Goal: Task Accomplishment & Management: Manage account settings

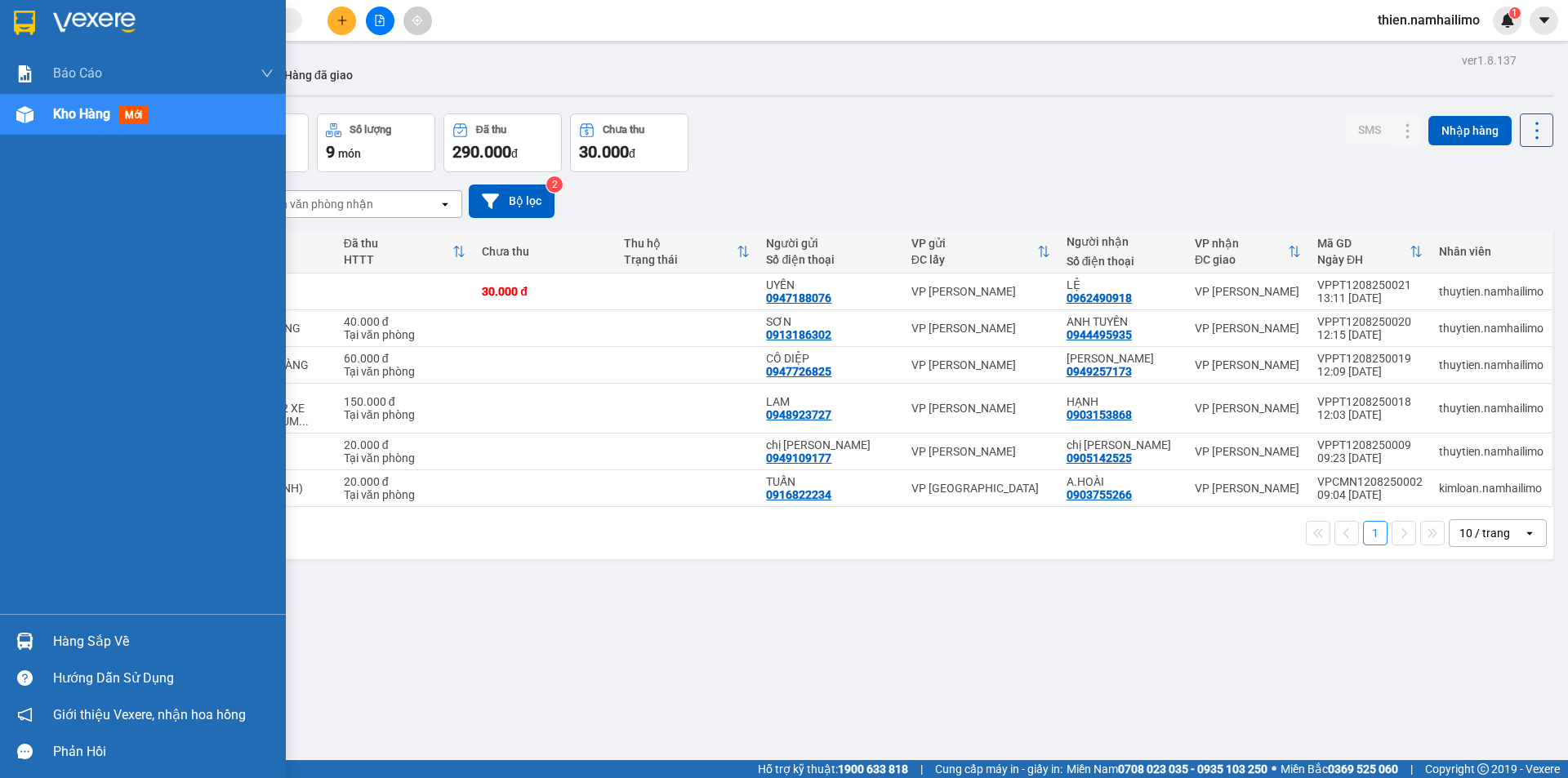
click at [40, 646] on div "Hàng sắp về" at bounding box center [143, 641] width 285 height 37
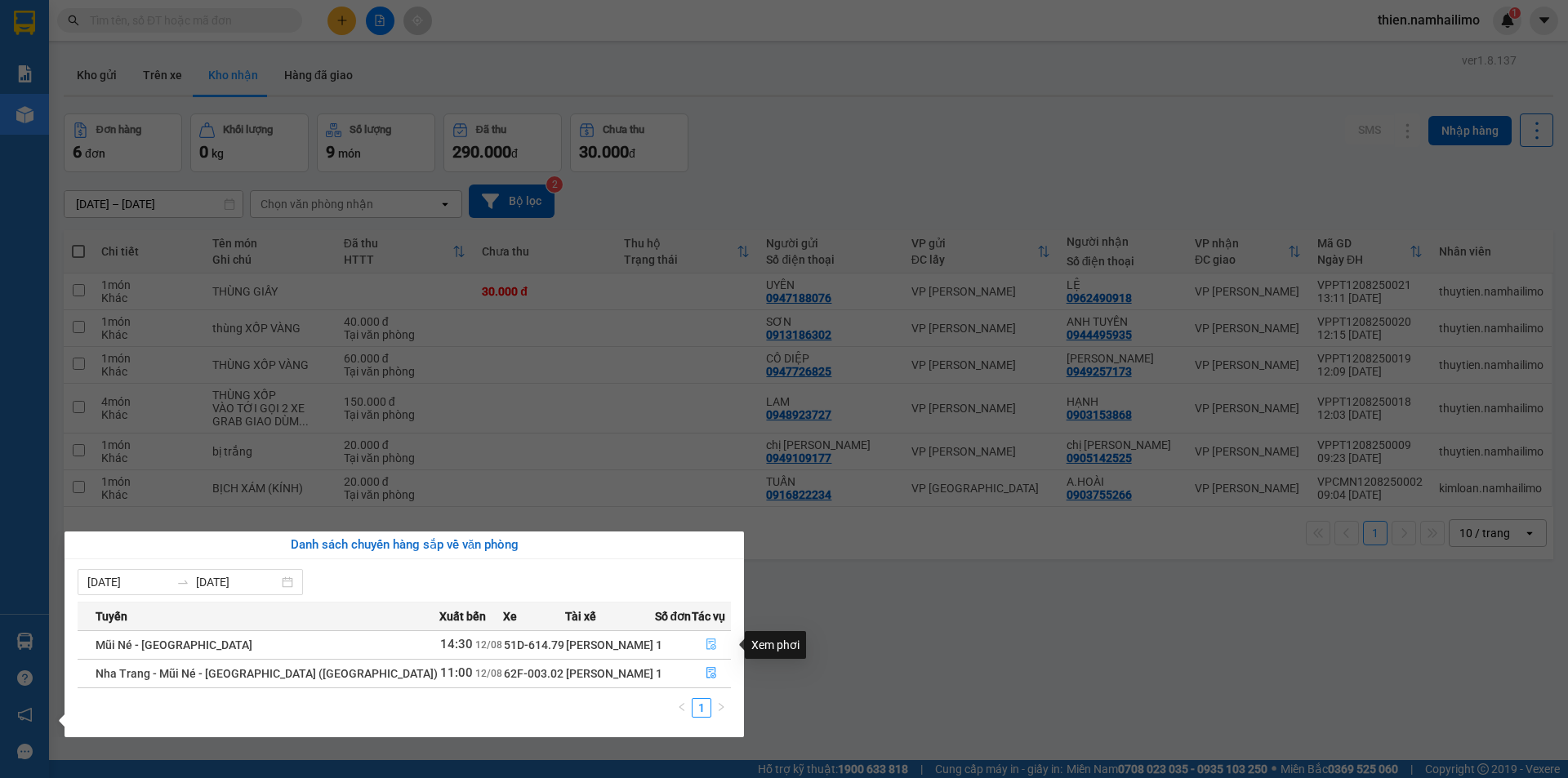
click at [717, 652] on button "button" at bounding box center [711, 645] width 38 height 26
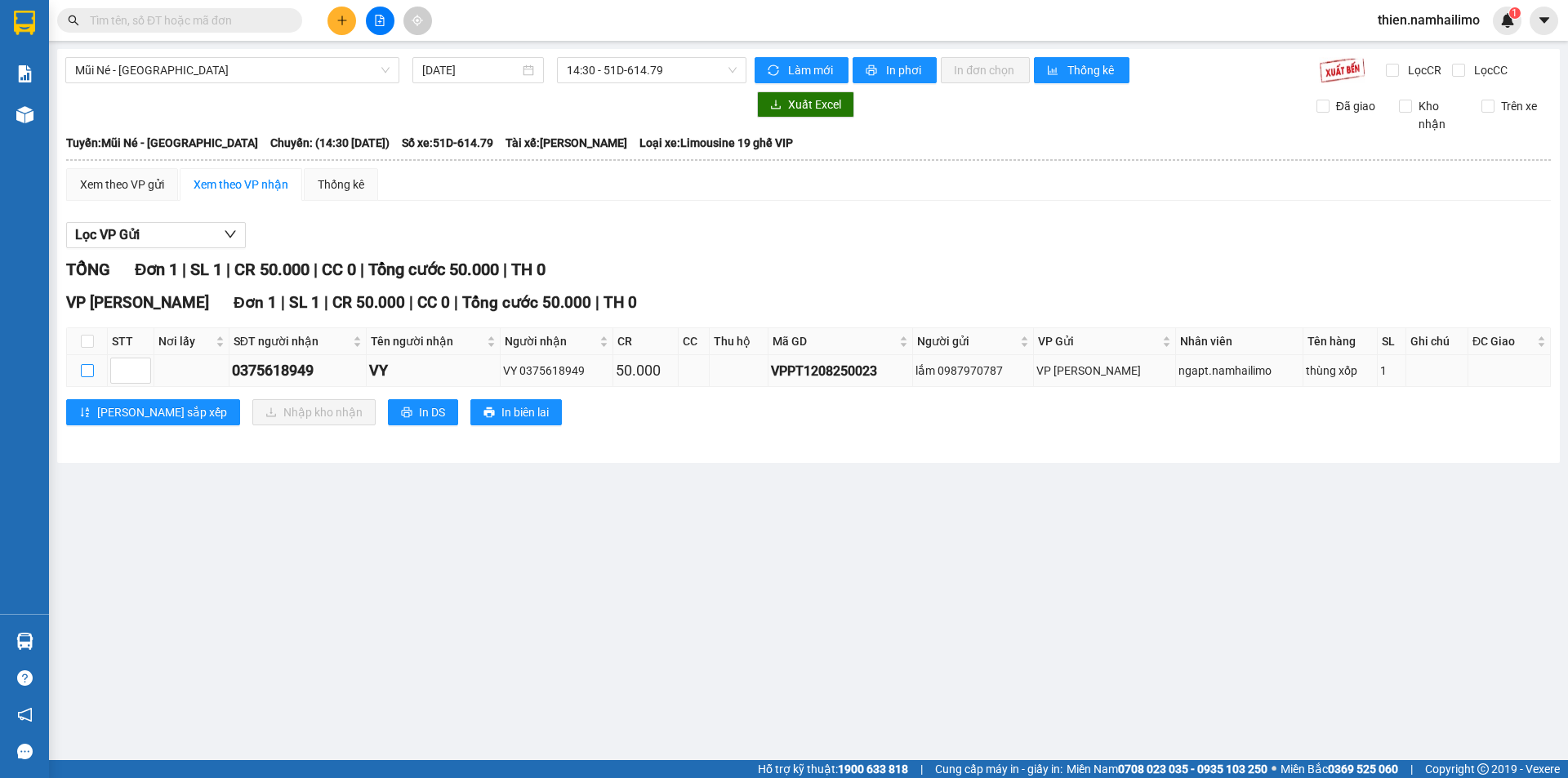
click at [88, 372] on input "checkbox" at bounding box center [87, 370] width 13 height 13
checkbox input "true"
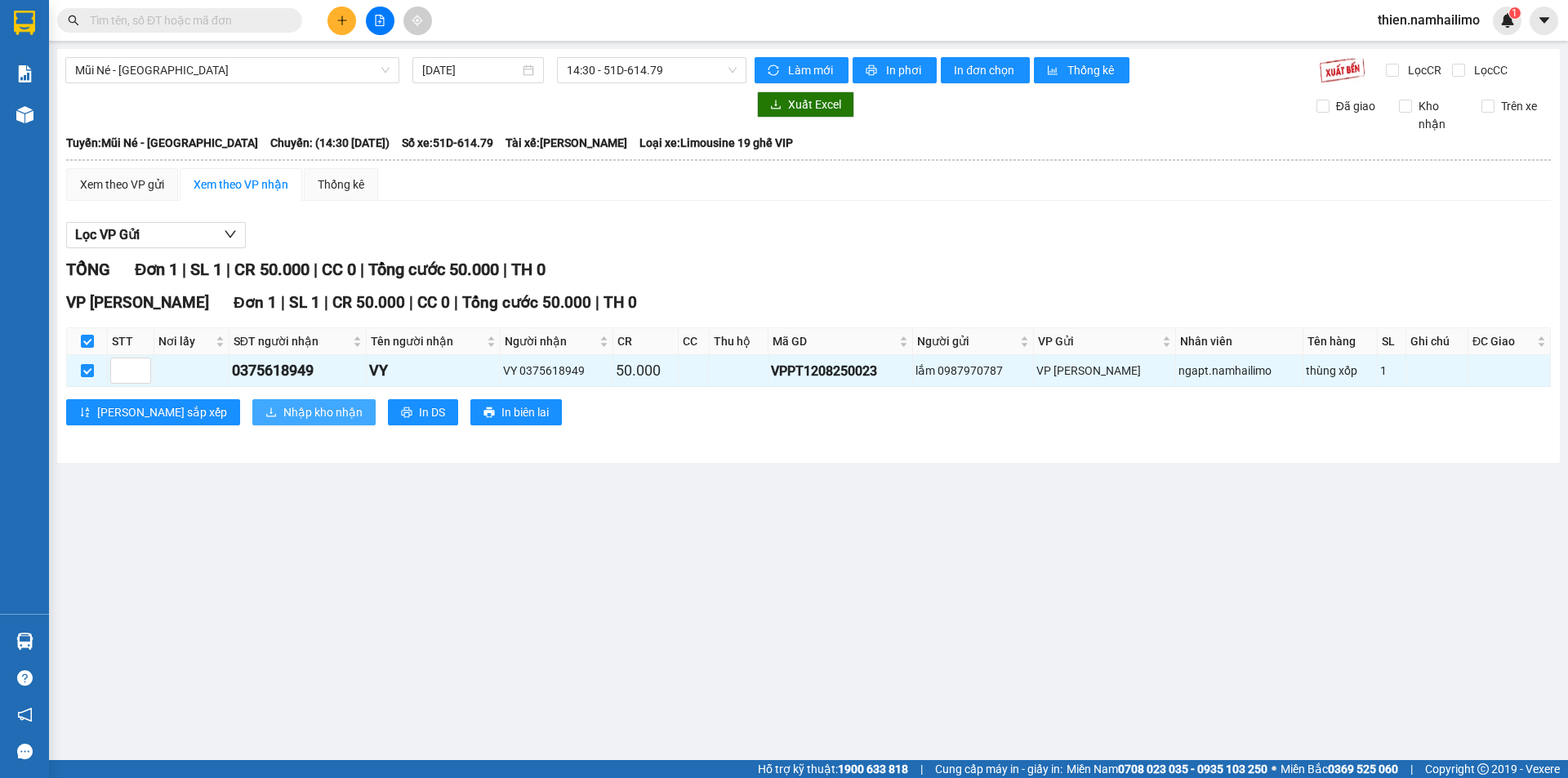
click at [278, 402] on button "Nhập kho nhận" at bounding box center [313, 412] width 123 height 26
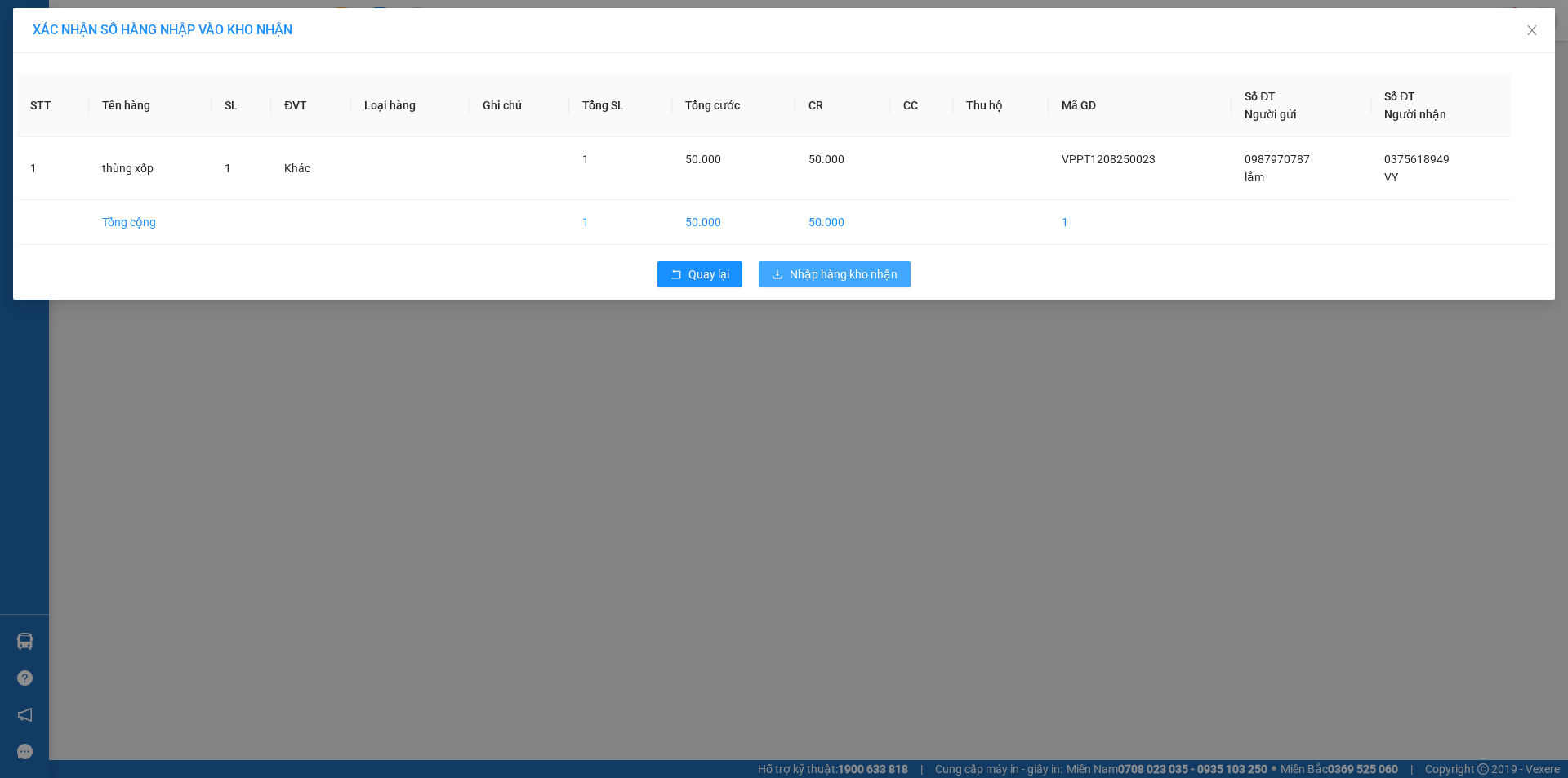
drag, startPoint x: 827, startPoint y: 284, endPoint x: 837, endPoint y: 273, distance: 14.9
click at [836, 275] on button "Nhập hàng kho nhận" at bounding box center [834, 274] width 151 height 26
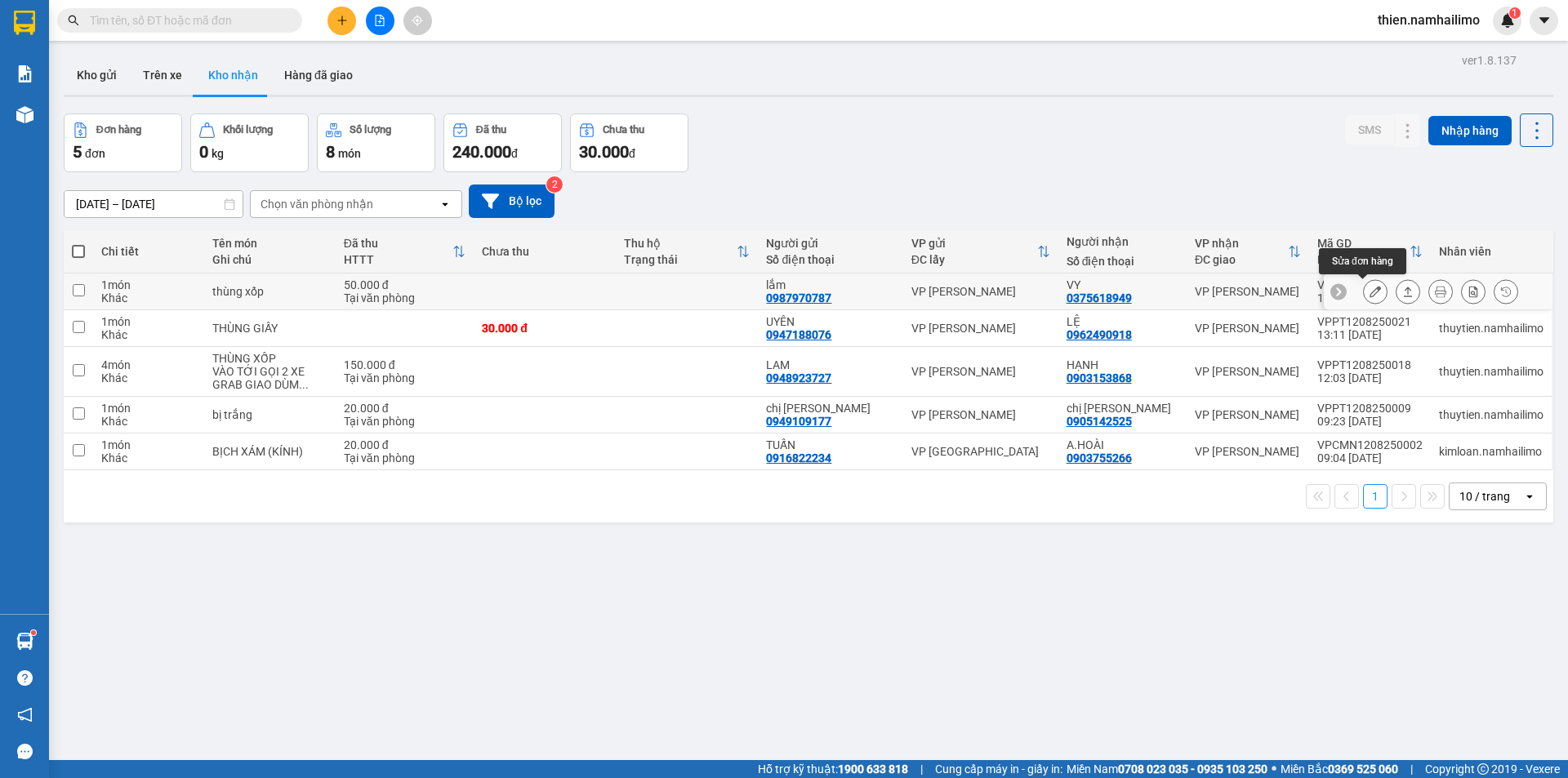
click at [1369, 296] on icon at bounding box center [1375, 291] width 11 height 11
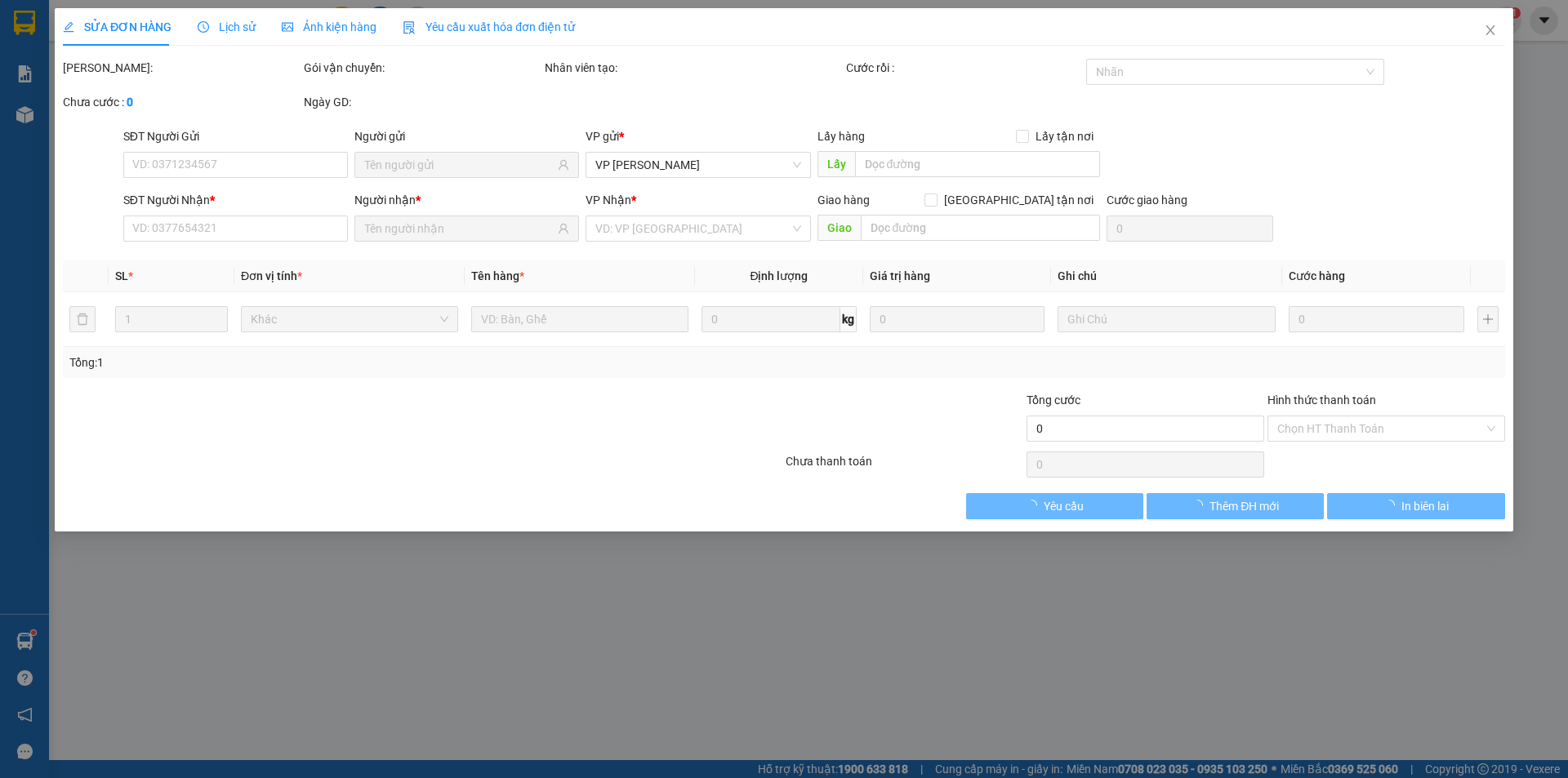
type input "0987970787"
type input "lắm"
type input "0375618949"
type input "VY"
type input "50.000"
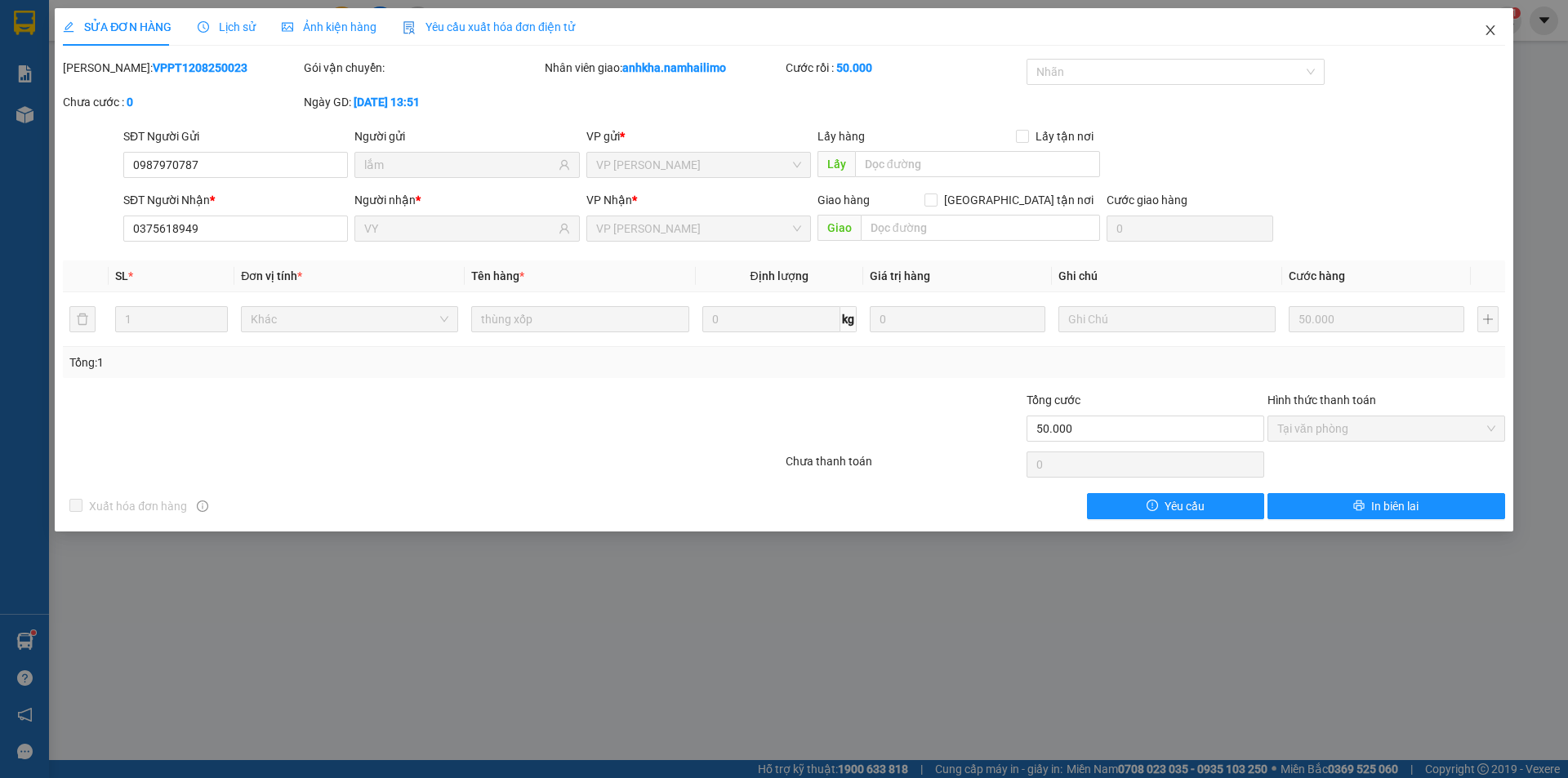
click at [1493, 29] on icon "close" at bounding box center [1490, 30] width 9 height 10
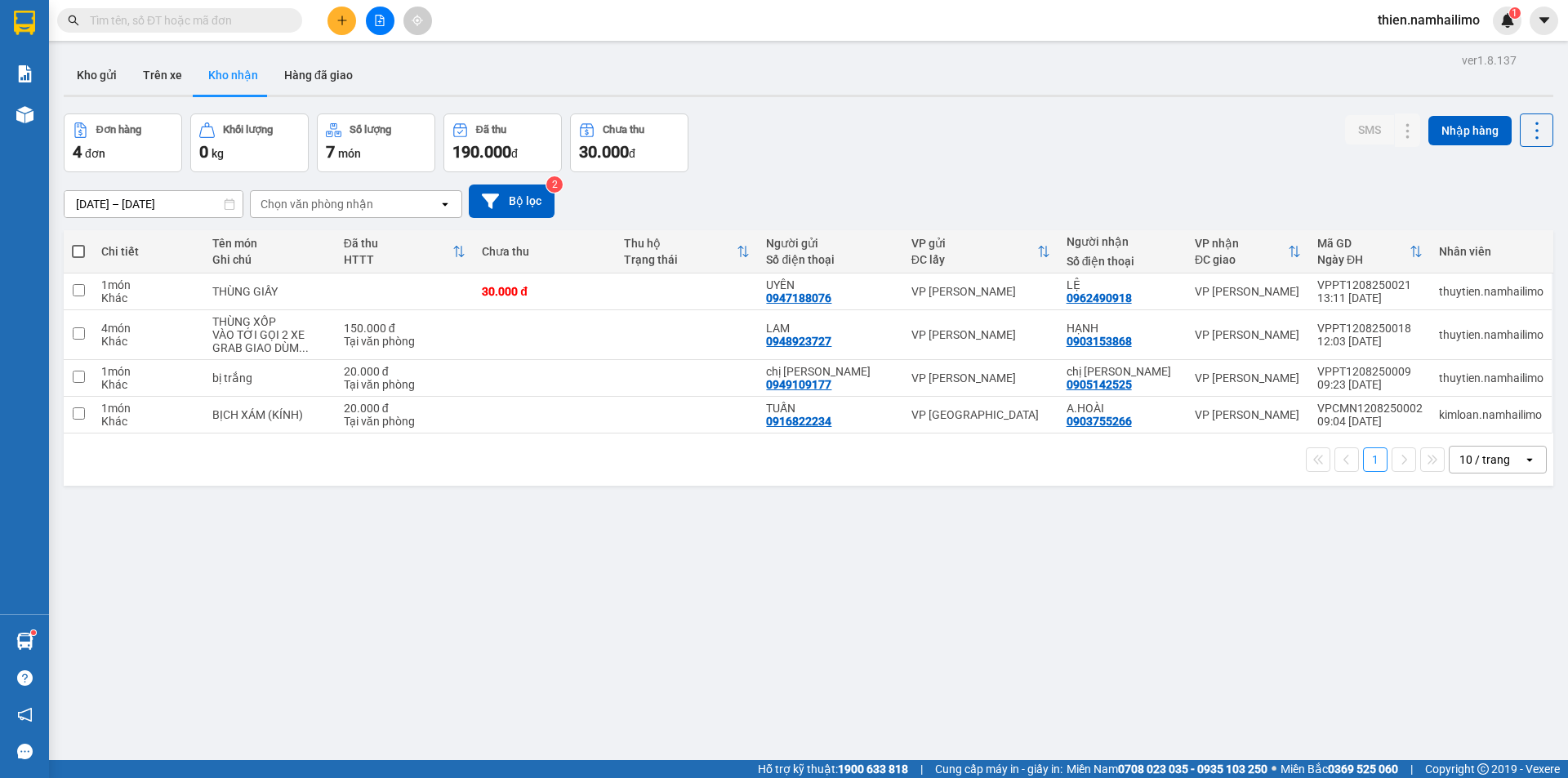
click at [348, 22] on button at bounding box center [341, 20] width 29 height 29
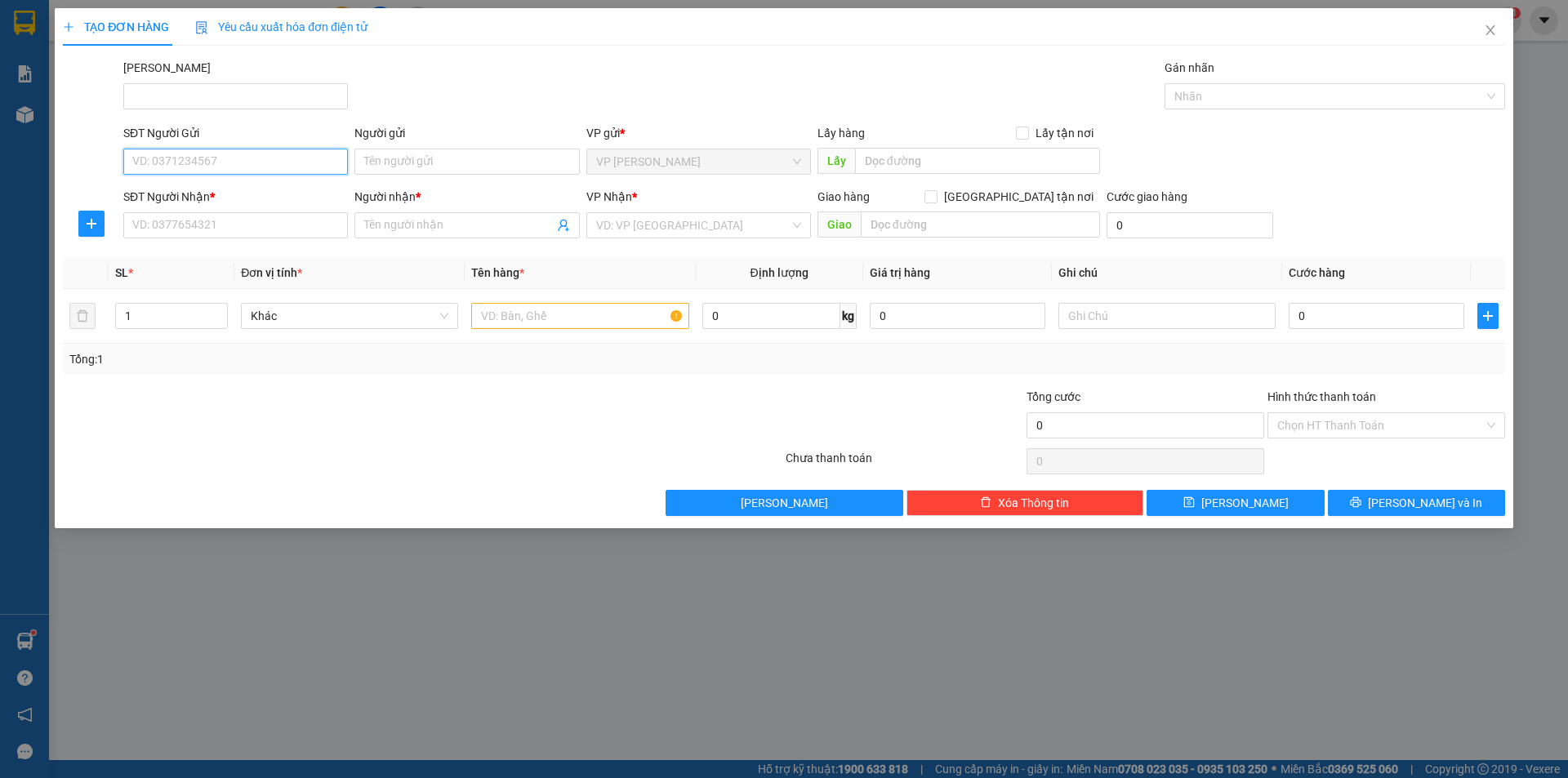
drag, startPoint x: 177, startPoint y: 158, endPoint x: 150, endPoint y: 164, distance: 27.7
click at [168, 161] on input "SĐT Người Gửi" at bounding box center [236, 162] width 225 height 26
click at [200, 188] on div "0353431719 - TUẤN ANH" at bounding box center [236, 194] width 205 height 18
type input "0353431719"
type input "TUẤN ANH"
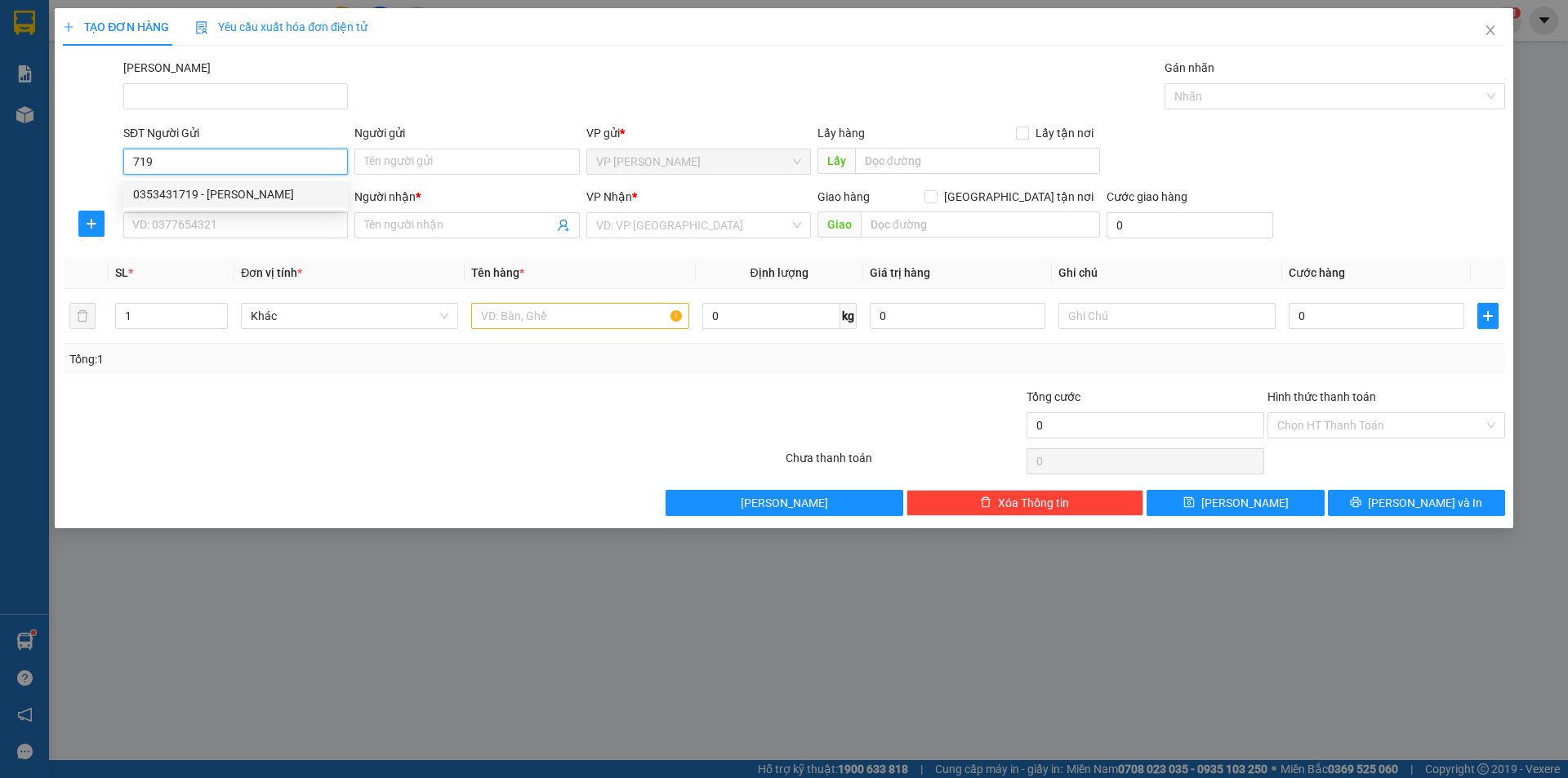
type input "0964511646"
type input "OSHI PHAN THIẾT"
type input "30.000"
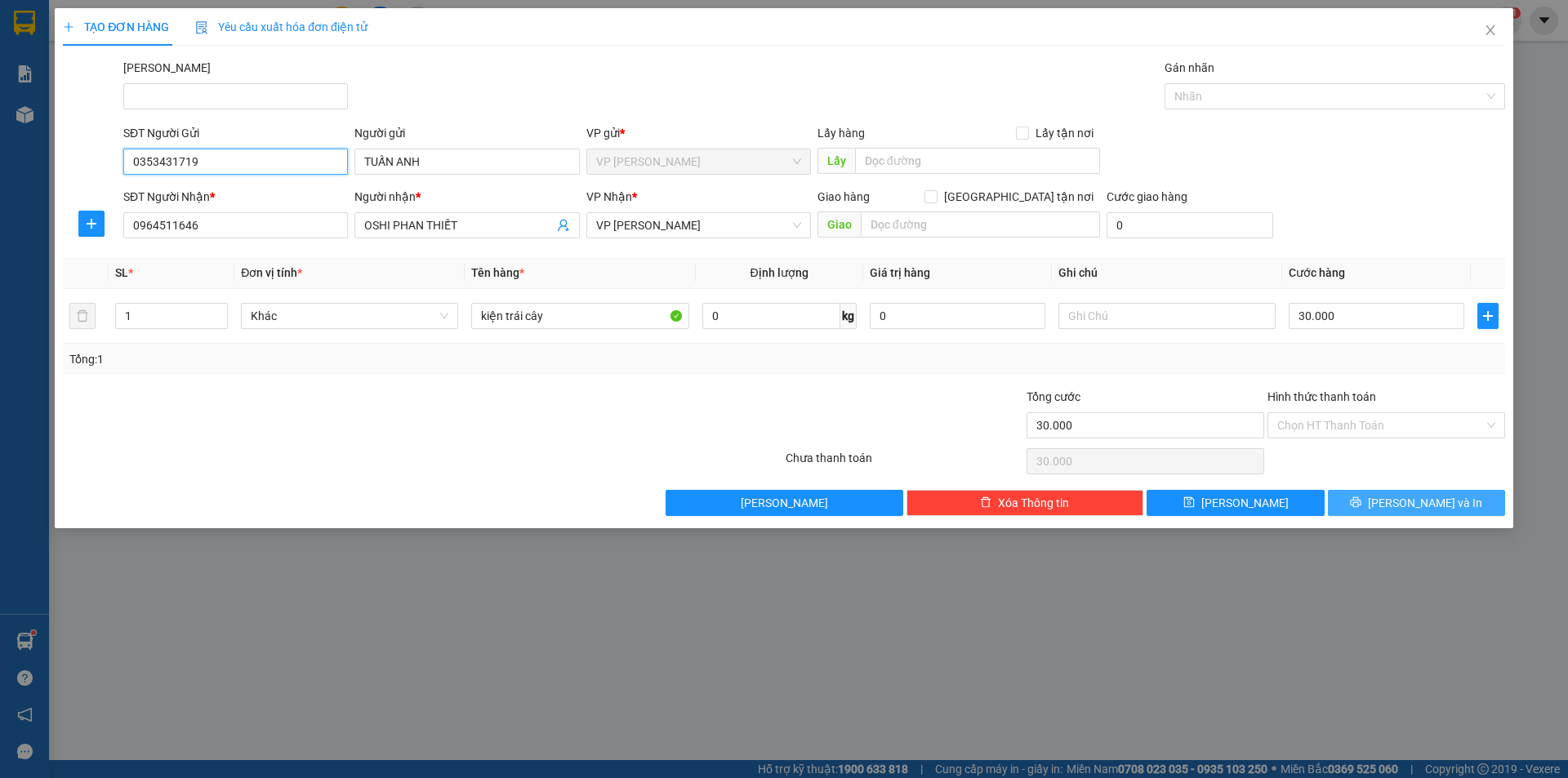
type input "0353431719"
click at [1410, 503] on span "Lưu và In" at bounding box center [1424, 502] width 115 height 18
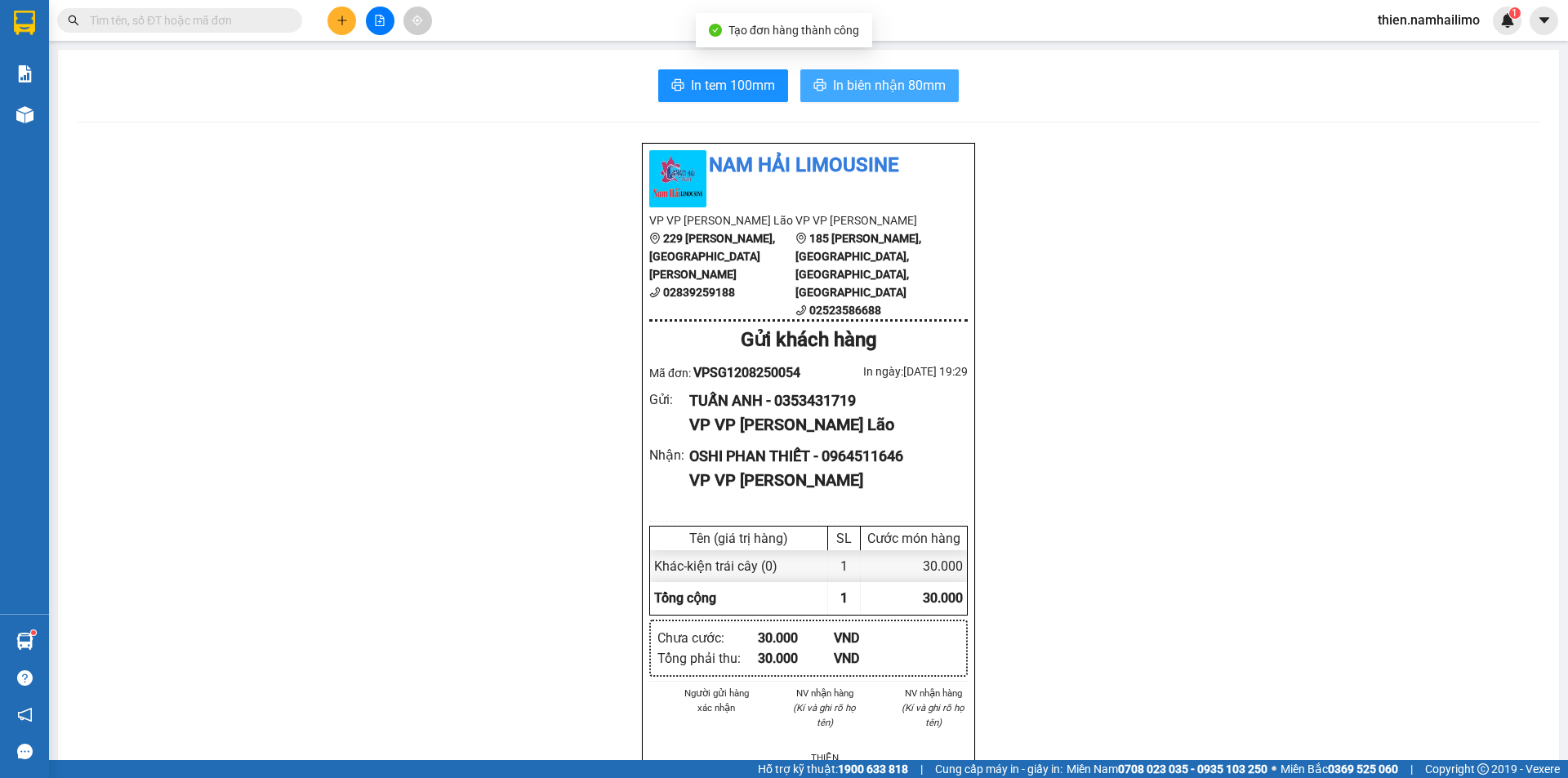
click at [845, 83] on span "In biên nhận 80mm" at bounding box center [889, 85] width 113 height 20
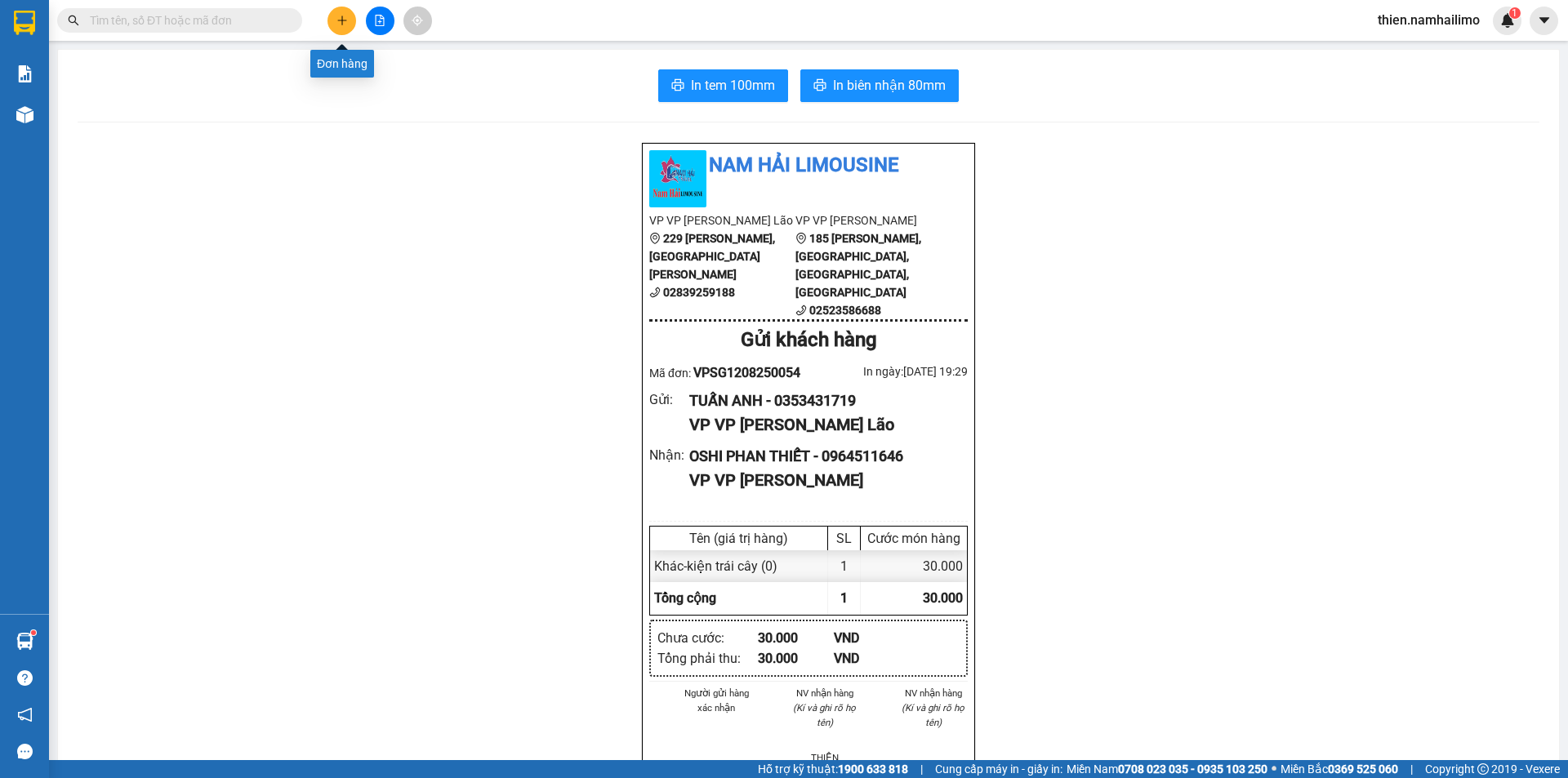
click at [336, 18] on icon "plus" at bounding box center [341, 20] width 11 height 11
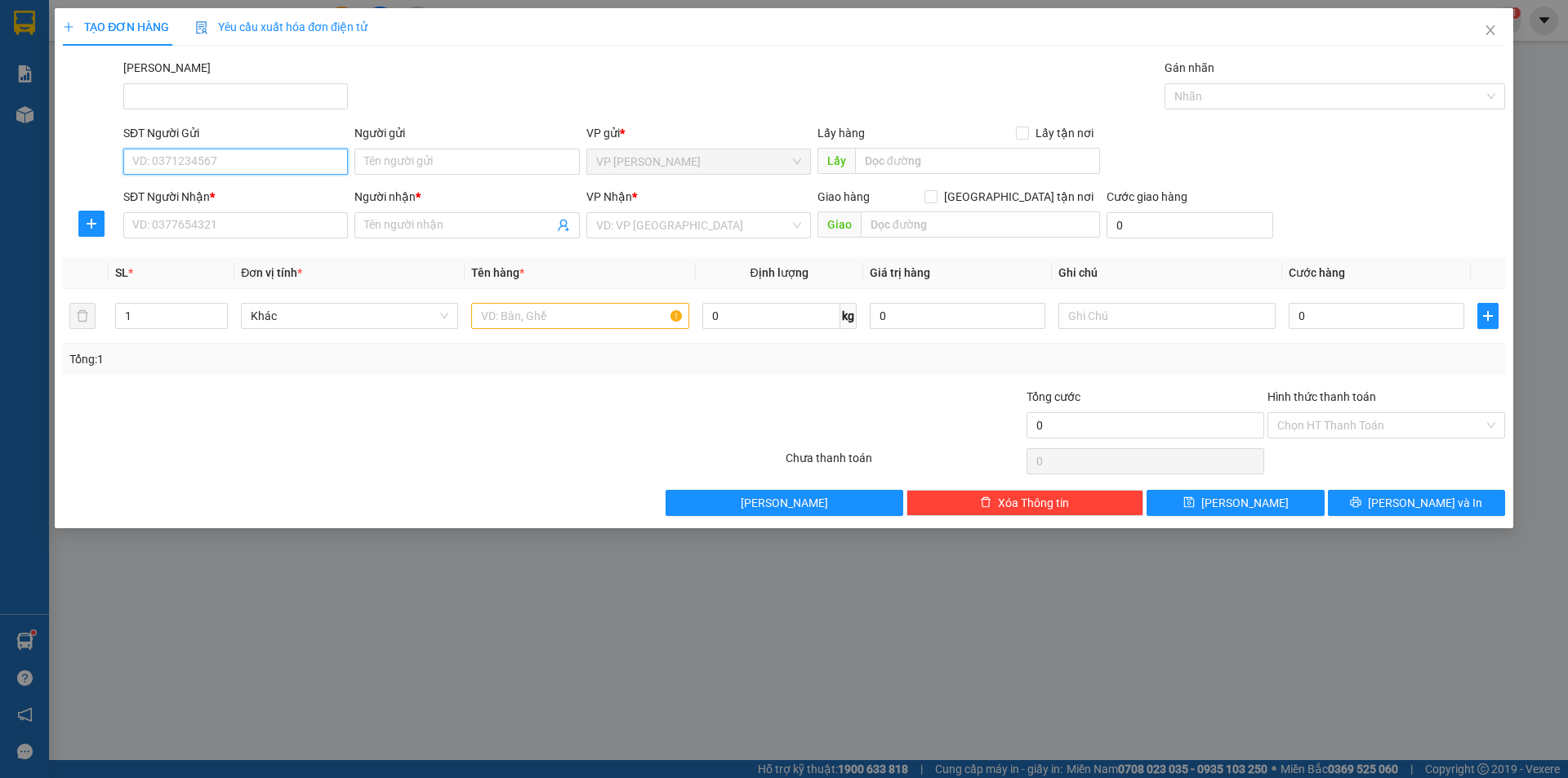
drag, startPoint x: 232, startPoint y: 158, endPoint x: 215, endPoint y: 164, distance: 18.0
click at [231, 158] on input "SĐT Người Gửi" at bounding box center [236, 162] width 225 height 26
click at [212, 190] on div "0353431719 - TUẤN ANH" at bounding box center [236, 194] width 205 height 18
type input "0353431719"
type input "TUẤN ANH"
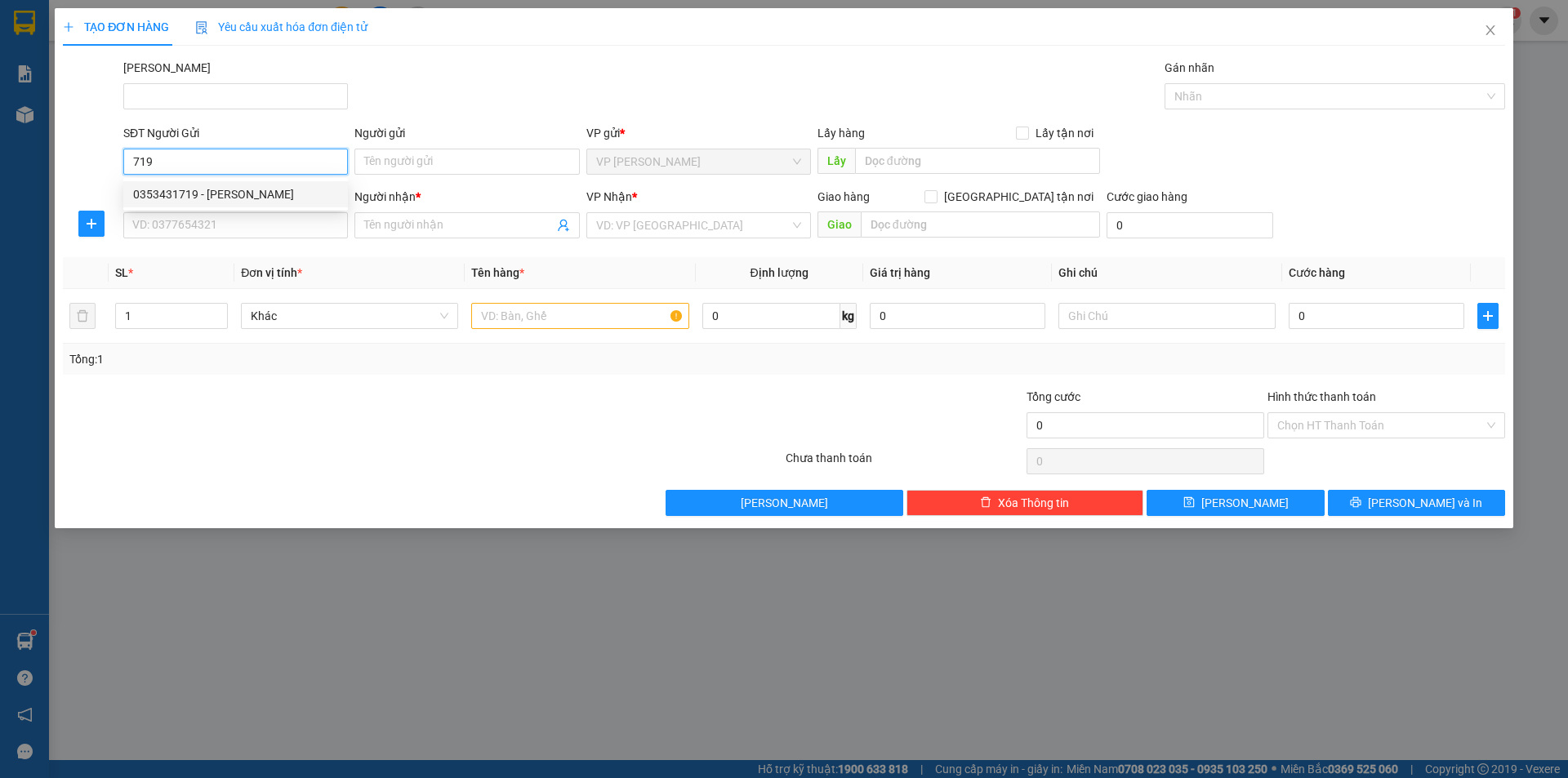
type input "0964511646"
type input "OSHI PHAN THIẾT"
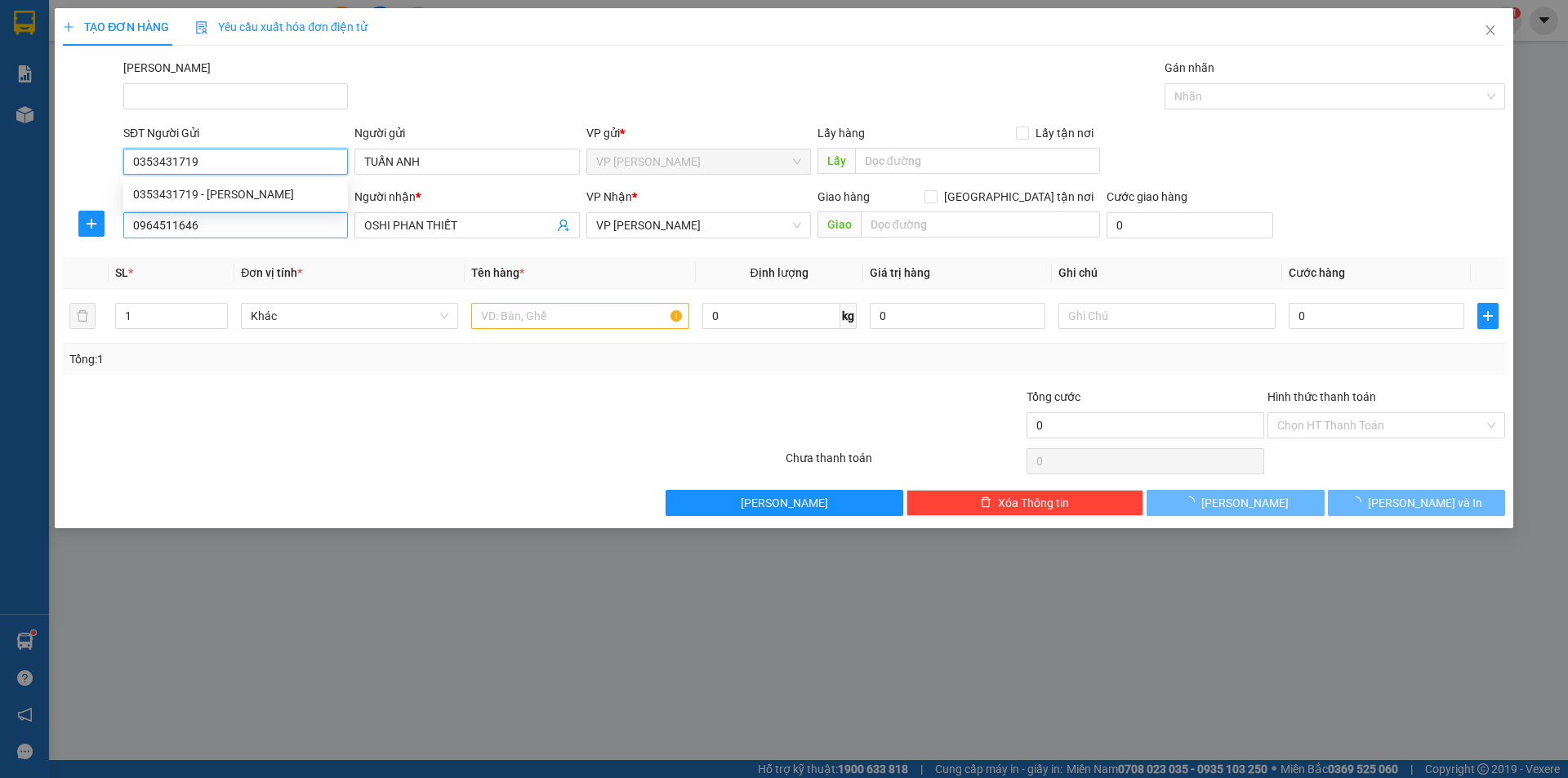
type input "30.000"
type input "0353431719"
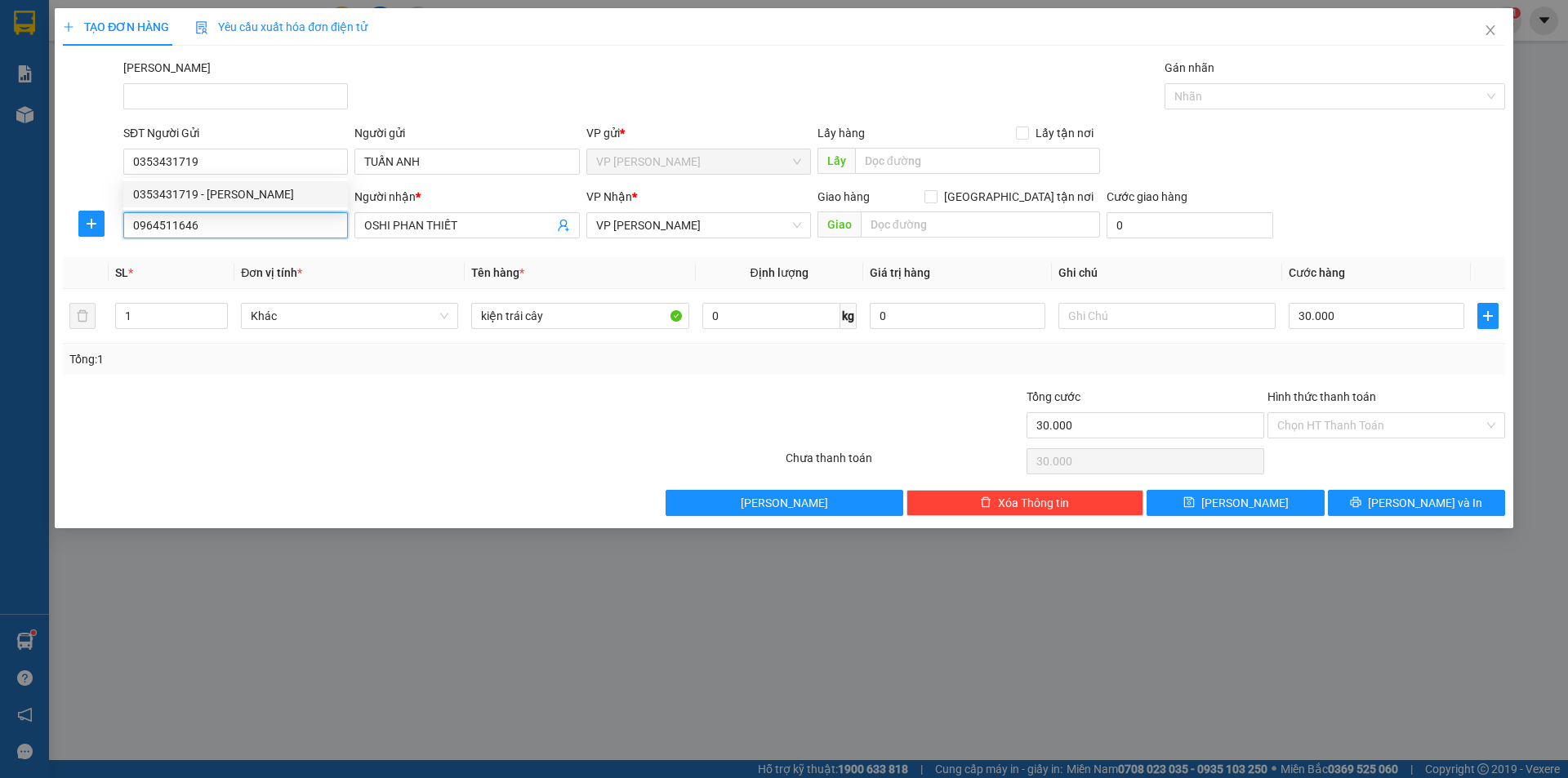
click at [189, 221] on input "0964511646" at bounding box center [236, 226] width 225 height 26
click at [189, 220] on input "0964511646" at bounding box center [236, 226] width 225 height 26
click at [188, 219] on input "0964511646" at bounding box center [236, 226] width 225 height 26
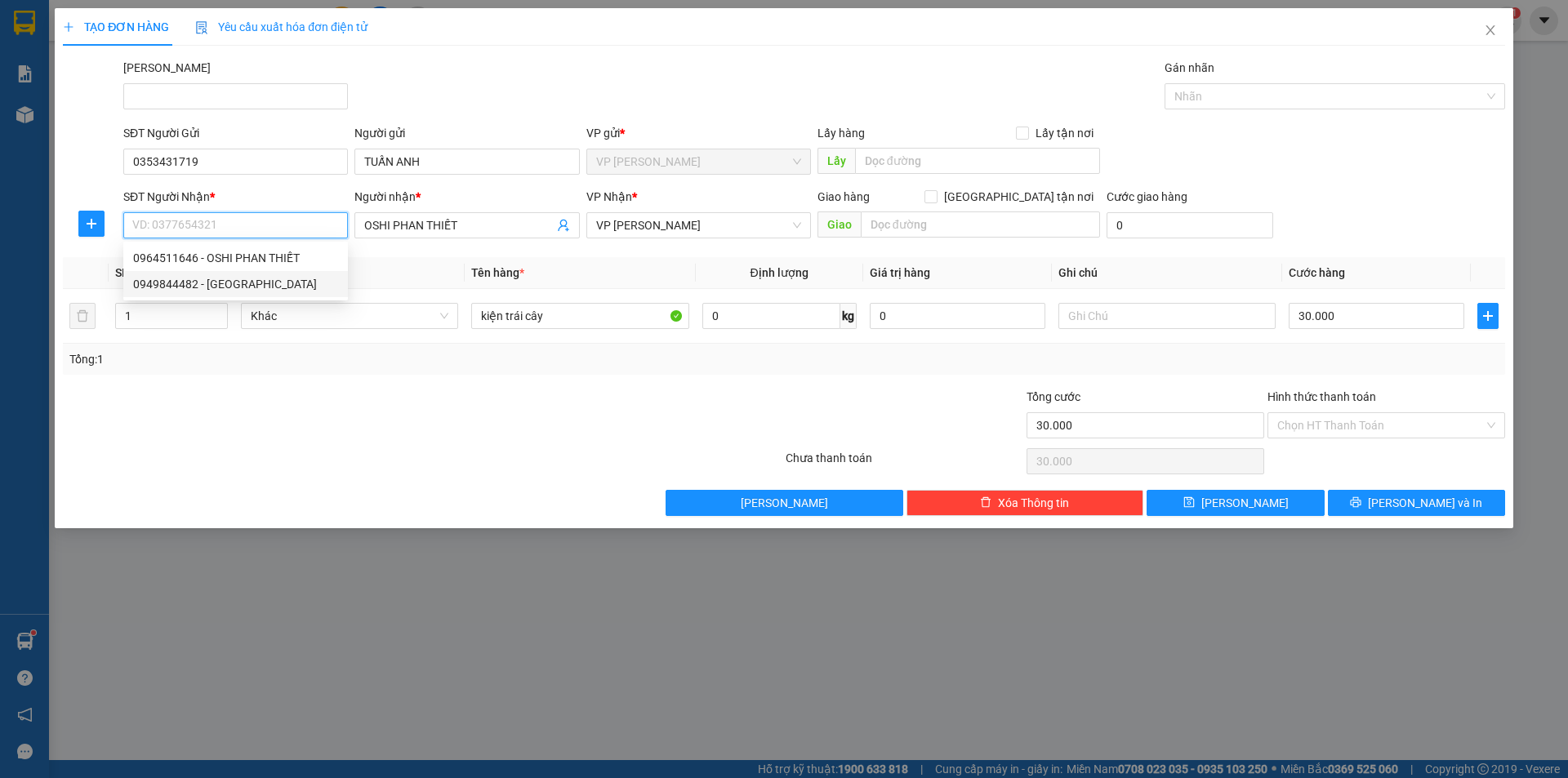
click at [214, 284] on div "0949844482 - THÁI HÒA" at bounding box center [236, 284] width 205 height 18
type input "0949844482"
type input "THÁI HÒA"
type input "60.000"
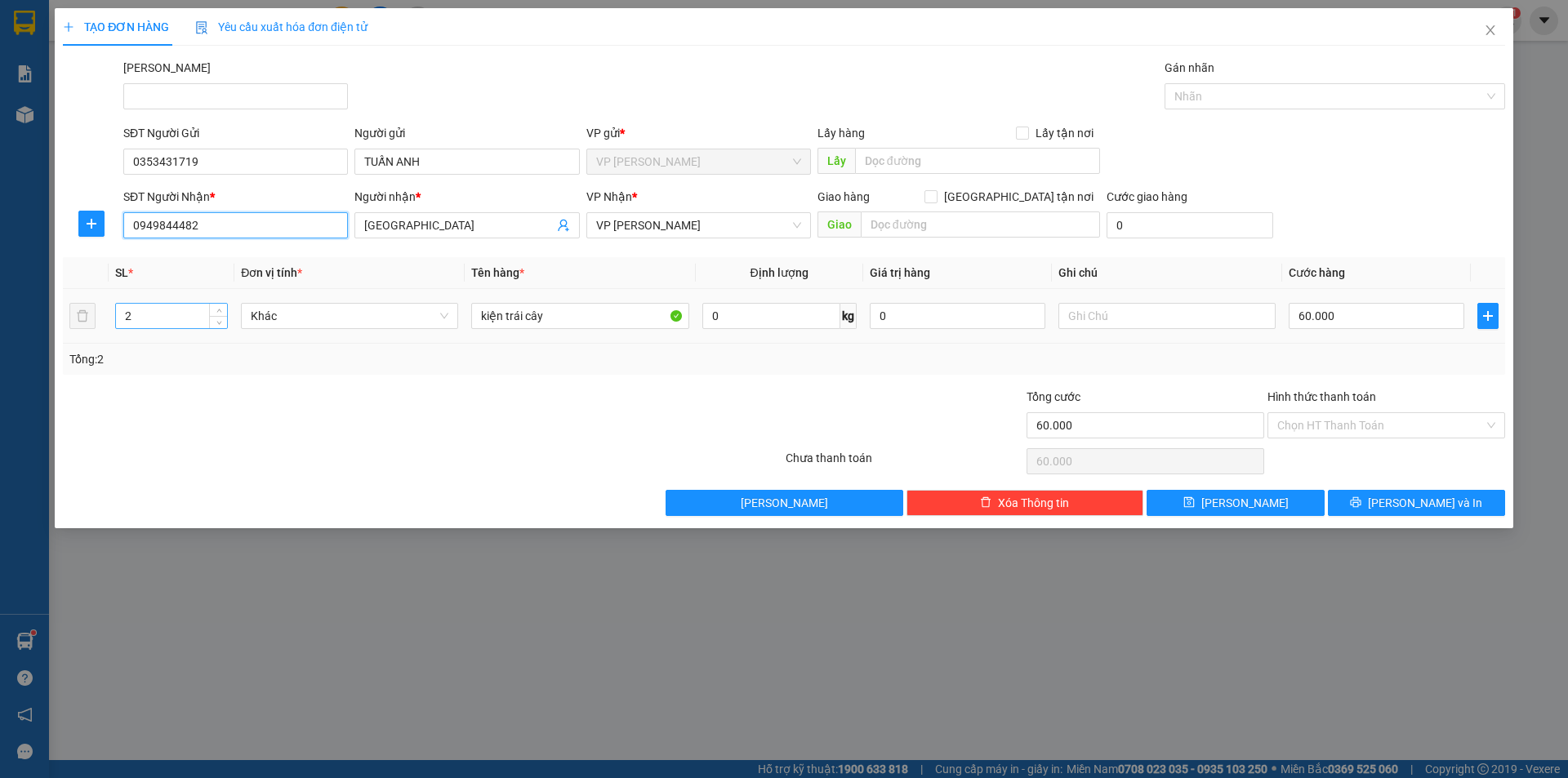
type input "0949844482"
drag, startPoint x: 160, startPoint y: 324, endPoint x: 24, endPoint y: 340, distance: 136.9
click at [24, 340] on div "TẠO ĐƠN HÀNG Yêu cầu xuất hóa đơn điện tử Transit Pickup Surcharge Ids Transit …" at bounding box center [784, 389] width 1568 height 778
type input "3"
type input "9"
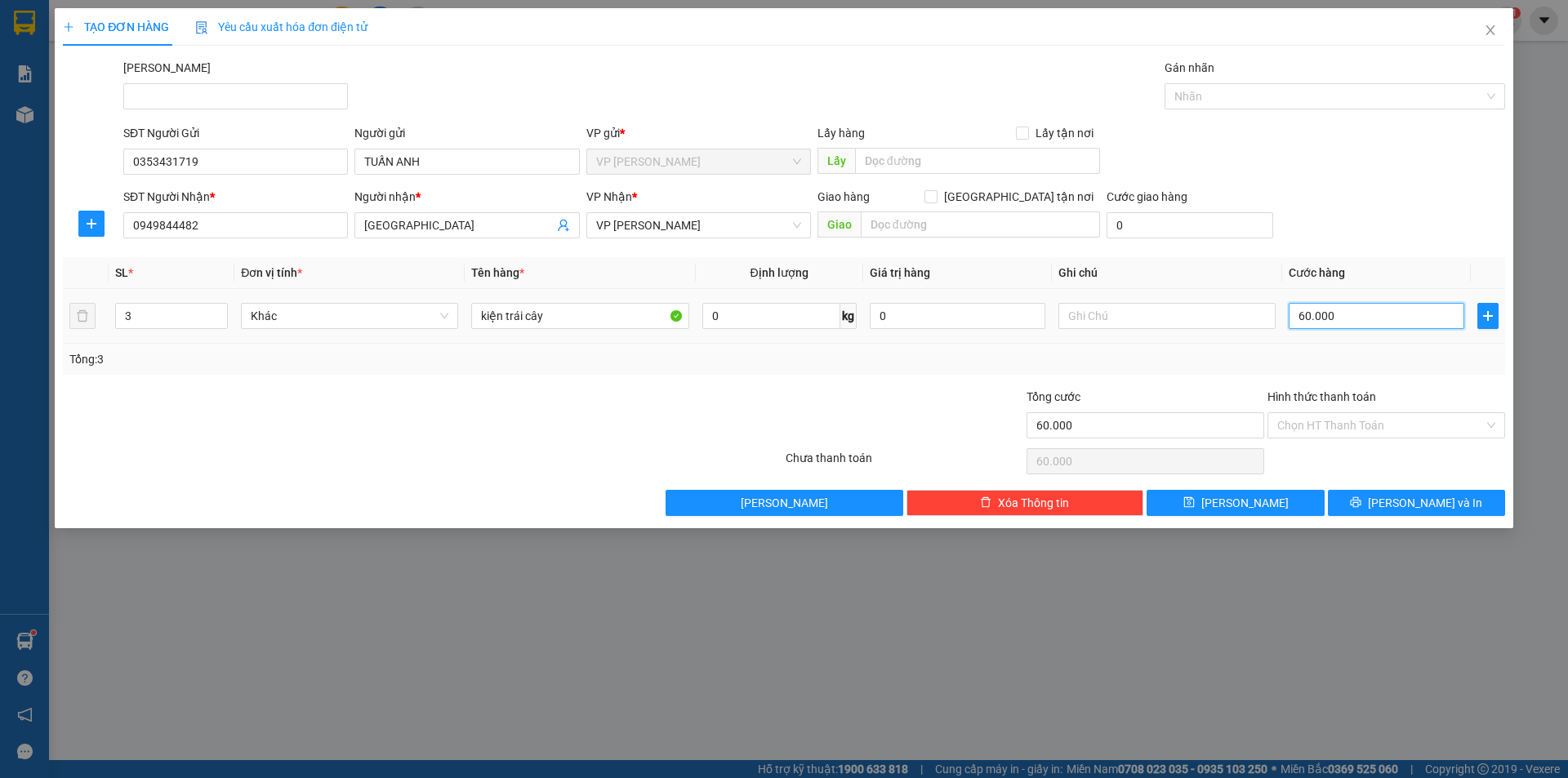
type input "9"
type input "90"
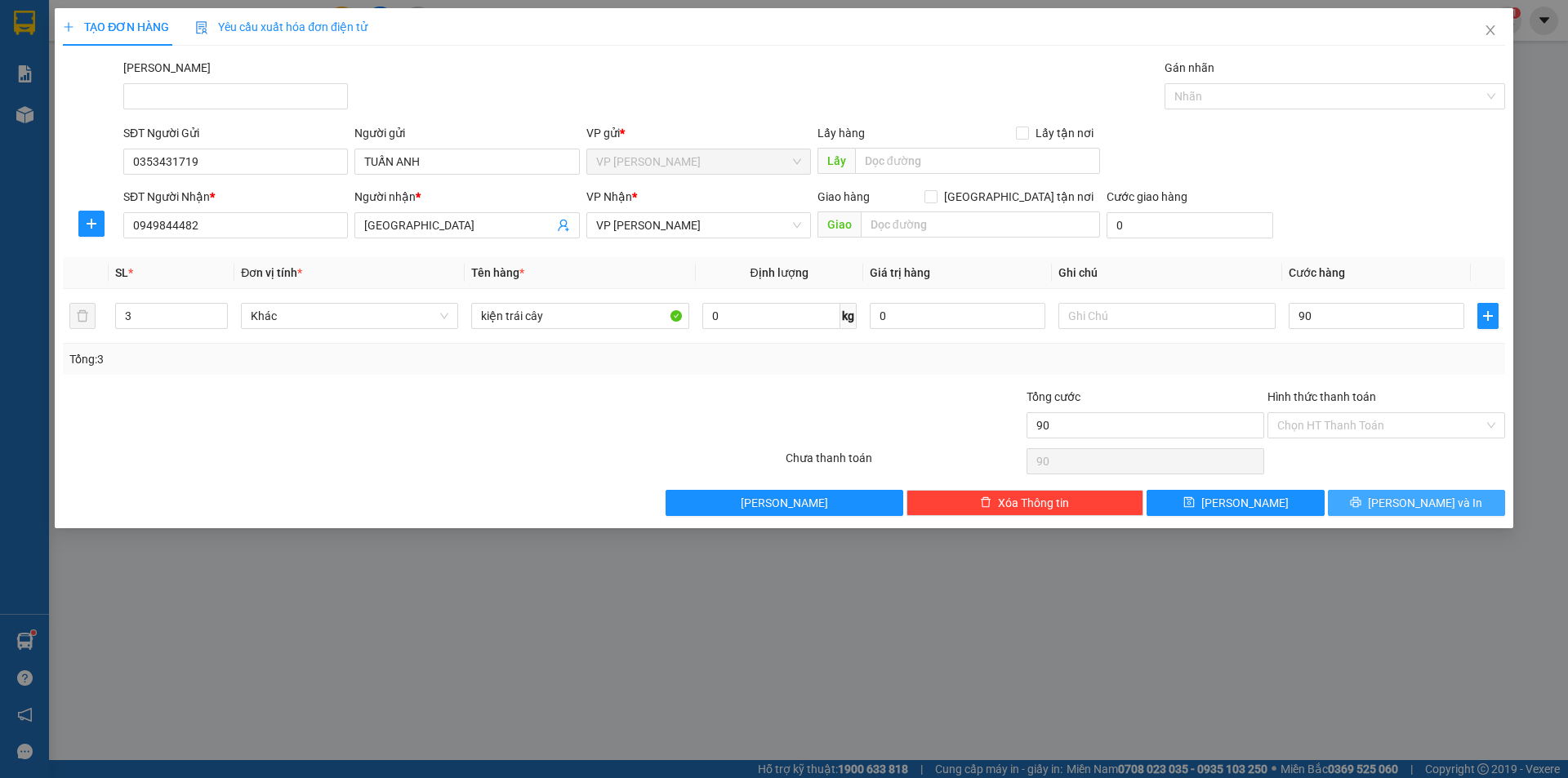
type input "90.000"
click at [1361, 507] on icon "printer" at bounding box center [1355, 501] width 11 height 11
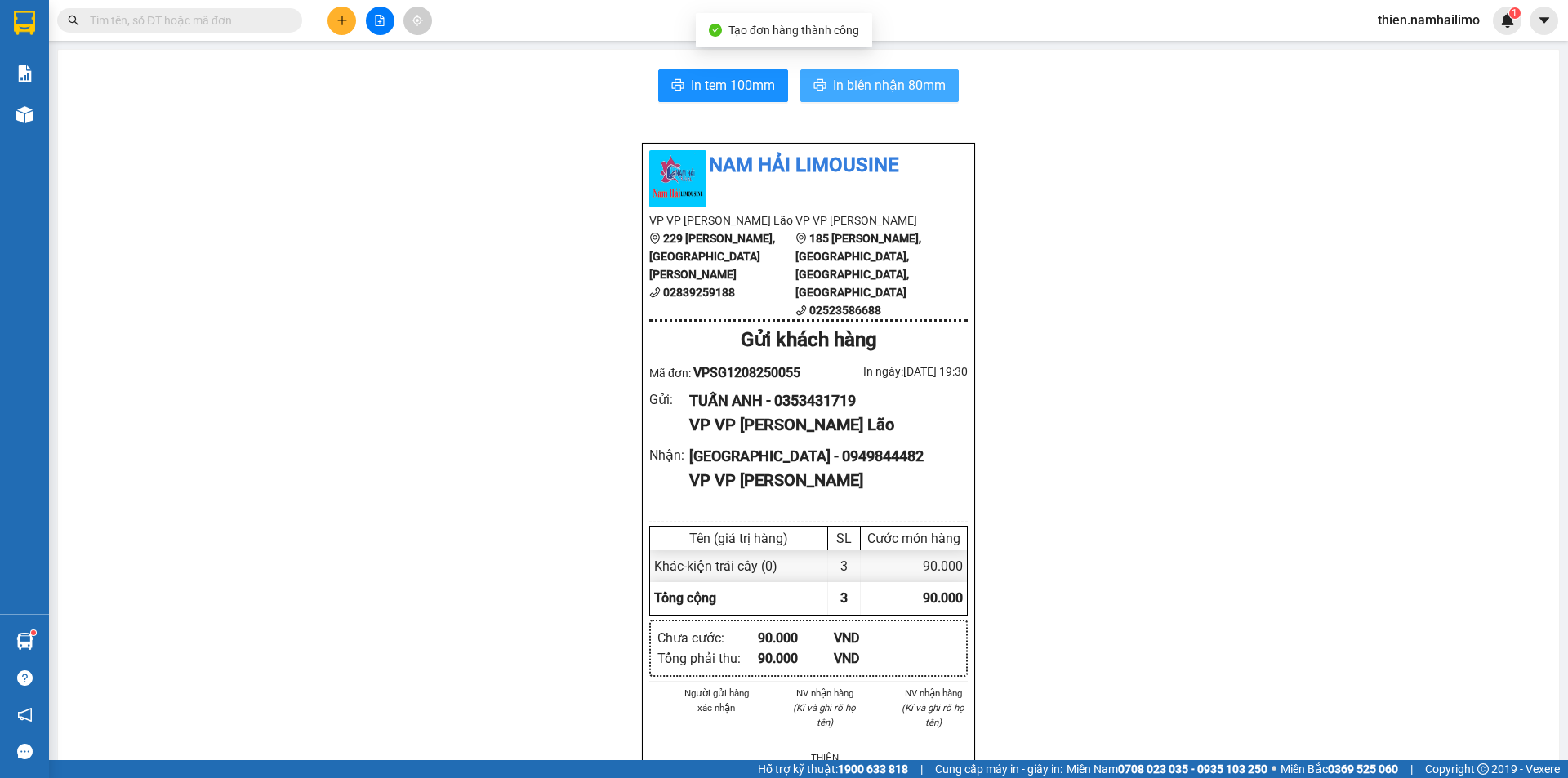
click at [899, 69] on button "In biên nhận 80mm" at bounding box center [879, 85] width 158 height 32
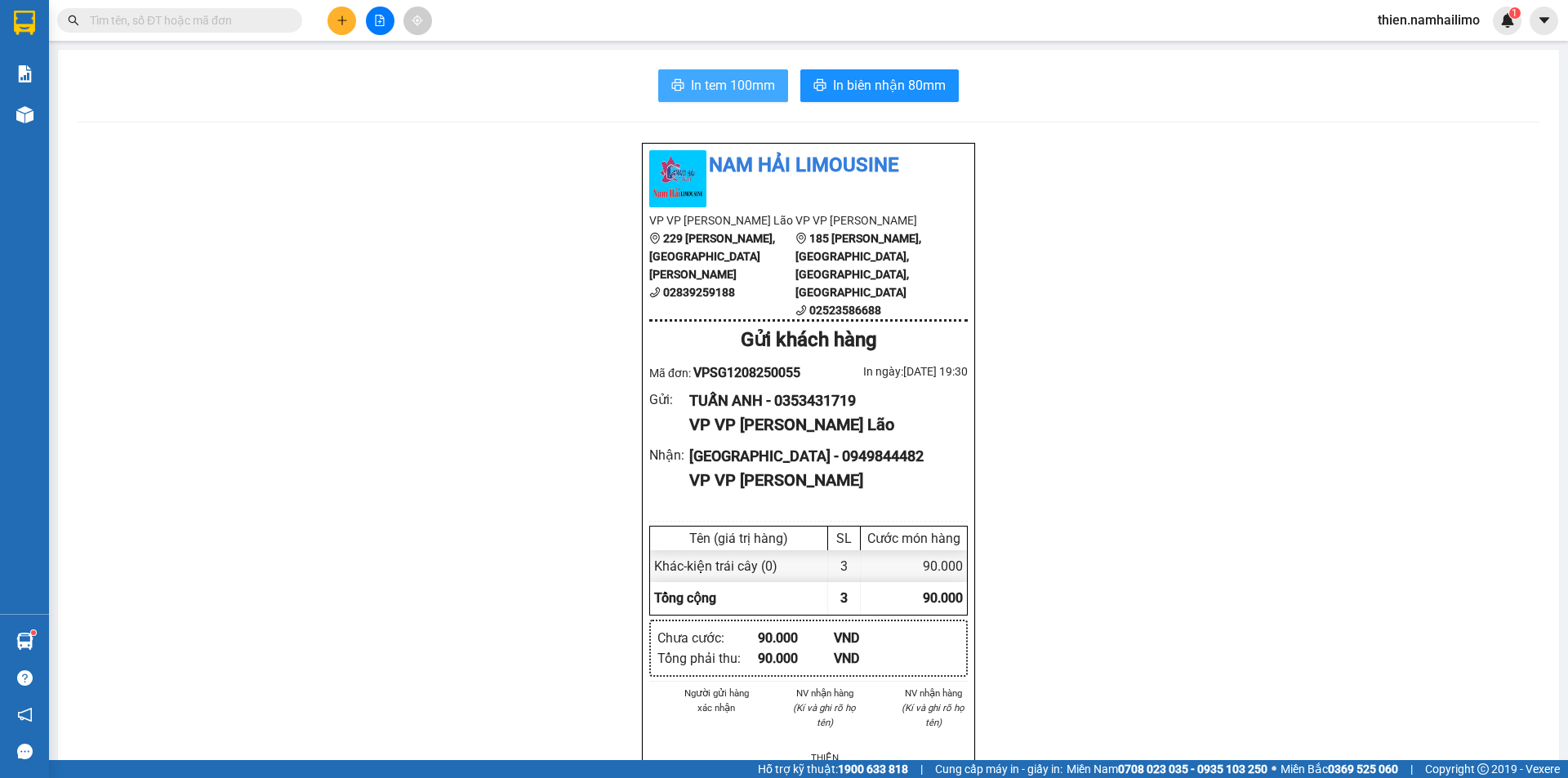
click at [725, 101] on button "In tem 100mm" at bounding box center [723, 85] width 130 height 32
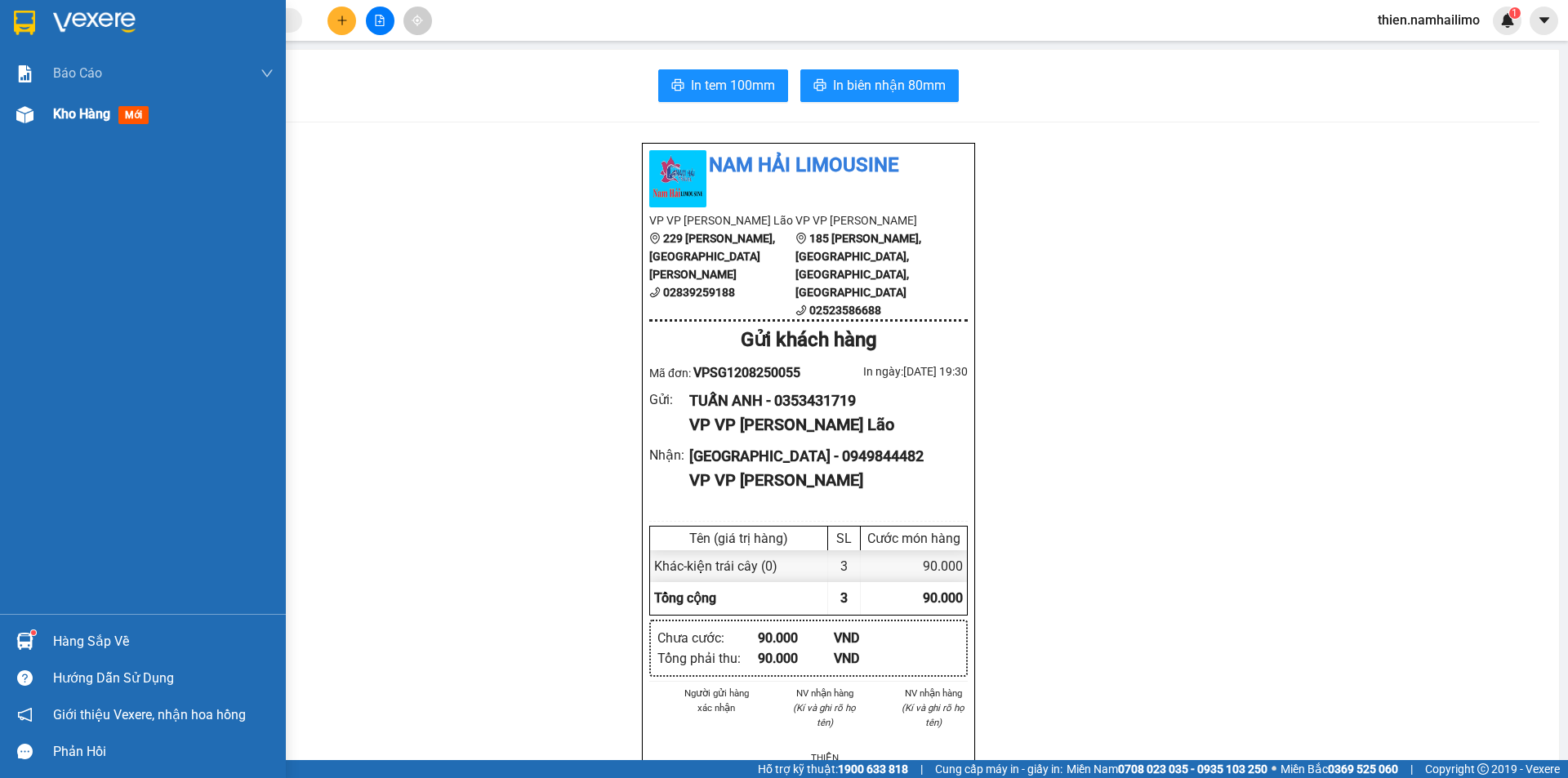
click at [75, 106] on span "Kho hàng" at bounding box center [81, 114] width 57 height 16
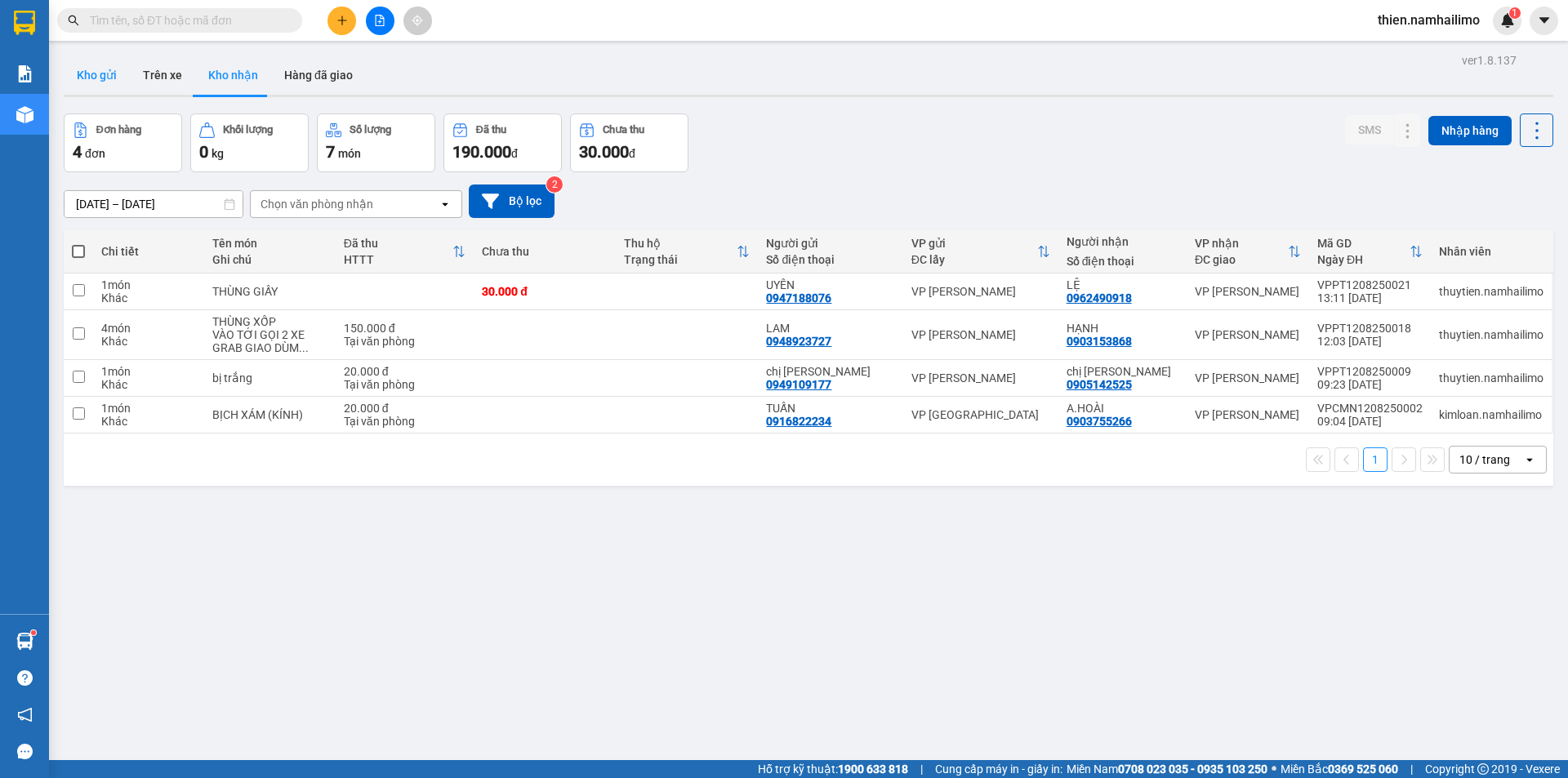
click at [86, 71] on button "Kho gửi" at bounding box center [97, 74] width 67 height 39
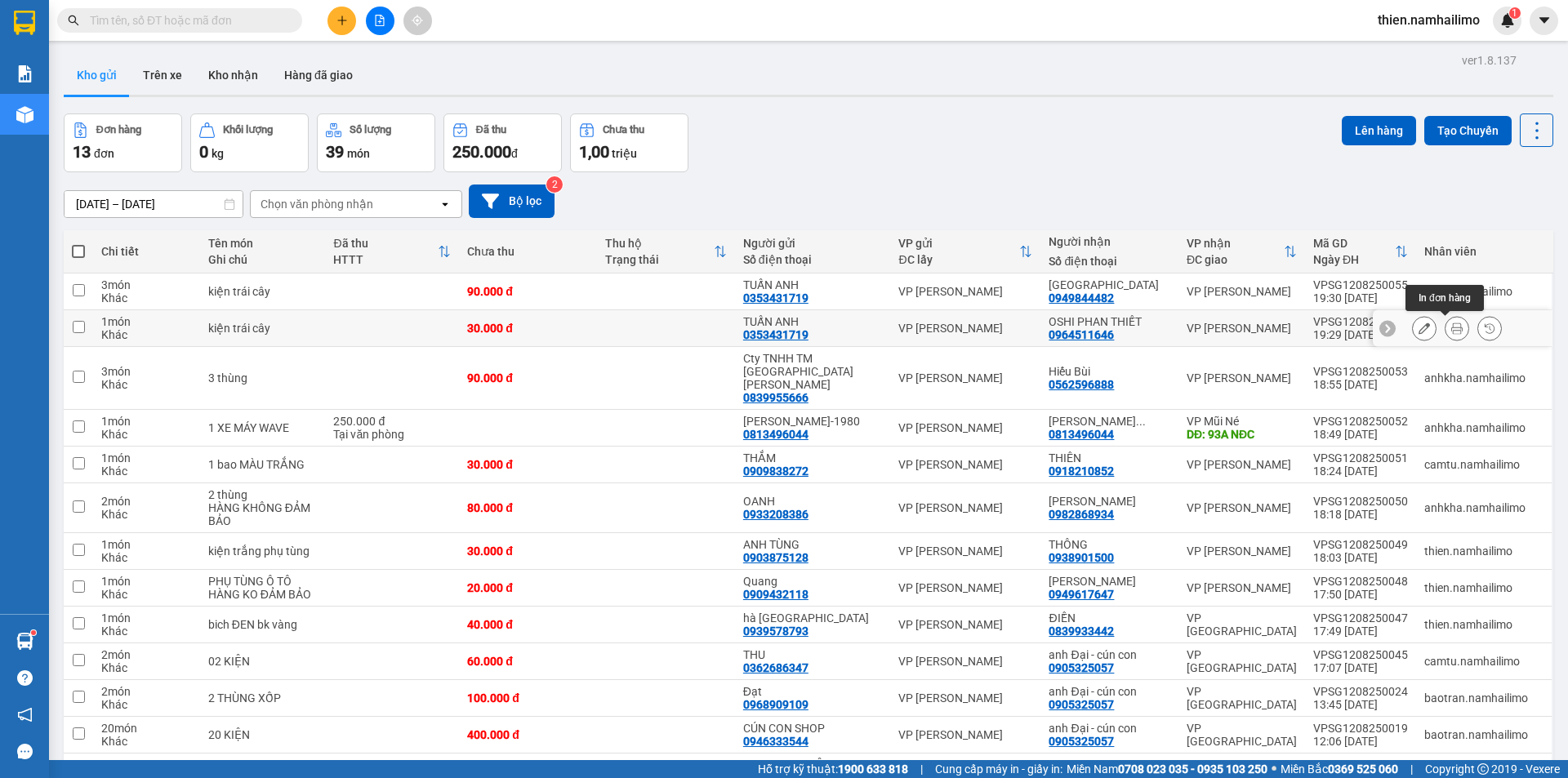
click at [1451, 323] on button at bounding box center [1457, 328] width 23 height 29
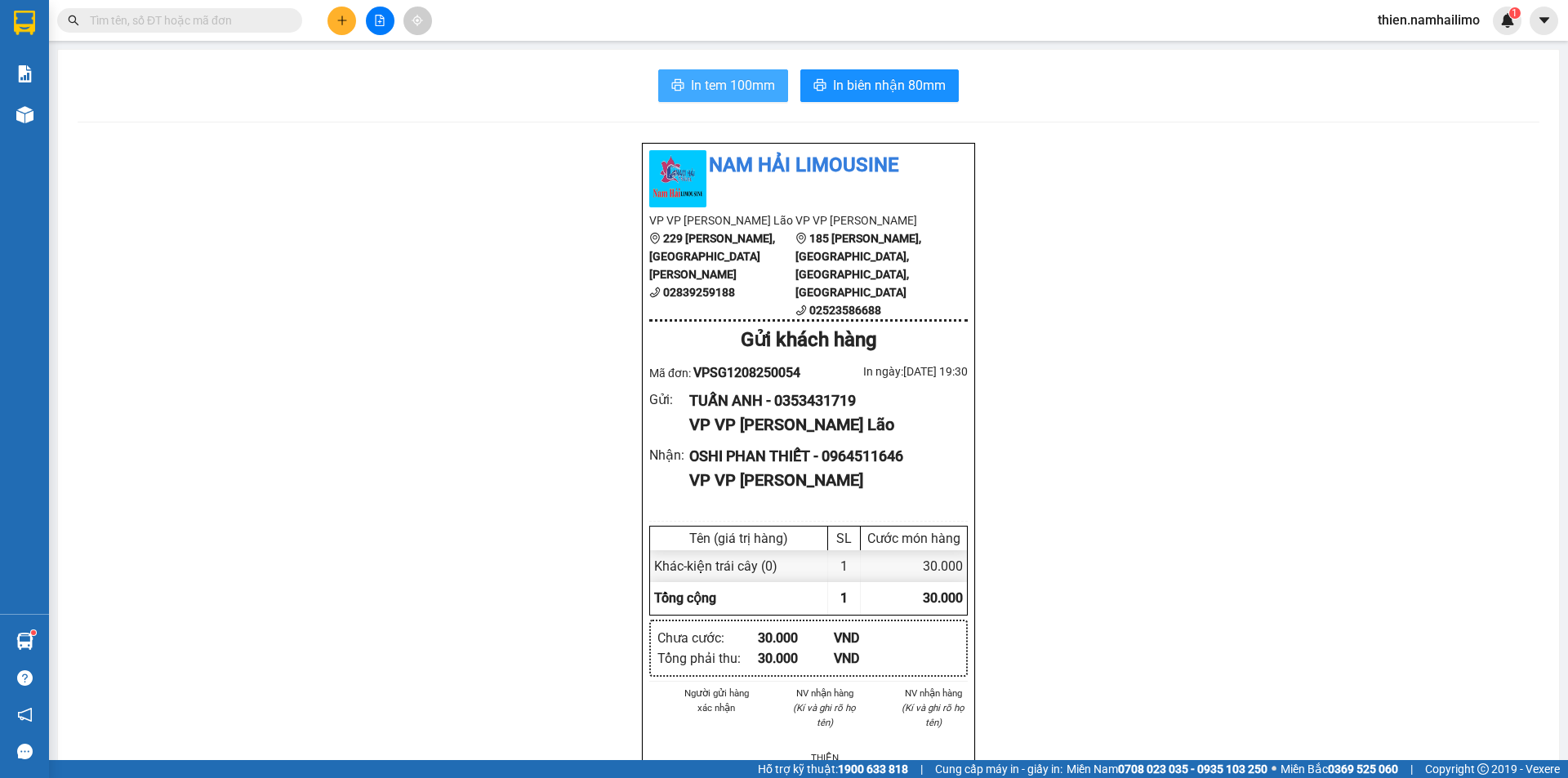
click at [713, 88] on span "In tem 100mm" at bounding box center [733, 85] width 84 height 20
click at [358, 24] on div at bounding box center [380, 20] width 123 height 29
click at [319, 25] on div at bounding box center [380, 20] width 123 height 29
click at [331, 23] on button at bounding box center [341, 20] width 29 height 29
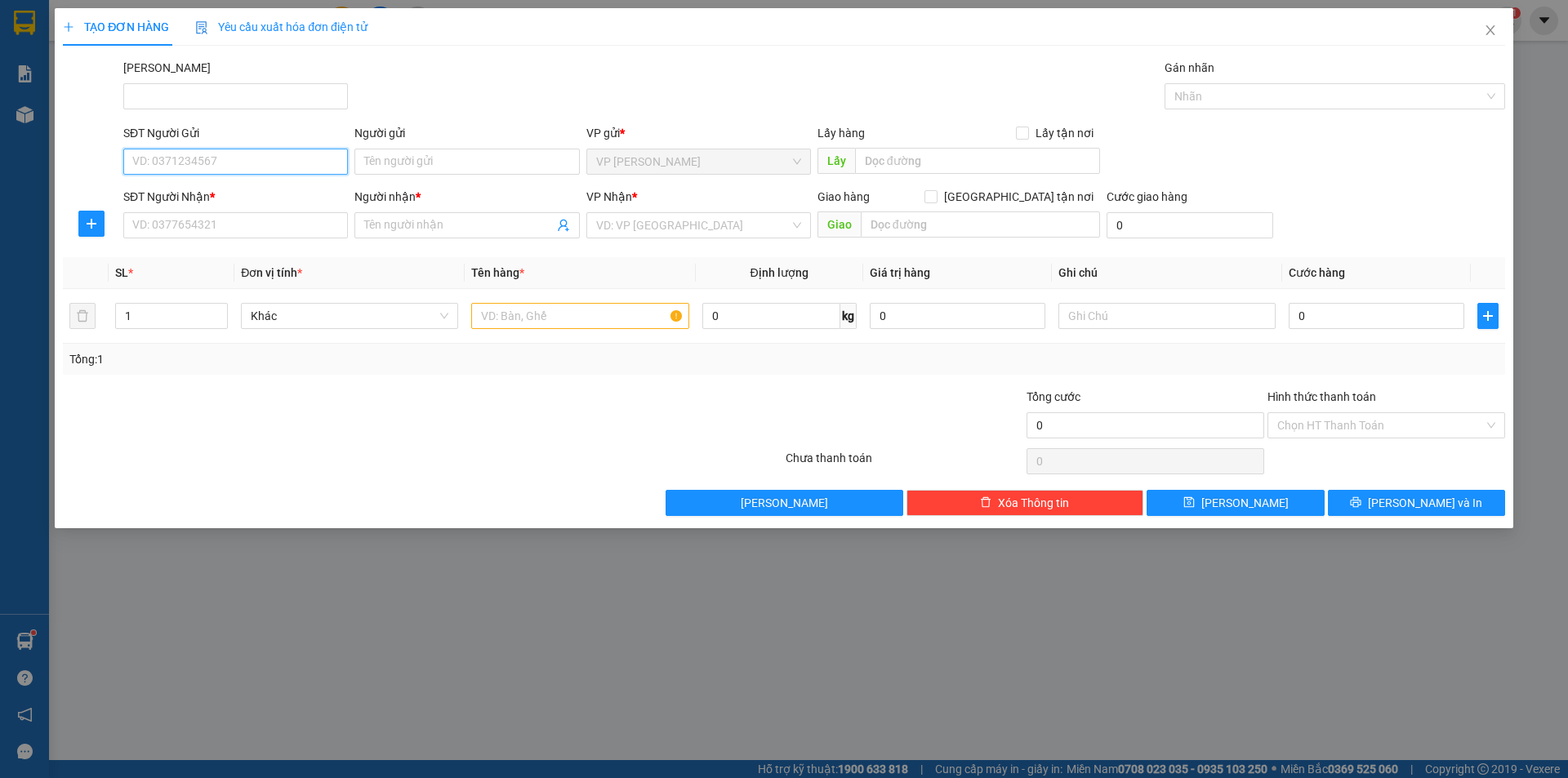
click at [213, 158] on input "SĐT Người Gửi" at bounding box center [236, 162] width 225 height 26
click at [233, 191] on div "0788338986 - VƯƠNG BÁ TUÂN" at bounding box center [236, 194] width 205 height 18
type input "0788338986"
type input "VƯƠNG BÁ TUÂN"
type input "0889256065"
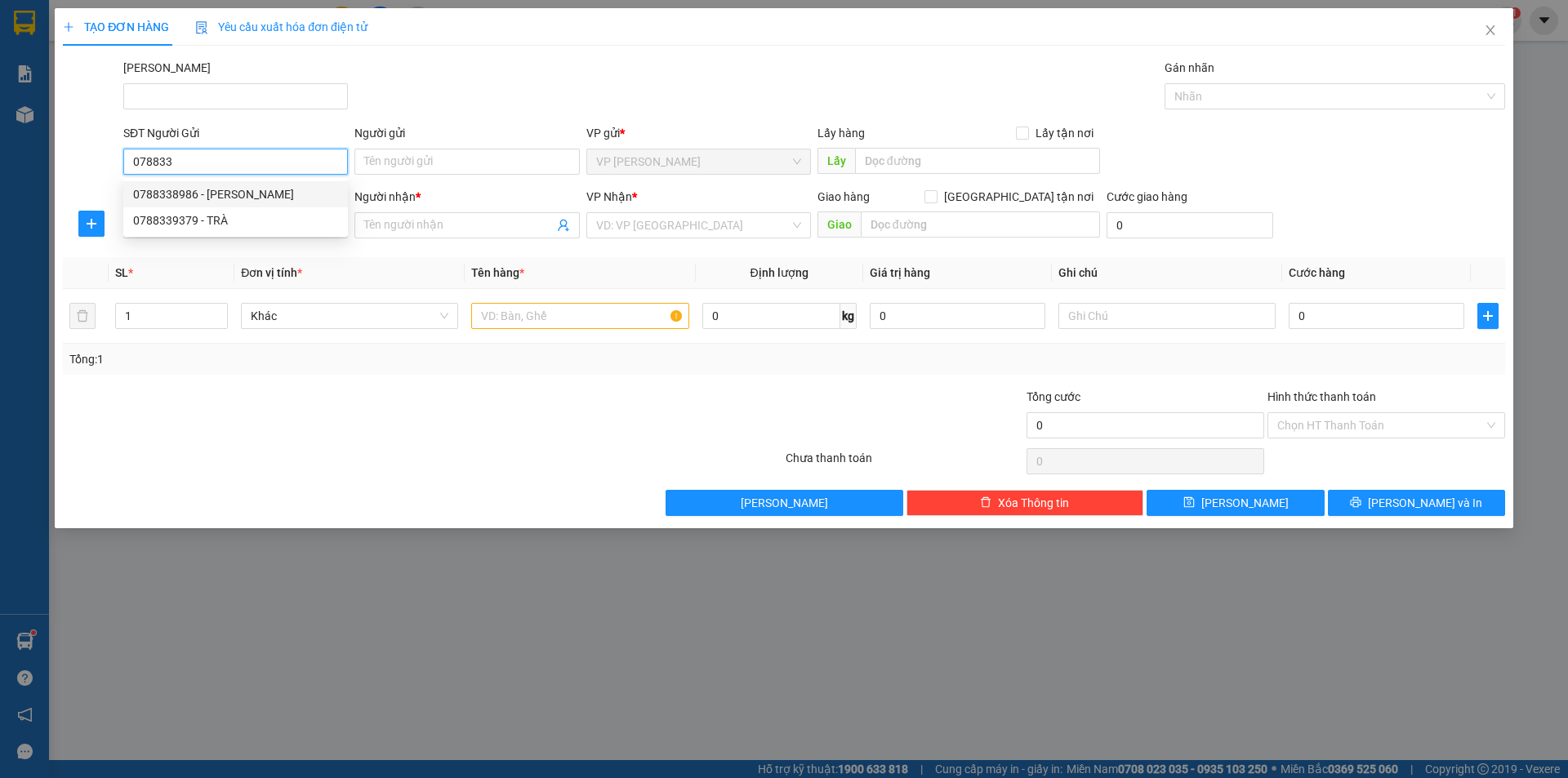
type input "TRÂM PT"
type input "30.000"
type input "0788338986"
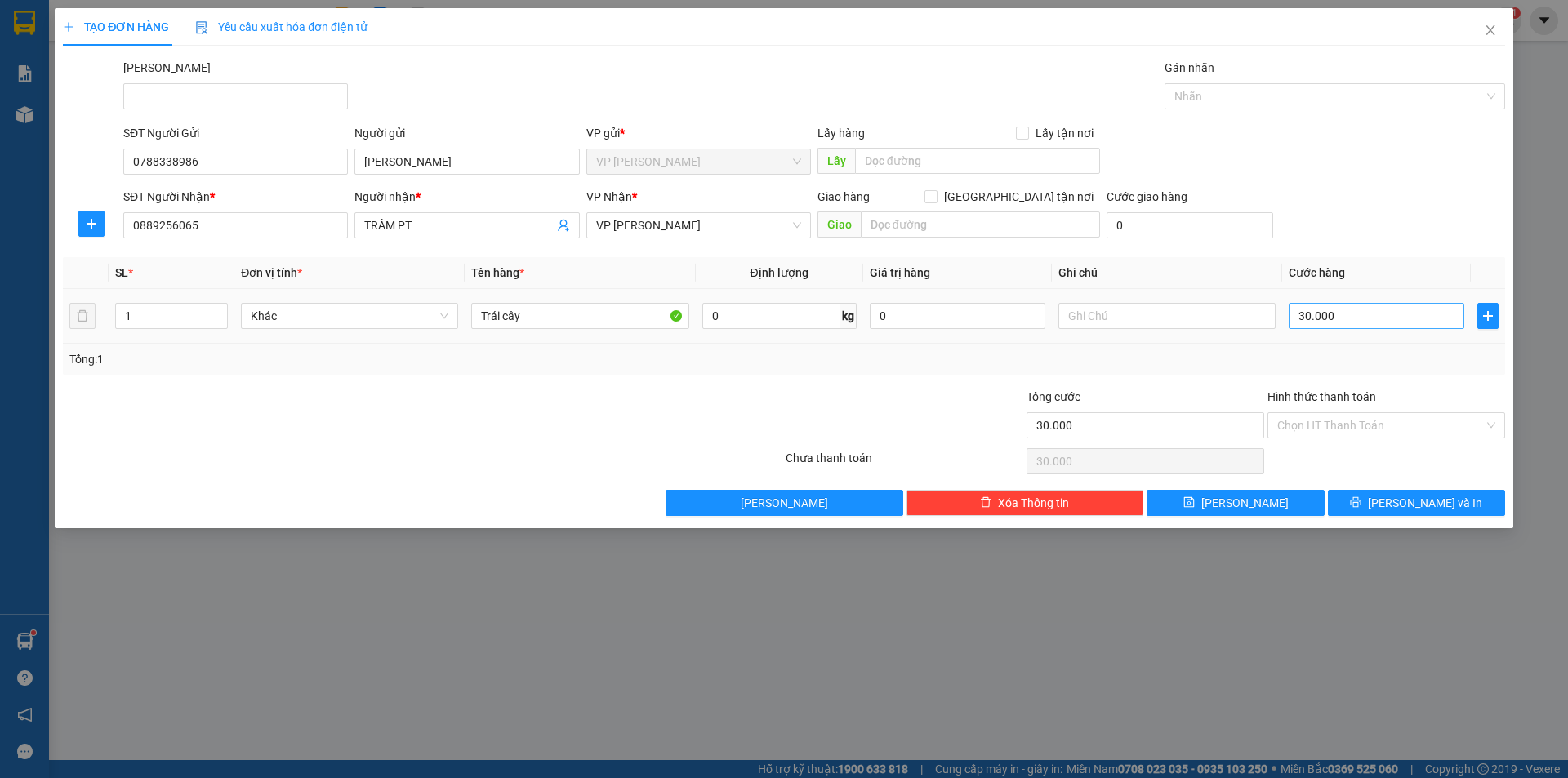
click at [1383, 331] on td "30.000" at bounding box center [1375, 316] width 188 height 54
click at [1385, 314] on input "30.000" at bounding box center [1376, 316] width 176 height 26
type input "4"
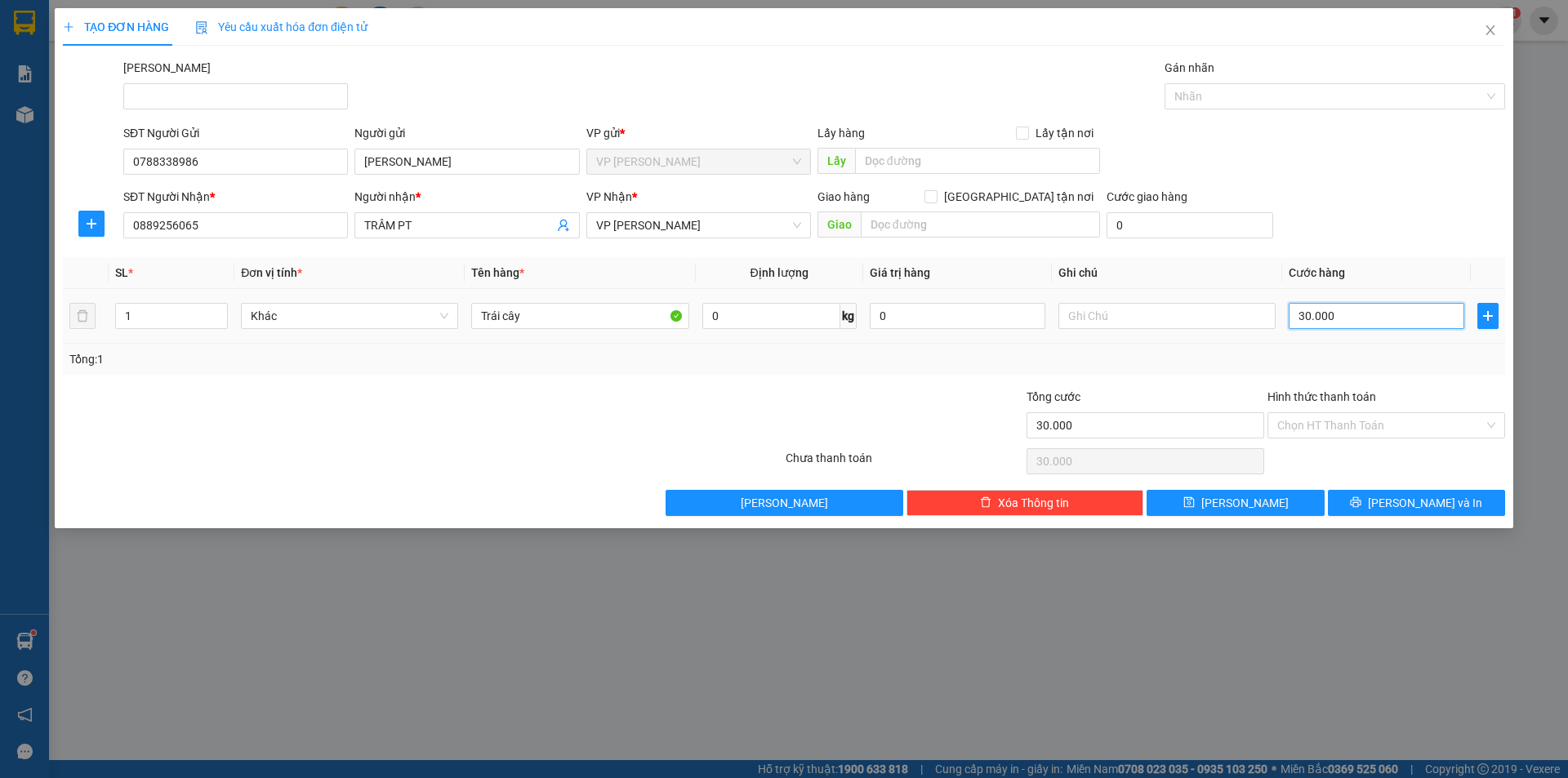
type input "4"
type input "40"
type input "40.000"
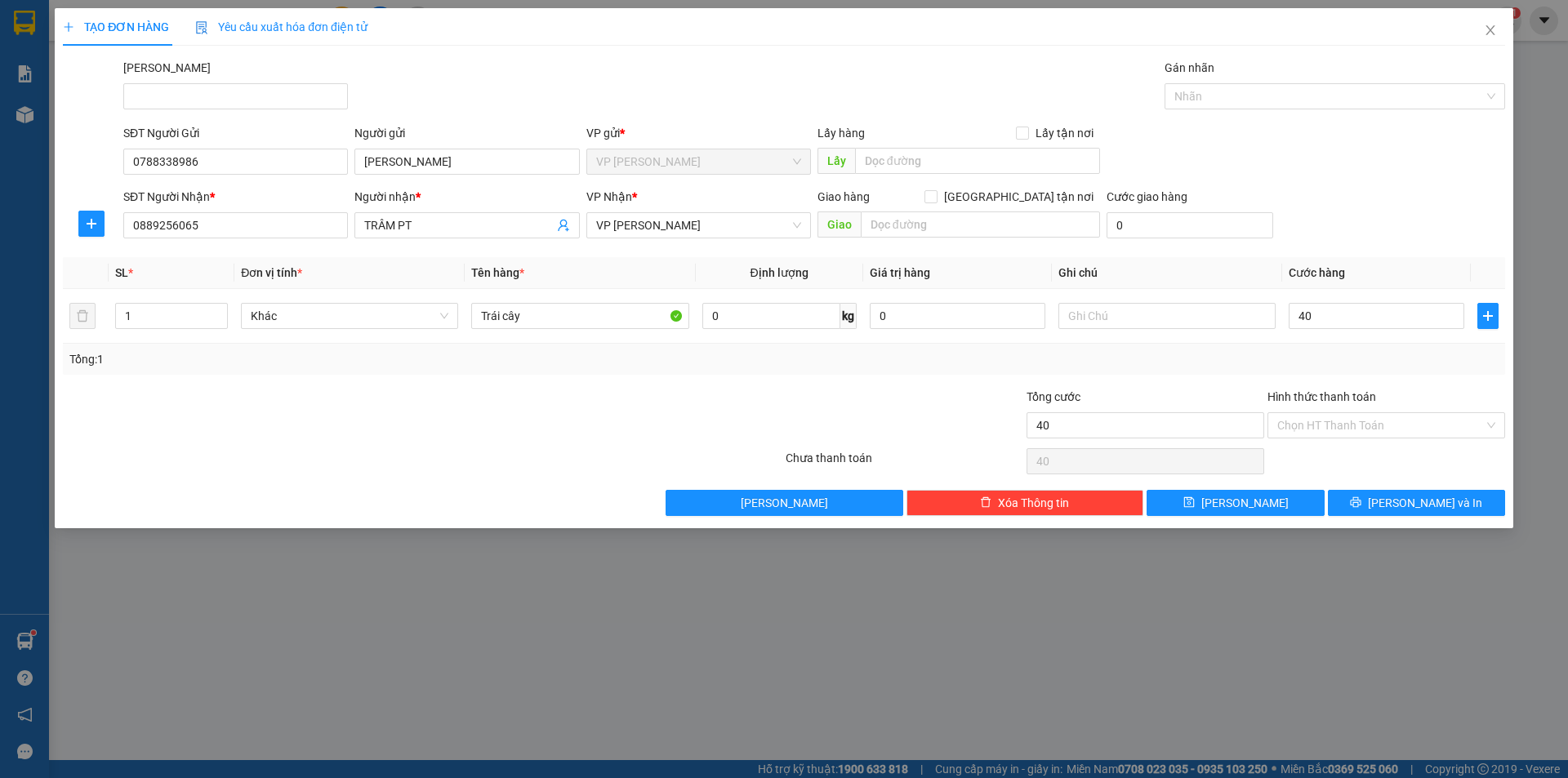
type input "40.000"
click at [1284, 346] on div "Tổng: 1" at bounding box center [784, 359] width 1442 height 31
click at [1387, 510] on button "Lưu và In" at bounding box center [1417, 503] width 177 height 26
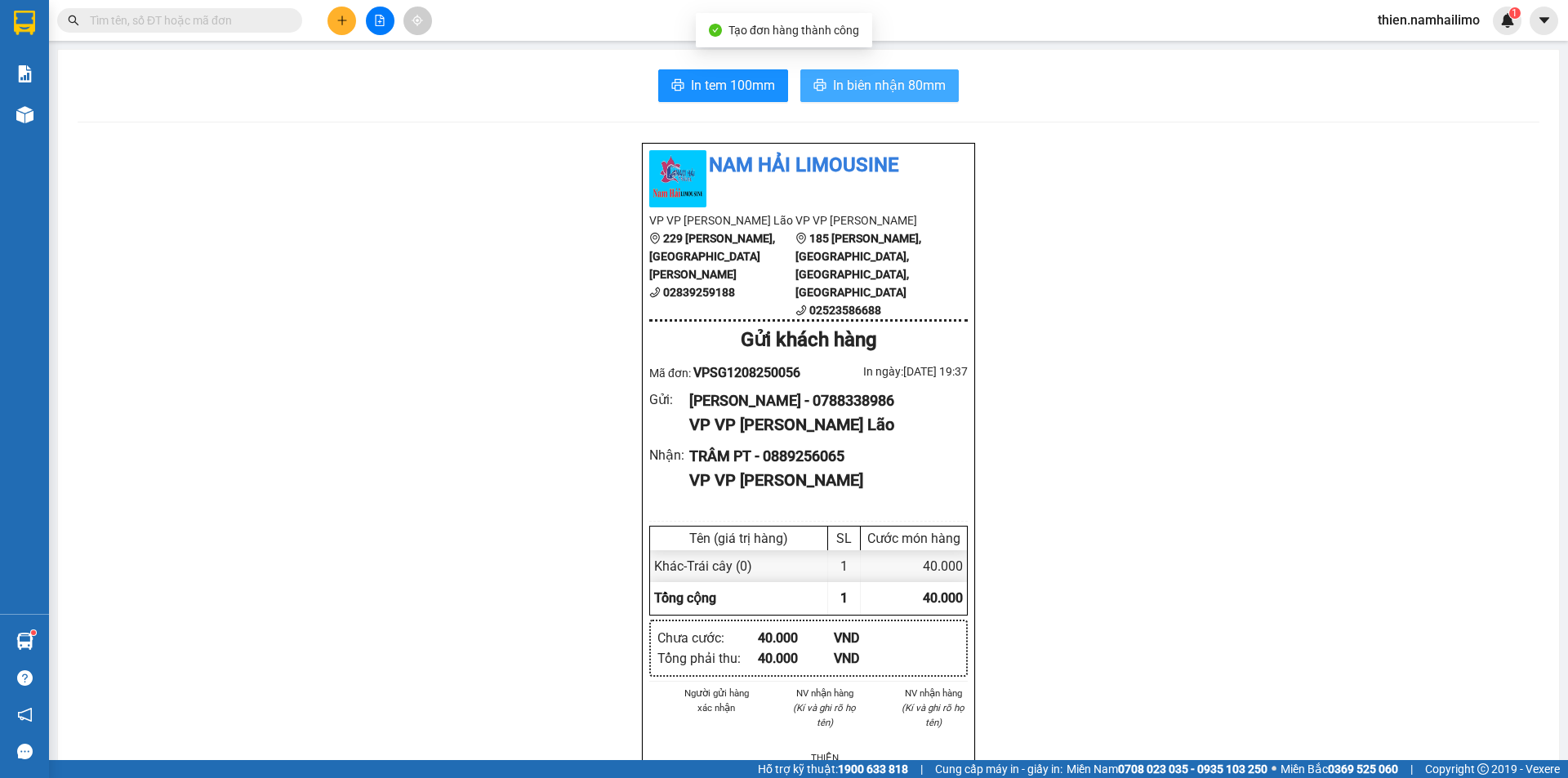
drag, startPoint x: 880, startPoint y: 81, endPoint x: 881, endPoint y: 97, distance: 16.0
click at [877, 81] on span "In biên nhận 80mm" at bounding box center [889, 85] width 113 height 20
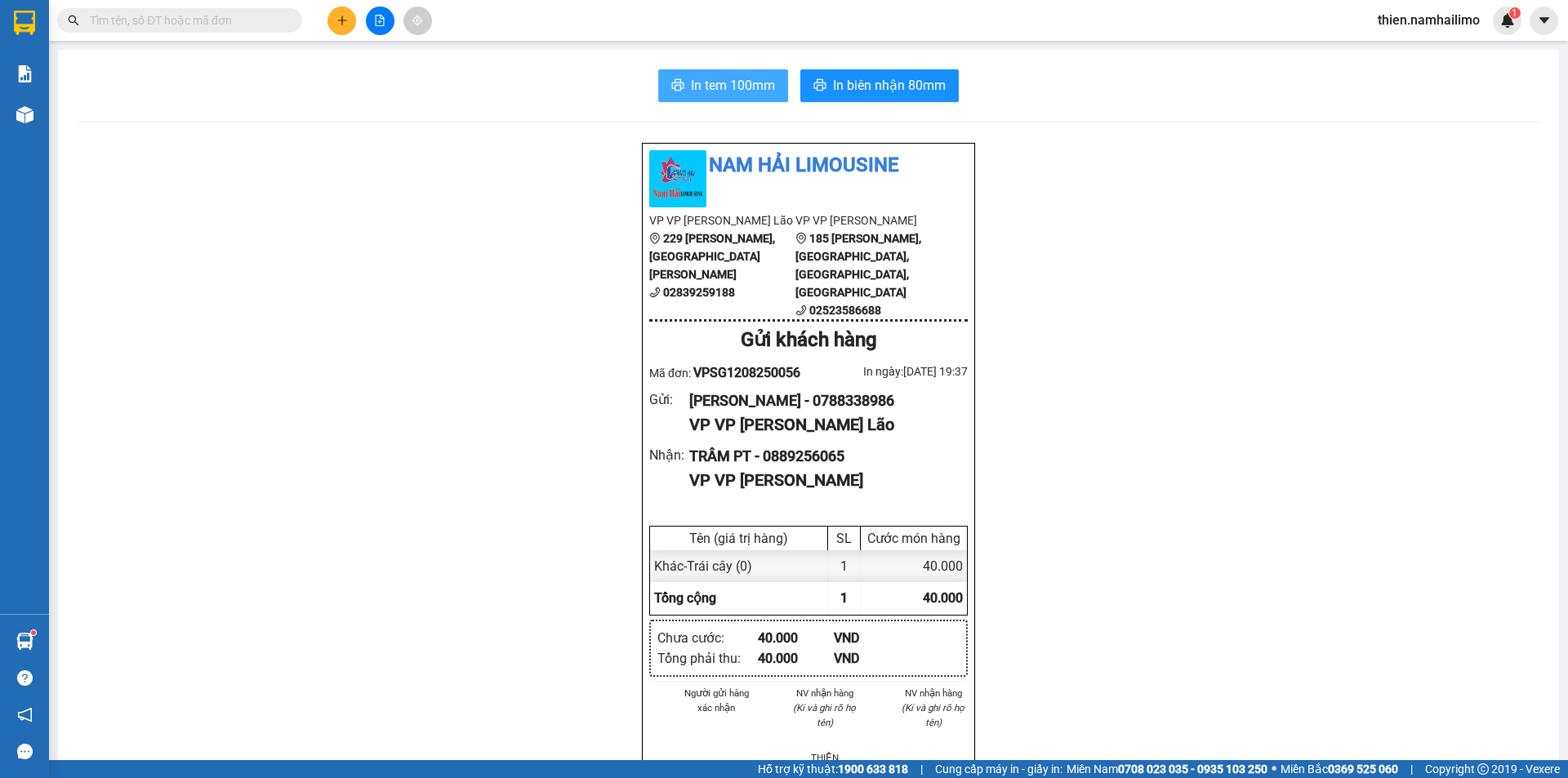
click at [707, 91] on span "In tem 100mm" at bounding box center [733, 85] width 84 height 20
click at [733, 95] on span "In tem 100mm" at bounding box center [733, 85] width 84 height 20
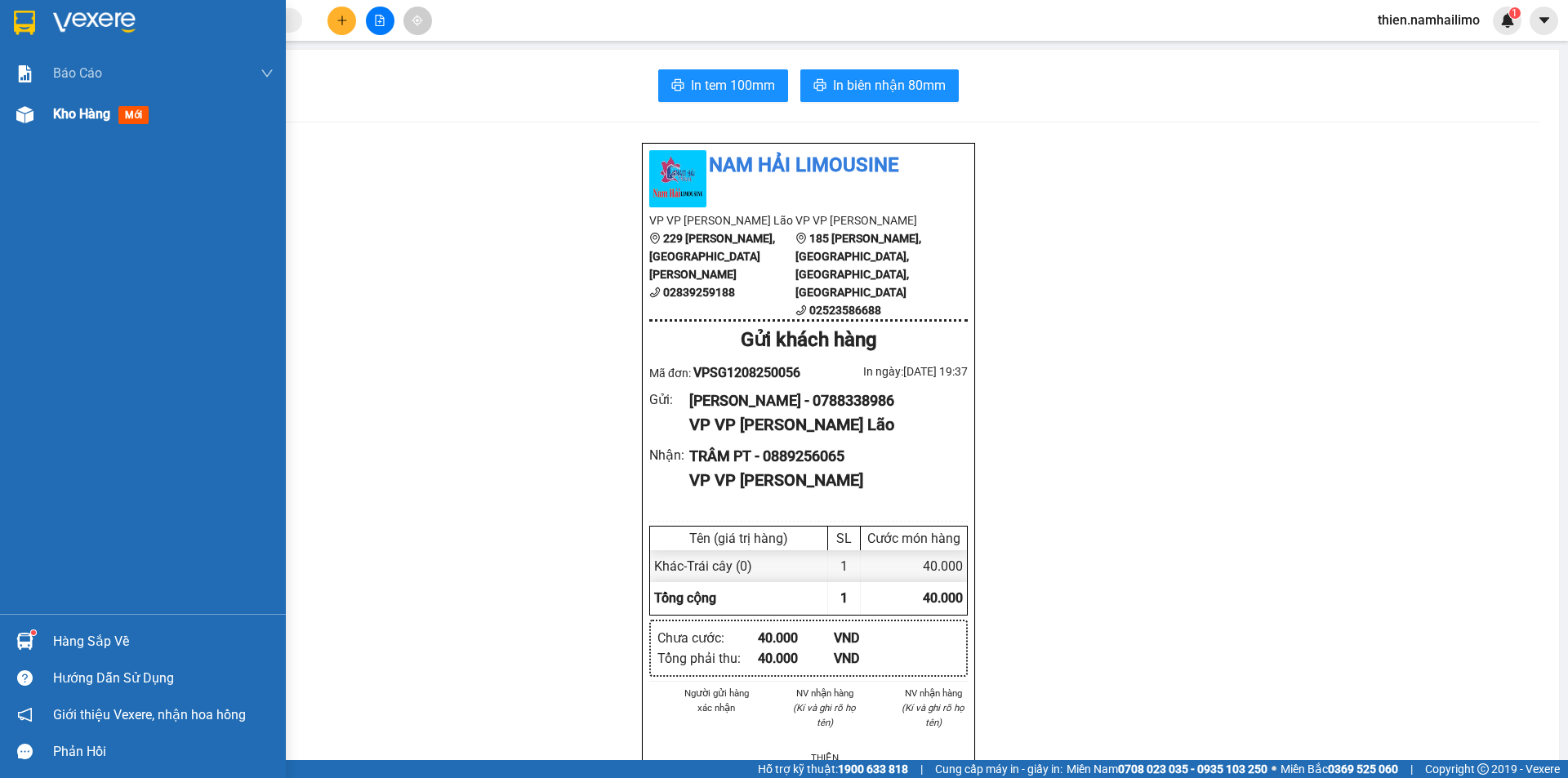
click at [61, 111] on span "Kho hàng" at bounding box center [81, 114] width 57 height 16
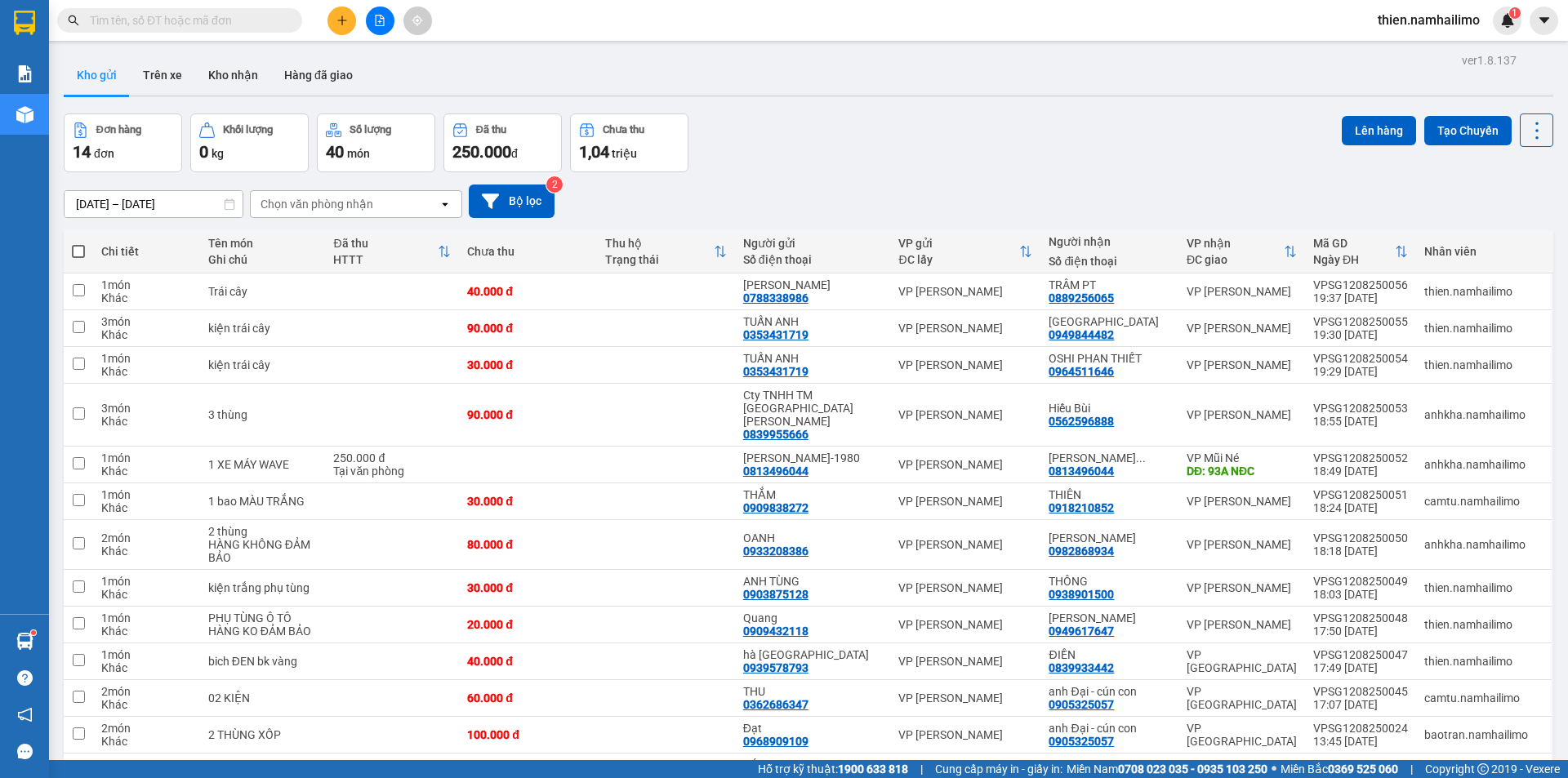
click at [287, 196] on div "Chọn văn phòng nhận" at bounding box center [317, 204] width 113 height 17
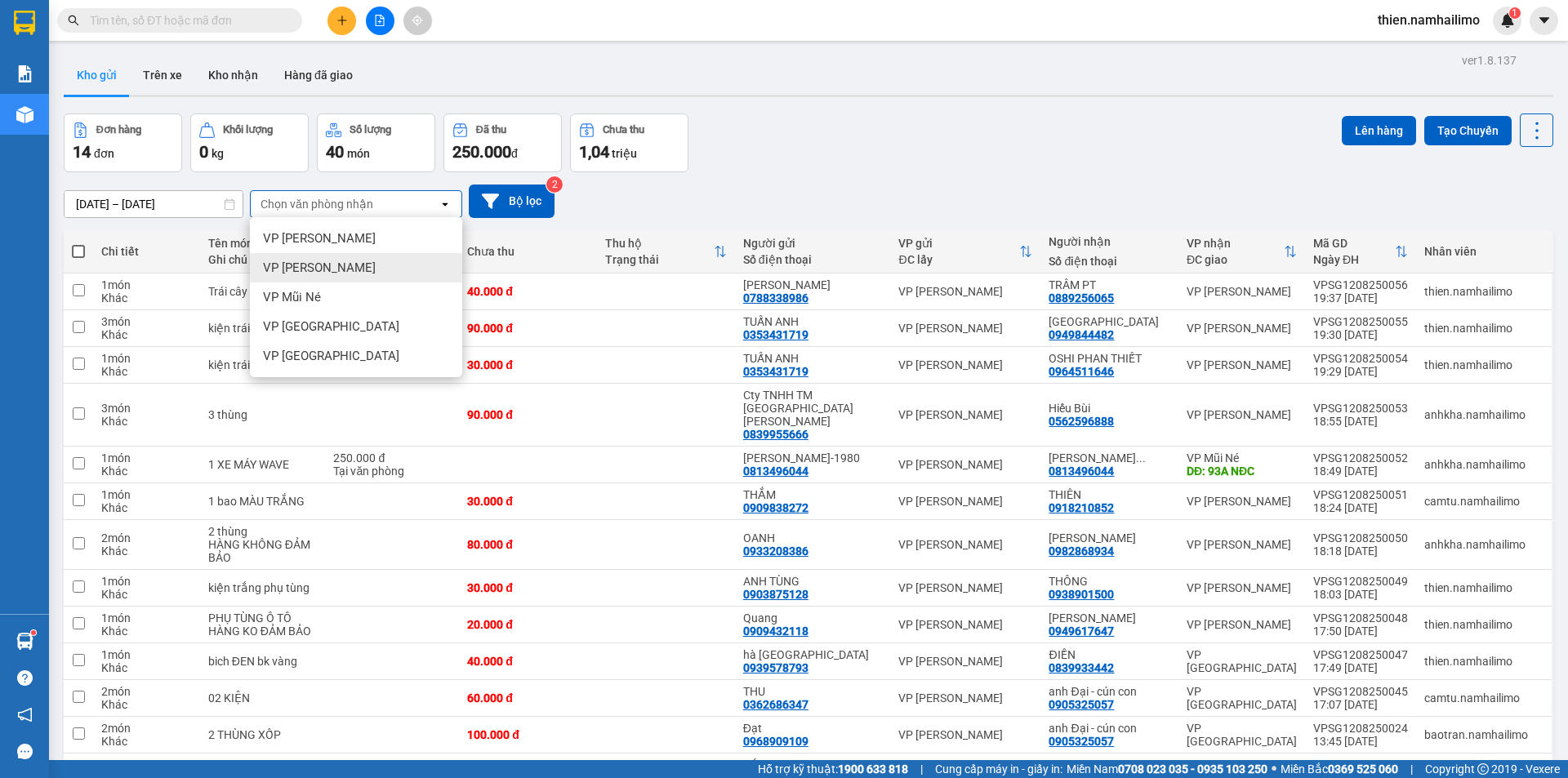
click at [335, 273] on span "VP Phan Thiết" at bounding box center [319, 268] width 113 height 17
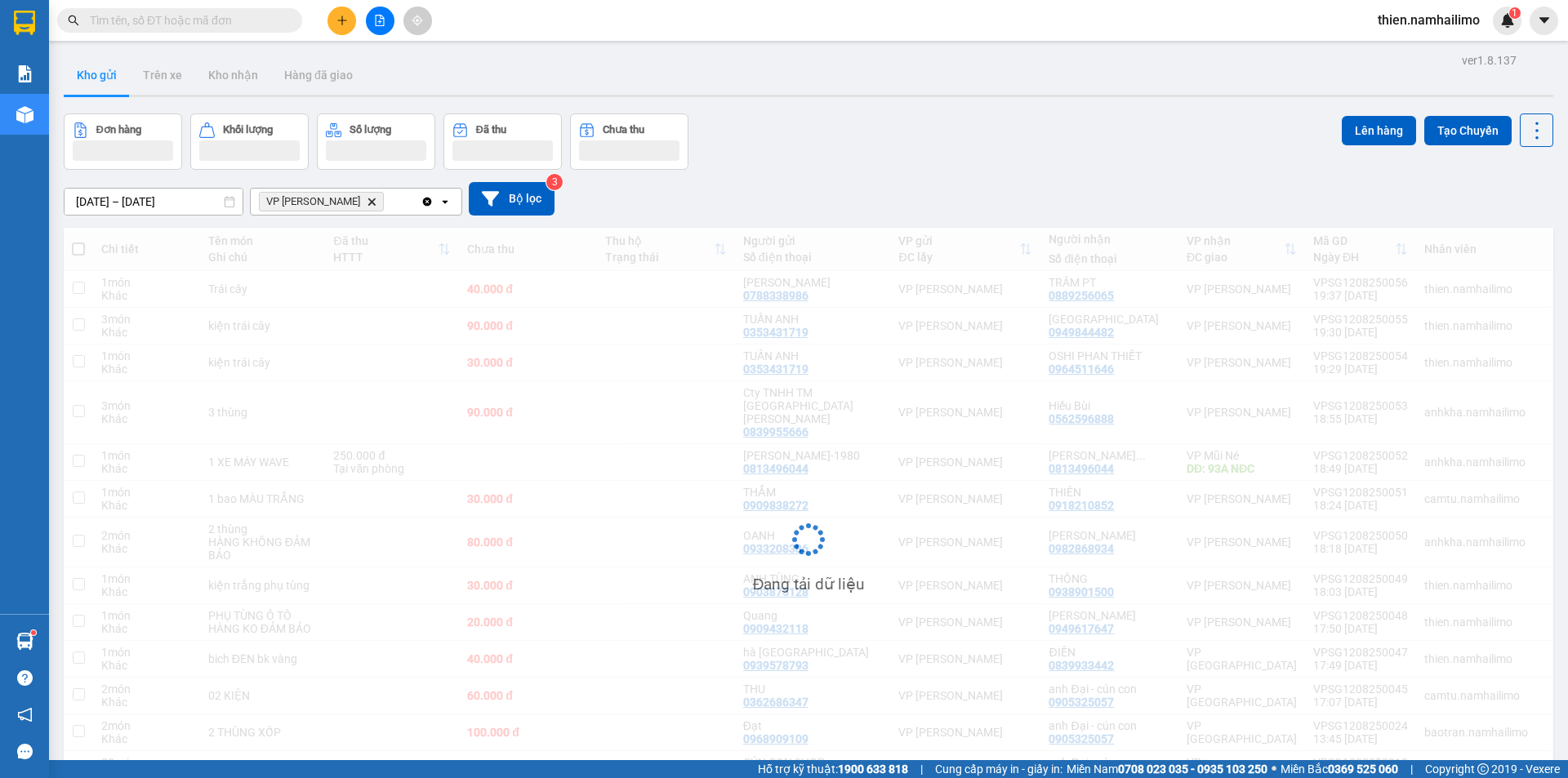
click at [367, 208] on div "VP Phan Thiết Delete" at bounding box center [335, 201] width 170 height 26
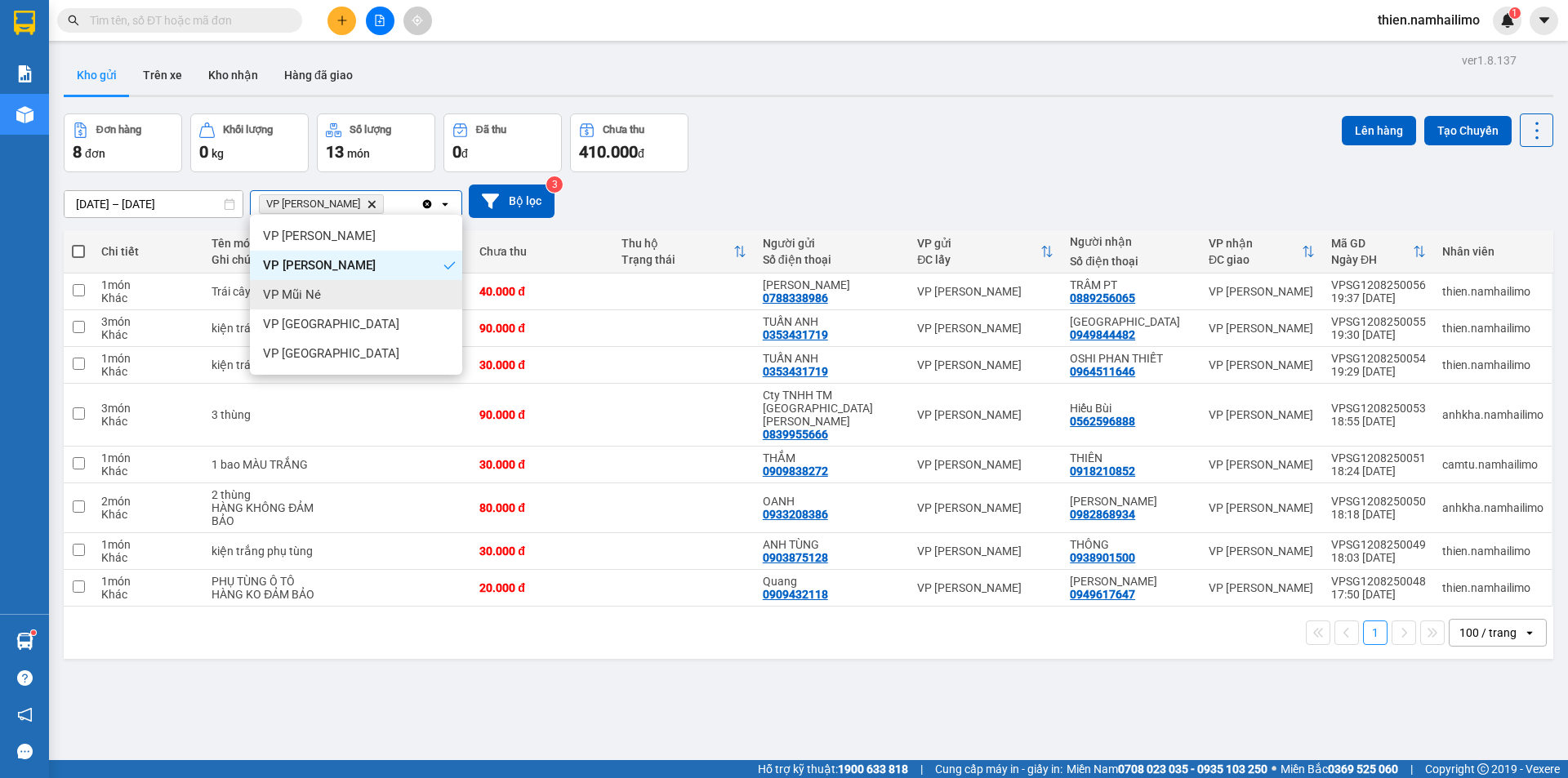
drag, startPoint x: 360, startPoint y: 291, endPoint x: 404, endPoint y: 221, distance: 82.7
click at [358, 291] on div "VP Mũi Né" at bounding box center [355, 295] width 213 height 30
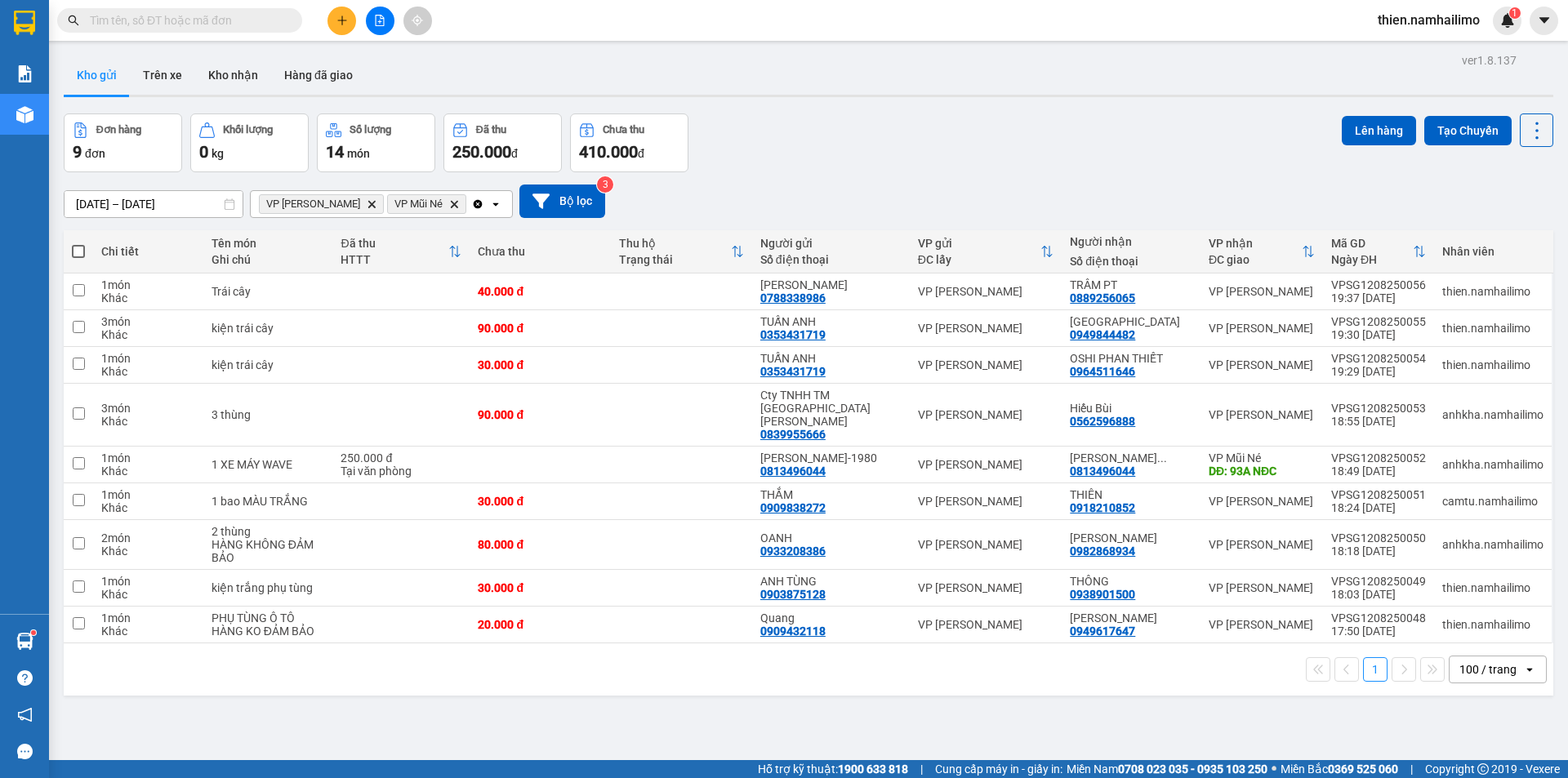
click at [443, 203] on div "VP Phan Thiết Delete VP Mũi Né Delete" at bounding box center [361, 204] width 221 height 26
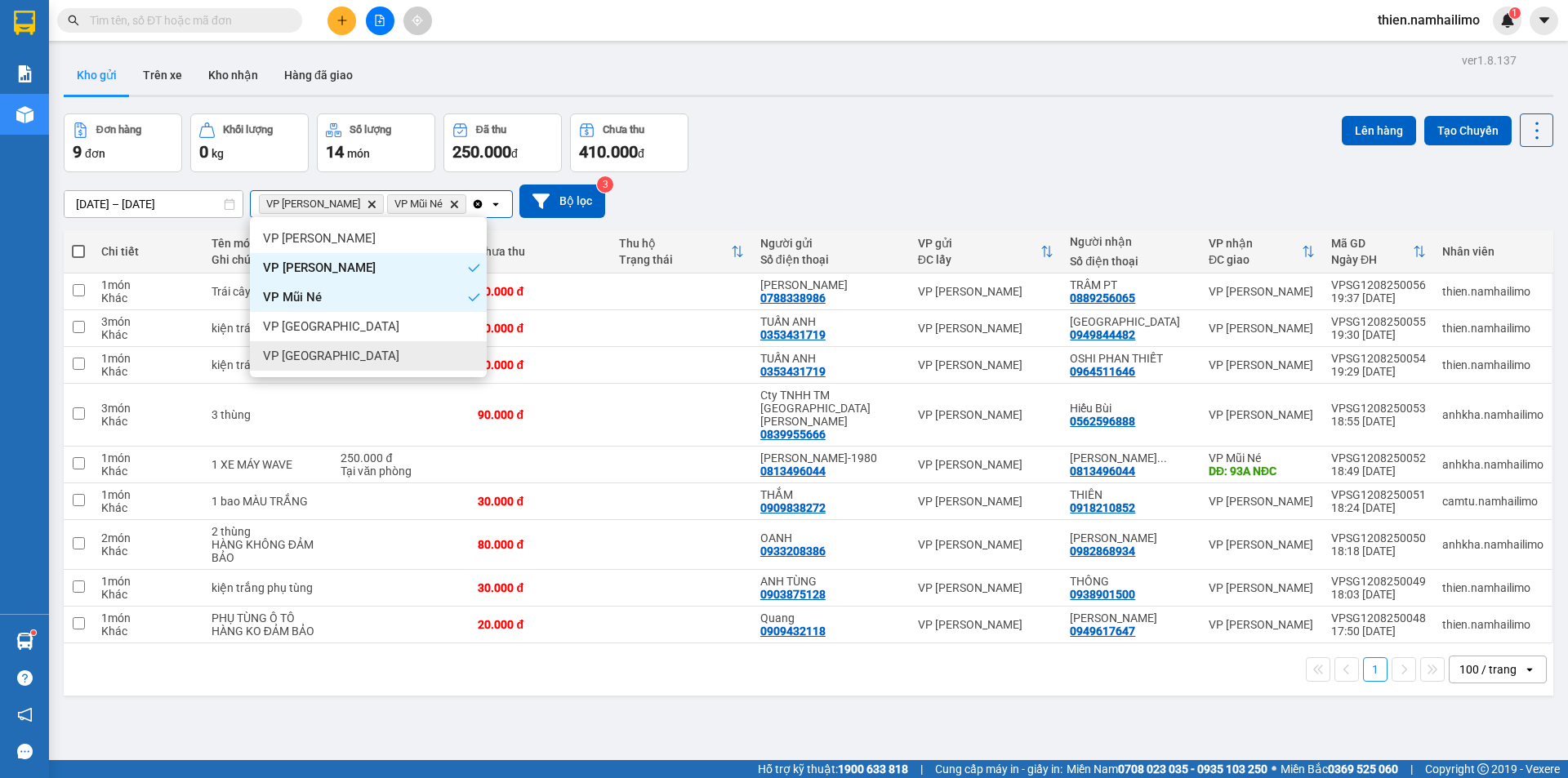
drag, startPoint x: 346, startPoint y: 361, endPoint x: 314, endPoint y: 354, distance: 32.8
click at [343, 361] on div "VP chợ Mũi Né" at bounding box center [368, 356] width 236 height 30
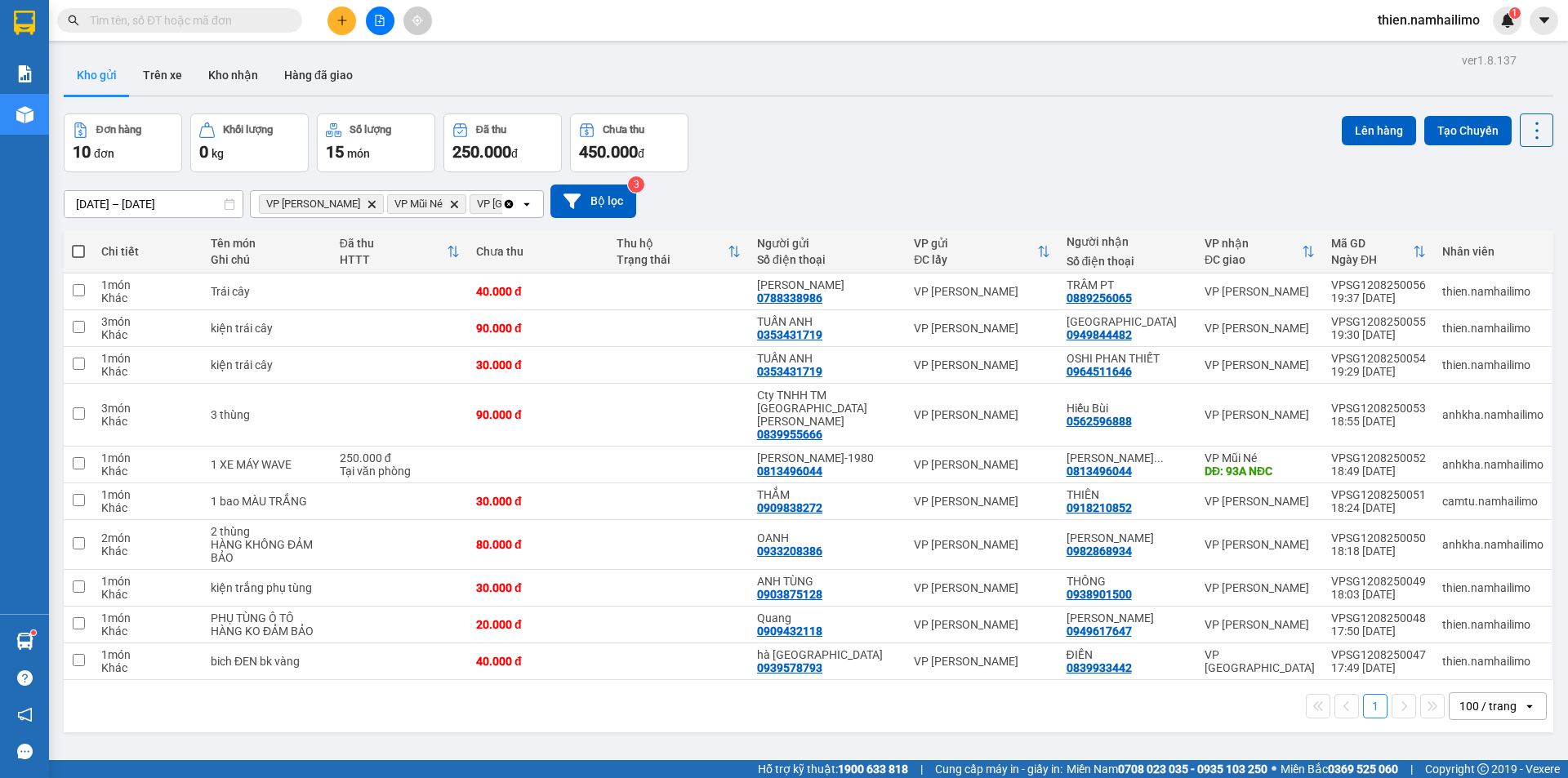
drag, startPoint x: 80, startPoint y: 250, endPoint x: 101, endPoint y: 251, distance: 21.0
click at [81, 250] on span at bounding box center [78, 251] width 13 height 13
click at [79, 243] on input "checkbox" at bounding box center [79, 243] width 0 height 0
checkbox input "true"
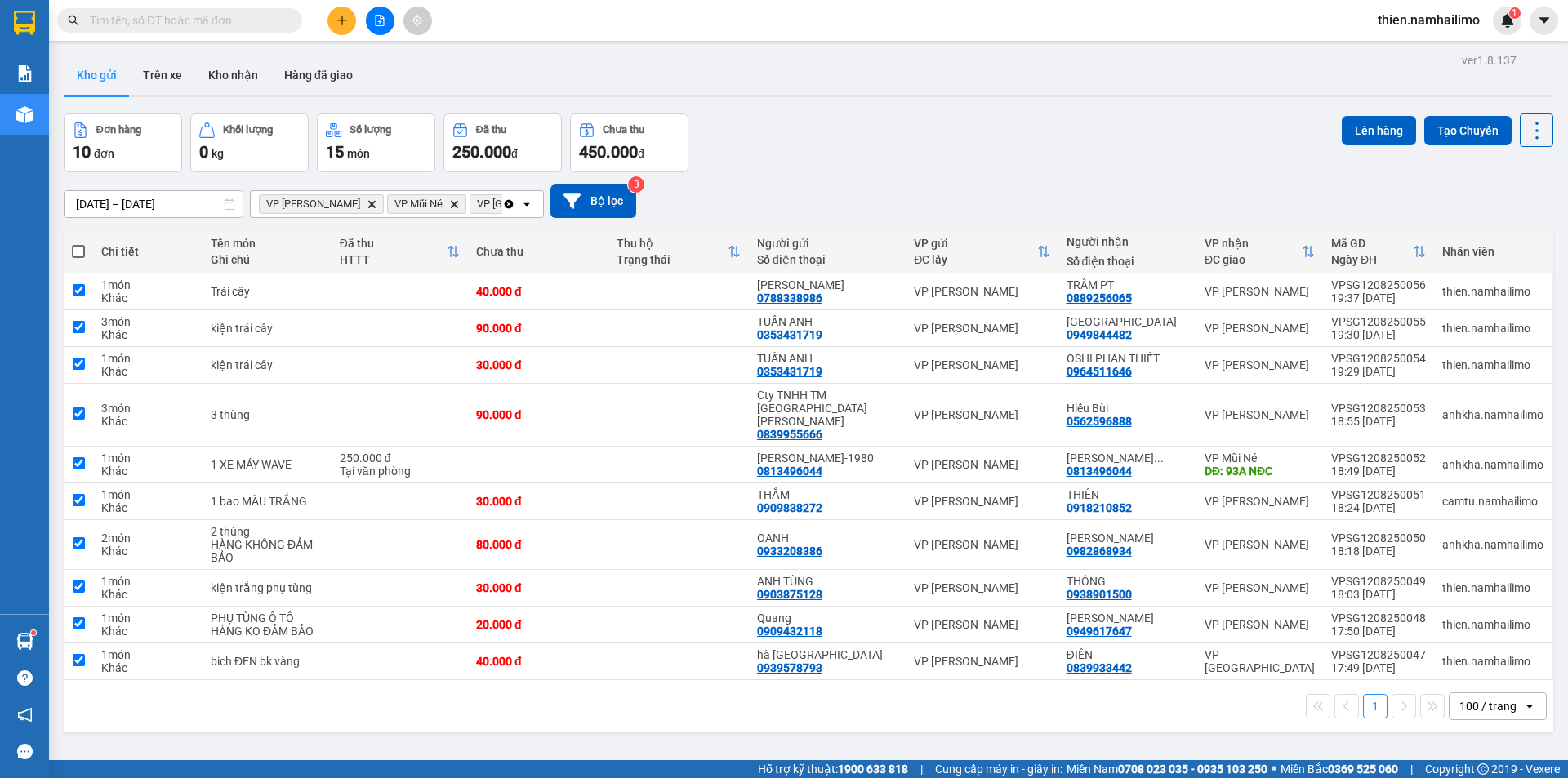
checkbox input "true"
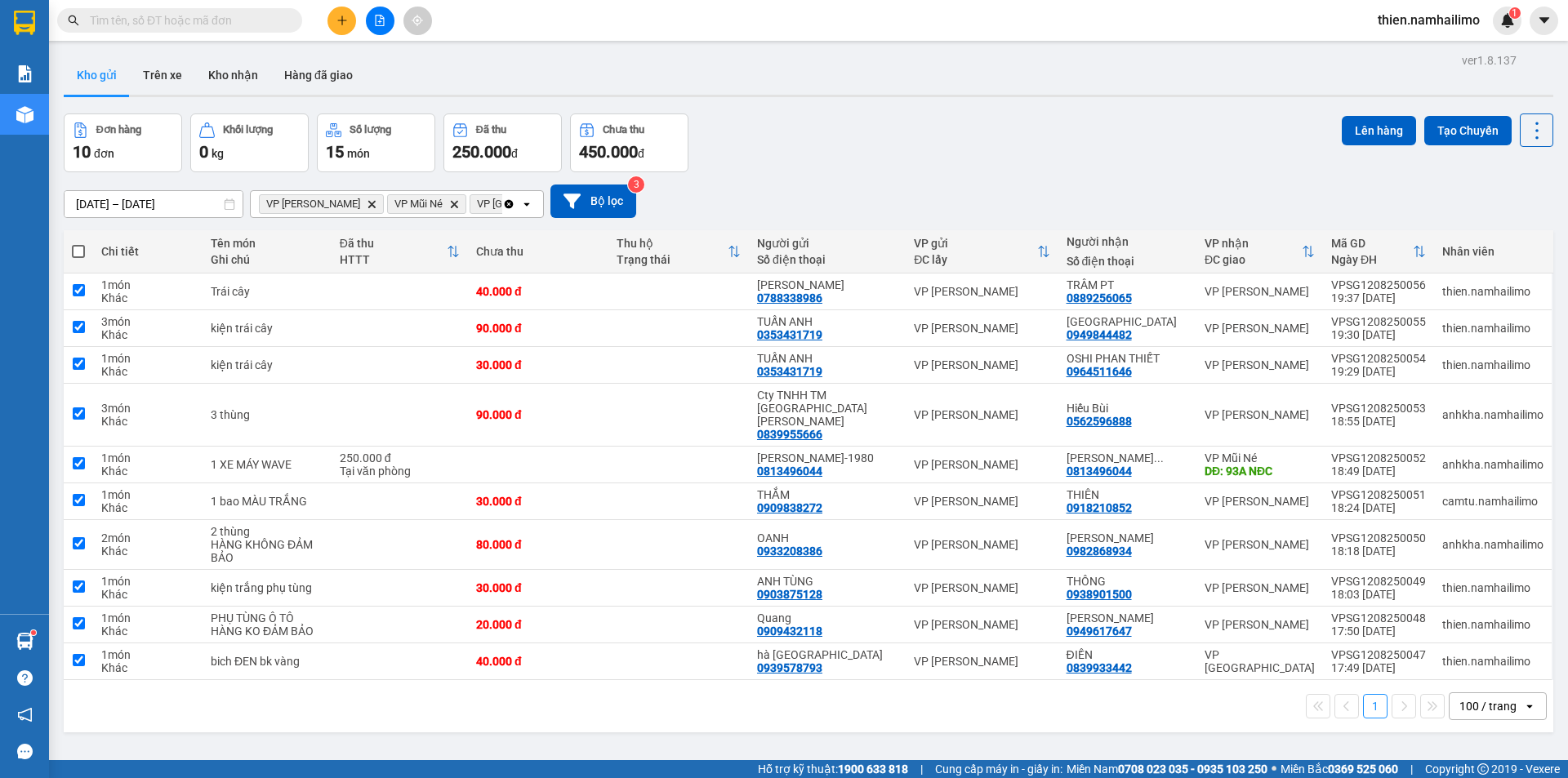
checkbox input "true"
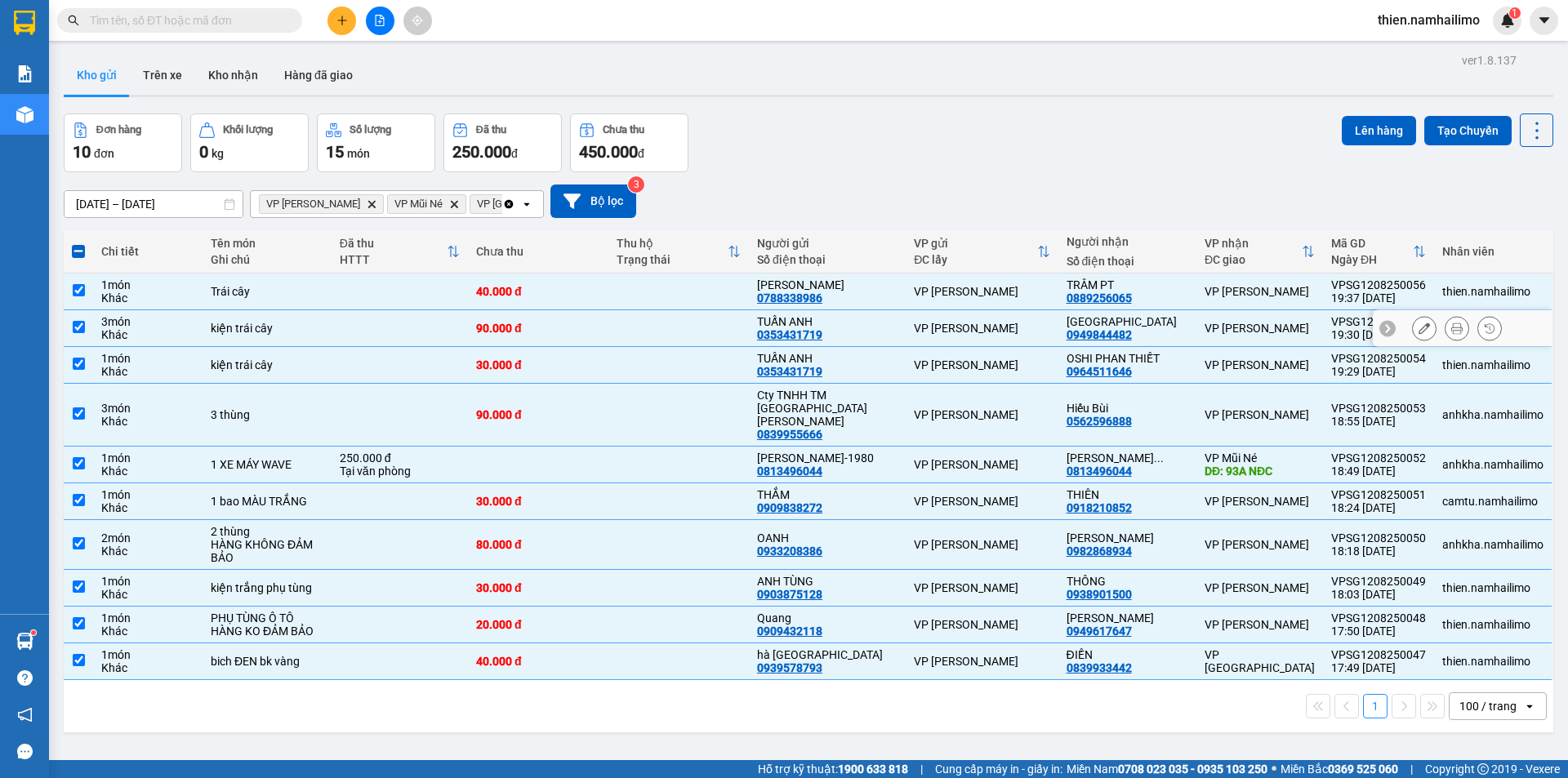
click at [257, 317] on td "kiện trái cây" at bounding box center [266, 328] width 129 height 37
checkbox input "false"
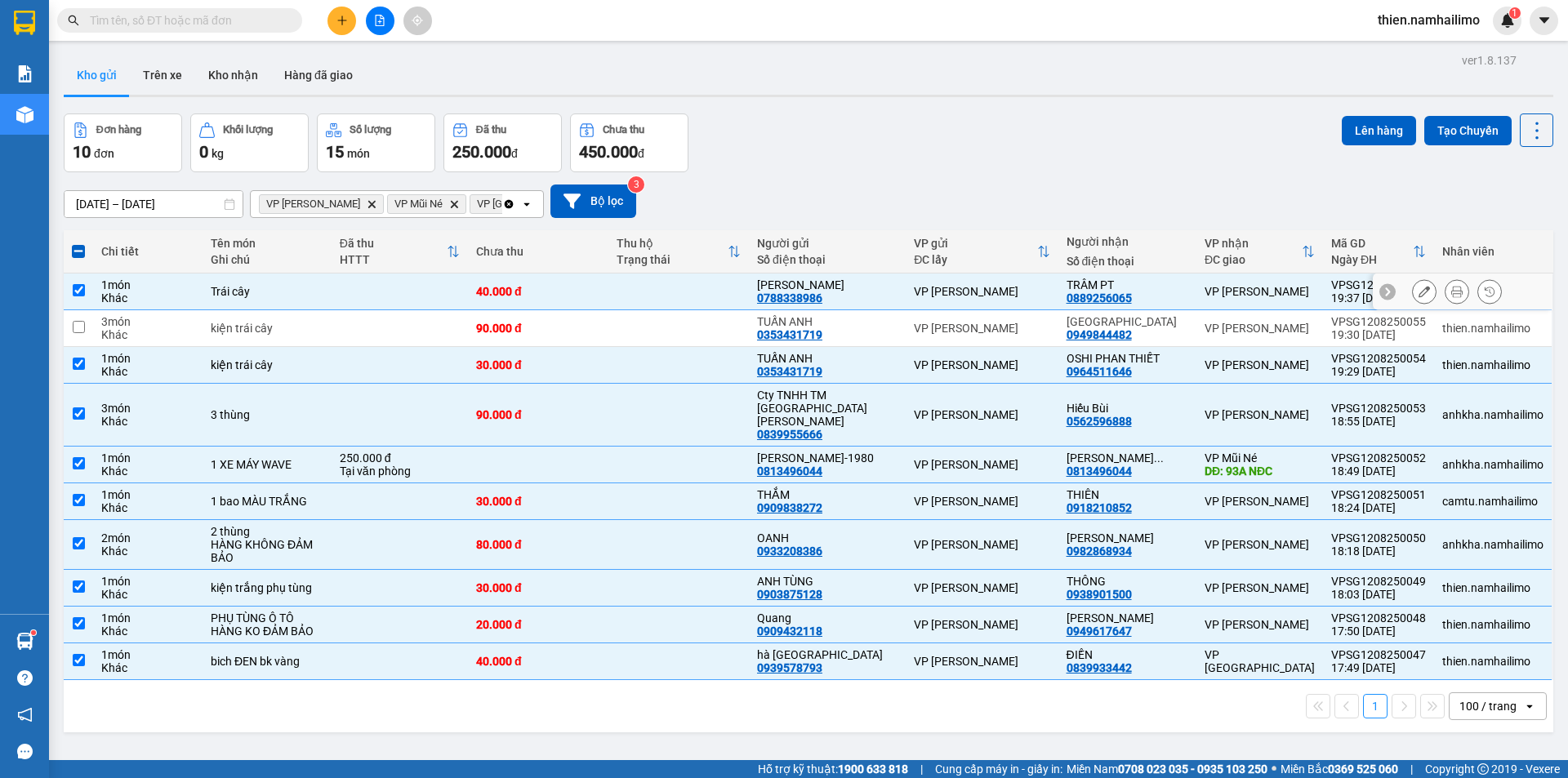
click at [264, 277] on td "Trái cây" at bounding box center [266, 291] width 129 height 37
checkbox input "false"
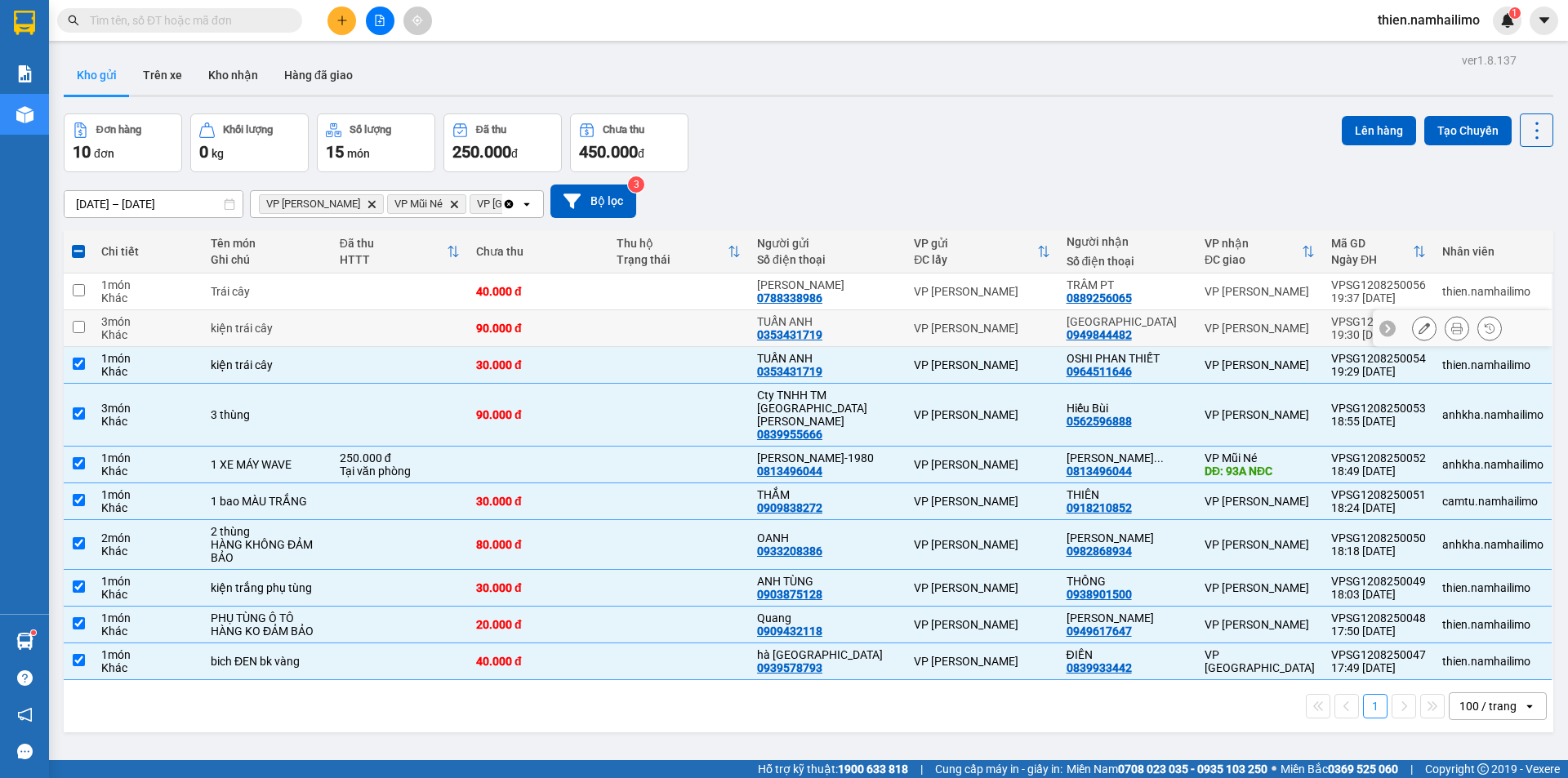
click at [272, 332] on div "kiện trái cây" at bounding box center [267, 327] width 113 height 13
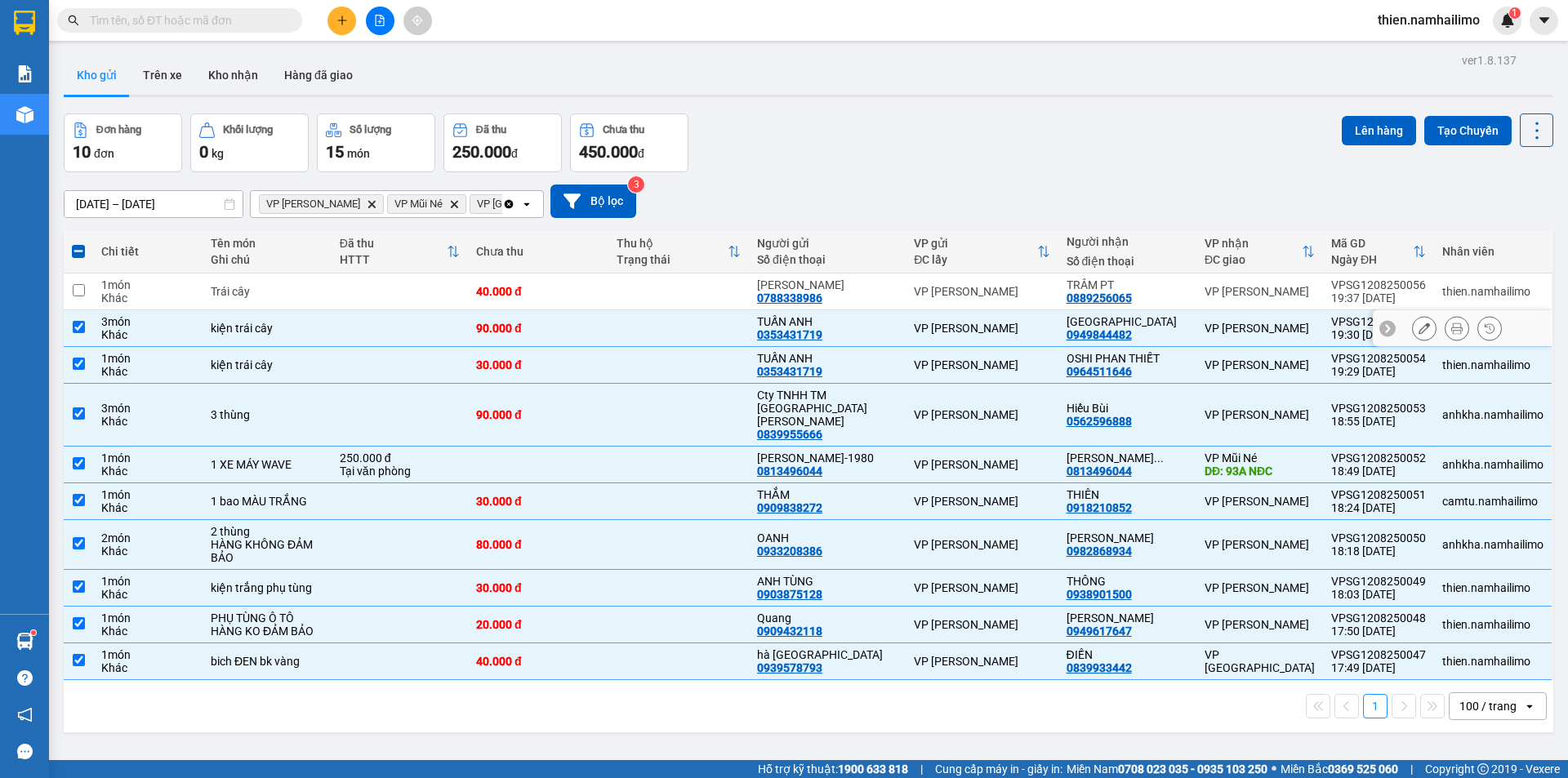
click at [272, 332] on div "kiện trái cây" at bounding box center [267, 327] width 113 height 13
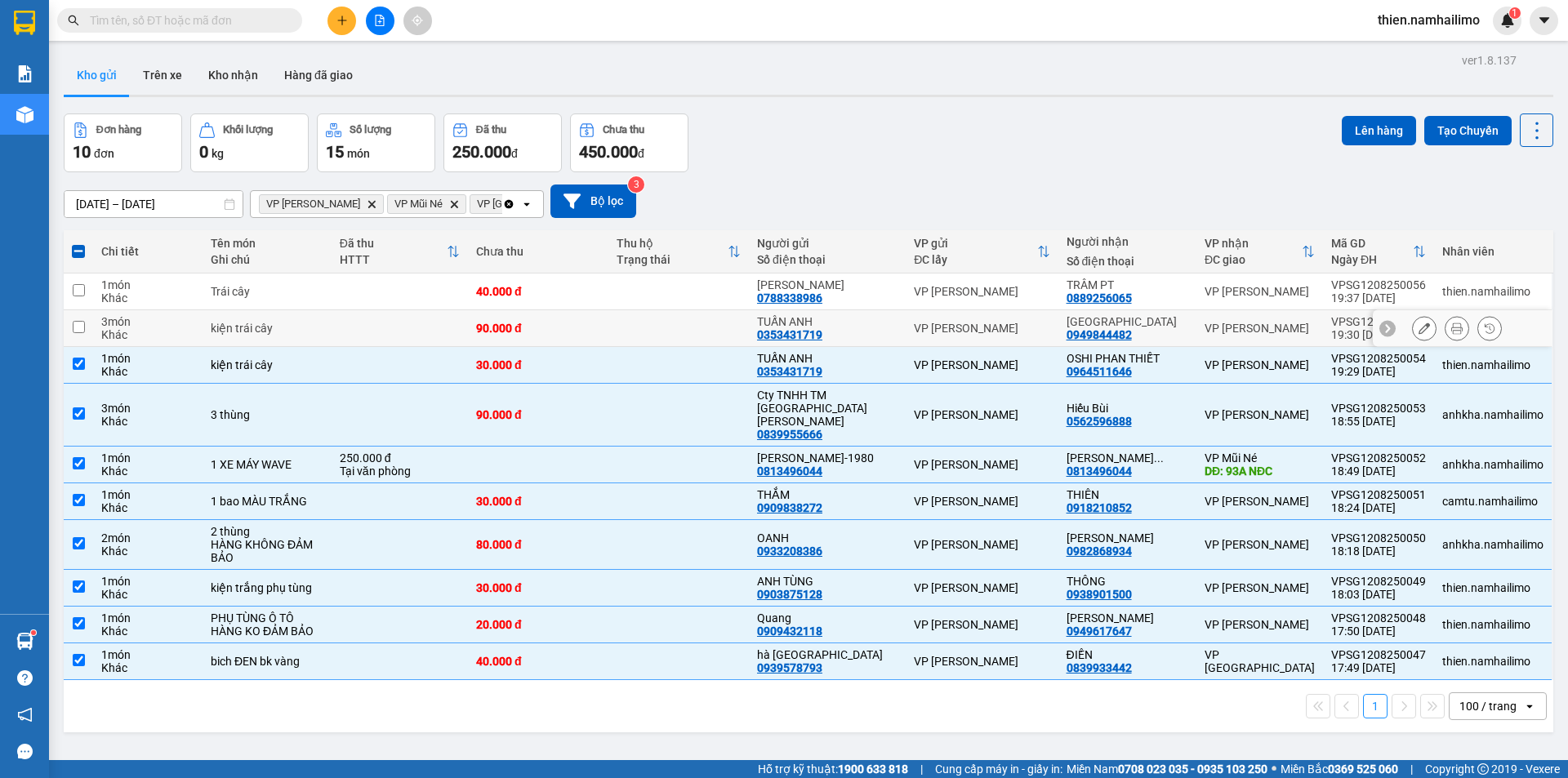
click at [272, 332] on div "kiện trái cây" at bounding box center [267, 327] width 113 height 13
checkbox input "true"
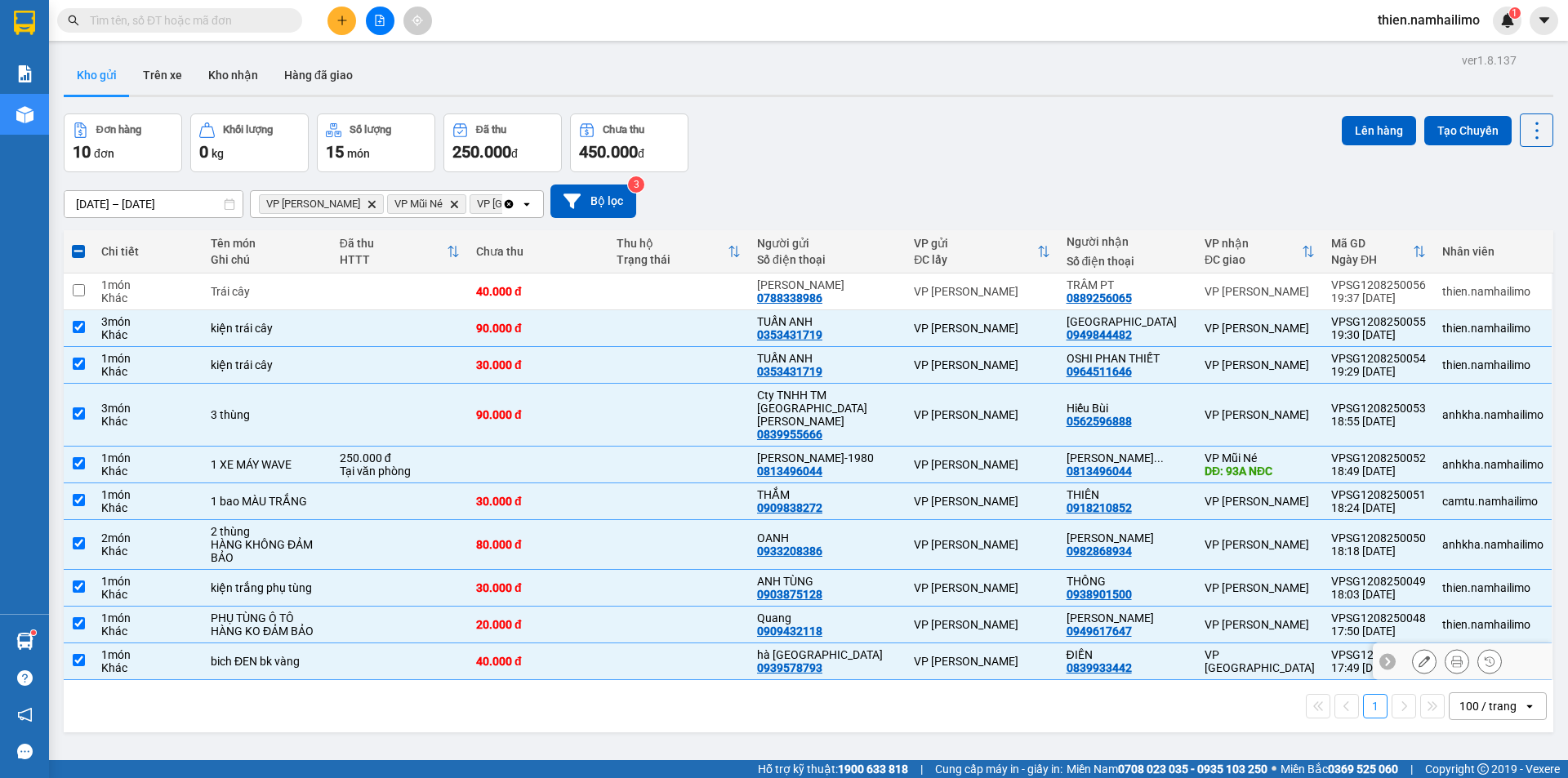
click at [1127, 662] on div "0839933442" at bounding box center [1099, 668] width 66 height 13
click at [1119, 648] on div "ĐIỀN" at bounding box center [1127, 655] width 122 height 13
checkbox input "false"
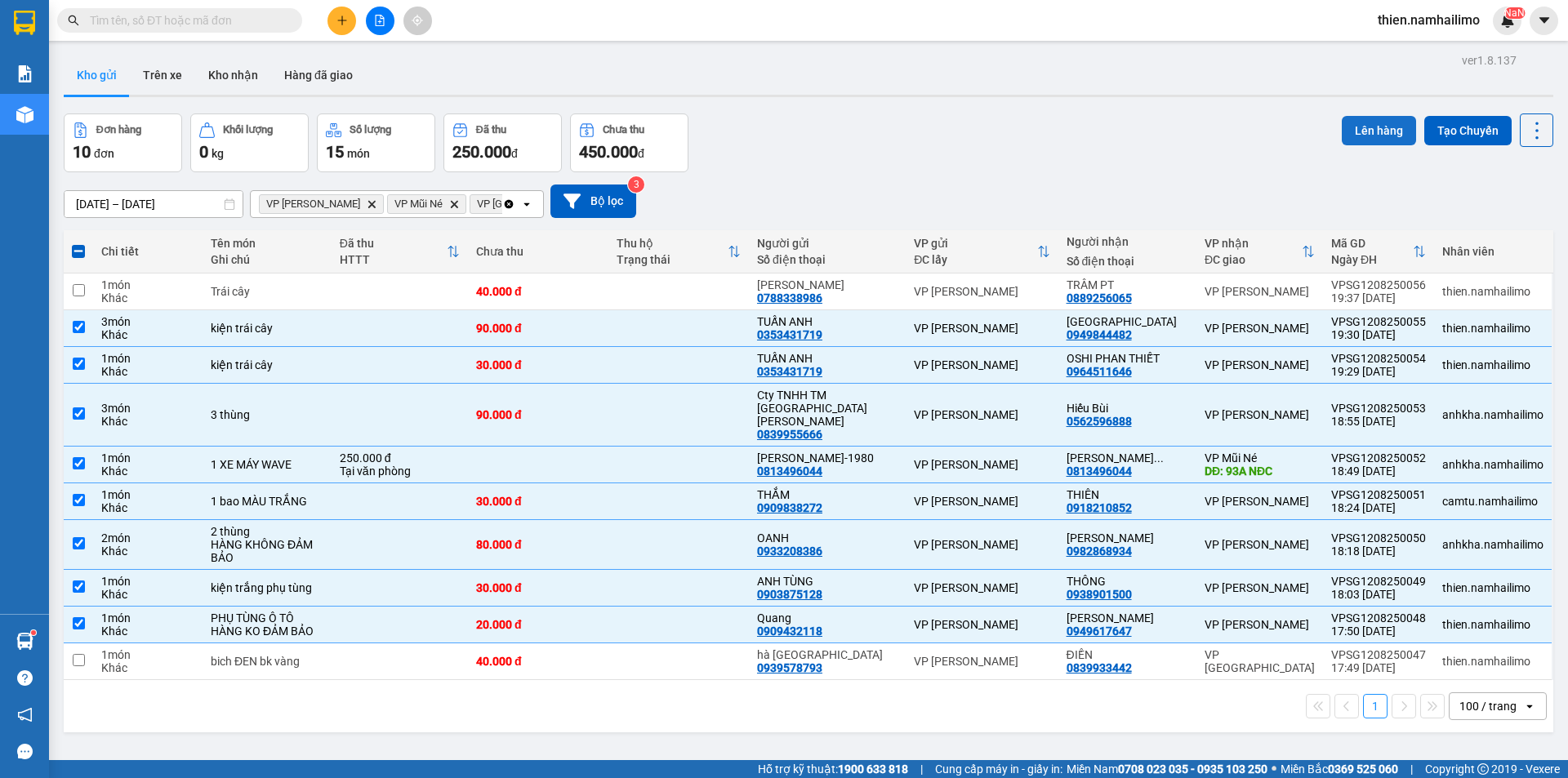
click at [1349, 125] on button "Lên hàng" at bounding box center [1378, 130] width 74 height 30
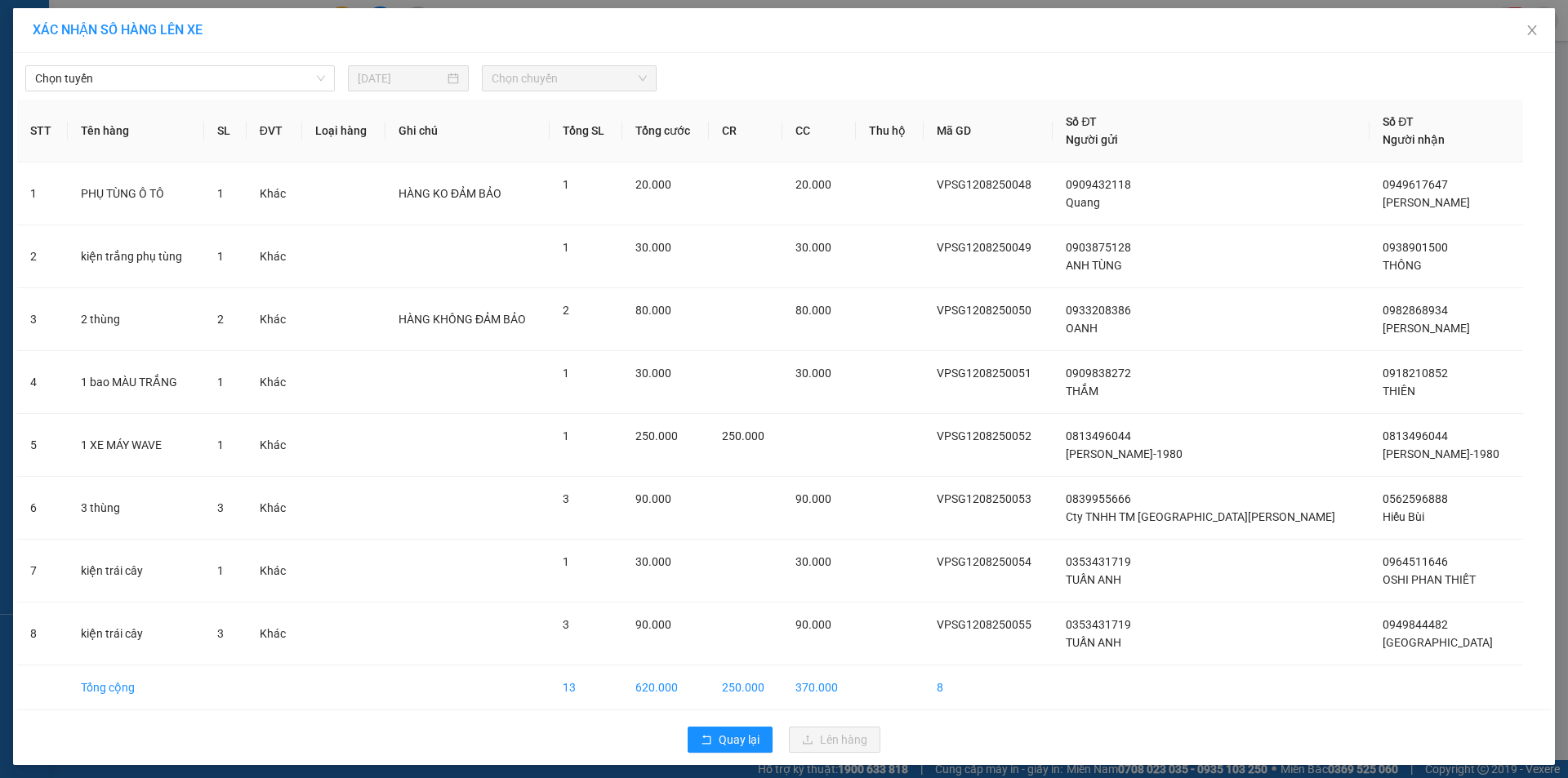
click at [143, 100] on th "Tên hàng" at bounding box center [136, 131] width 137 height 63
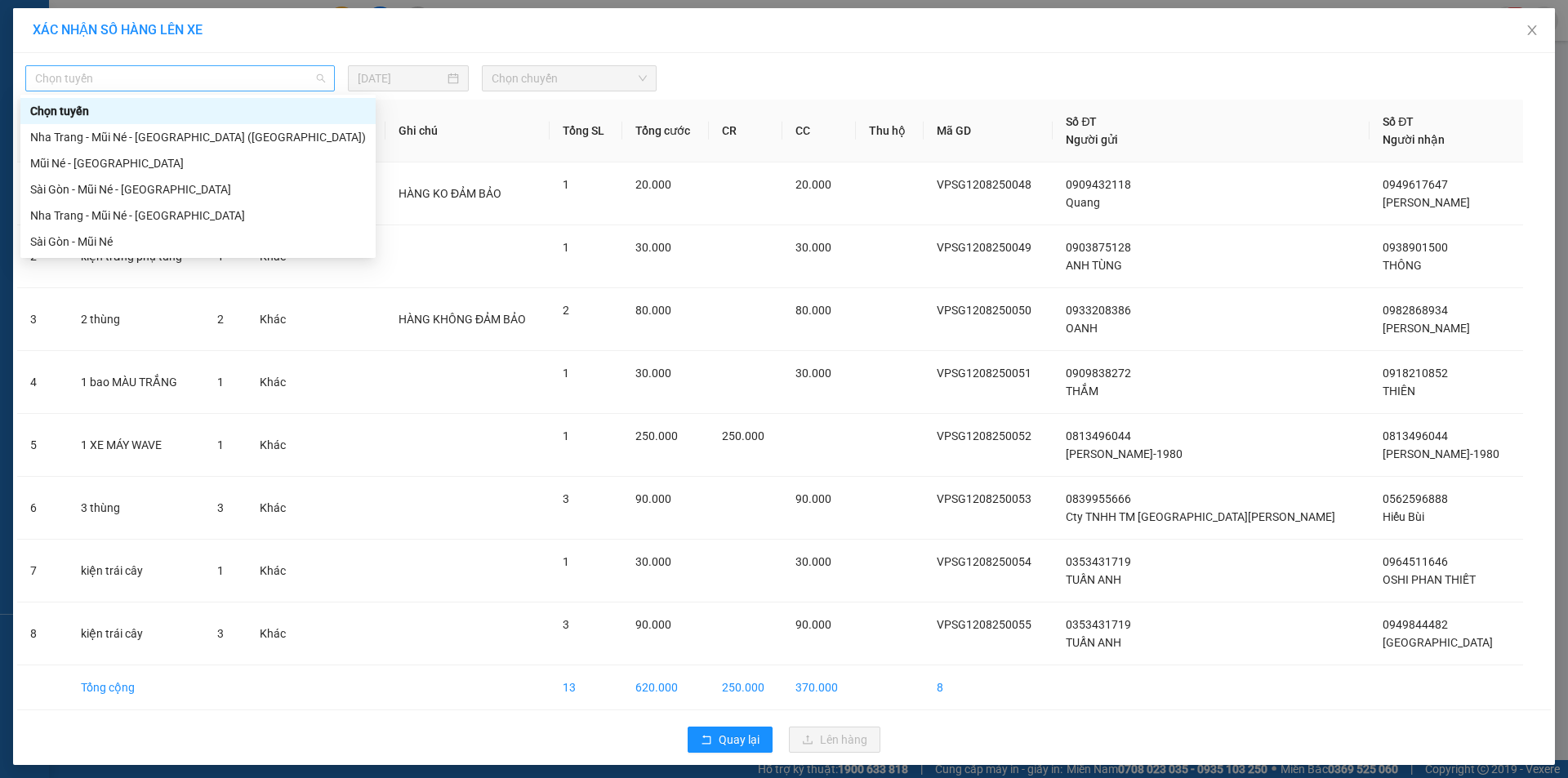
click at [159, 81] on span "Chọn tuyến" at bounding box center [179, 79] width 290 height 25
click at [144, 245] on div "Sài Gòn - Mũi Né" at bounding box center [198, 242] width 335 height 18
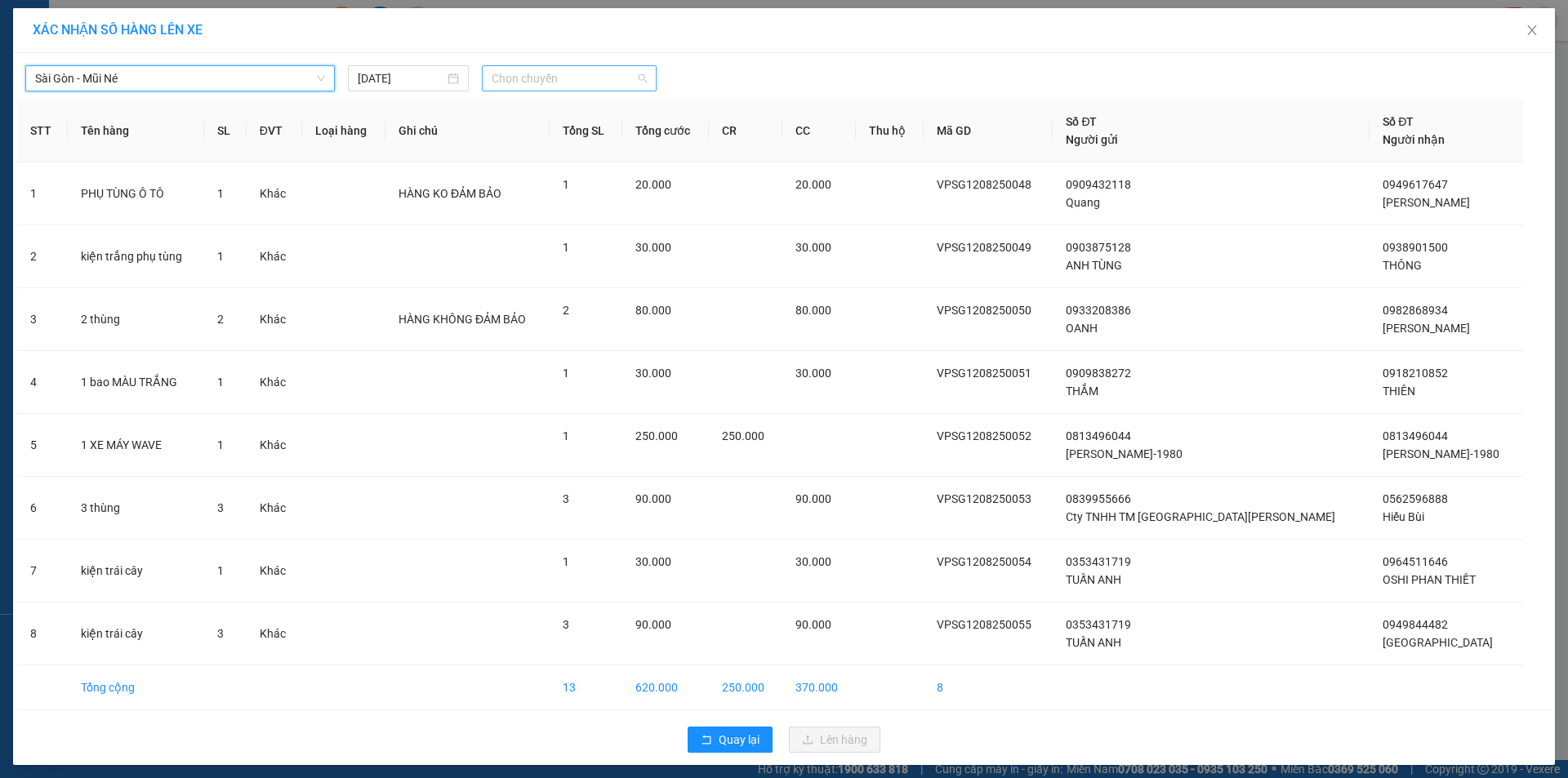
click at [523, 77] on span "Chọn chuyến" at bounding box center [569, 79] width 155 height 25
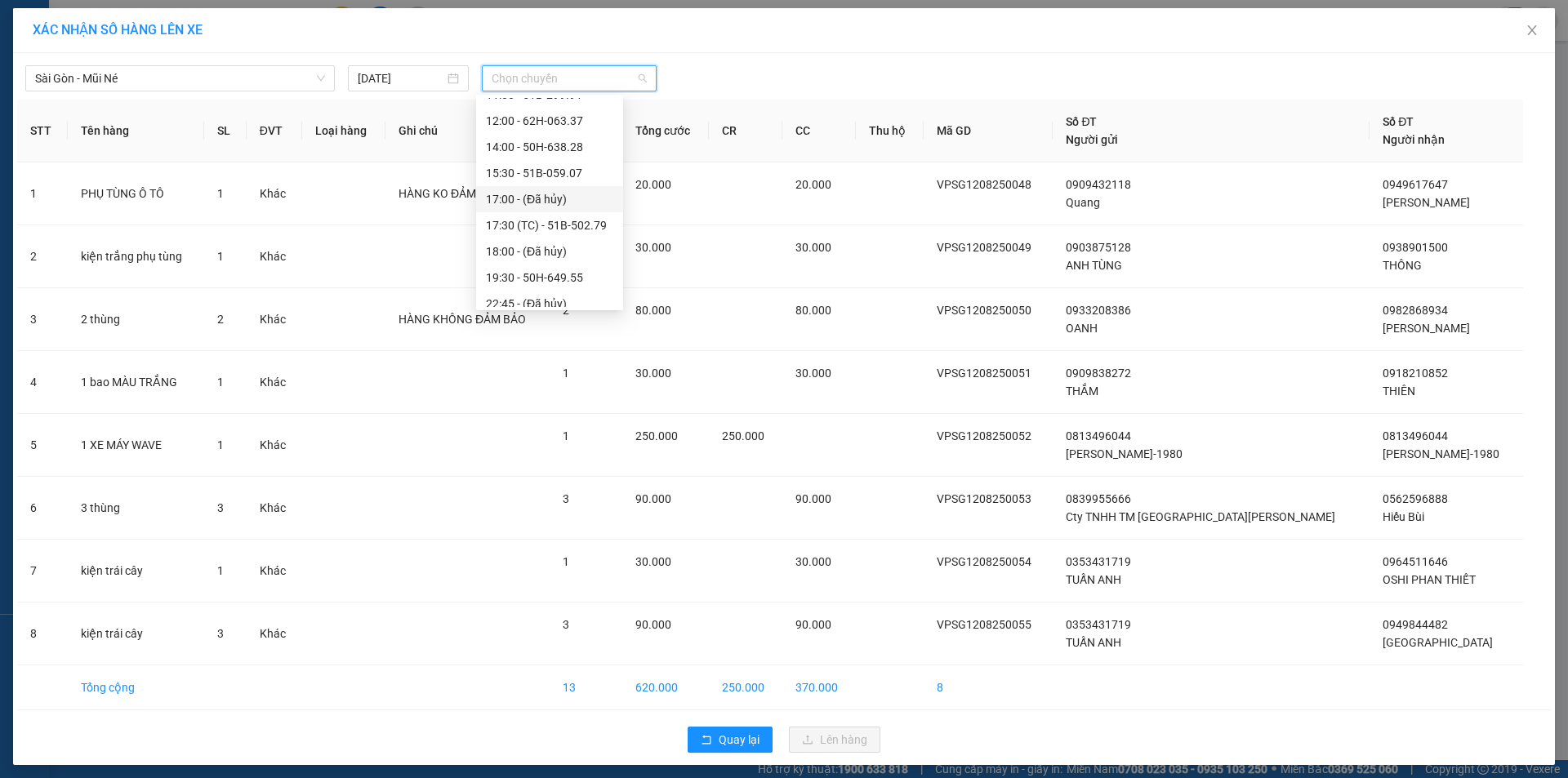
scroll to position [183, 0]
click at [566, 258] on div "19:30 - 50H-649.55" at bounding box center [550, 268] width 147 height 26
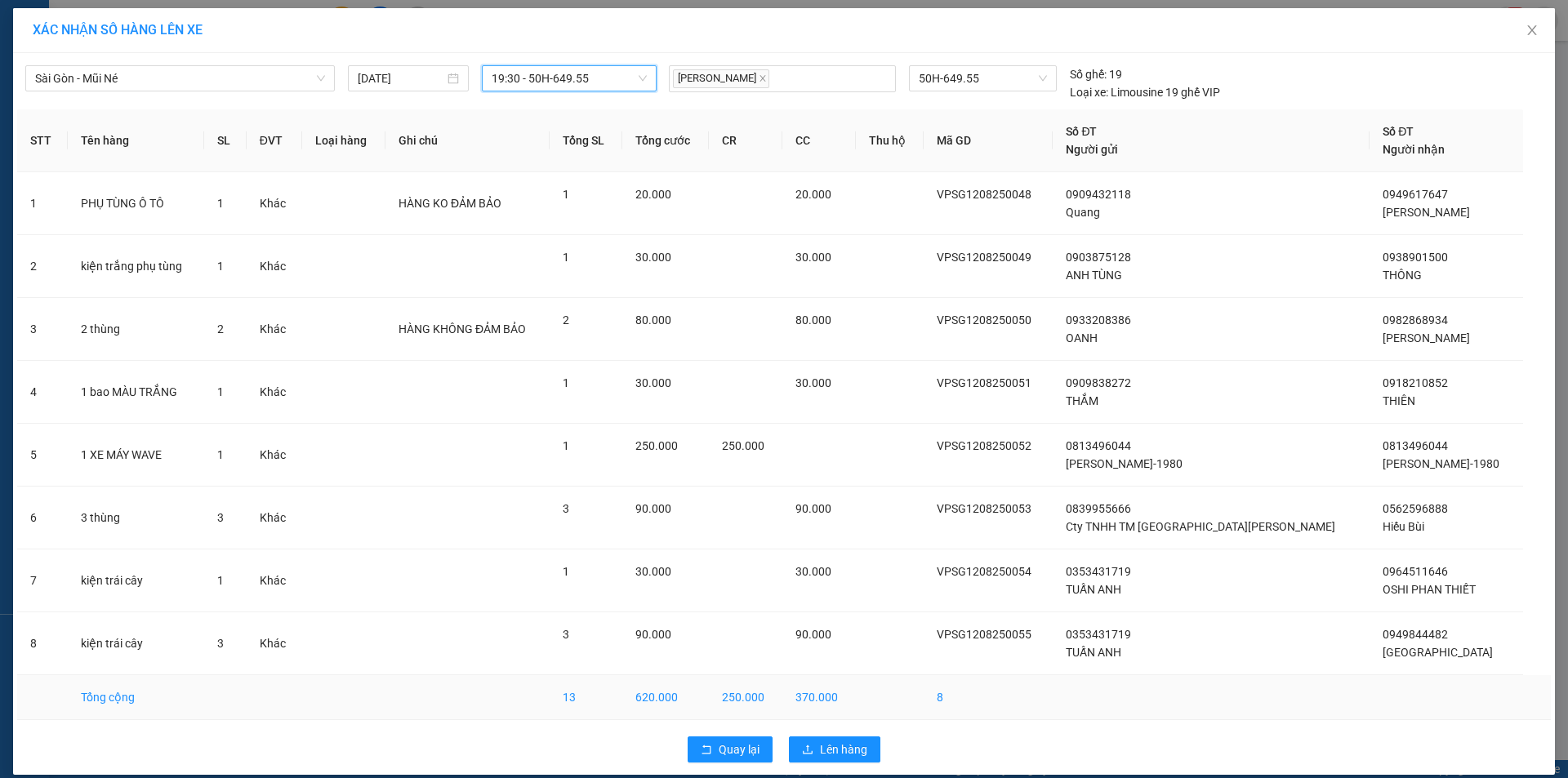
scroll to position [17, 0]
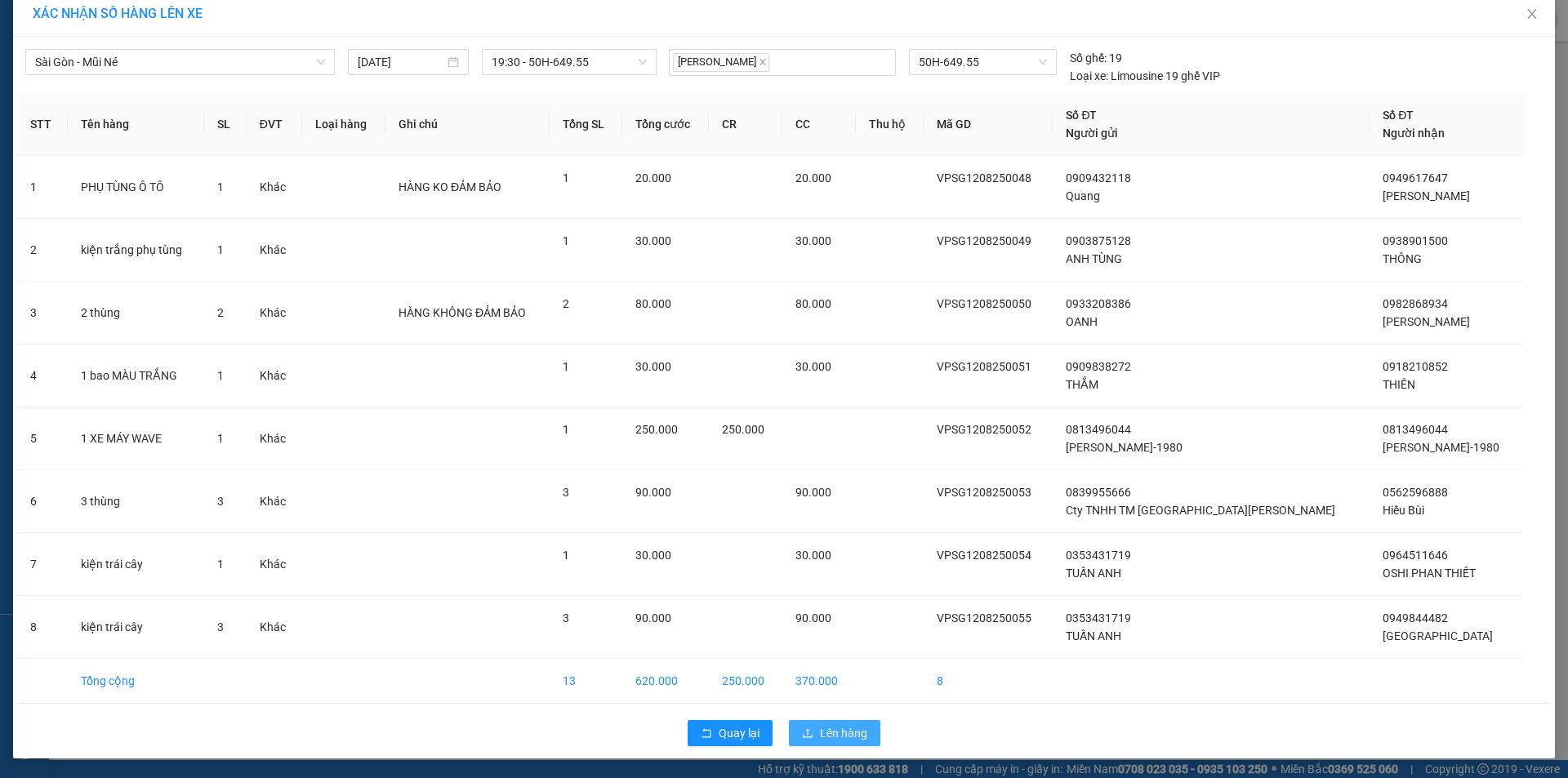
click at [850, 726] on span "Lên hàng" at bounding box center [843, 732] width 47 height 18
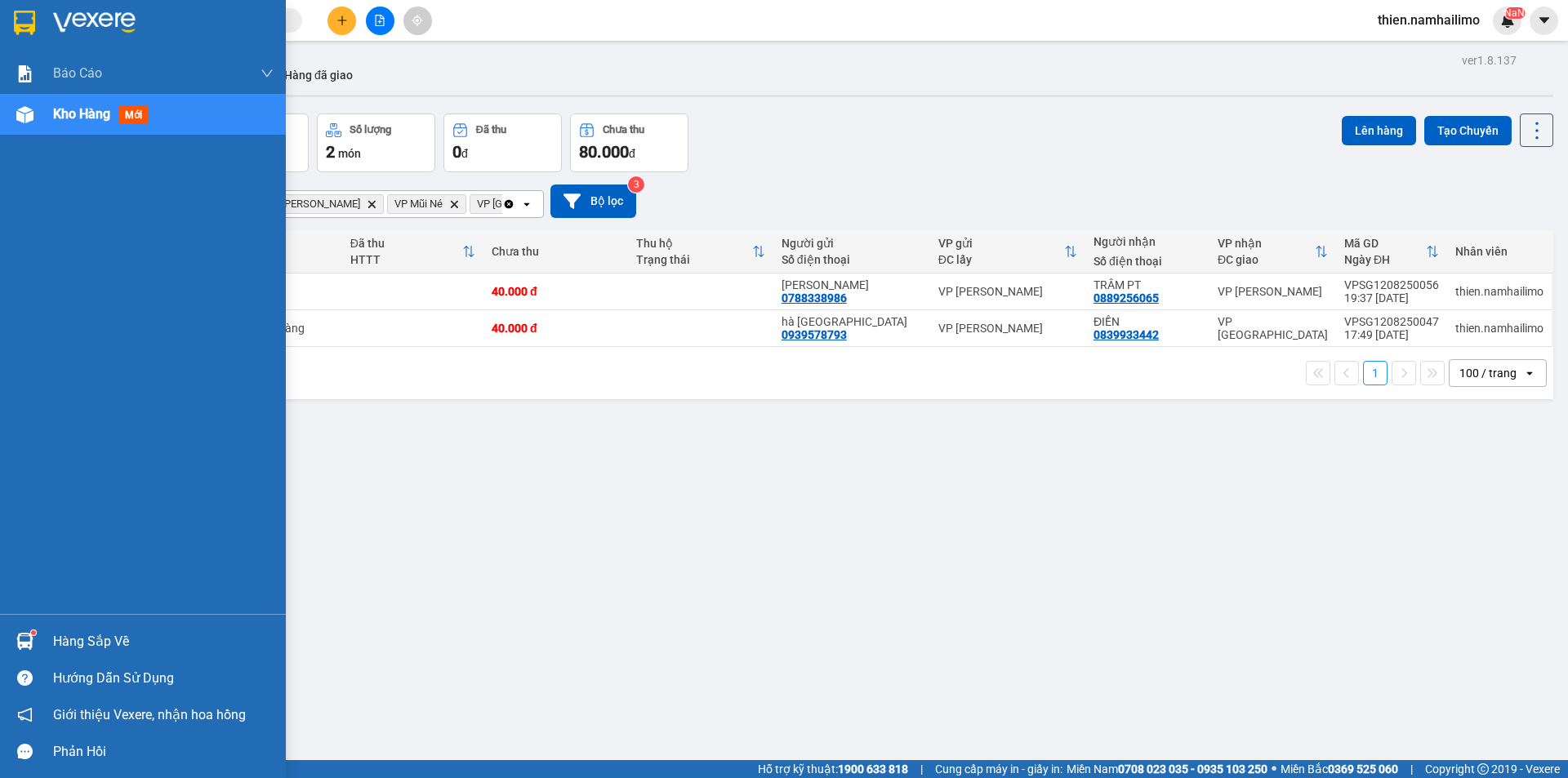
click at [52, 640] on div "Hàng sắp về" at bounding box center [143, 641] width 285 height 37
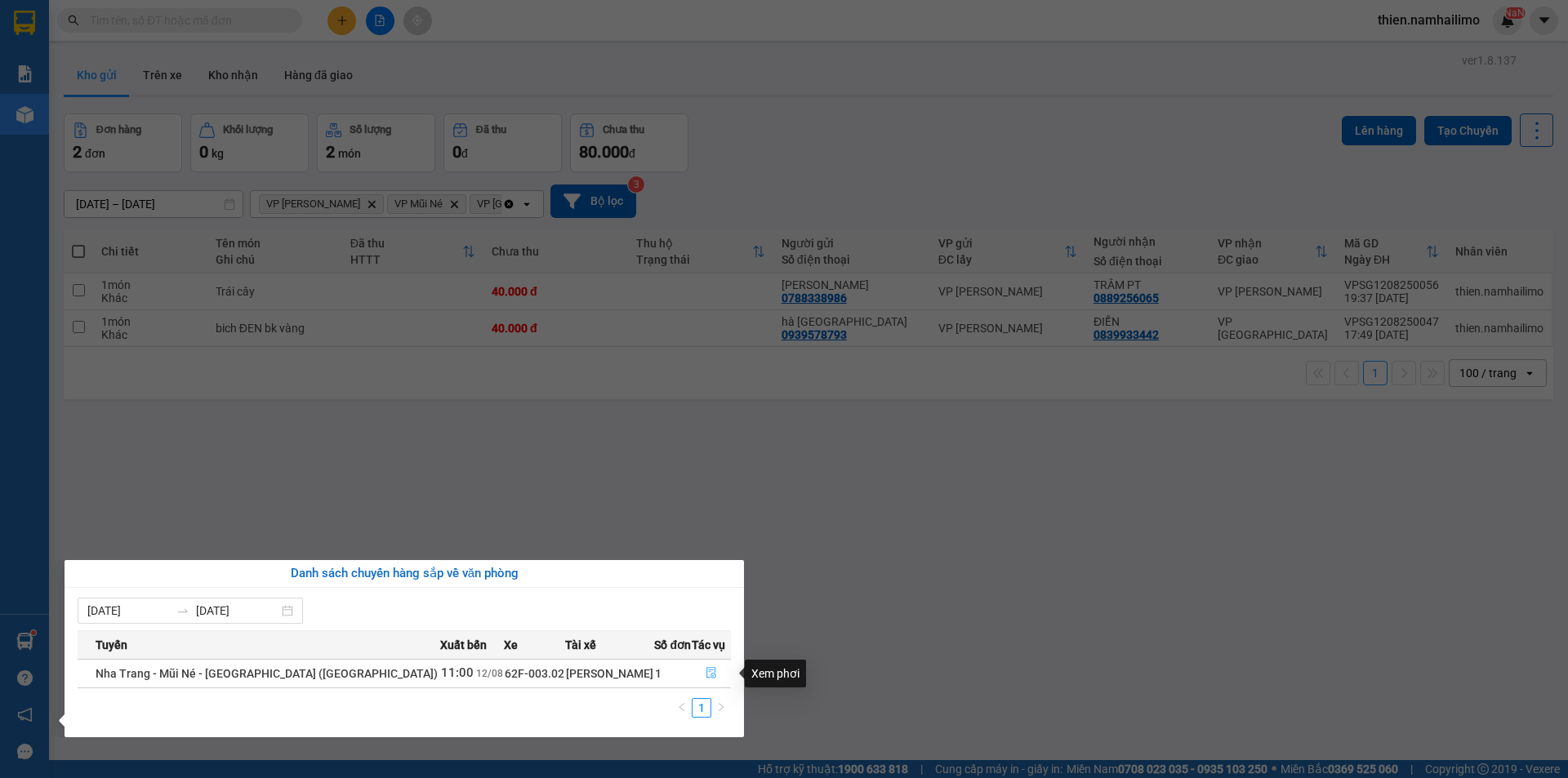
click at [696, 675] on button "button" at bounding box center [711, 674] width 38 height 26
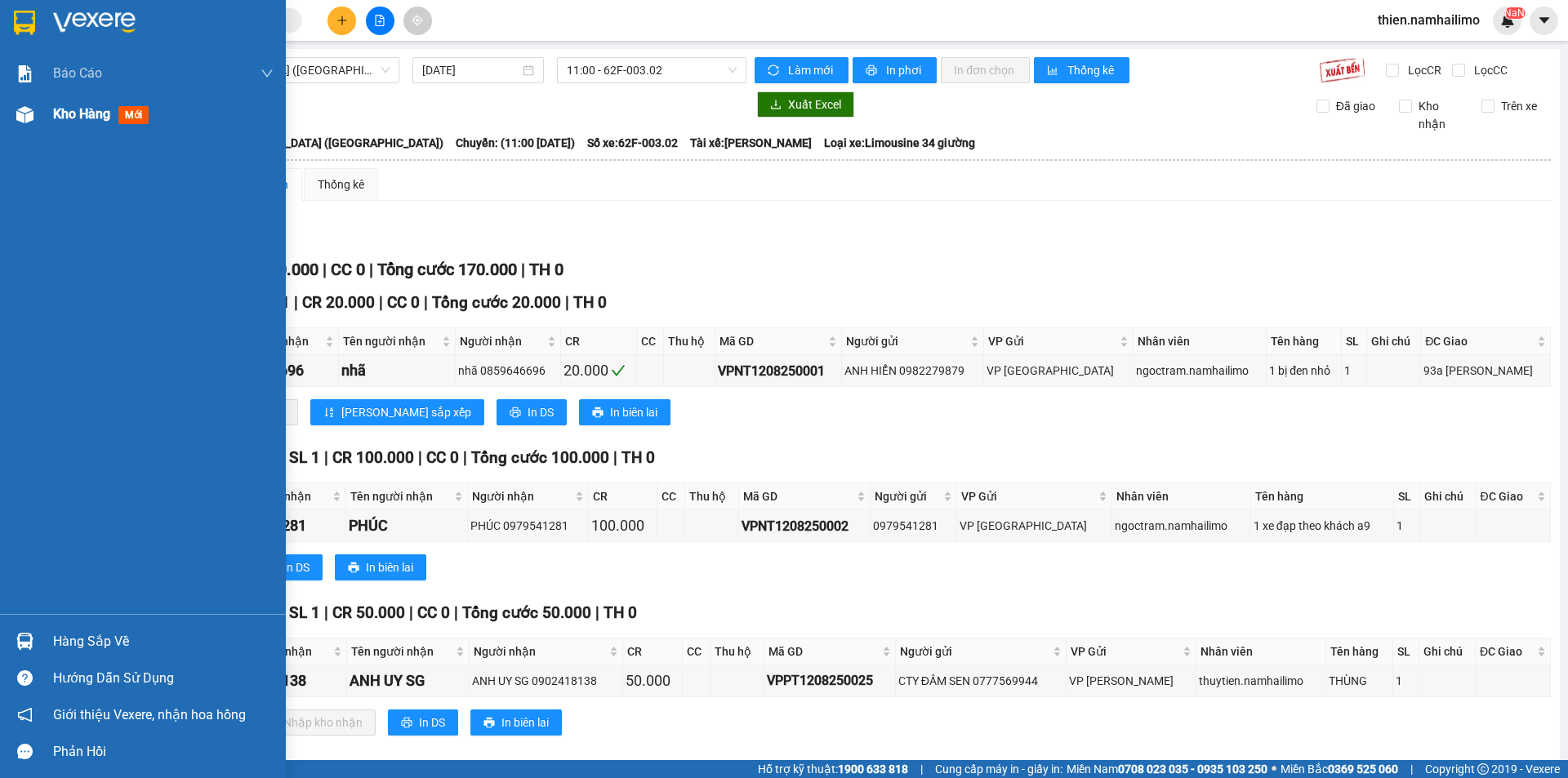
drag, startPoint x: 76, startPoint y: 125, endPoint x: 108, endPoint y: 129, distance: 32.2
click at [80, 125] on div "Kho hàng mới" at bounding box center [164, 114] width 221 height 41
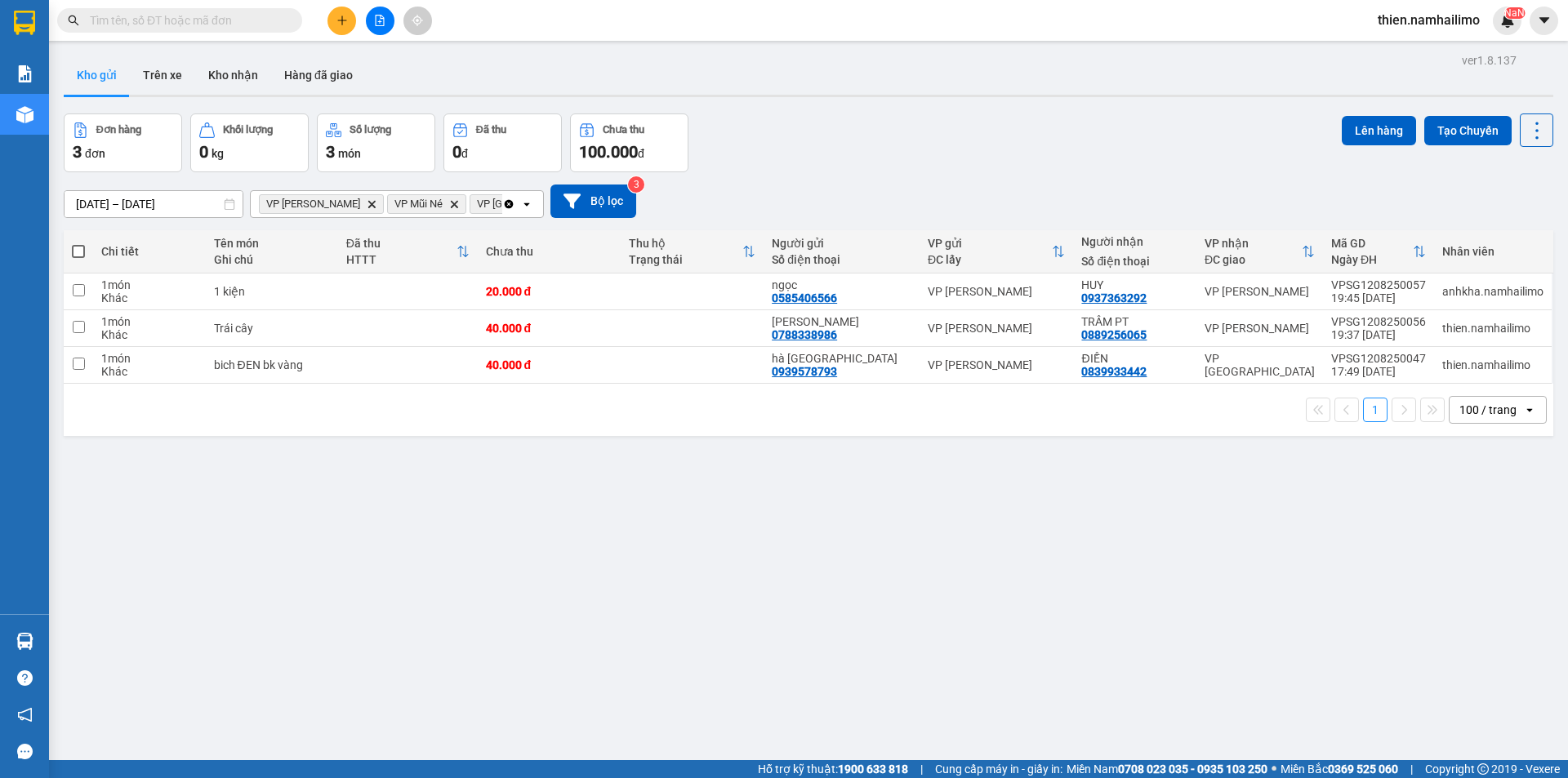
click at [369, 206] on icon "VP Phan Thiết, close by backspace" at bounding box center [372, 204] width 7 height 7
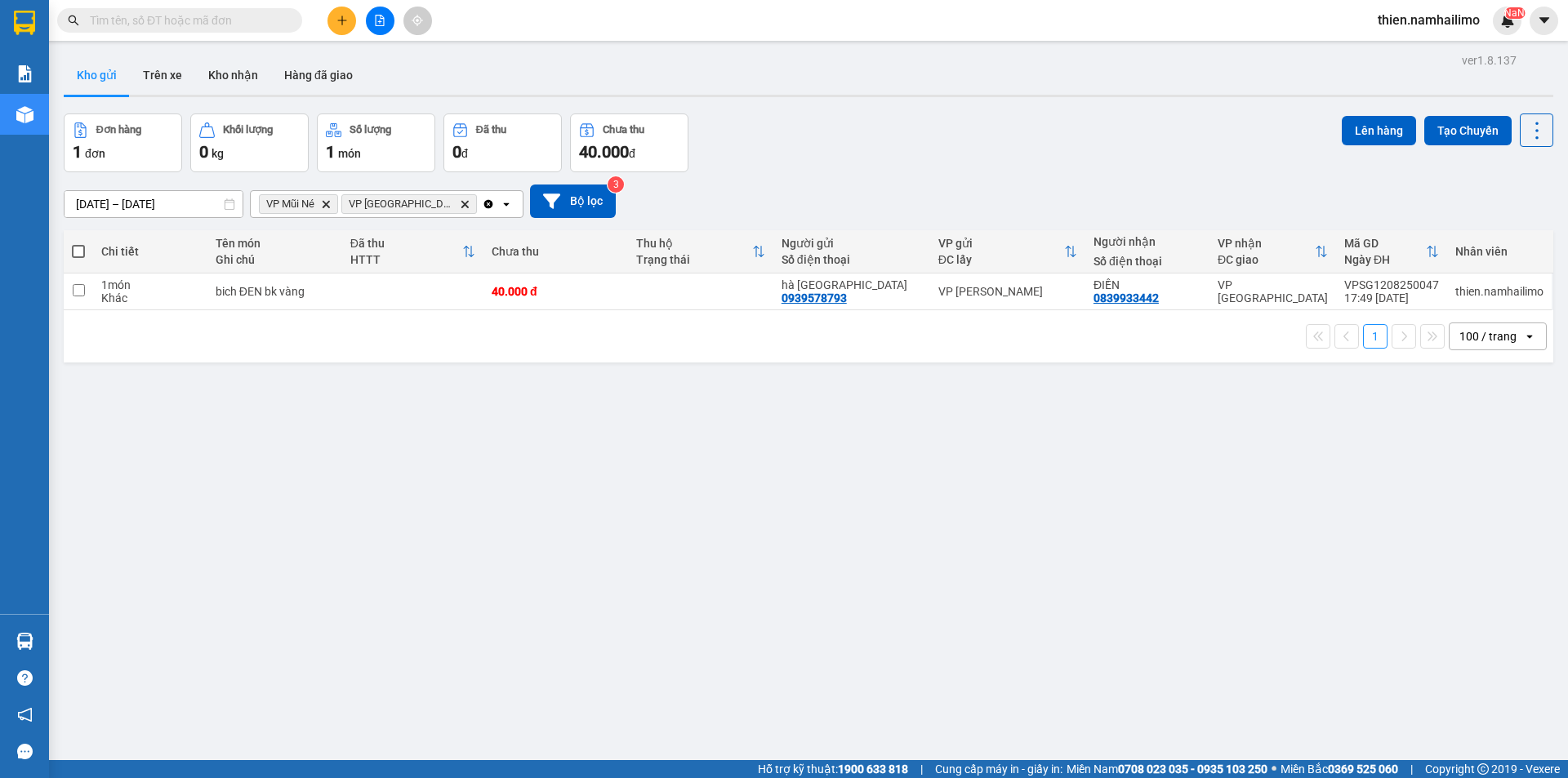
click at [326, 204] on icon "Delete" at bounding box center [326, 204] width 10 height 10
click at [377, 204] on icon "Delete" at bounding box center [382, 204] width 10 height 10
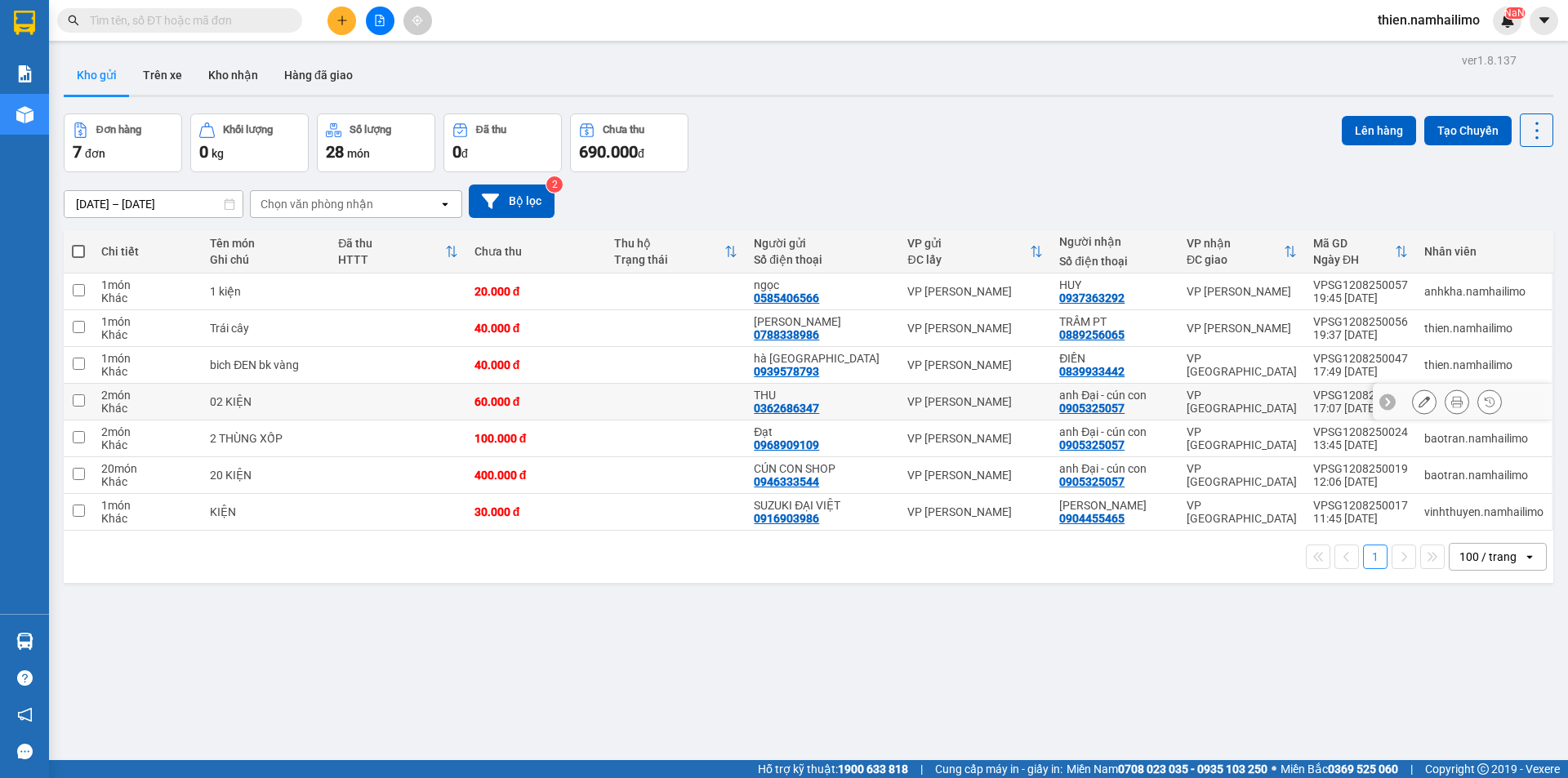
click at [548, 403] on div "60.000 đ" at bounding box center [536, 401] width 123 height 13
checkbox input "true"
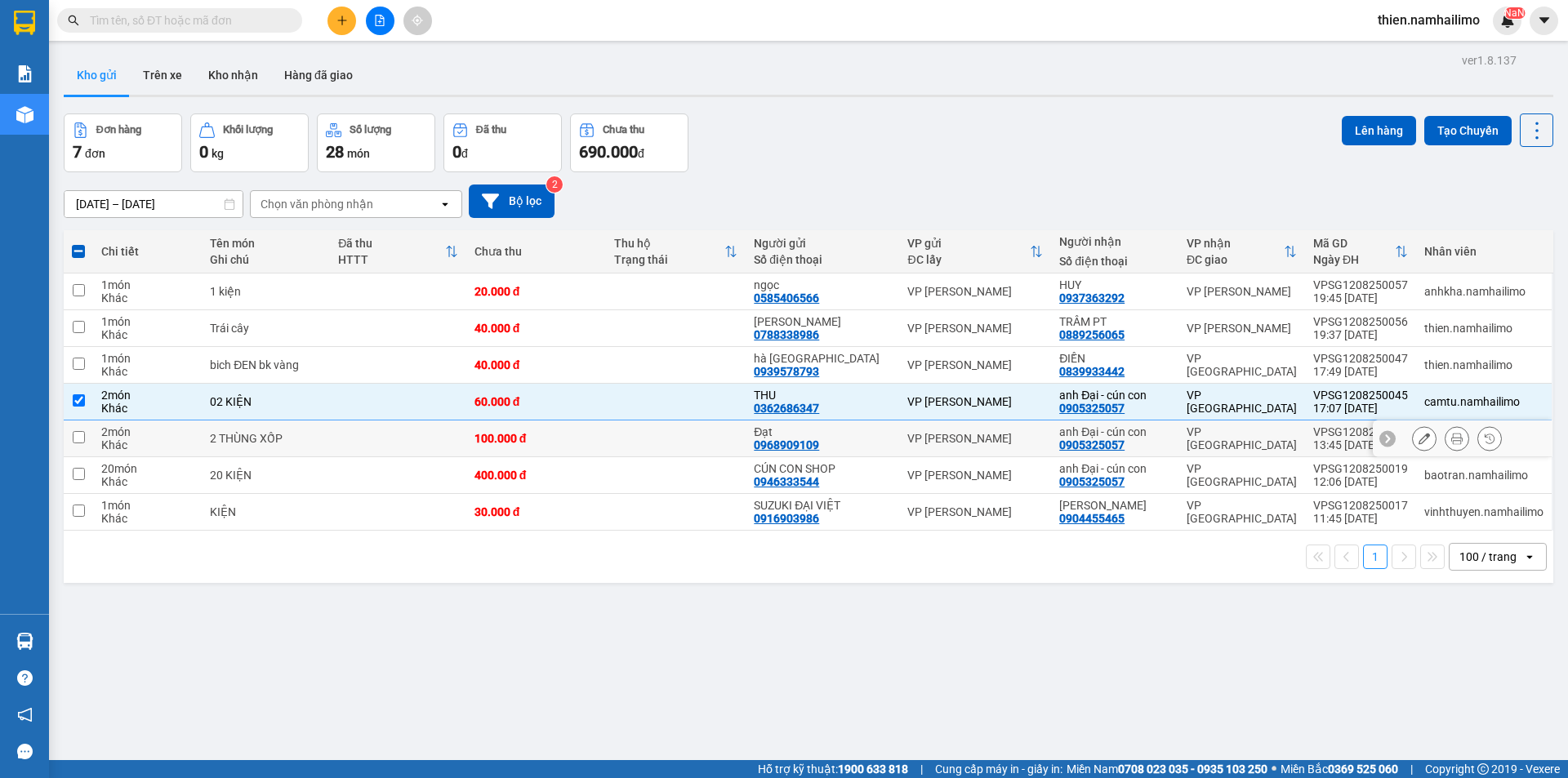
click at [552, 443] on div "100.000 đ" at bounding box center [536, 438] width 123 height 13
checkbox input "true"
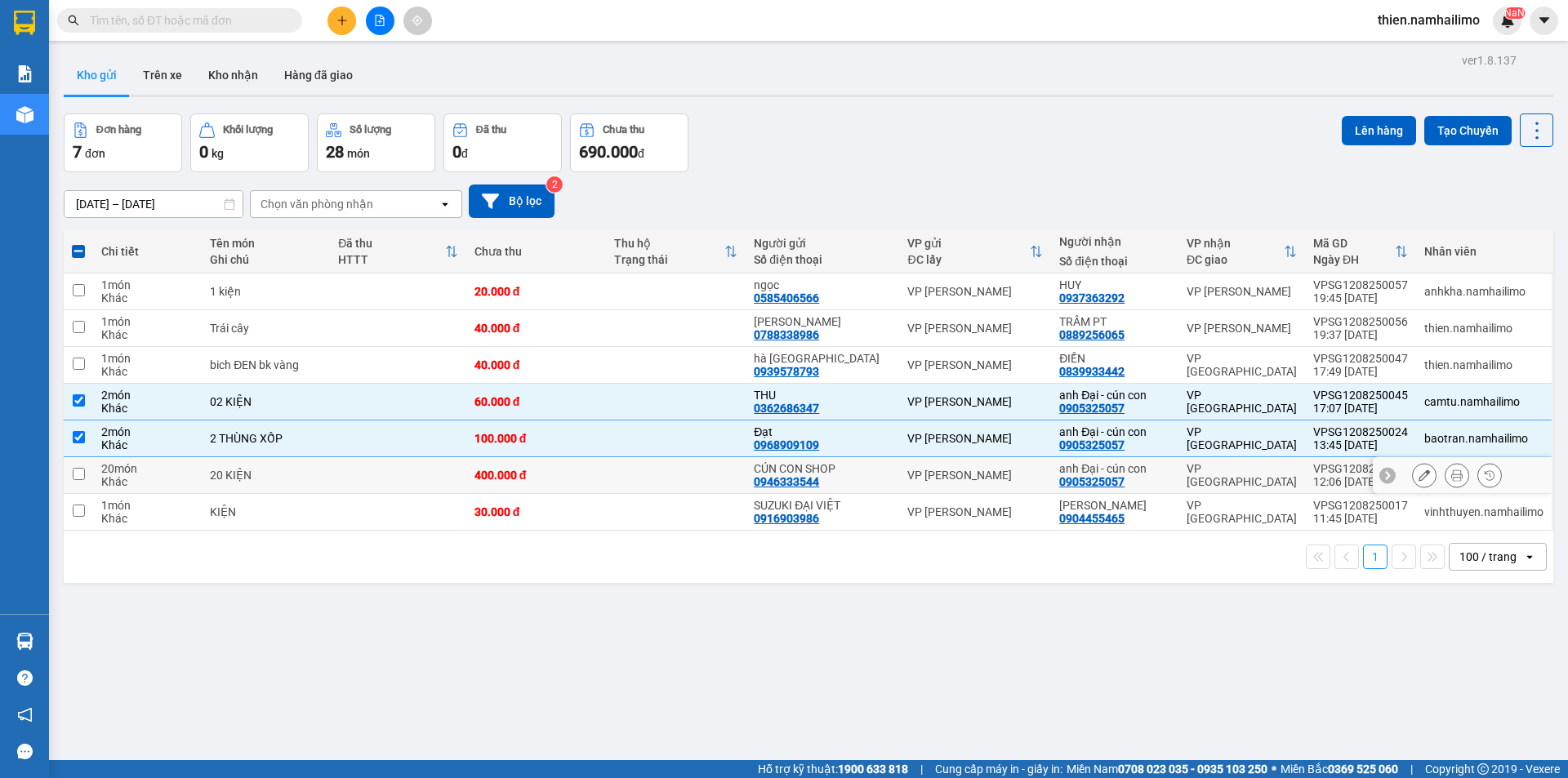
click at [556, 480] on div "400.000 đ" at bounding box center [536, 474] width 123 height 13
checkbox input "true"
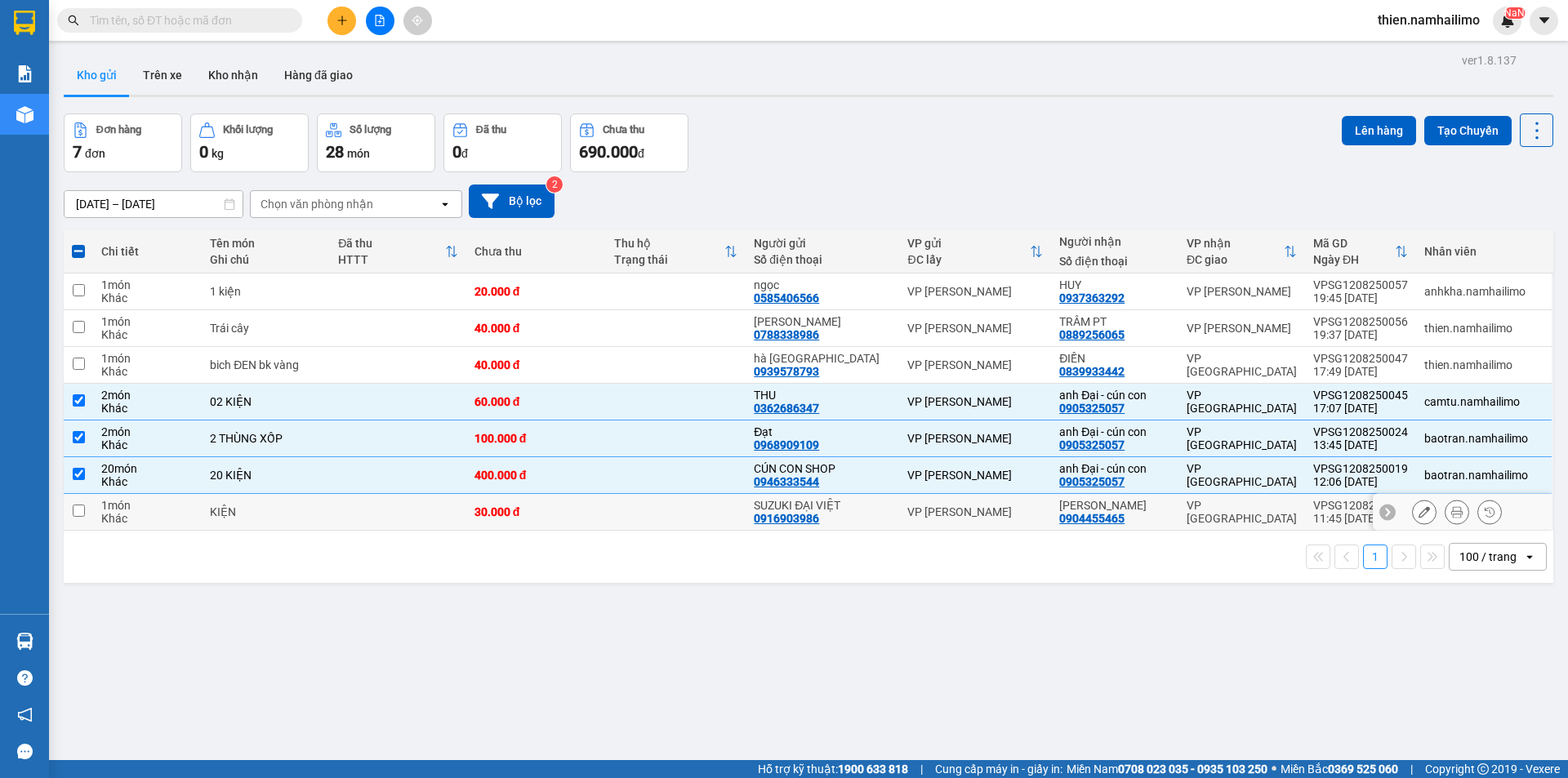
click at [569, 511] on div "30.000 đ" at bounding box center [536, 511] width 123 height 13
checkbox input "true"
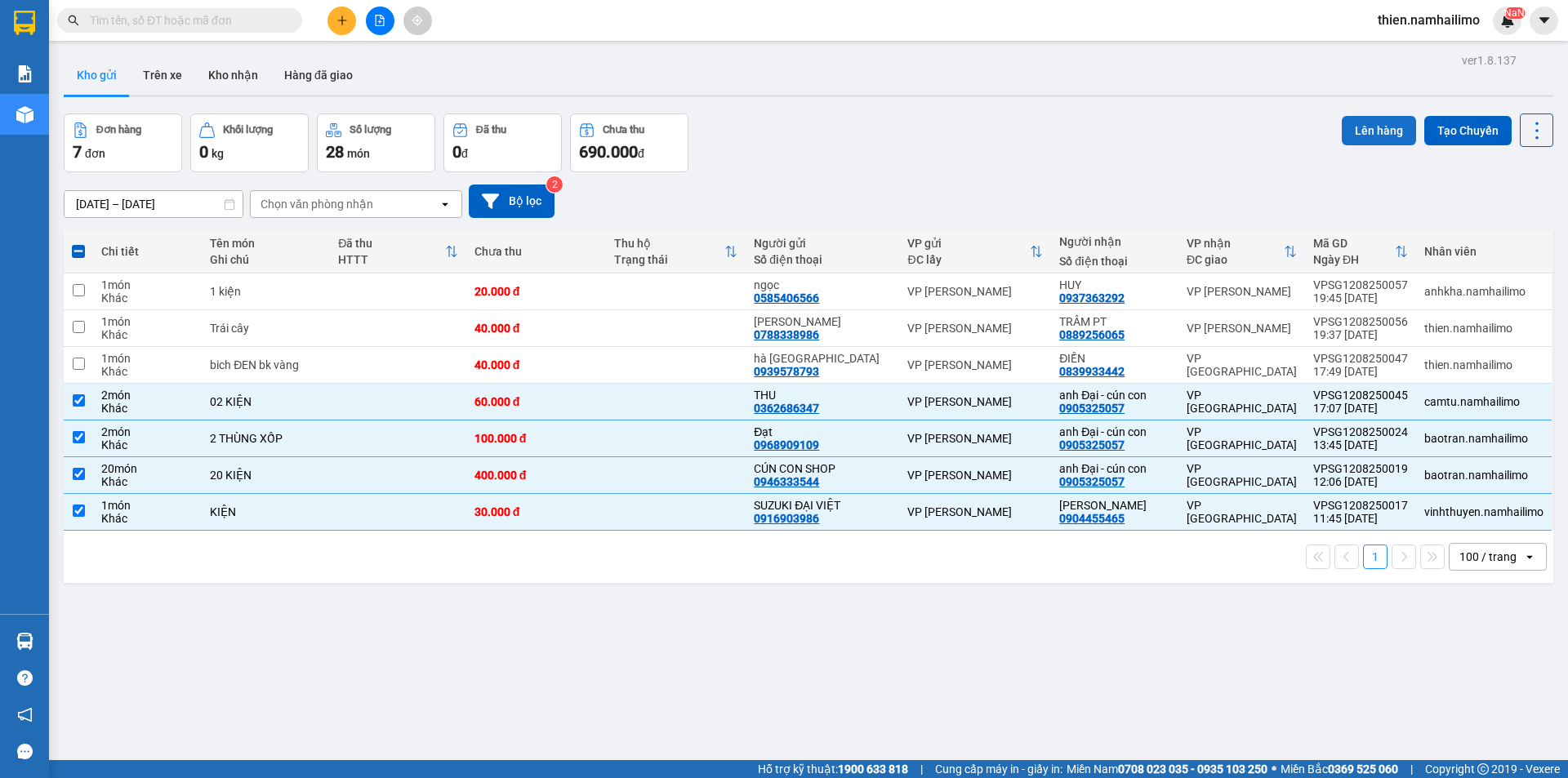
click at [1370, 137] on button "Lên hàng" at bounding box center [1378, 130] width 74 height 30
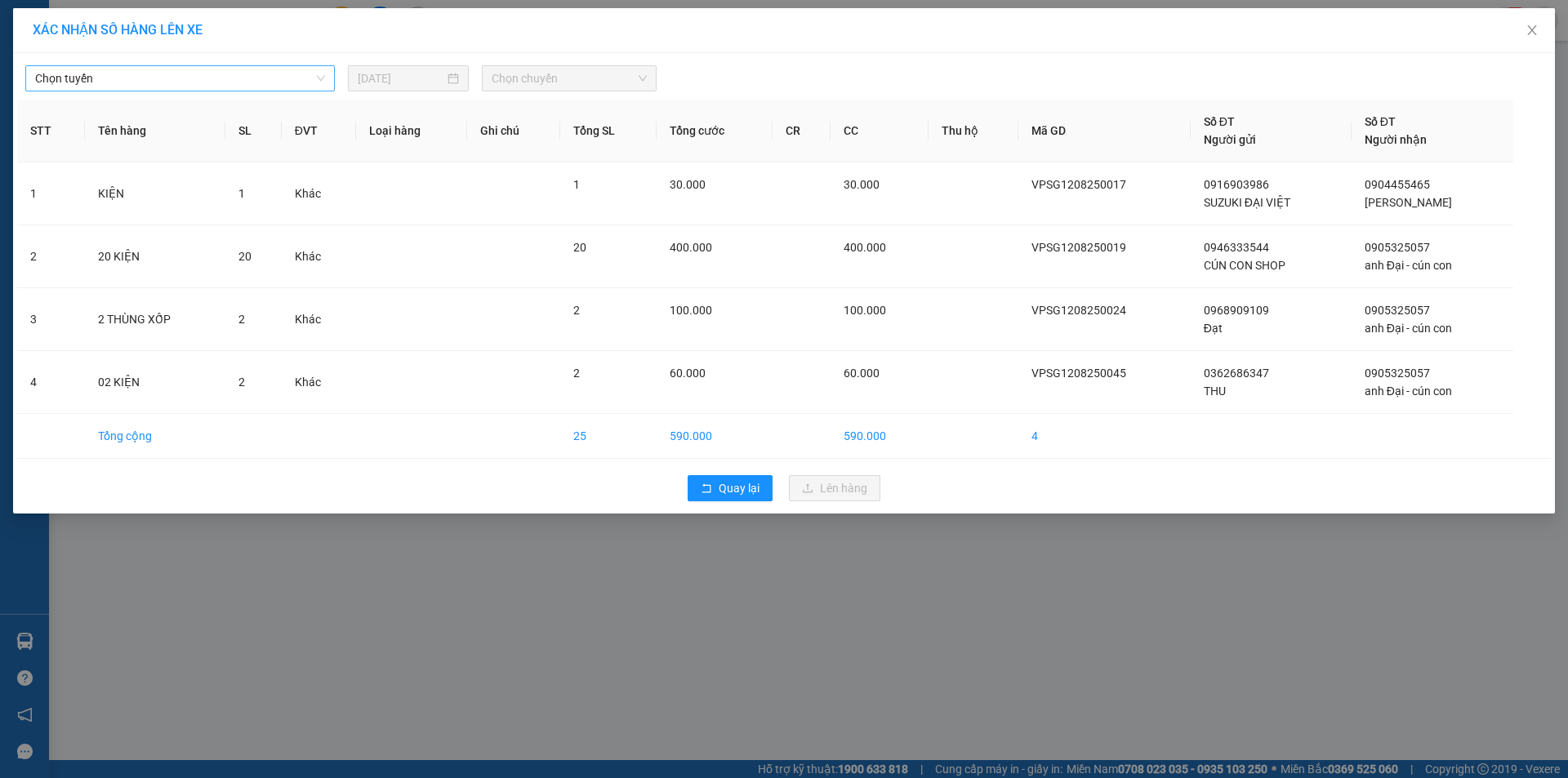
click at [156, 77] on span "Chọn tuyến" at bounding box center [179, 79] width 290 height 25
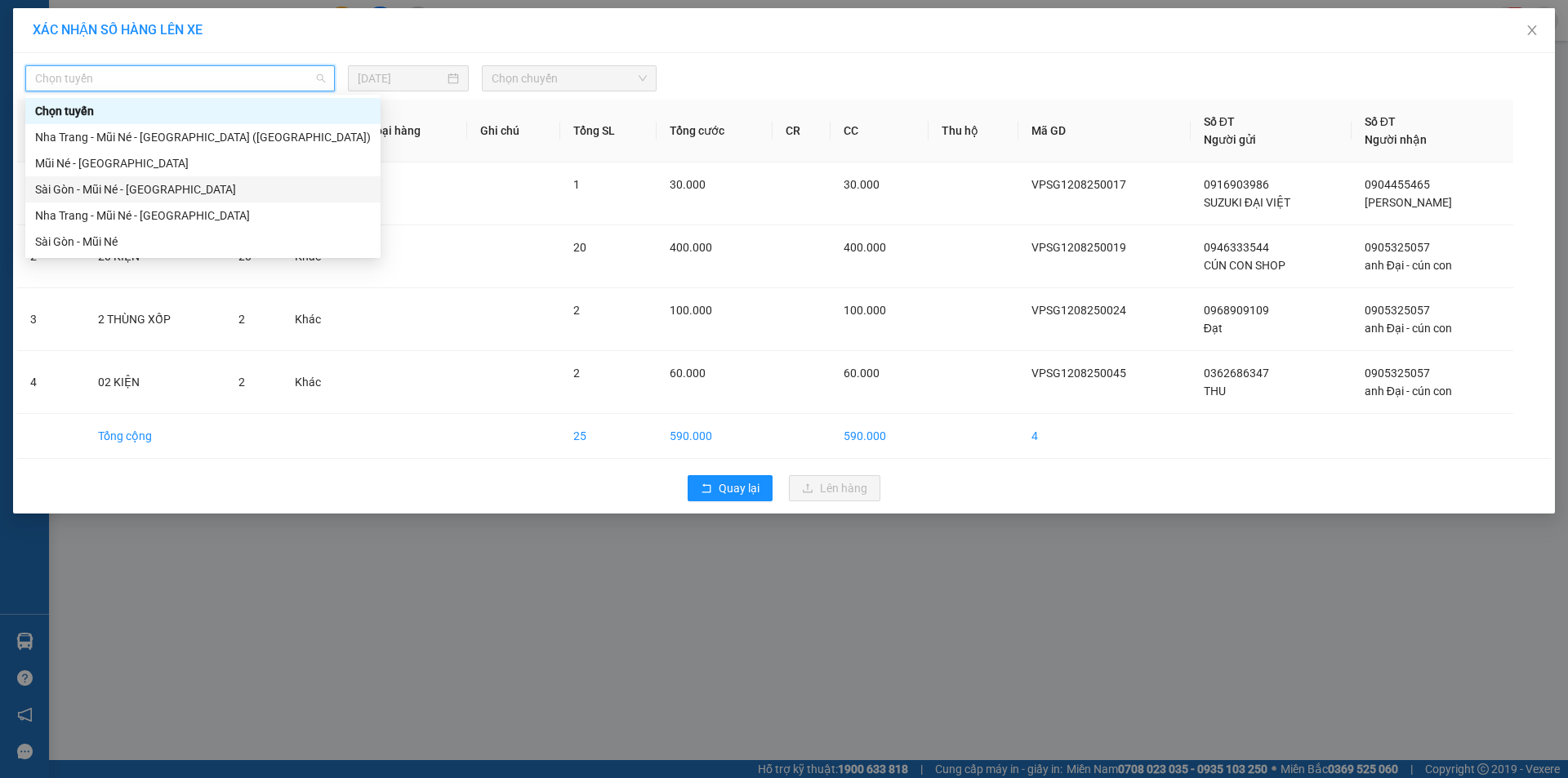
click at [165, 193] on div "Sài Gòn - Mũi Né - Nha Trang" at bounding box center [202, 189] width 335 height 18
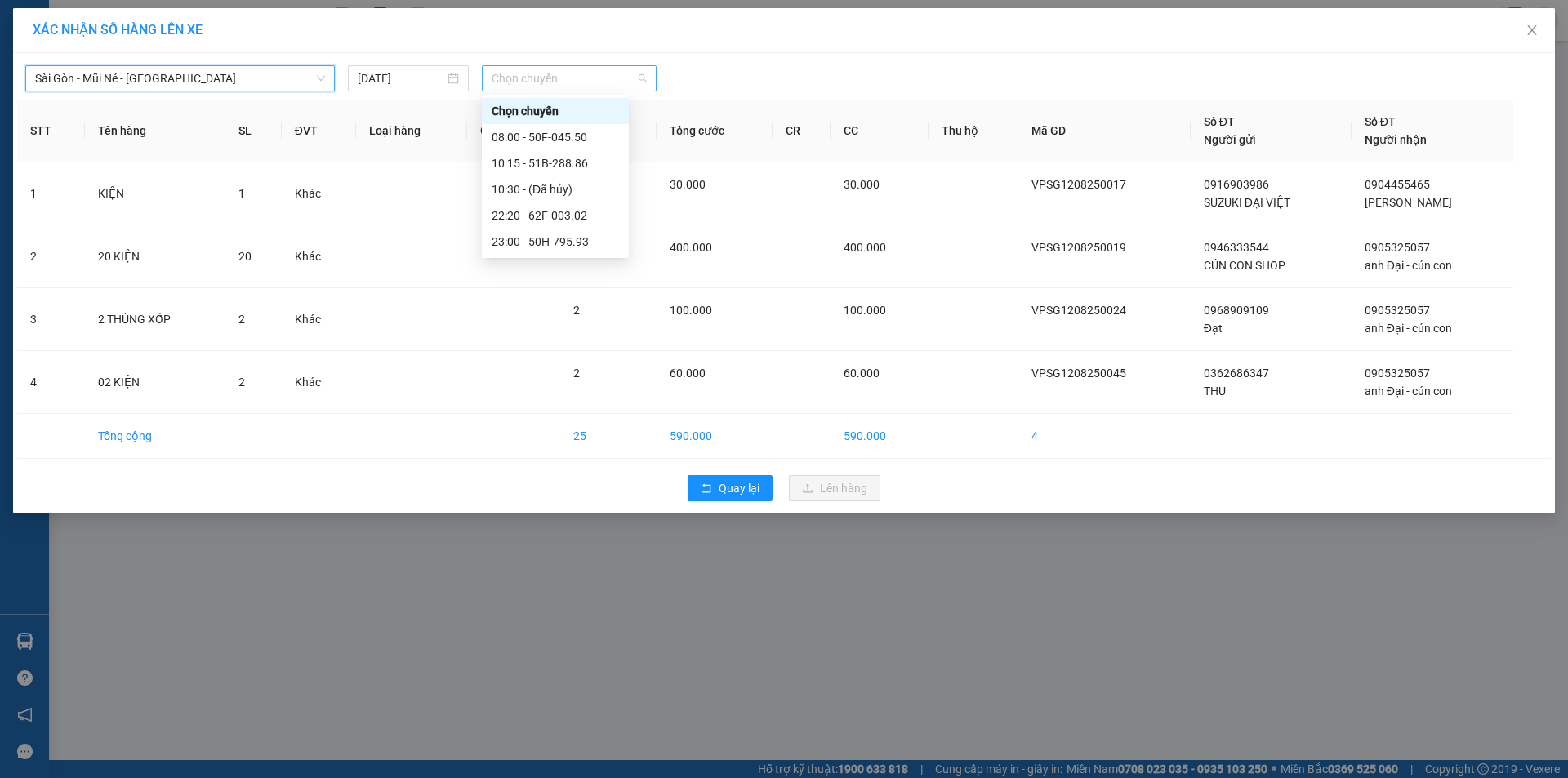
click at [565, 68] on span "Chọn chuyến" at bounding box center [569, 79] width 155 height 25
click at [565, 215] on div "22:20 - 62F-003.02" at bounding box center [556, 215] width 128 height 18
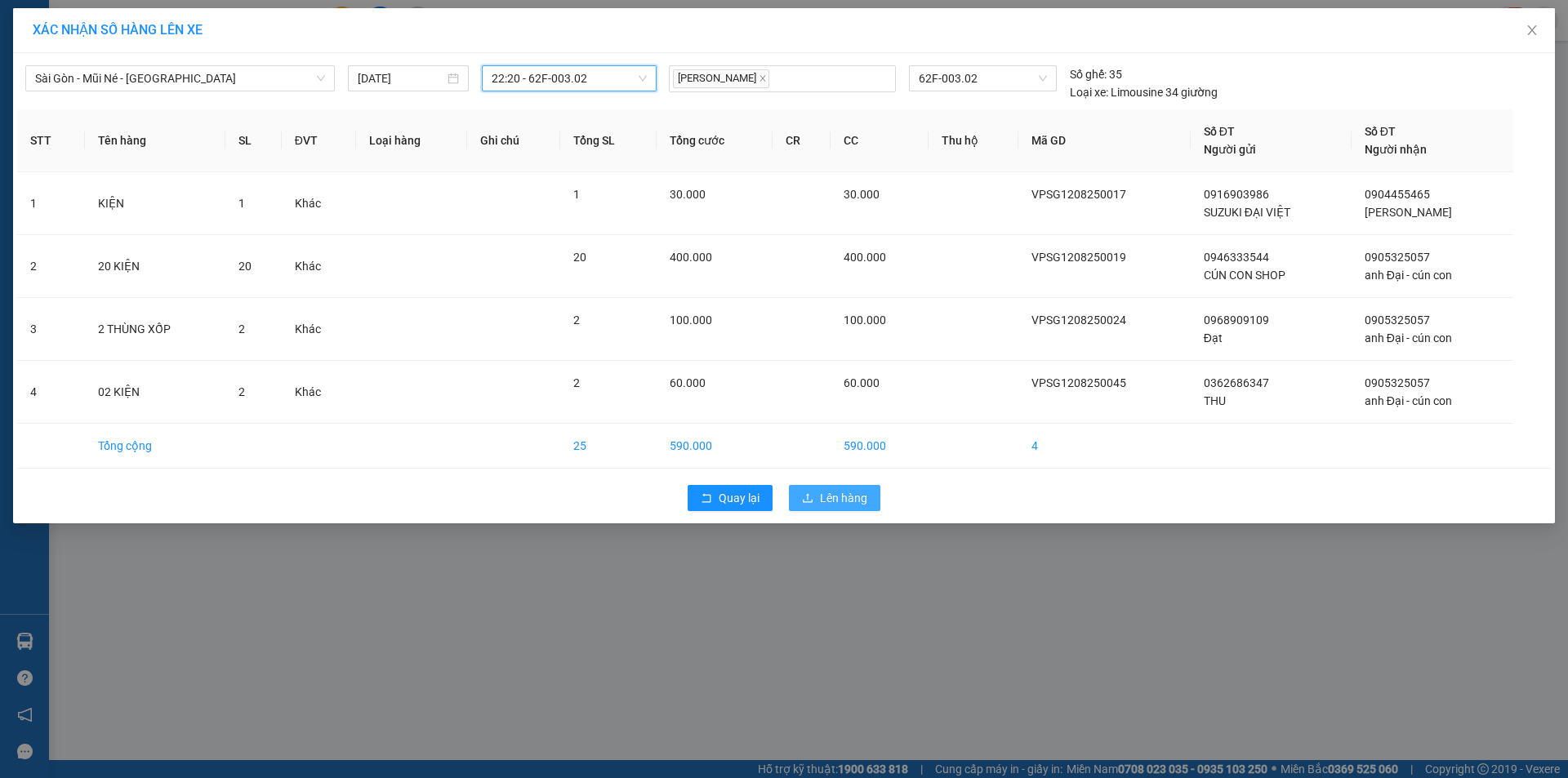
click at [829, 502] on span "Lên hàng" at bounding box center [843, 498] width 47 height 18
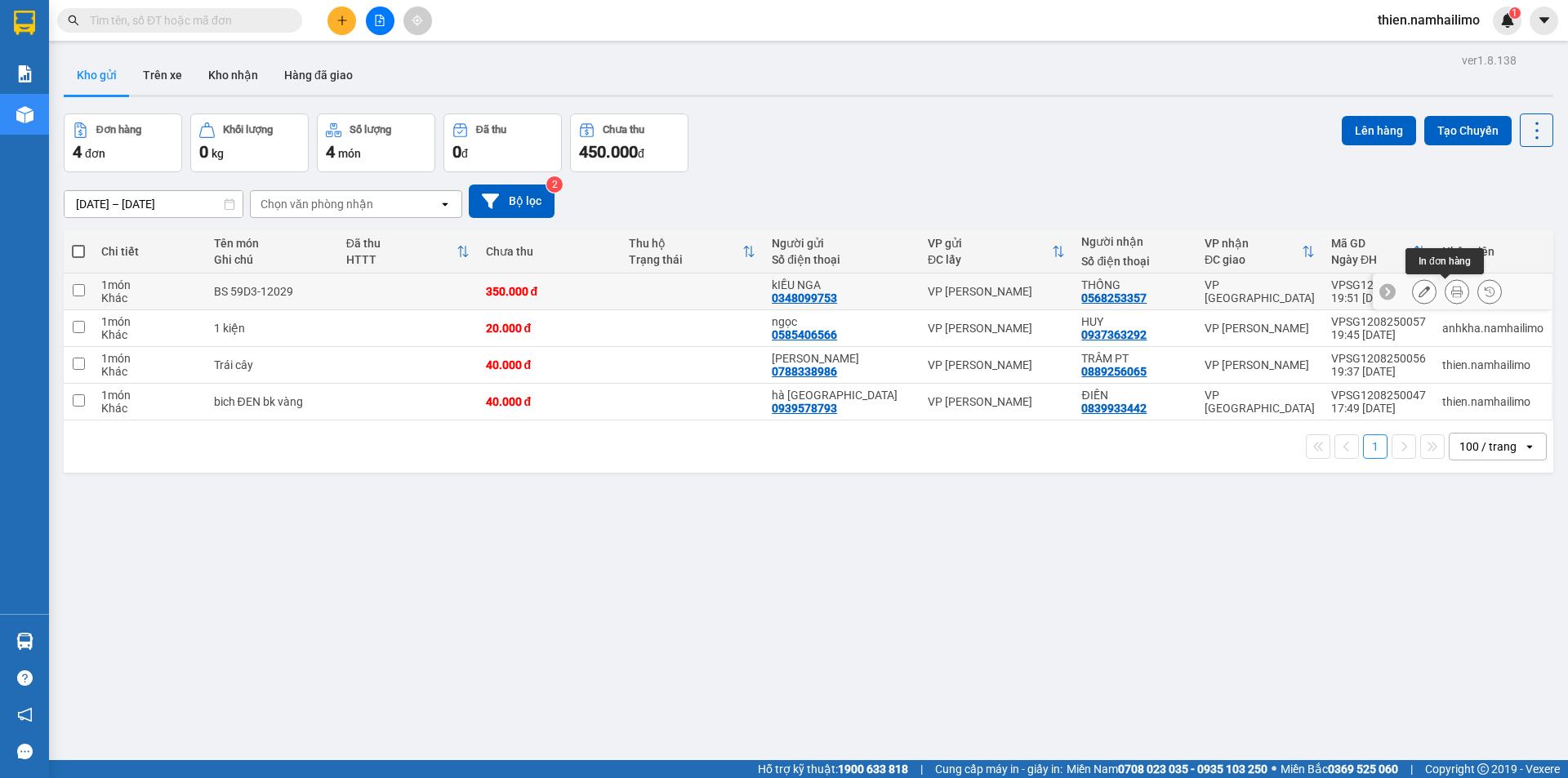
click at [1445, 289] on button at bounding box center [1457, 291] width 23 height 29
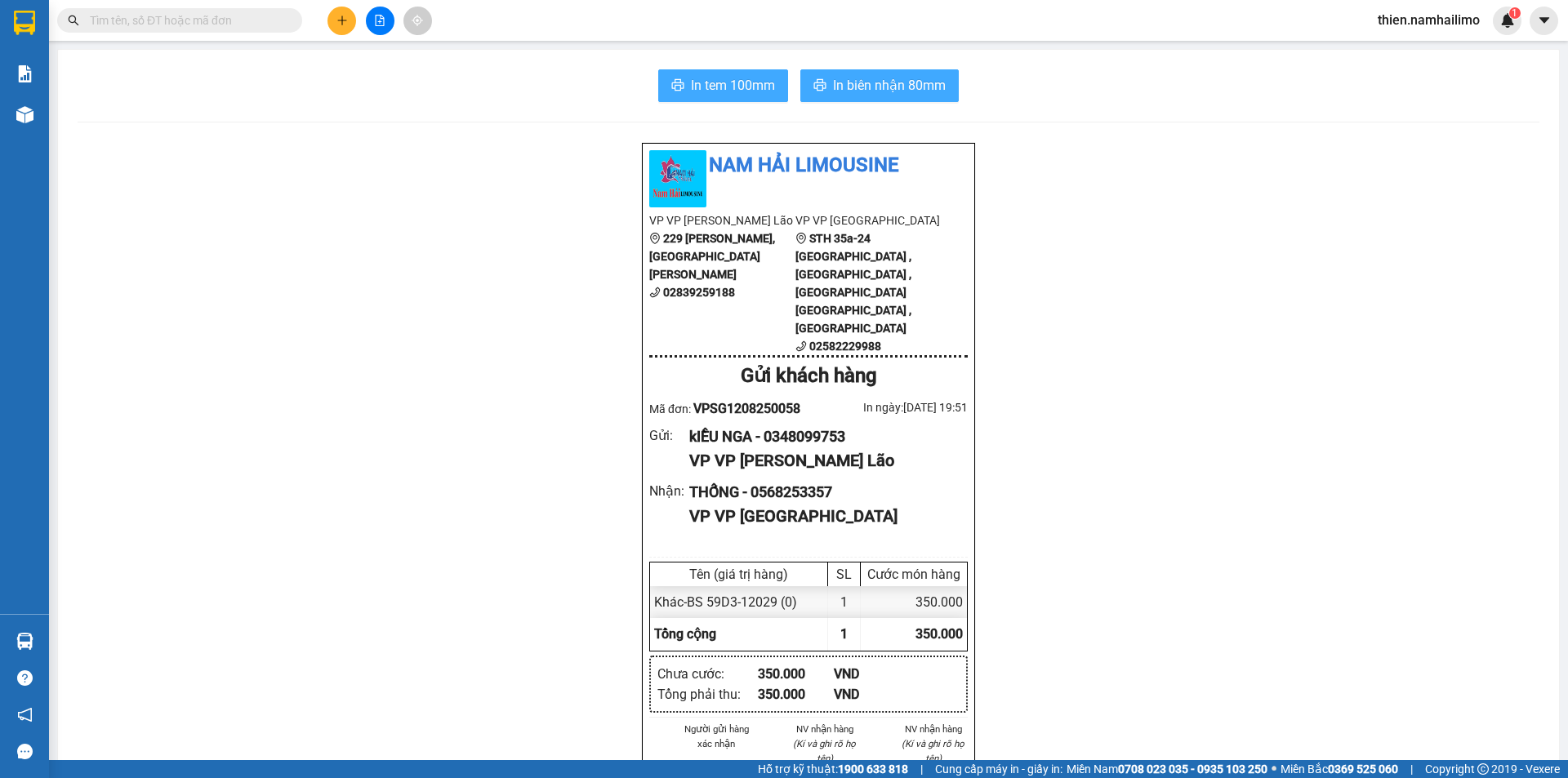
drag, startPoint x: 735, startPoint y: 88, endPoint x: 813, endPoint y: 81, distance: 78.3
click at [737, 84] on span "In tem 100mm" at bounding box center [733, 85] width 84 height 20
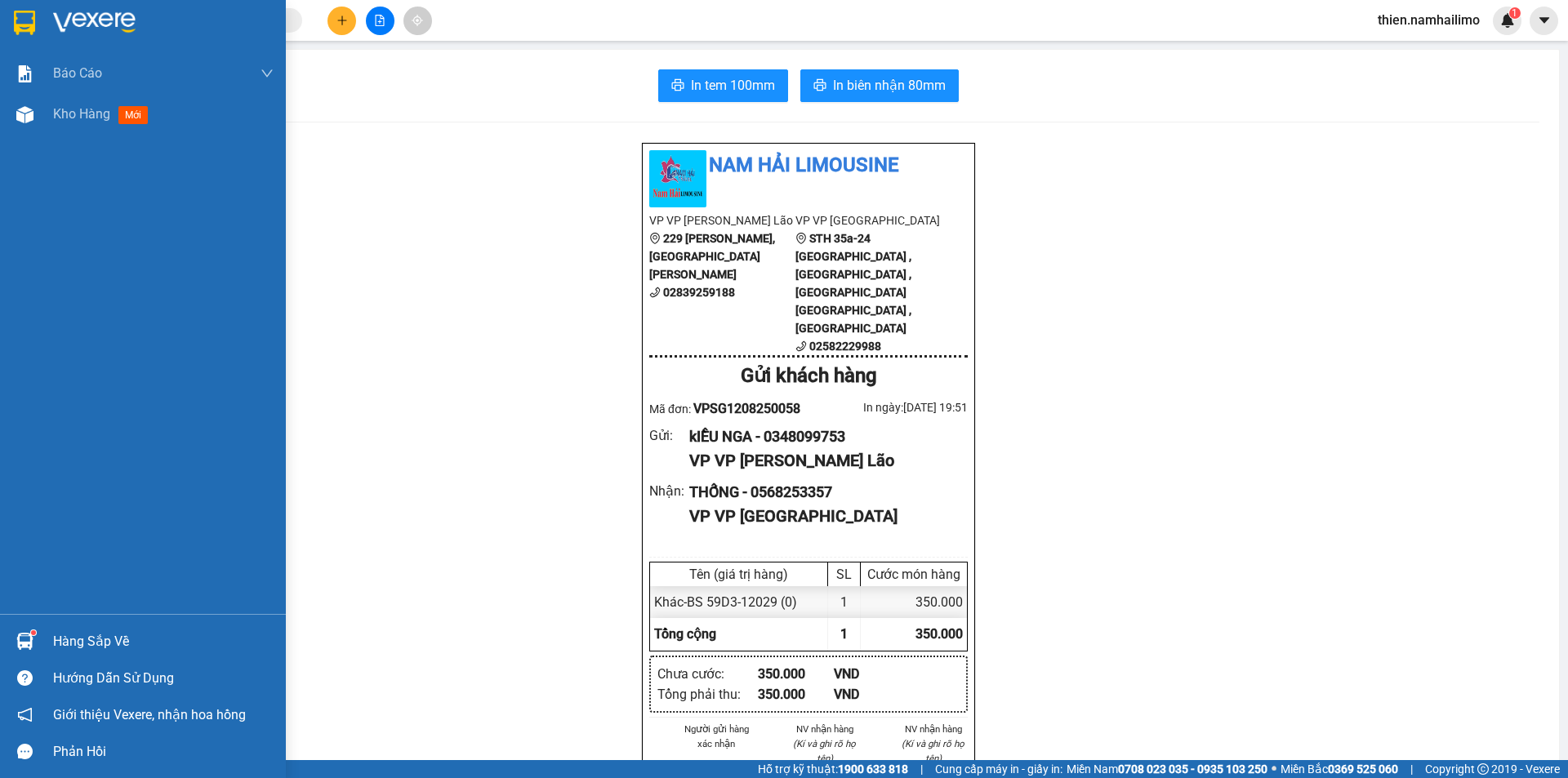
click at [85, 138] on div "Báo cáo Báo cáo dòng tiền (trạm) Doanh số tạo đơn theo VP gửi (trạm) Kho hàng m…" at bounding box center [143, 333] width 285 height 561
click at [91, 121] on span "Kho hàng" at bounding box center [81, 114] width 57 height 16
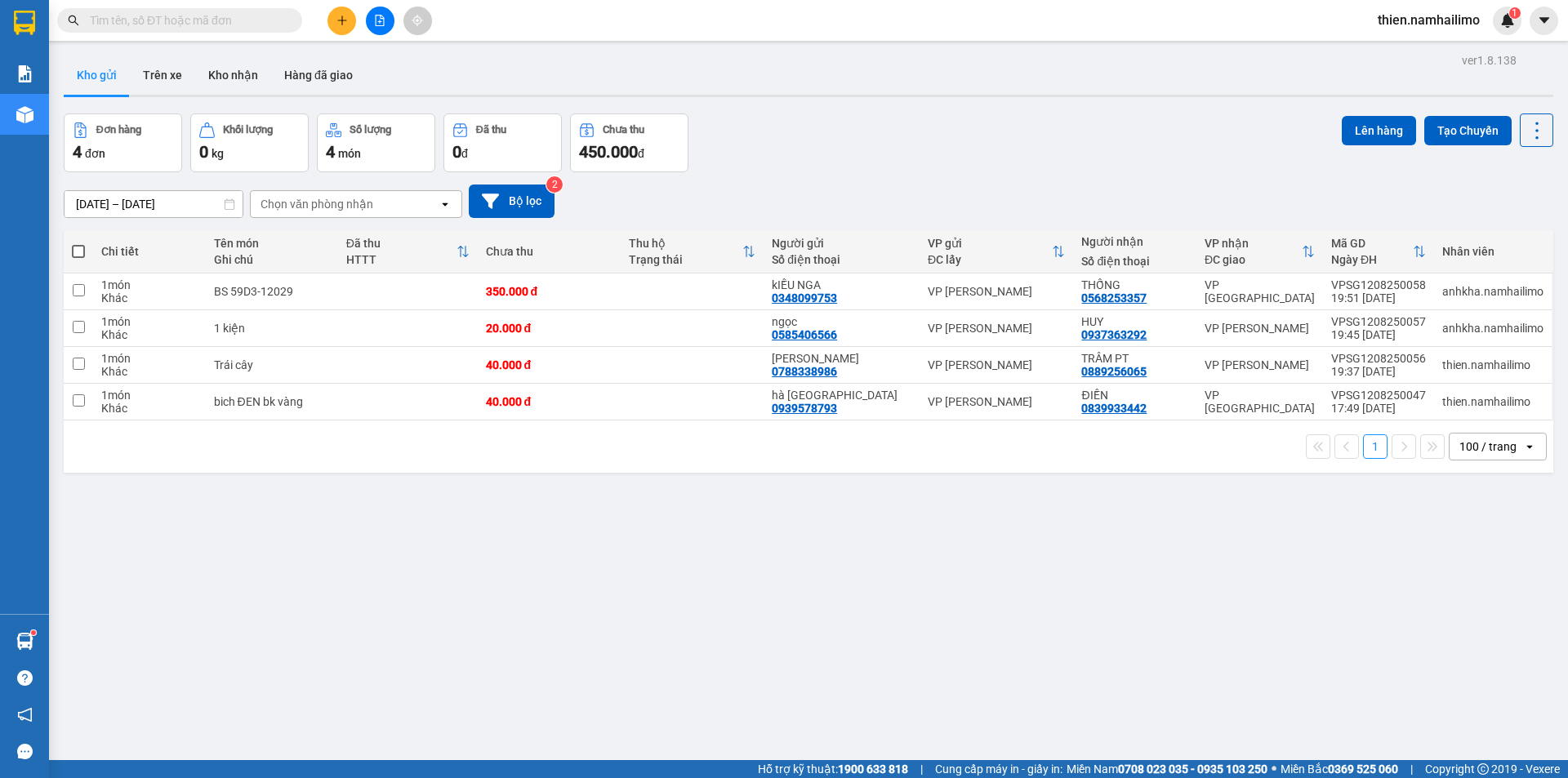
click at [387, 17] on button at bounding box center [380, 20] width 29 height 29
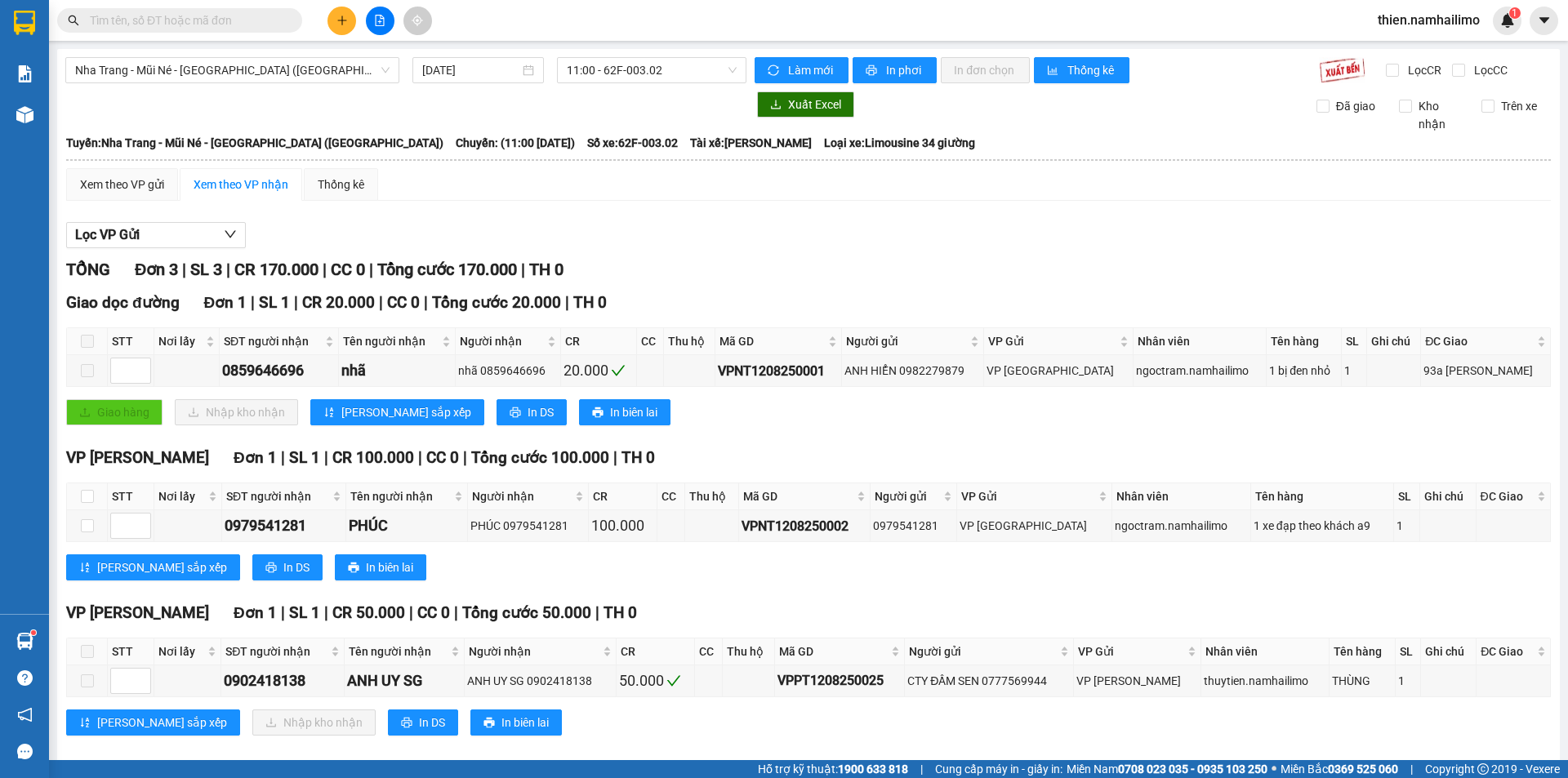
click at [178, 33] on div "Kết quả tìm kiếm ( 0 ) Bộ lọc No Data" at bounding box center [159, 20] width 319 height 29
click at [177, 56] on div "Nha Trang - Mũi Né - Sài Gòn (Sáng) 12/08/2025 11:00 - 62F-003.02 Làm mới In ph…" at bounding box center [808, 410] width 1502 height 724
click at [348, 74] on span "Nha Trang - Mũi Né - Sài Gòn (Sáng)" at bounding box center [232, 70] width 314 height 25
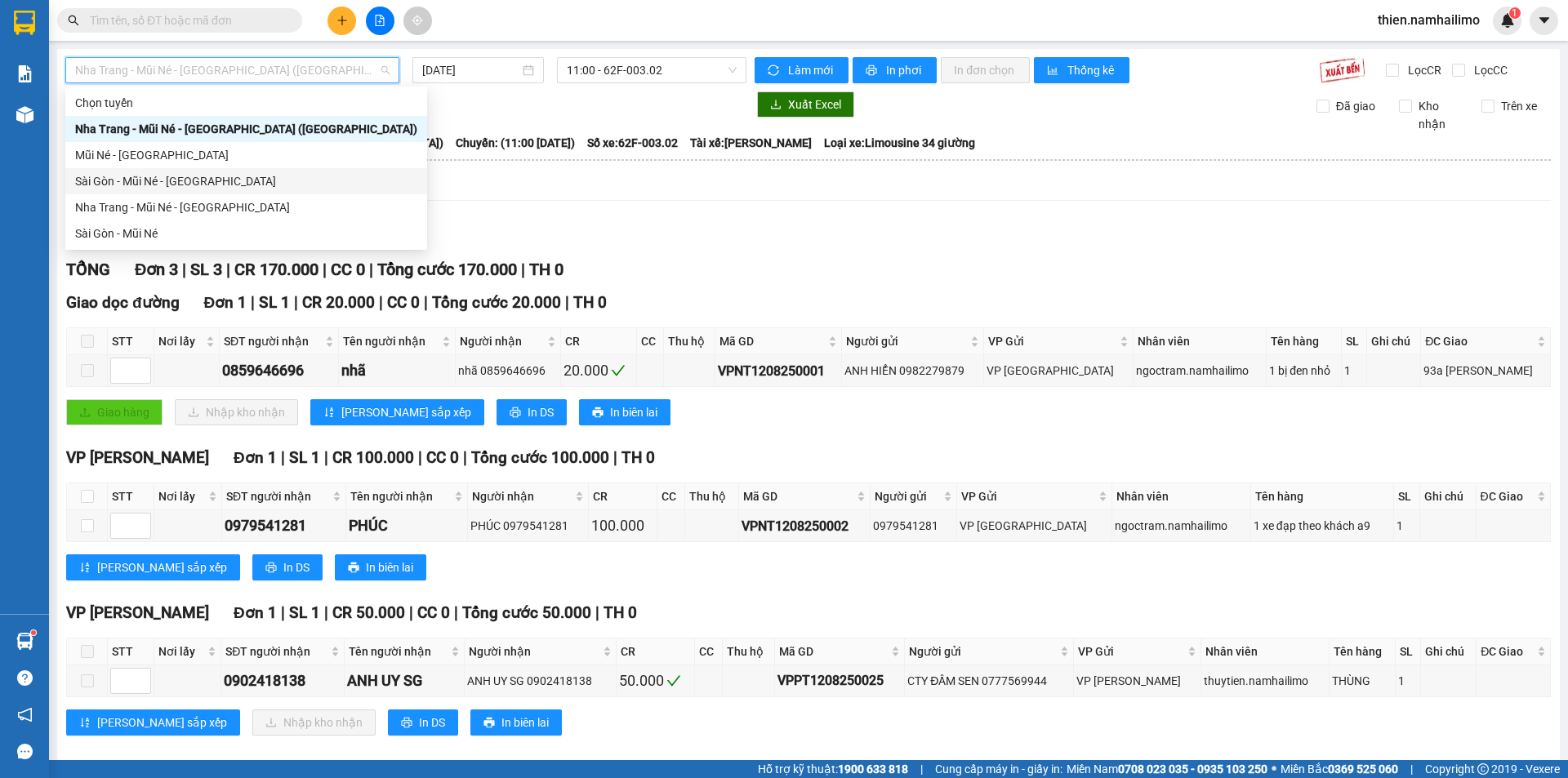
click at [242, 188] on div "Sài Gòn - Mũi Né - Nha Trang" at bounding box center [246, 181] width 342 height 18
type input "12/08/2025"
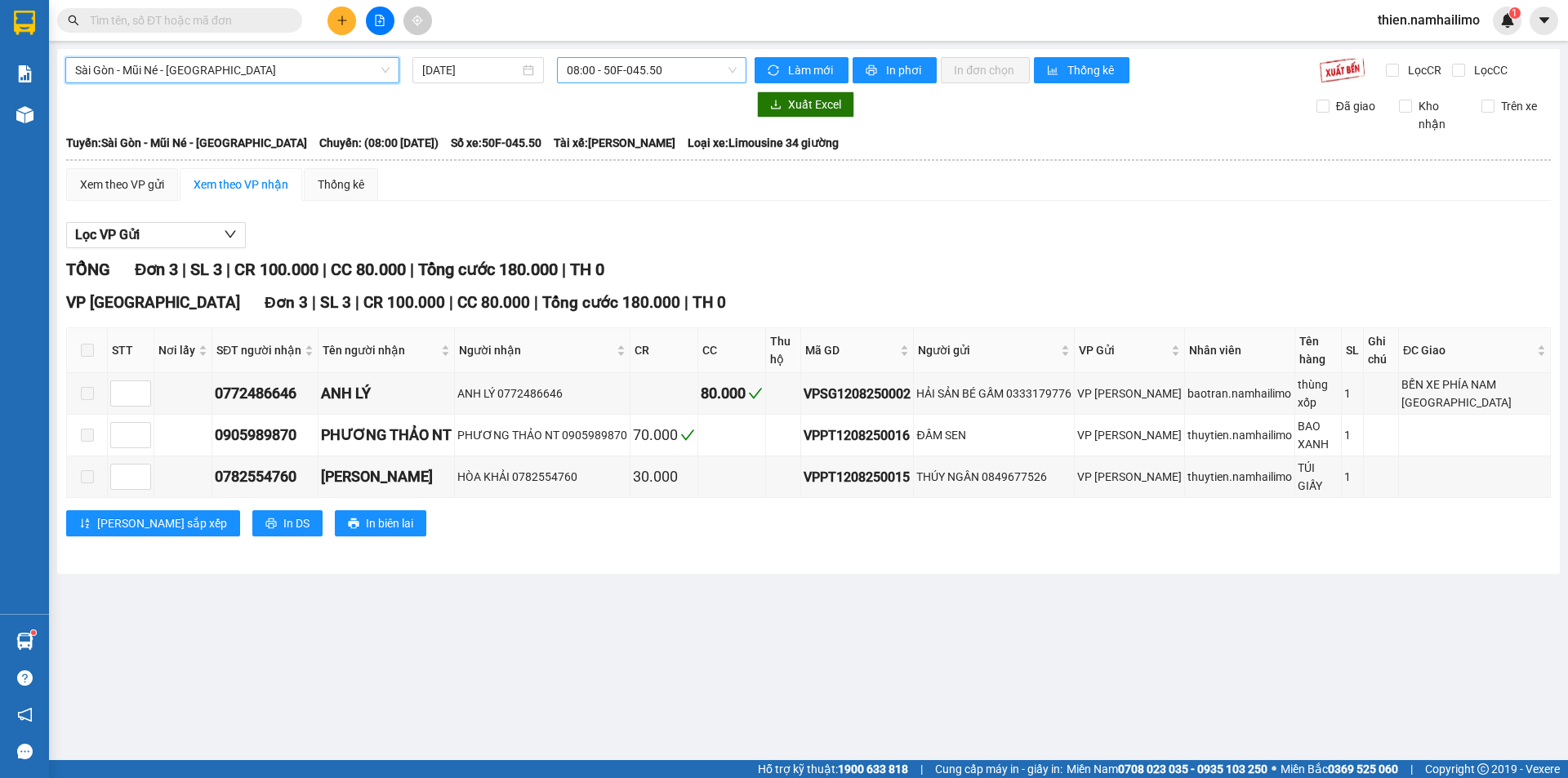
click at [637, 81] on span "08:00 - 50F-045.50" at bounding box center [651, 70] width 170 height 25
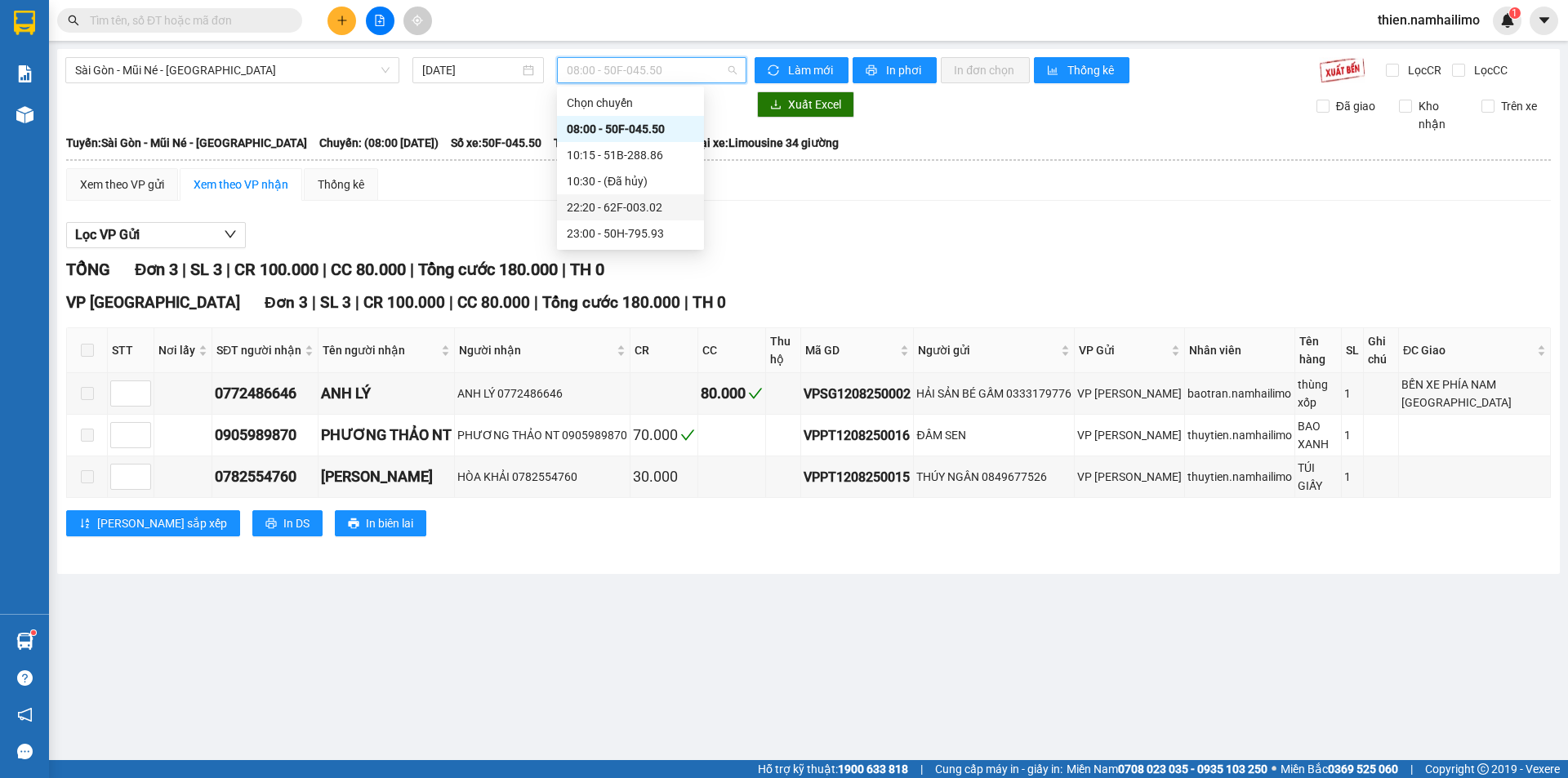
click at [659, 203] on div "22:20 - 62F-003.02" at bounding box center [630, 207] width 128 height 18
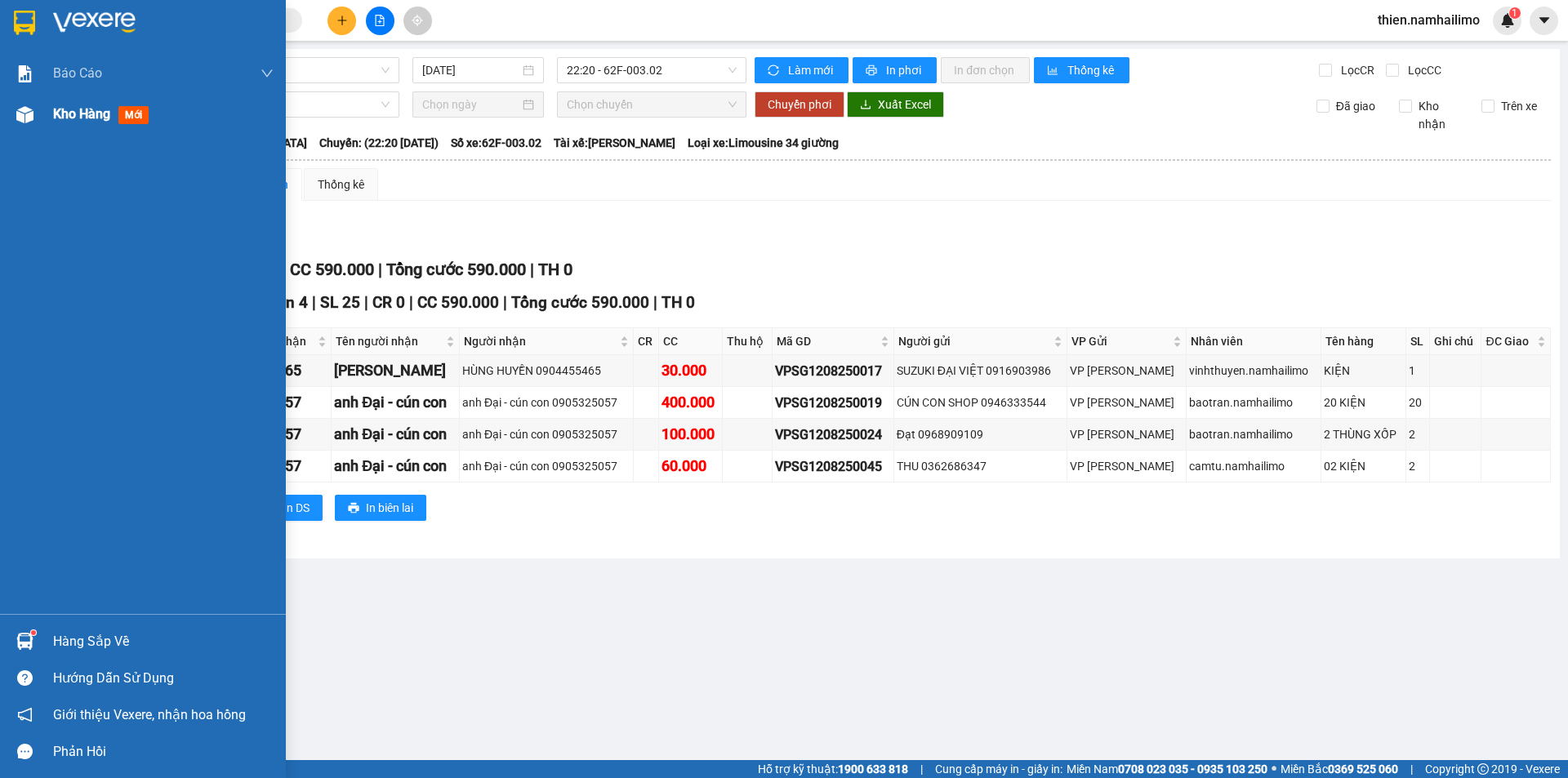
click at [42, 118] on div "Kho hàng mới" at bounding box center [143, 114] width 285 height 41
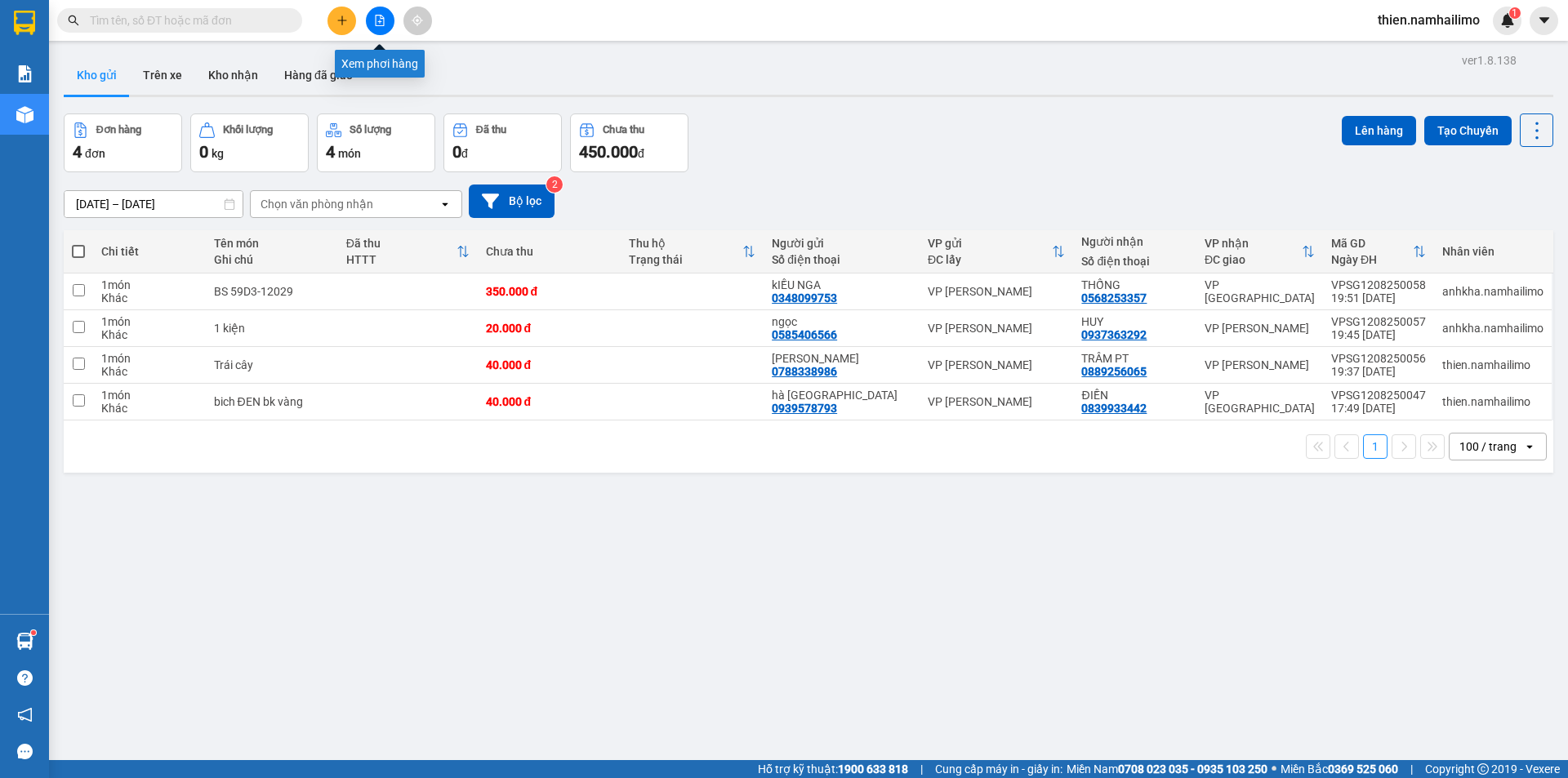
click at [383, 27] on button at bounding box center [380, 20] width 29 height 29
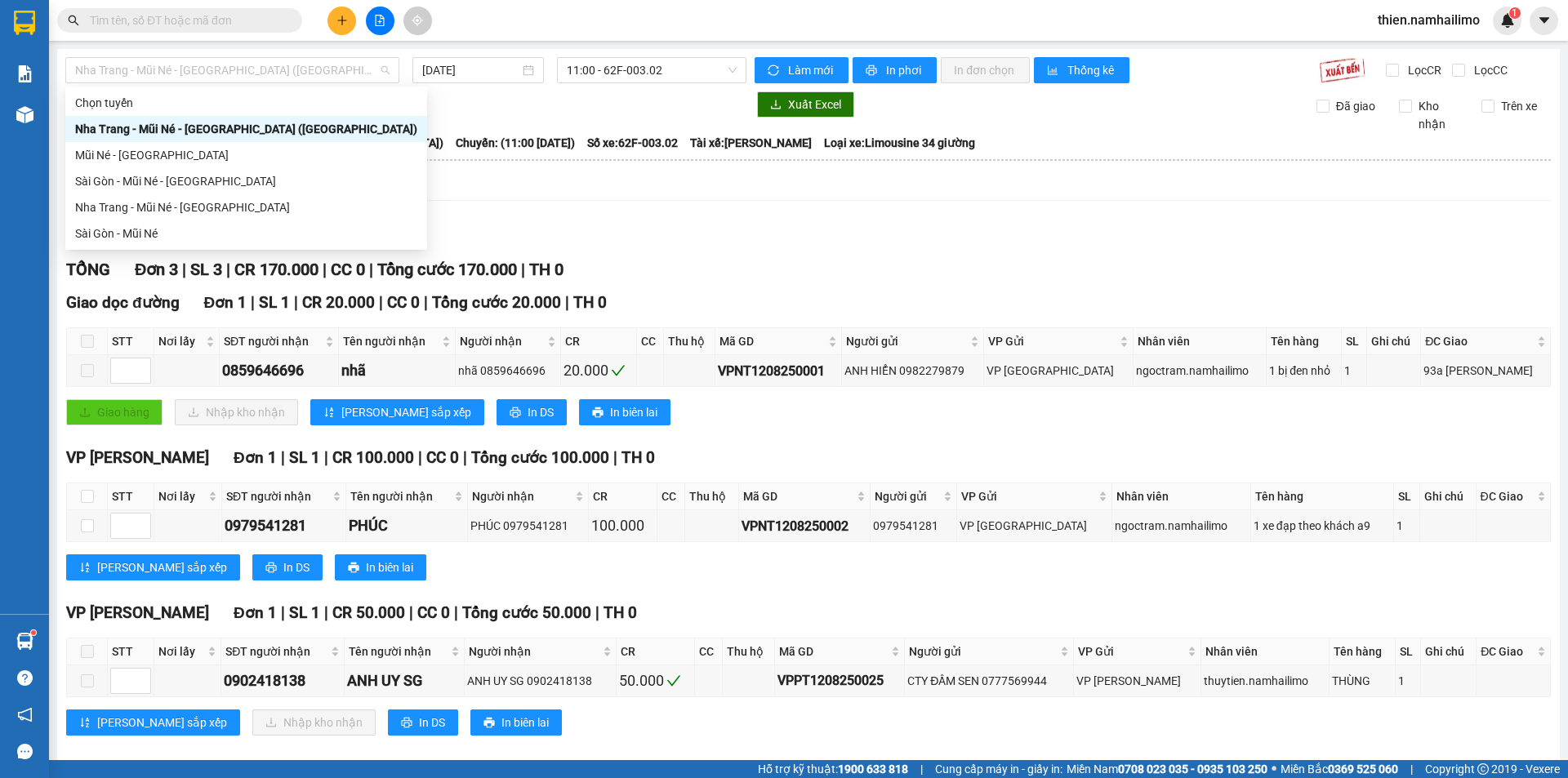
drag, startPoint x: 290, startPoint y: 72, endPoint x: 318, endPoint y: 182, distance: 113.5
click at [290, 74] on span "Nha Trang - Mũi Né - Sài Gòn (Sáng)" at bounding box center [232, 70] width 314 height 25
drag, startPoint x: 285, startPoint y: 200, endPoint x: 292, endPoint y: 176, distance: 25.0
click at [292, 176] on div "Chọn tuyến Nha Trang - Mũi Né - Sài Gòn (Sáng) Mũi Né - Sài Gòn Sài Gòn - Mũi N…" at bounding box center [246, 168] width 362 height 157
click at [292, 176] on div "Sài Gòn - Mũi Né - Nha Trang" at bounding box center [246, 181] width 342 height 18
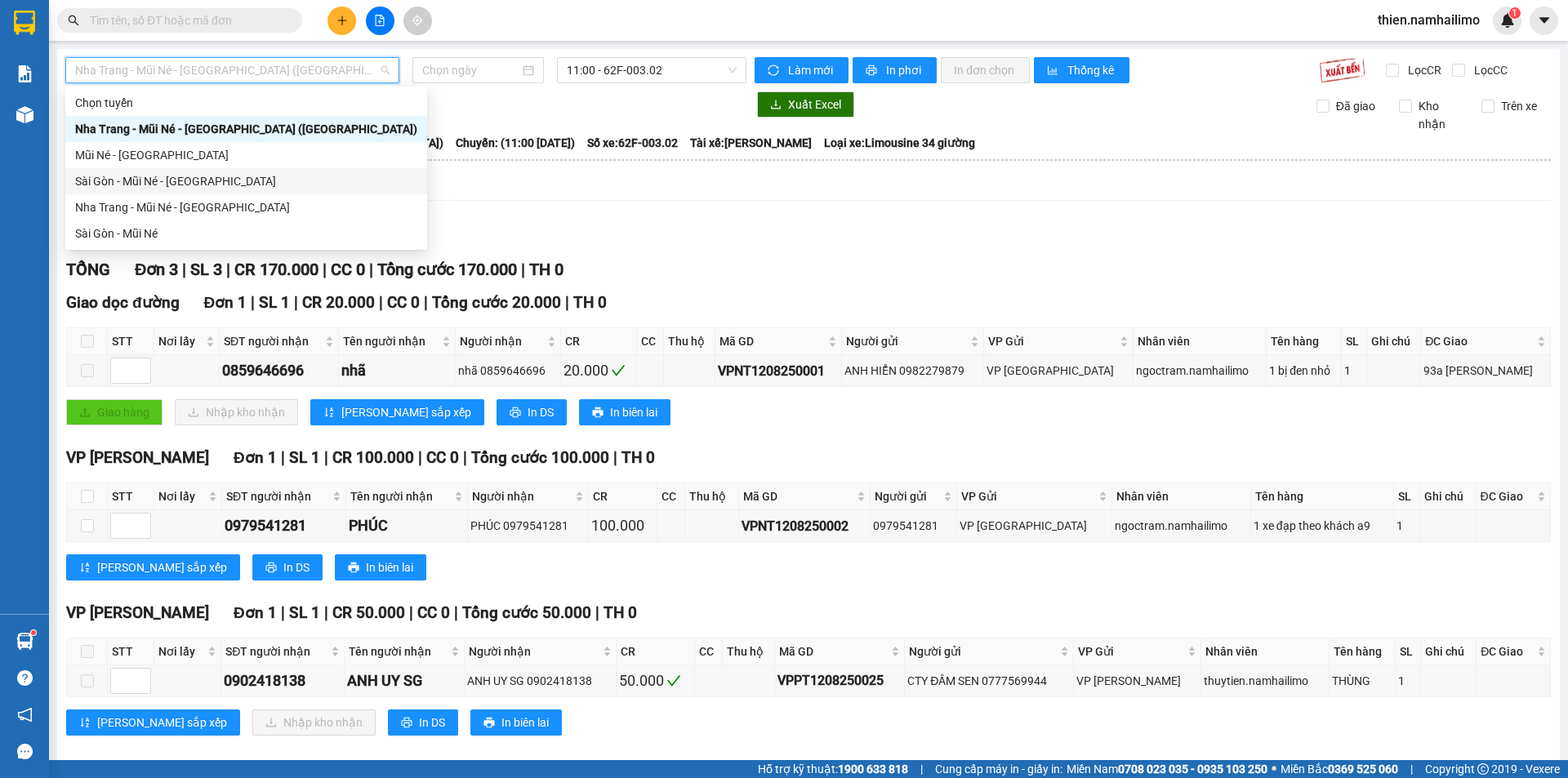
type input "12/08/2025"
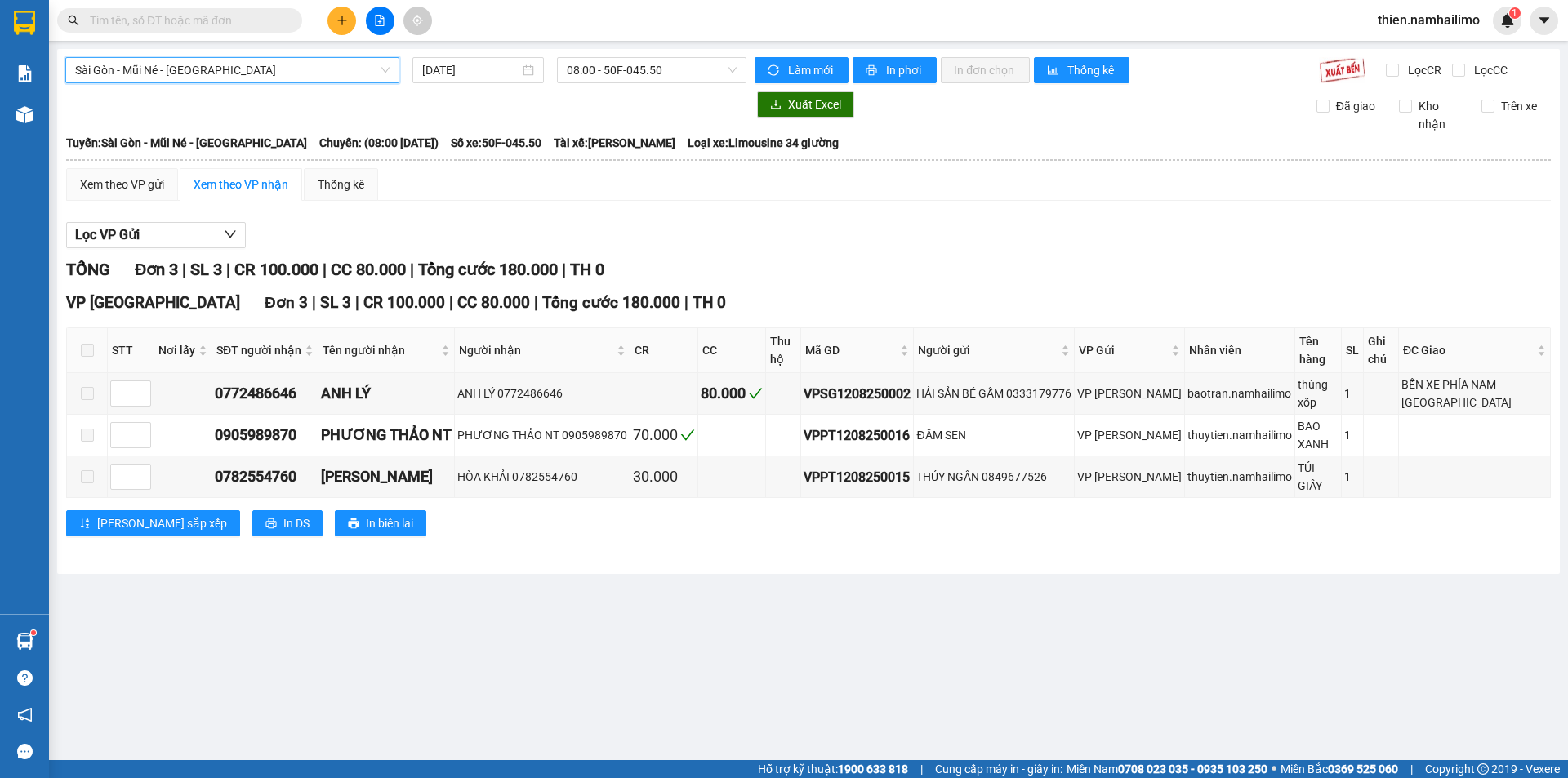
click at [633, 85] on div "Sài Gòn - Mũi Né - Nha Trang Sài Gòn - Mũi Né - Nha Trang 12/08/2025 08:00 - 50…" at bounding box center [808, 312] width 1502 height 525
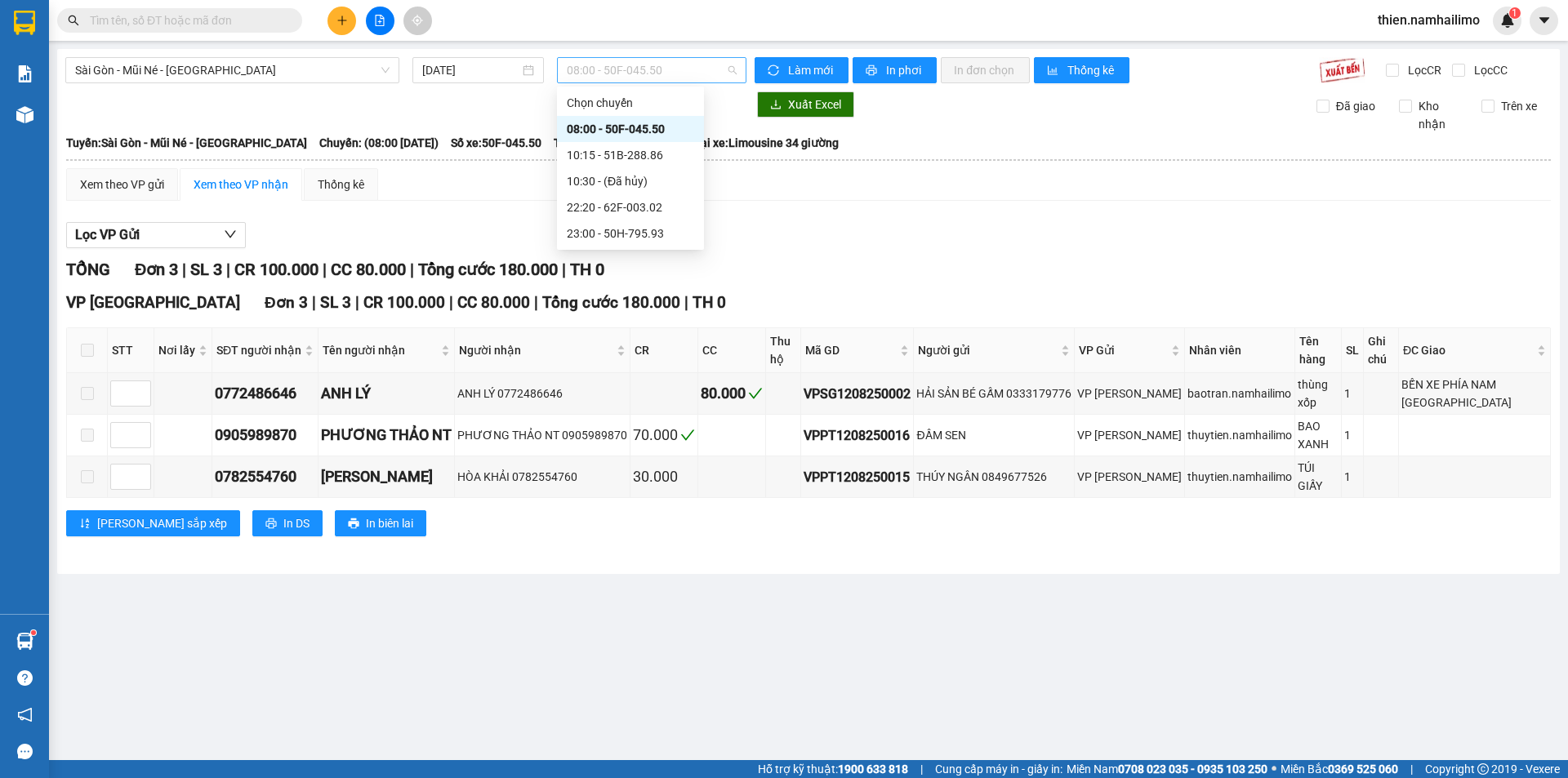
drag, startPoint x: 664, startPoint y: 60, endPoint x: 671, endPoint y: 81, distance: 22.1
click at [666, 62] on span "08:00 - 50F-045.50" at bounding box center [651, 70] width 170 height 25
click at [667, 211] on div "22:20 - 62F-003.02" at bounding box center [630, 207] width 128 height 18
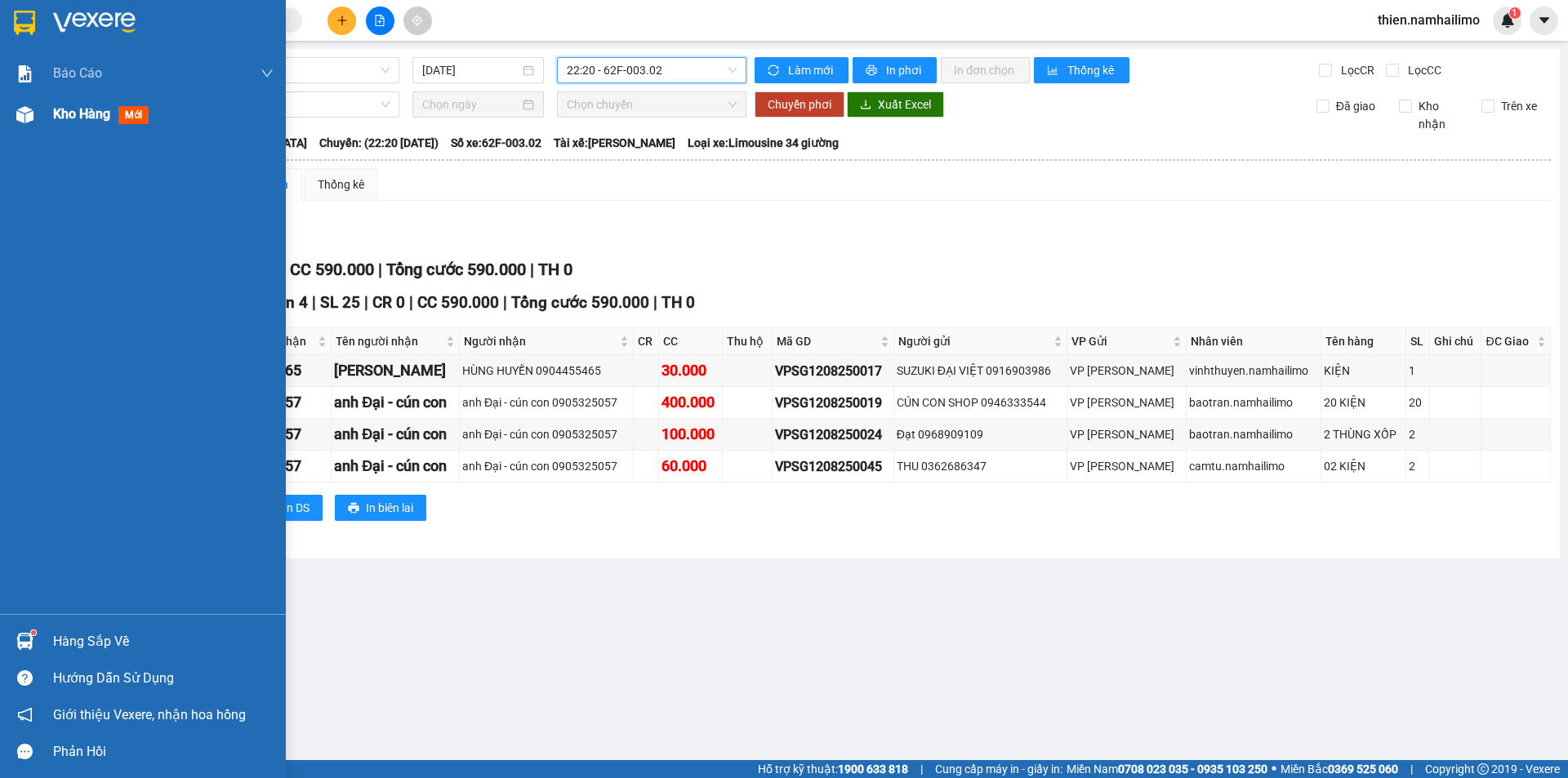
click at [37, 116] on div at bounding box center [25, 115] width 29 height 29
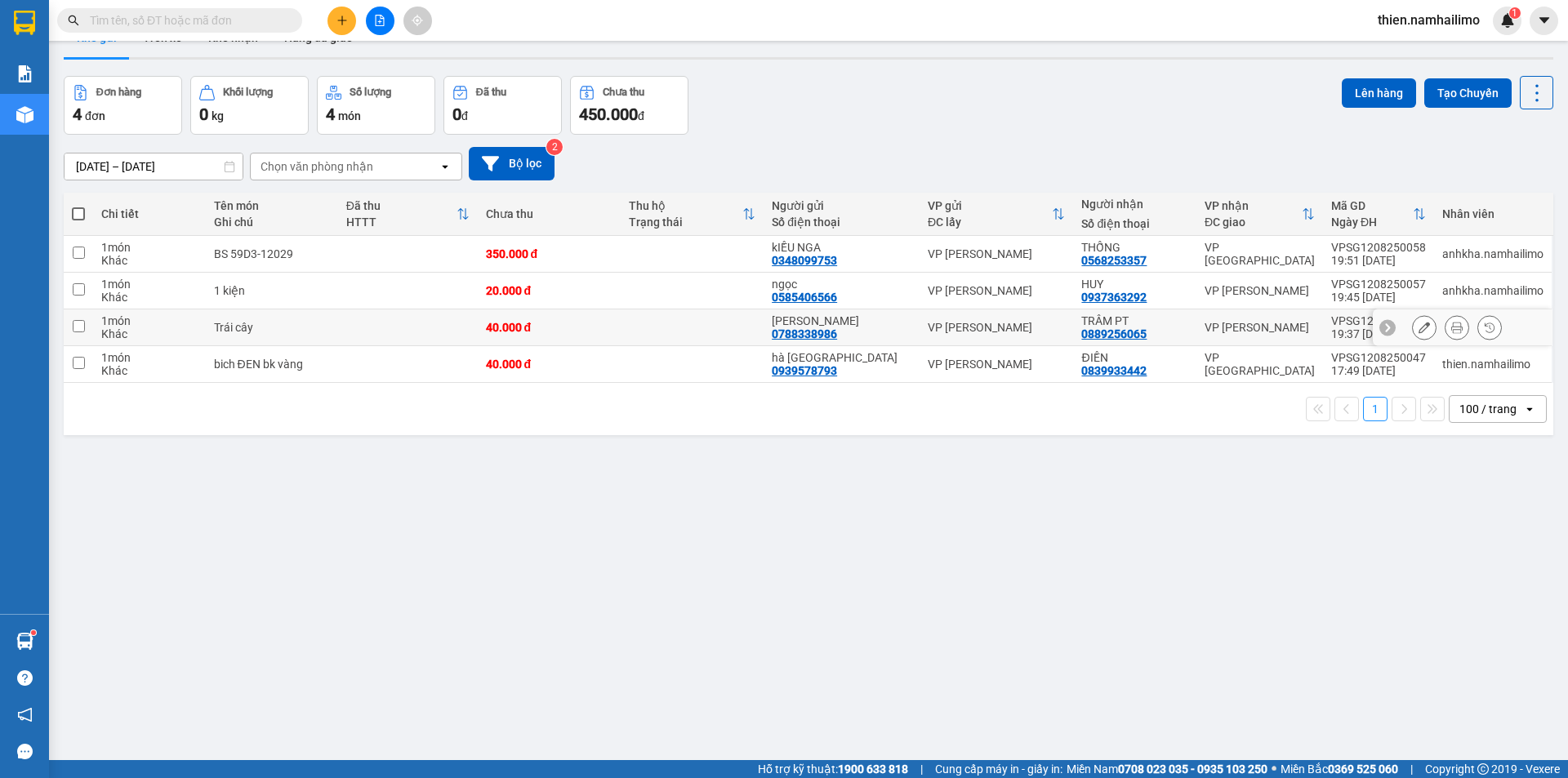
scroll to position [75, 0]
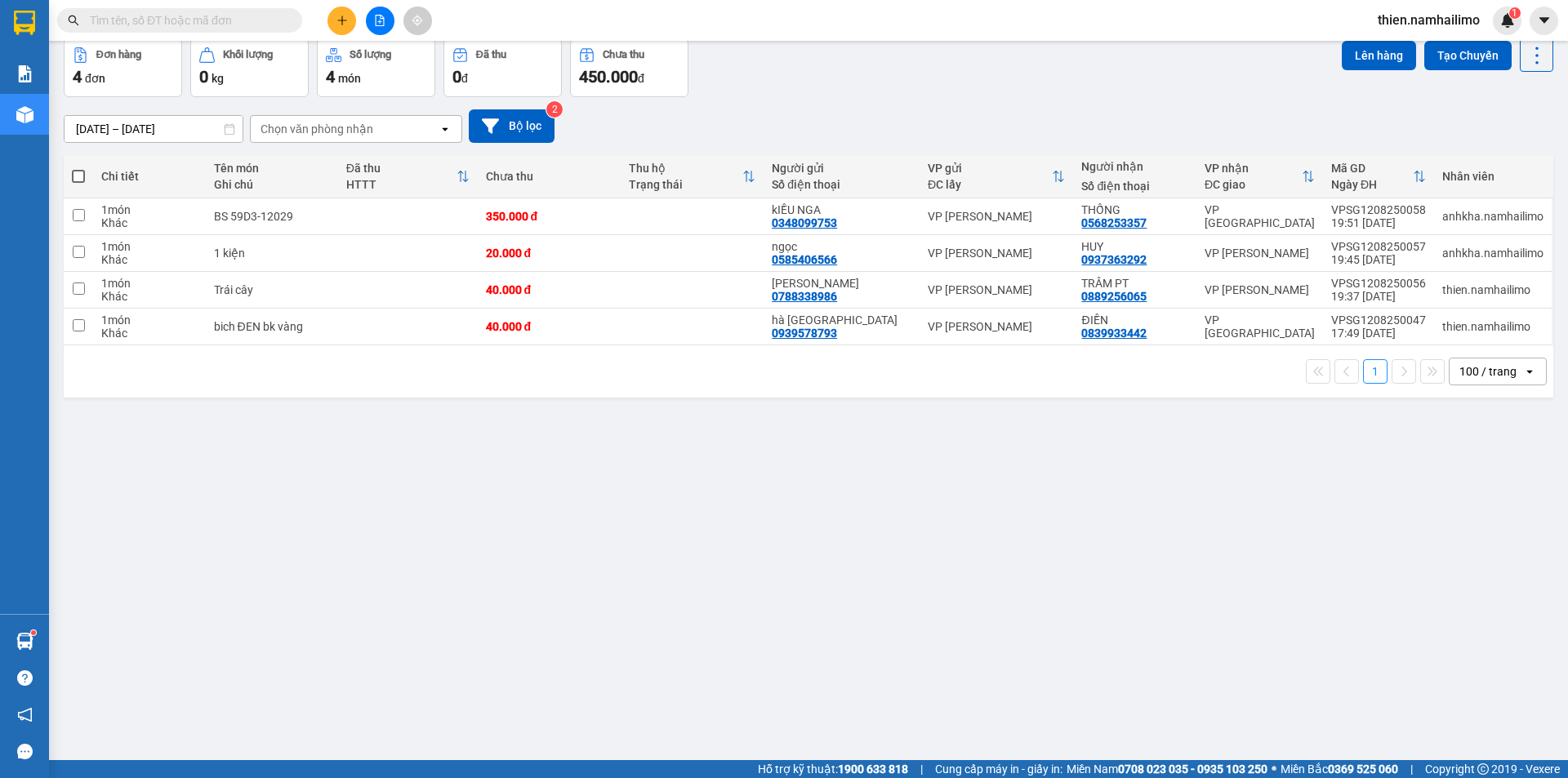
click at [273, 27] on input "text" at bounding box center [186, 20] width 193 height 18
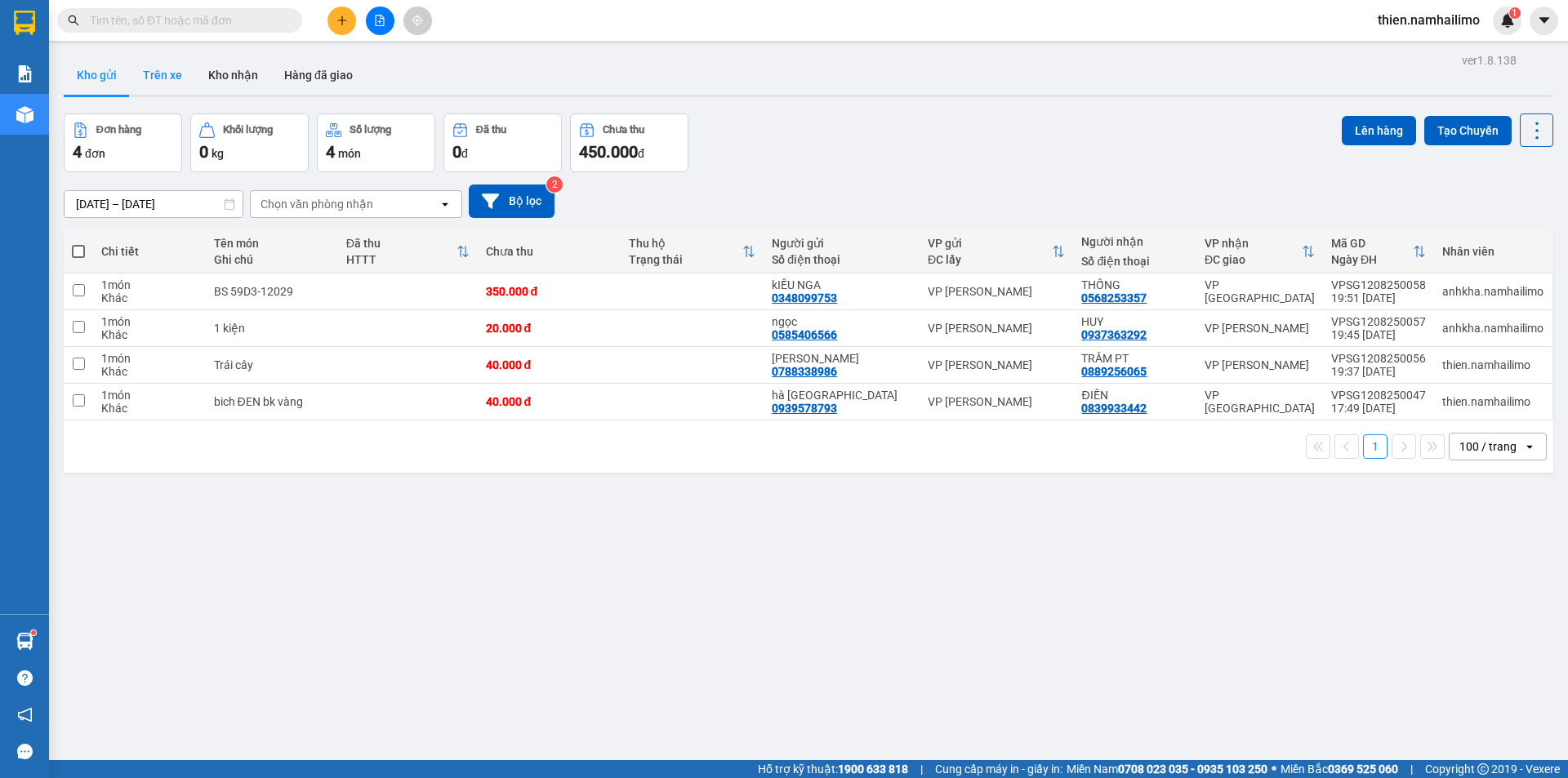
click at [172, 81] on button "Trên xe" at bounding box center [162, 74] width 66 height 39
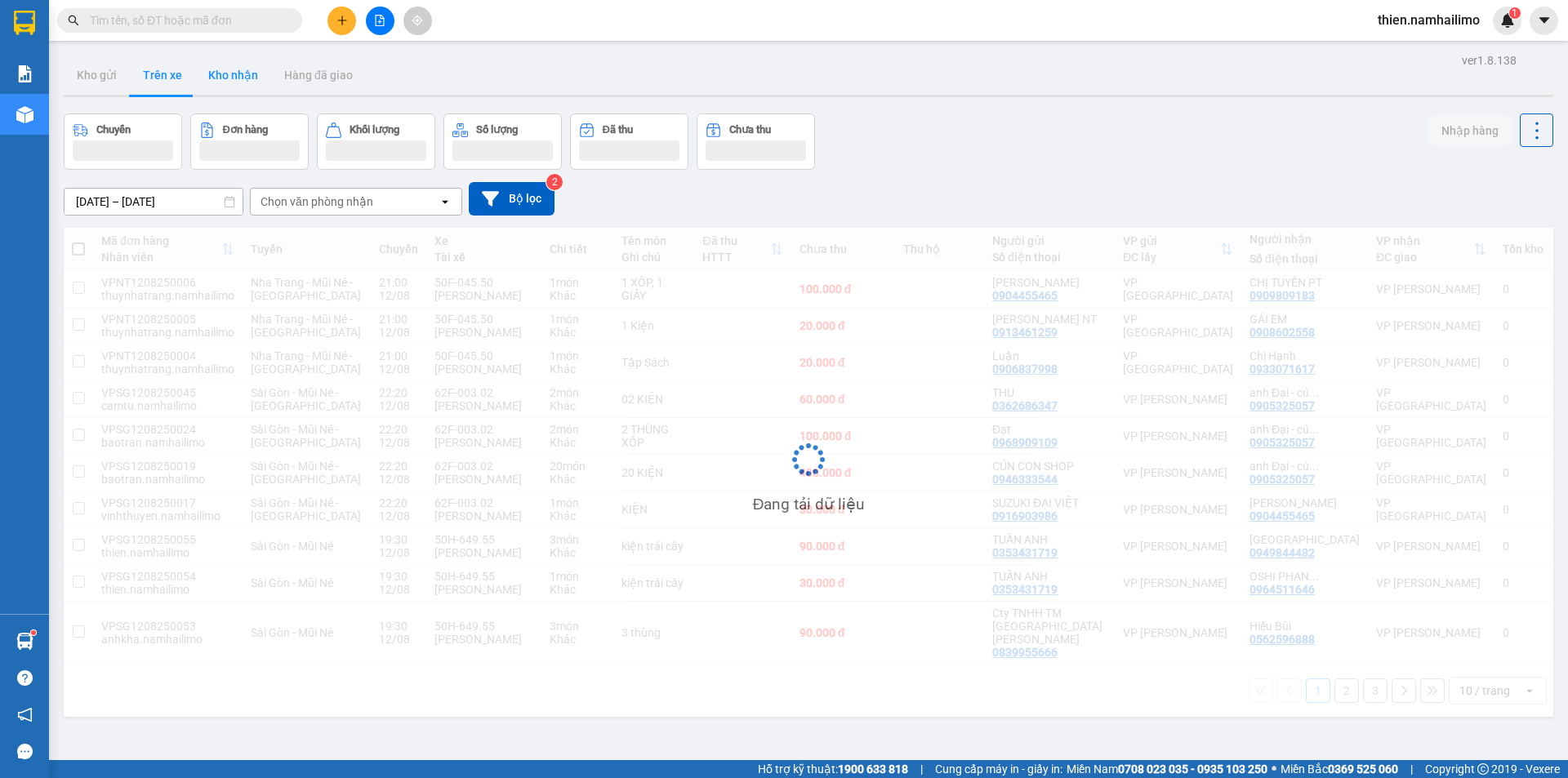
click at [225, 90] on button "Kho nhận" at bounding box center [233, 74] width 76 height 39
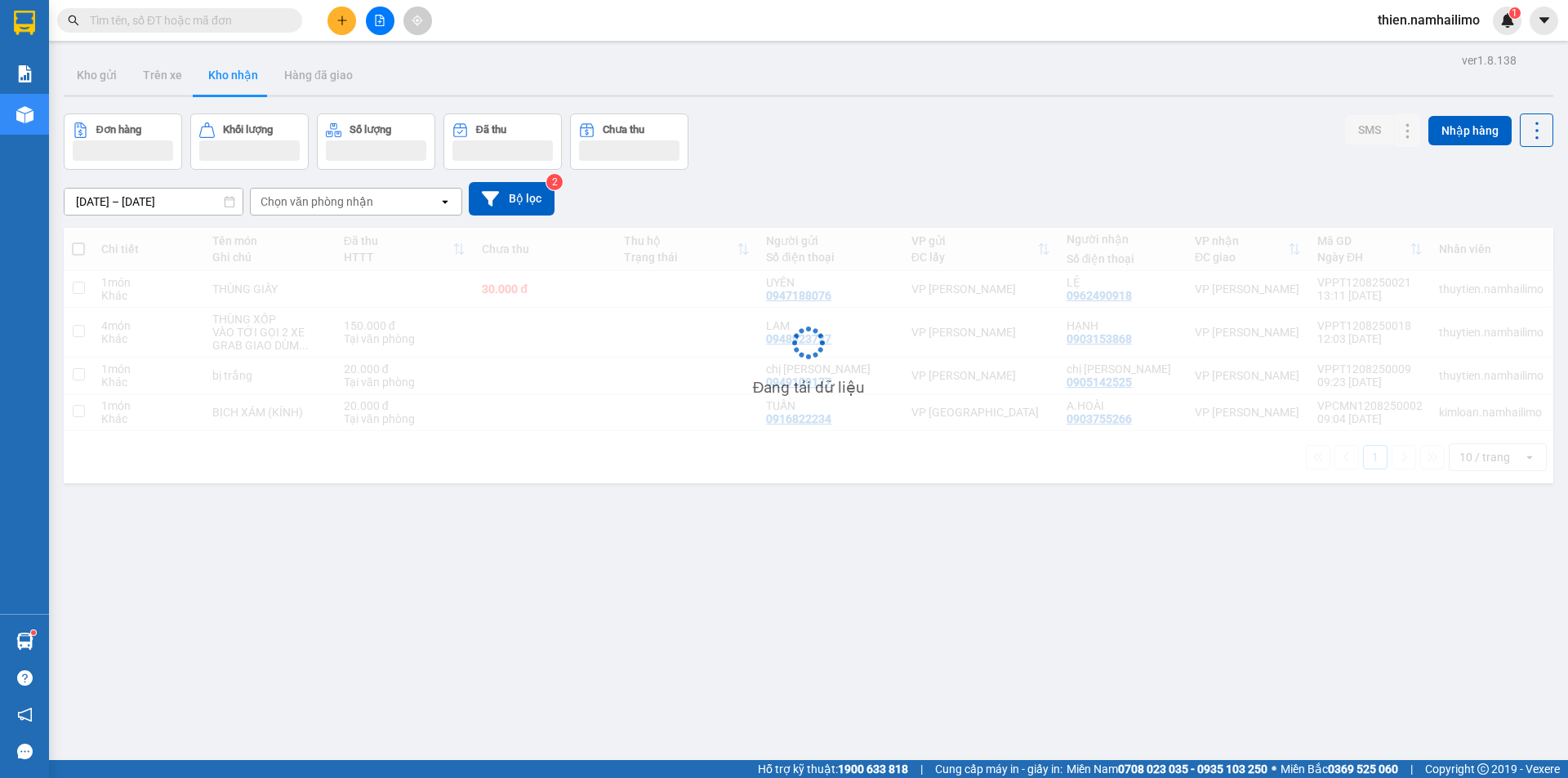
click at [174, 16] on input "text" at bounding box center [186, 20] width 193 height 18
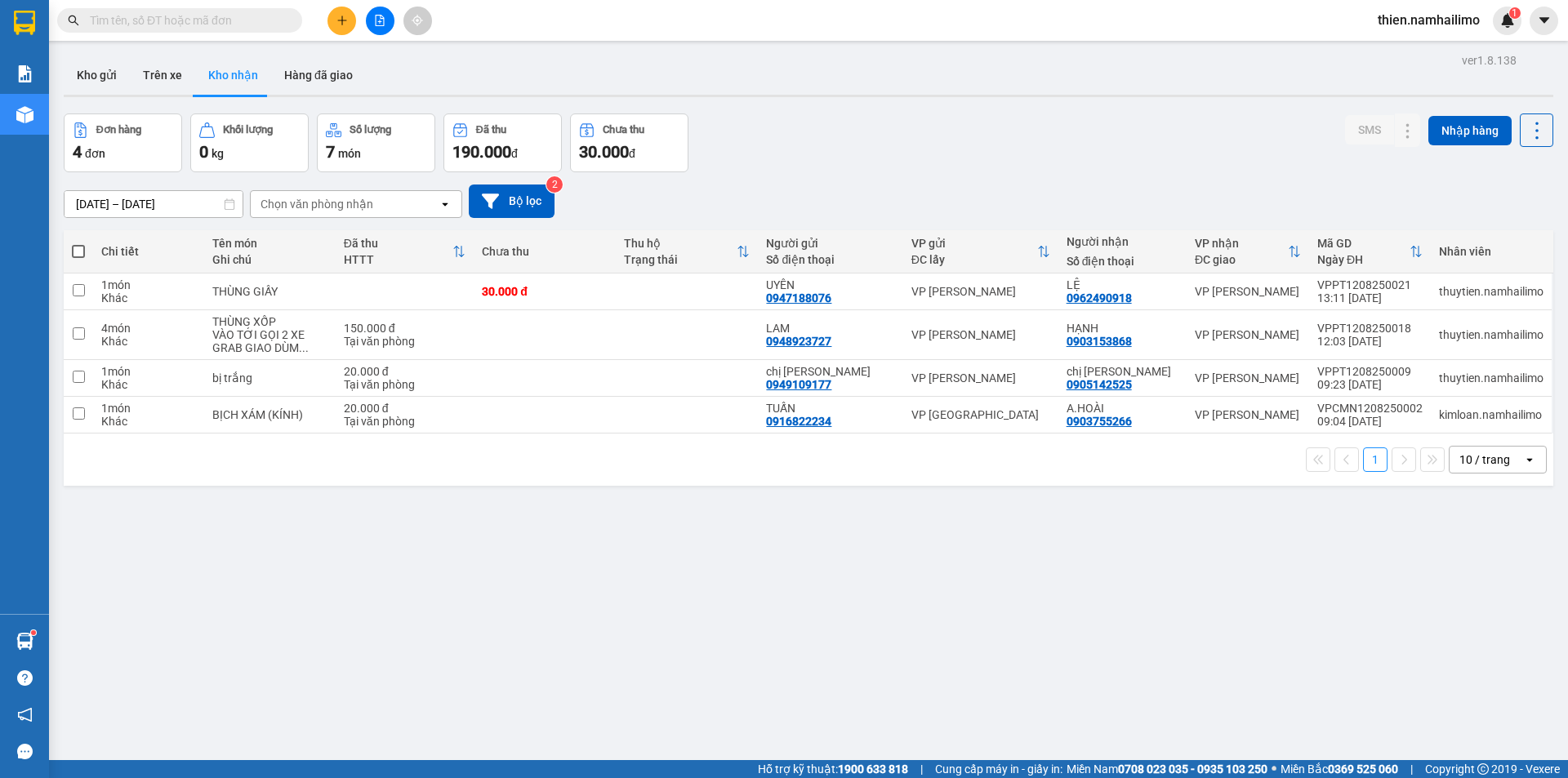
click at [174, 15] on input "text" at bounding box center [186, 20] width 193 height 18
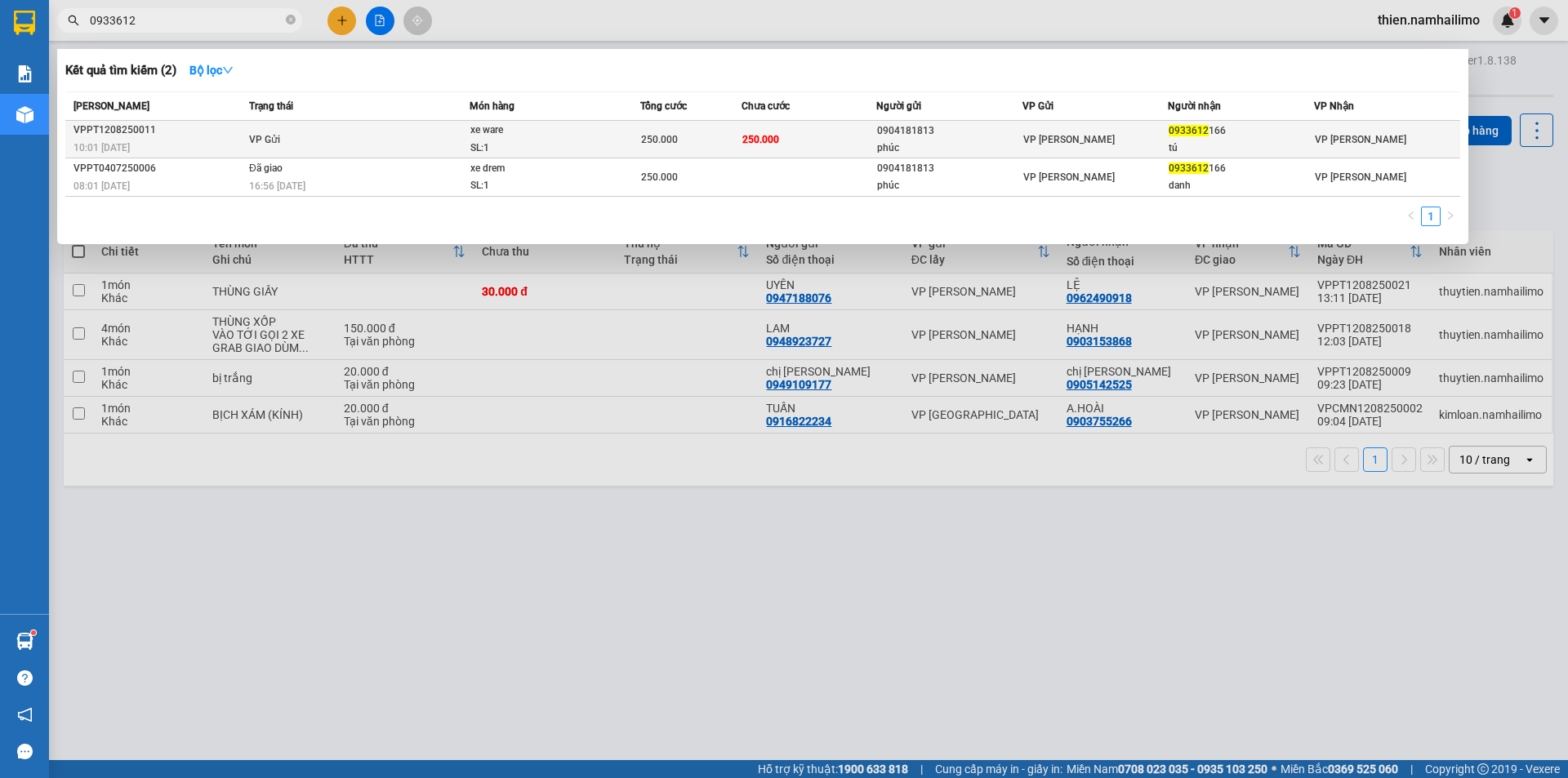
type input "0933612"
click at [315, 147] on td "VP Gửi" at bounding box center [357, 139] width 225 height 38
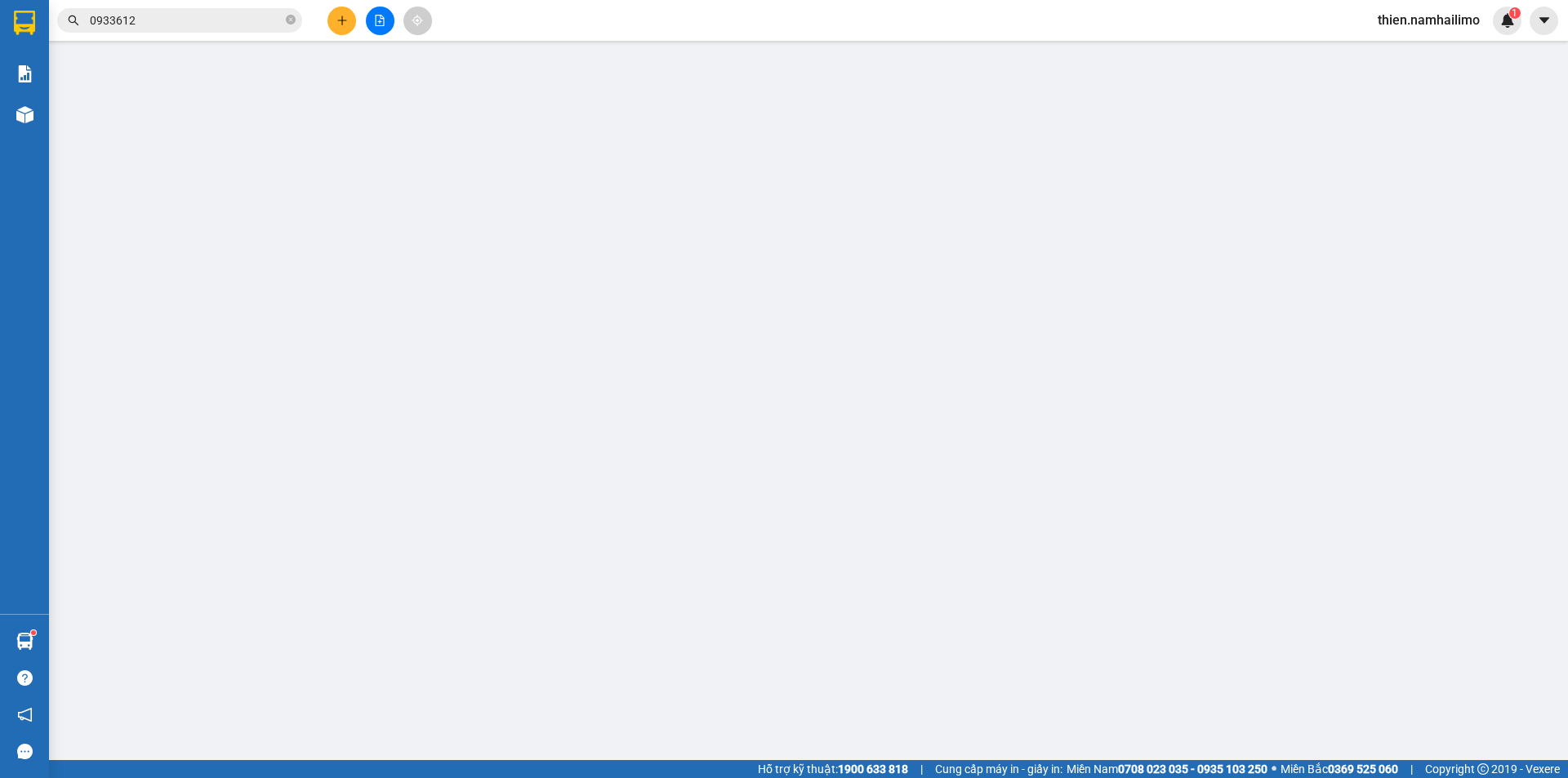
type input "0904181813"
type input "phúc"
type input "0933612166"
type input "tú"
type input "250.000"
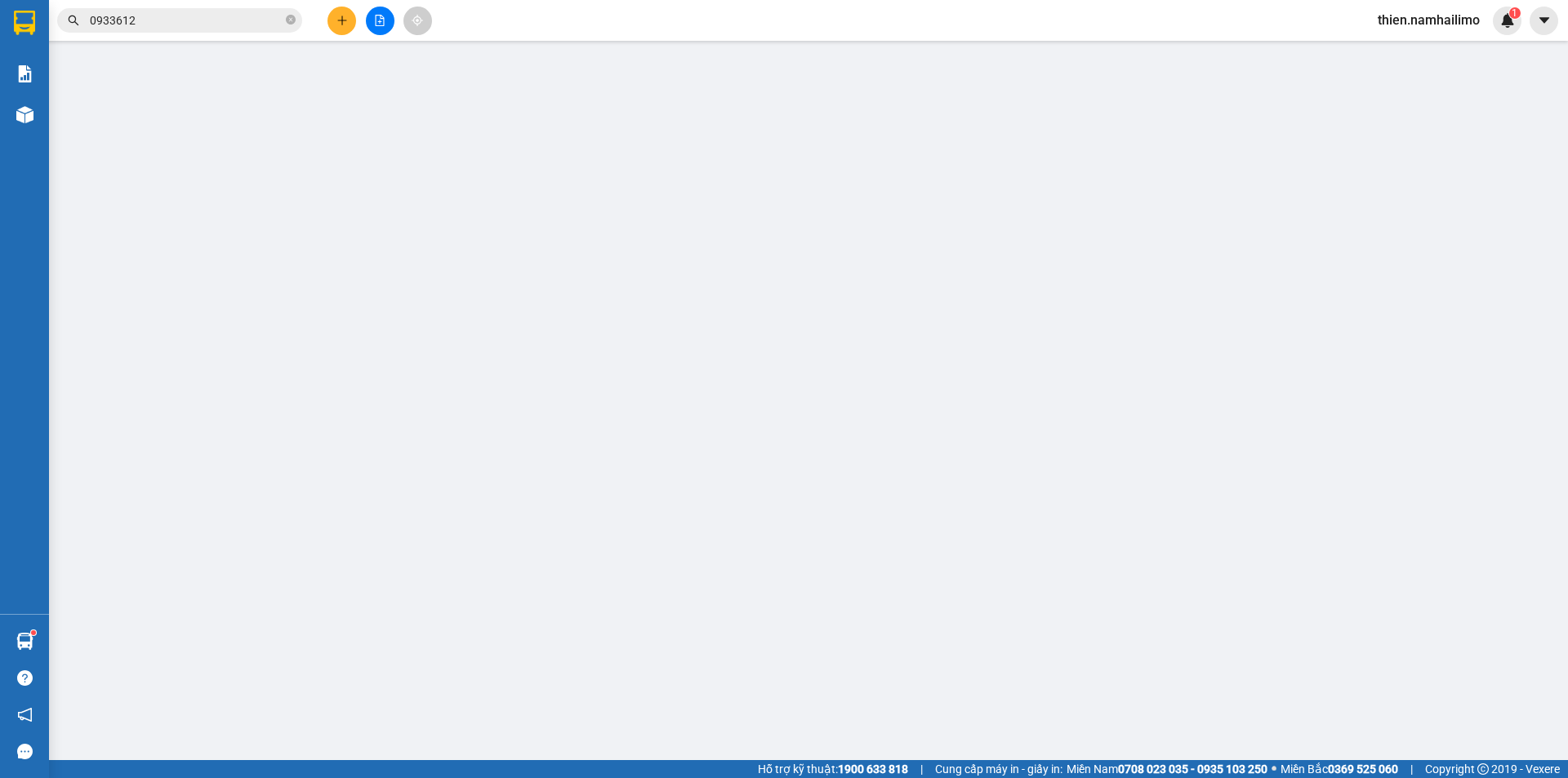
type input "250.000"
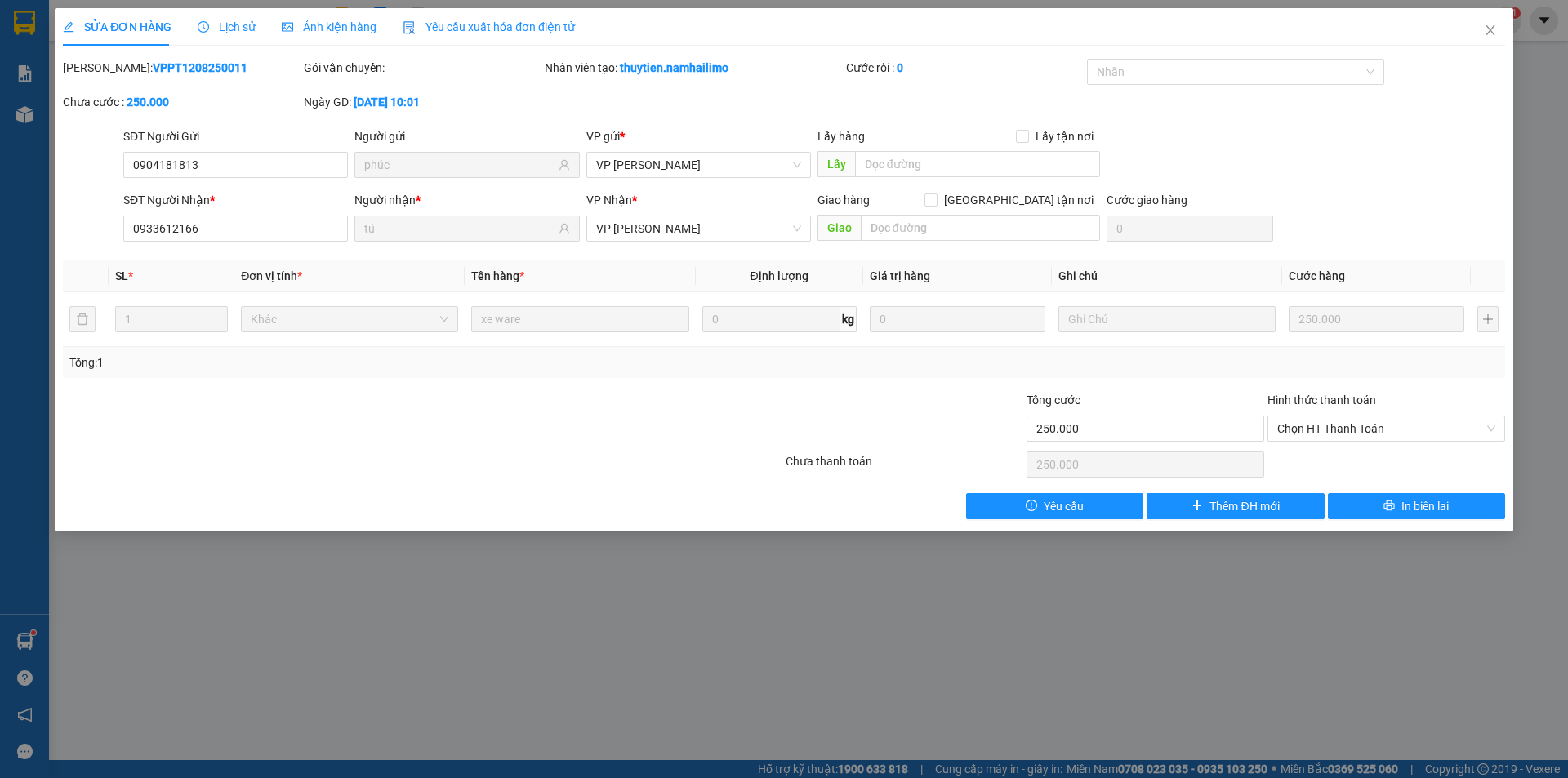
click at [205, 34] on div "Lịch sử" at bounding box center [227, 27] width 58 height 18
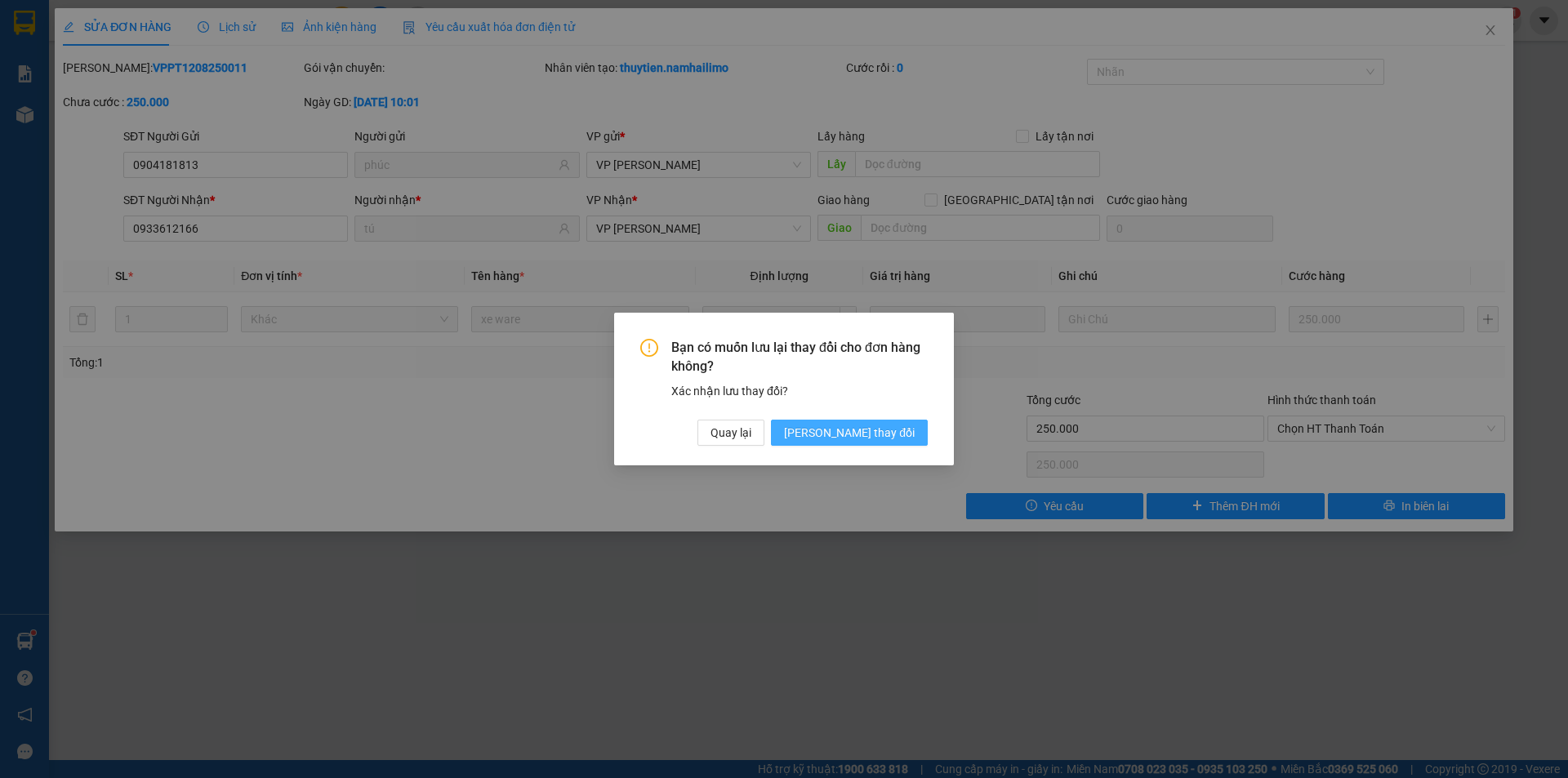
click at [875, 431] on span "Lưu thay đổi" at bounding box center [848, 432] width 130 height 18
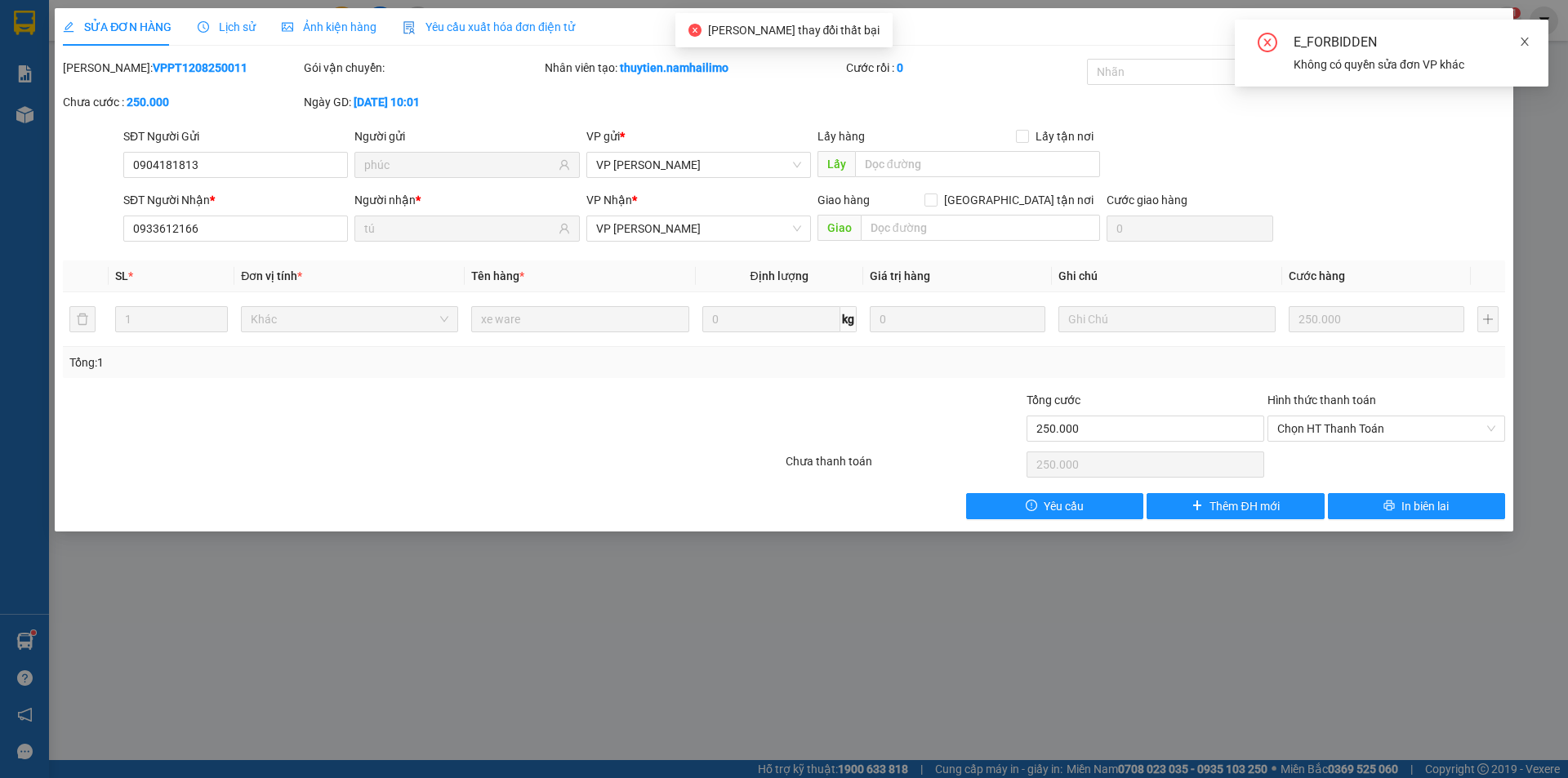
click at [1529, 42] on icon "close" at bounding box center [1524, 41] width 11 height 11
click at [1492, 31] on icon "close" at bounding box center [1490, 30] width 13 height 13
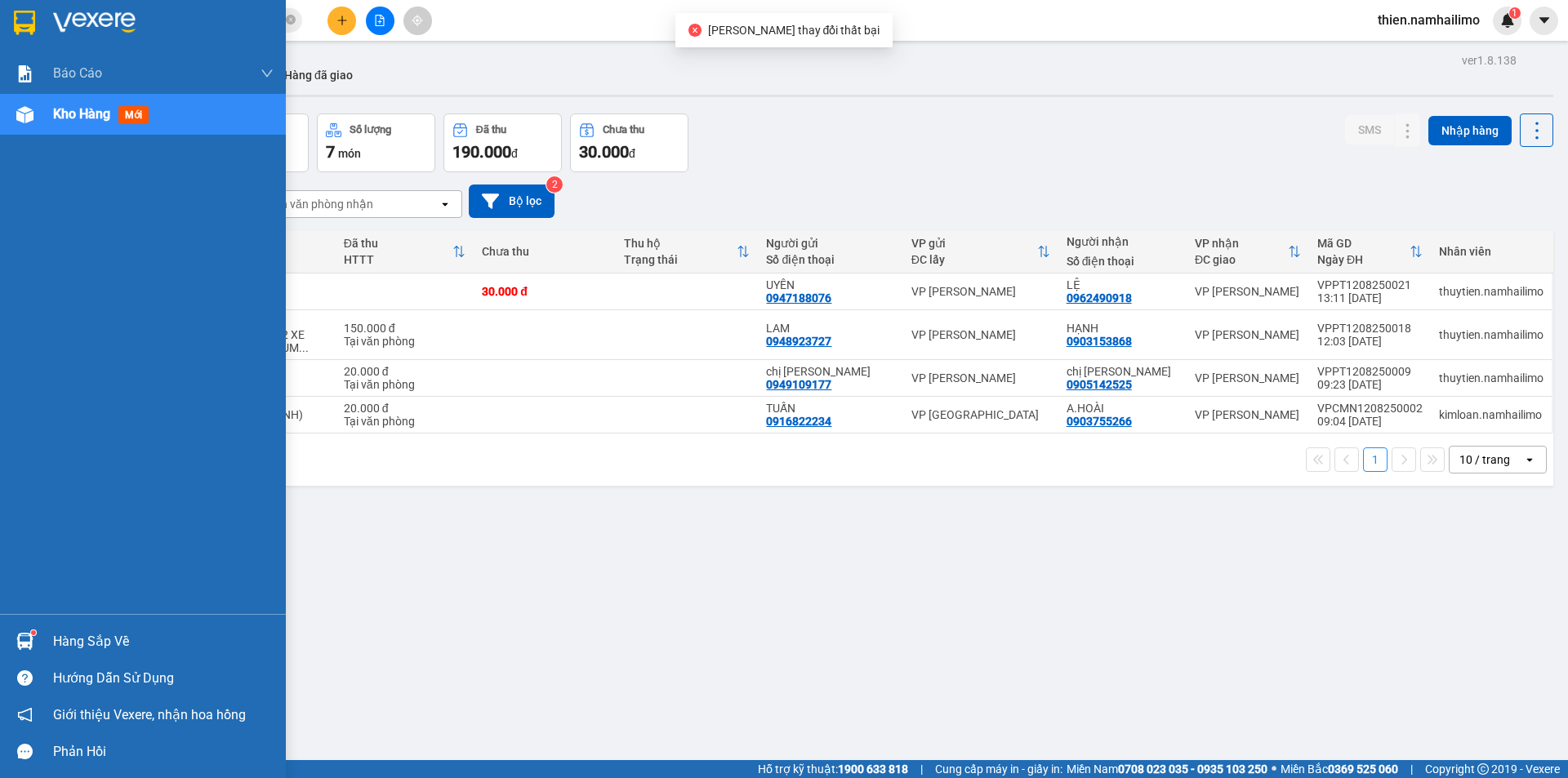
click at [2, 639] on div "Hàng sắp về" at bounding box center [143, 641] width 285 height 37
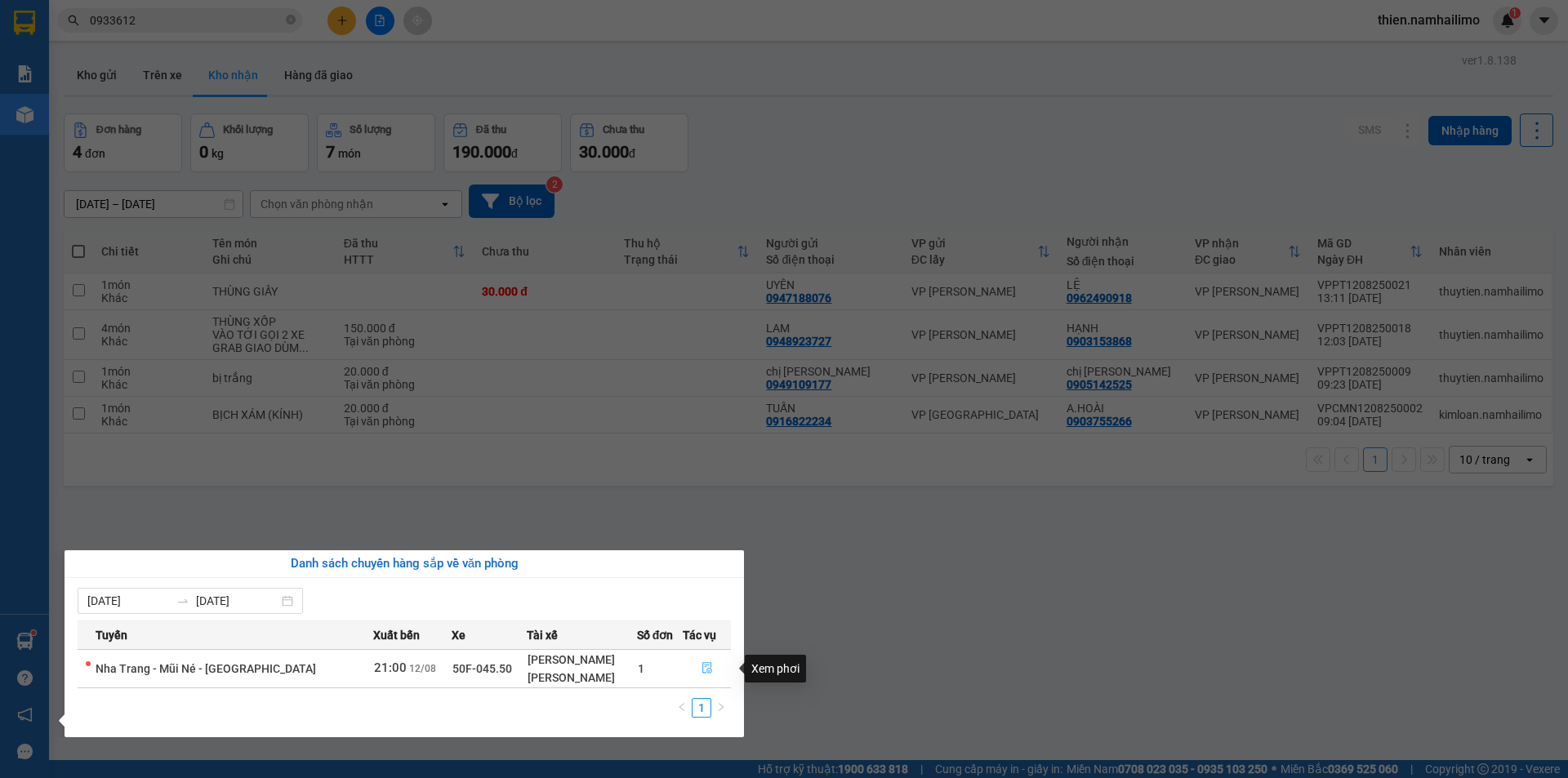
click at [714, 666] on button "button" at bounding box center [707, 669] width 46 height 26
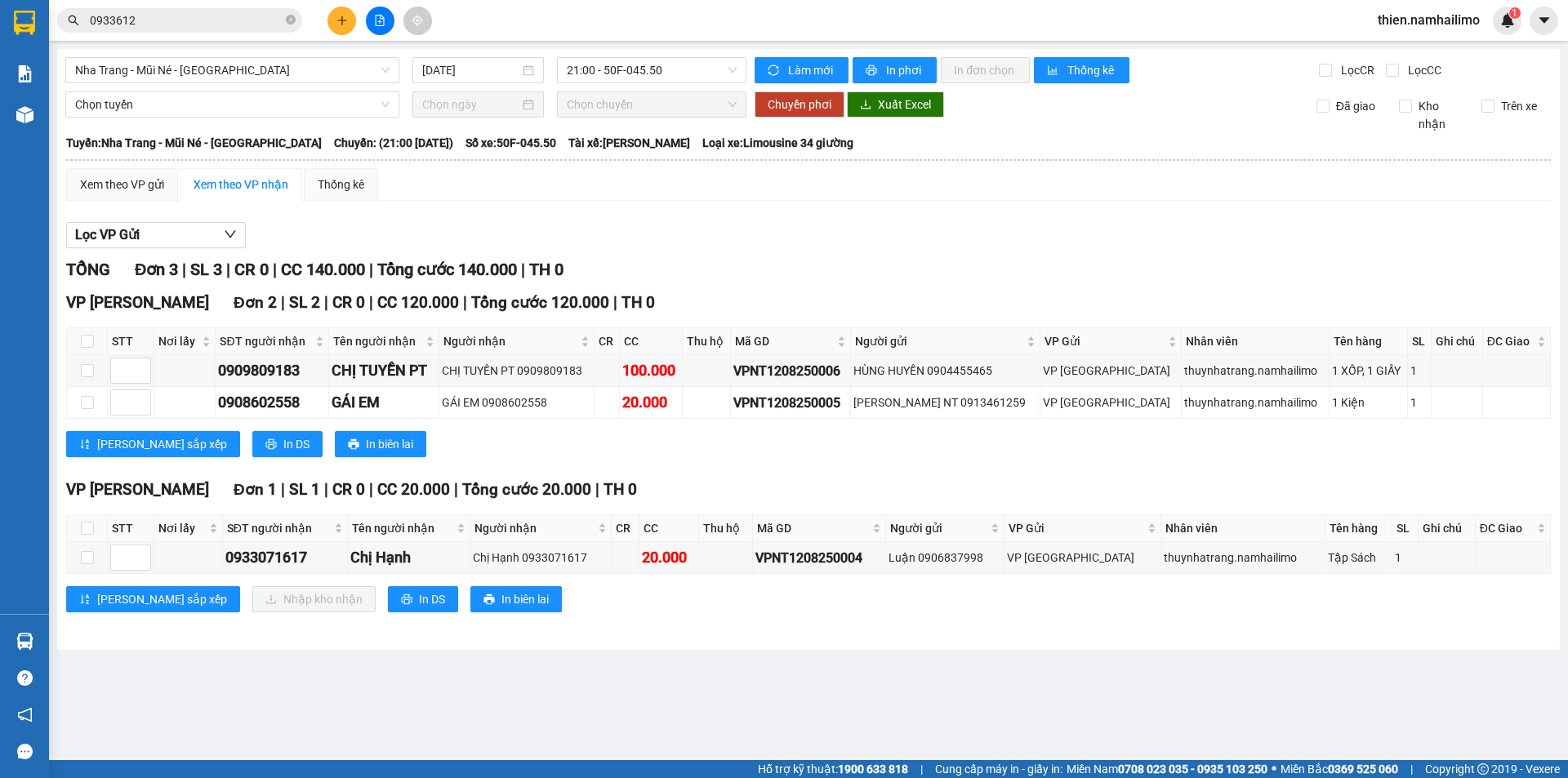
click at [176, 18] on input "0933612" at bounding box center [186, 20] width 193 height 18
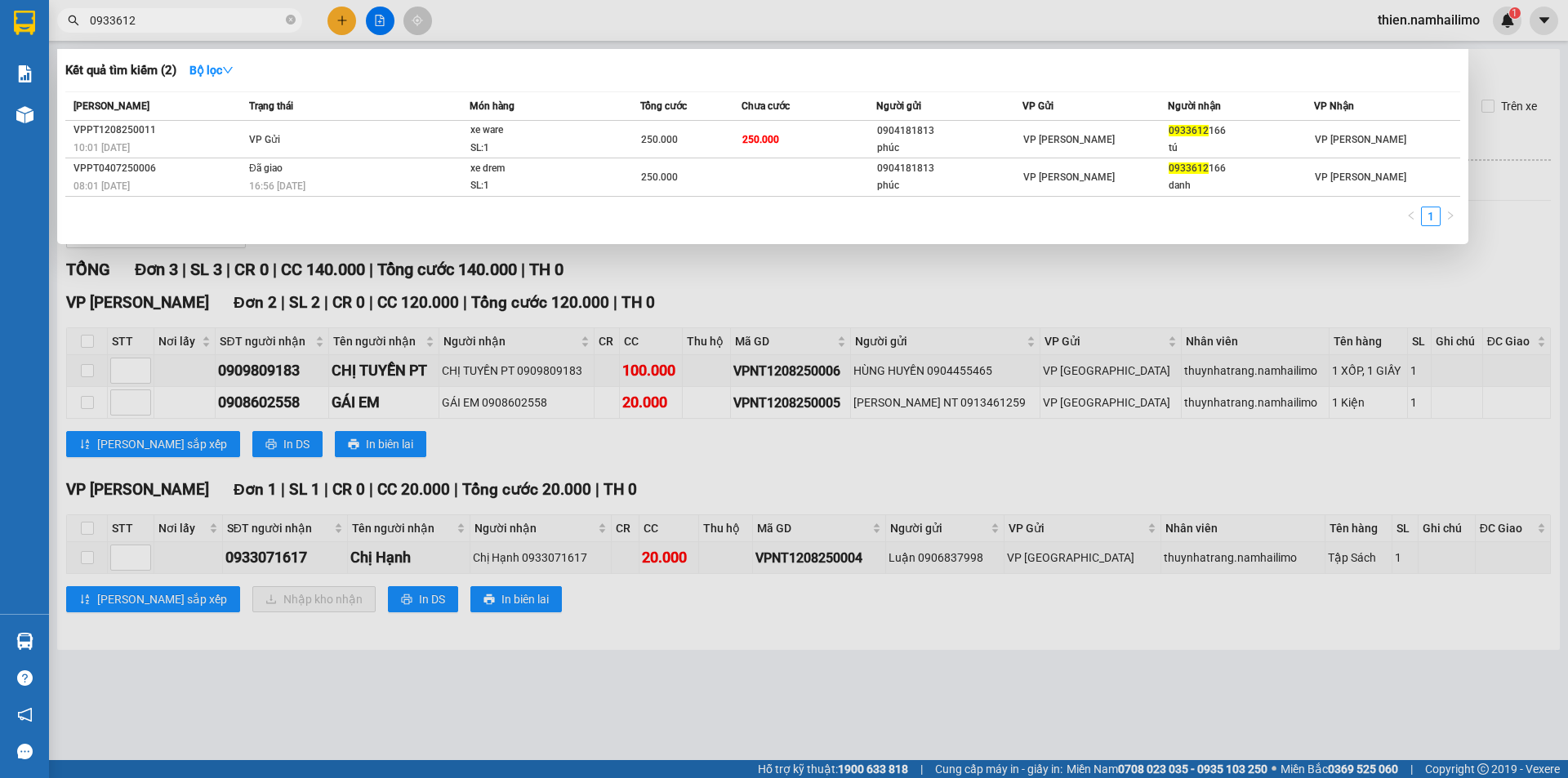
click at [636, 311] on div at bounding box center [784, 389] width 1568 height 778
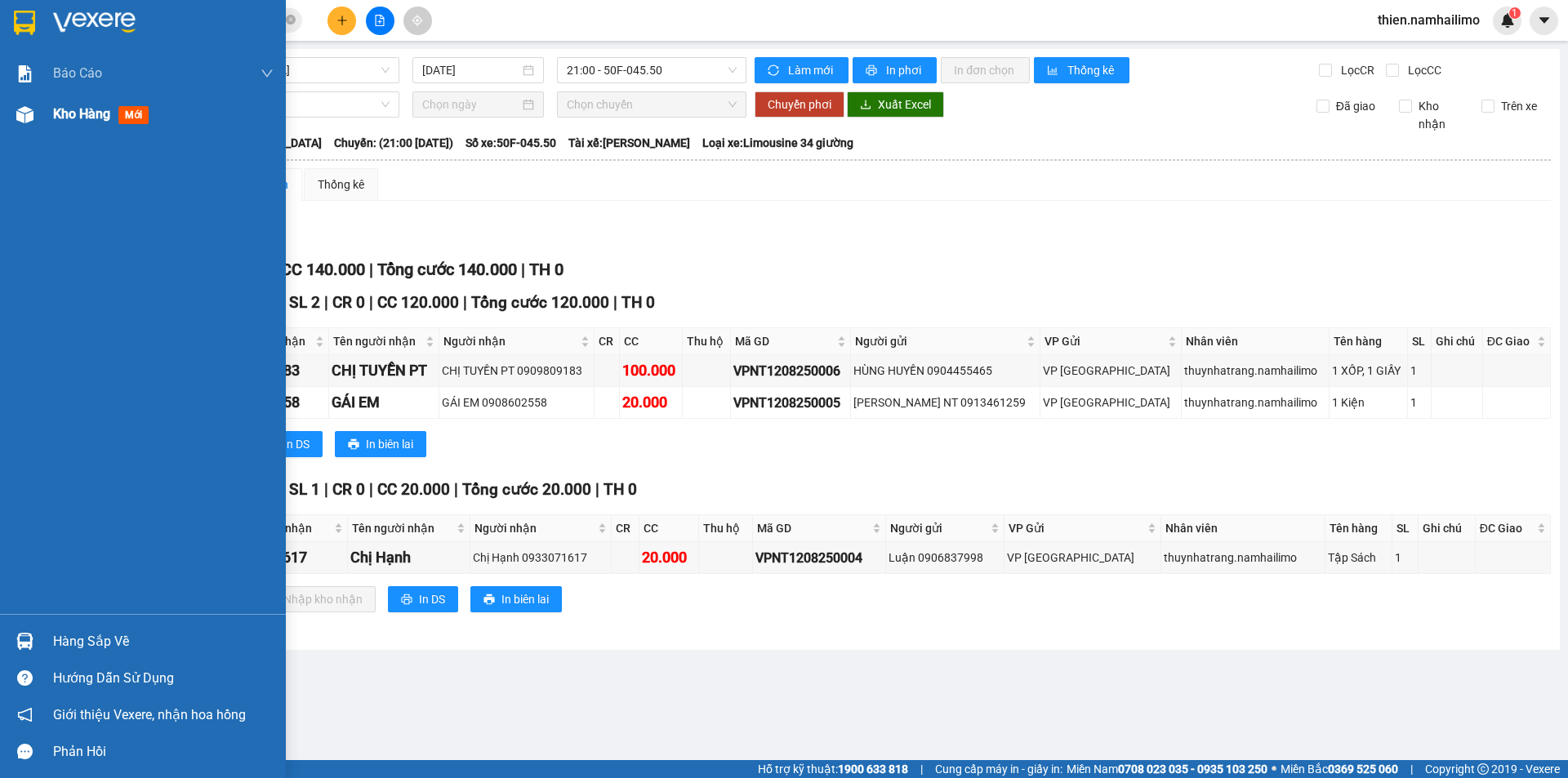
click at [99, 116] on span "Kho hàng" at bounding box center [81, 114] width 57 height 16
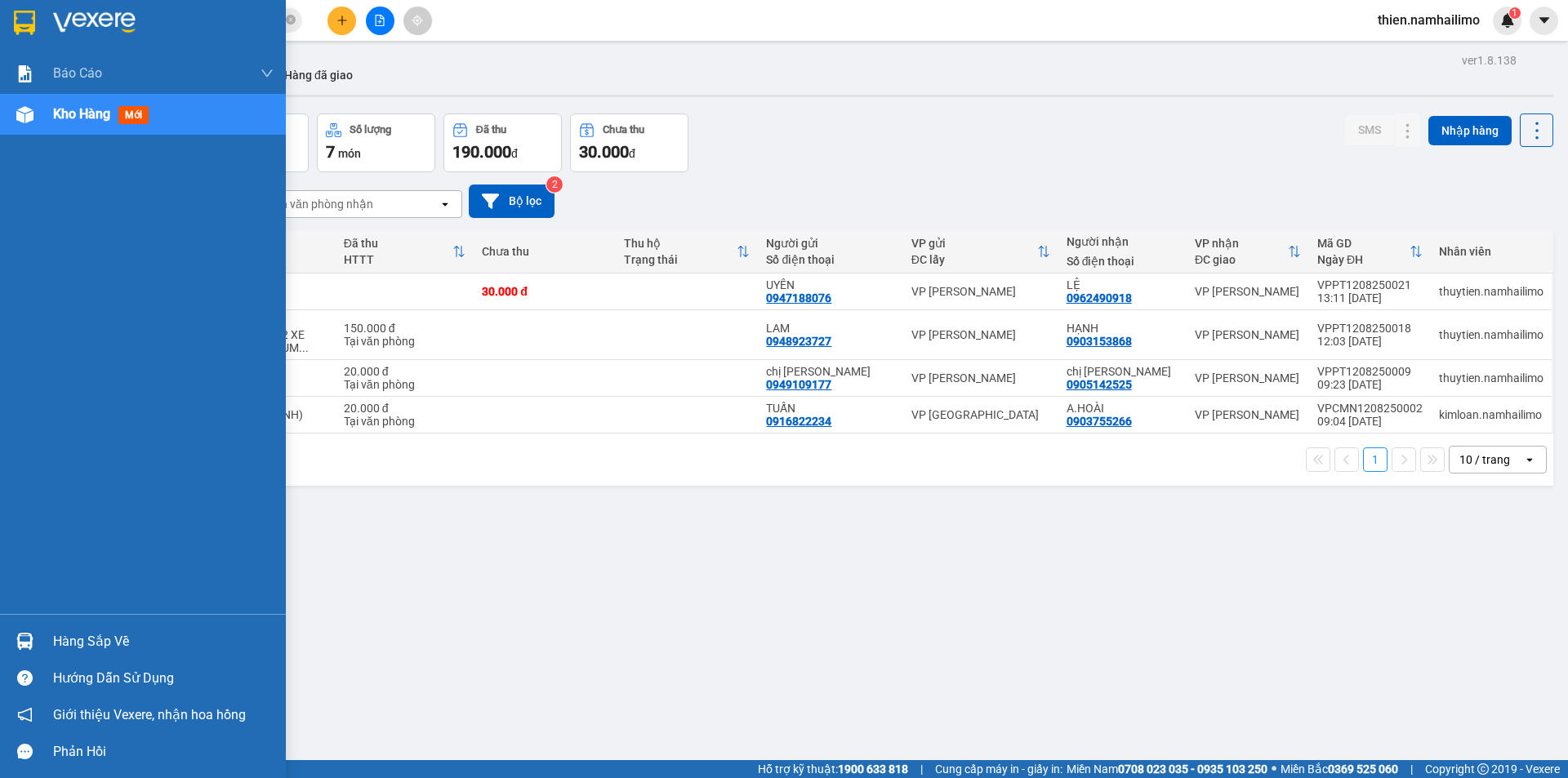
click at [32, 128] on div at bounding box center [25, 115] width 29 height 29
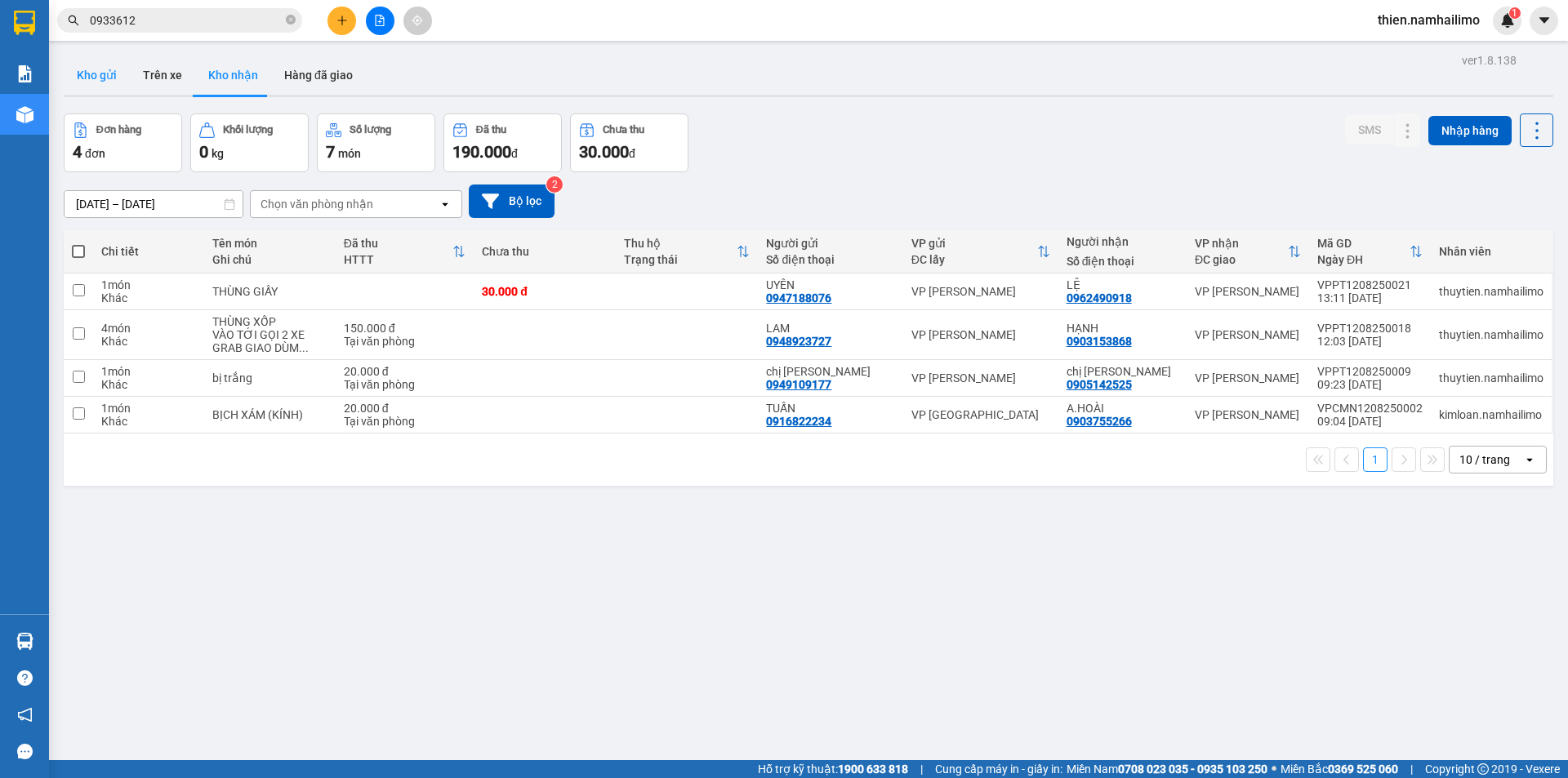
click at [100, 74] on button "Kho gửi" at bounding box center [97, 74] width 67 height 39
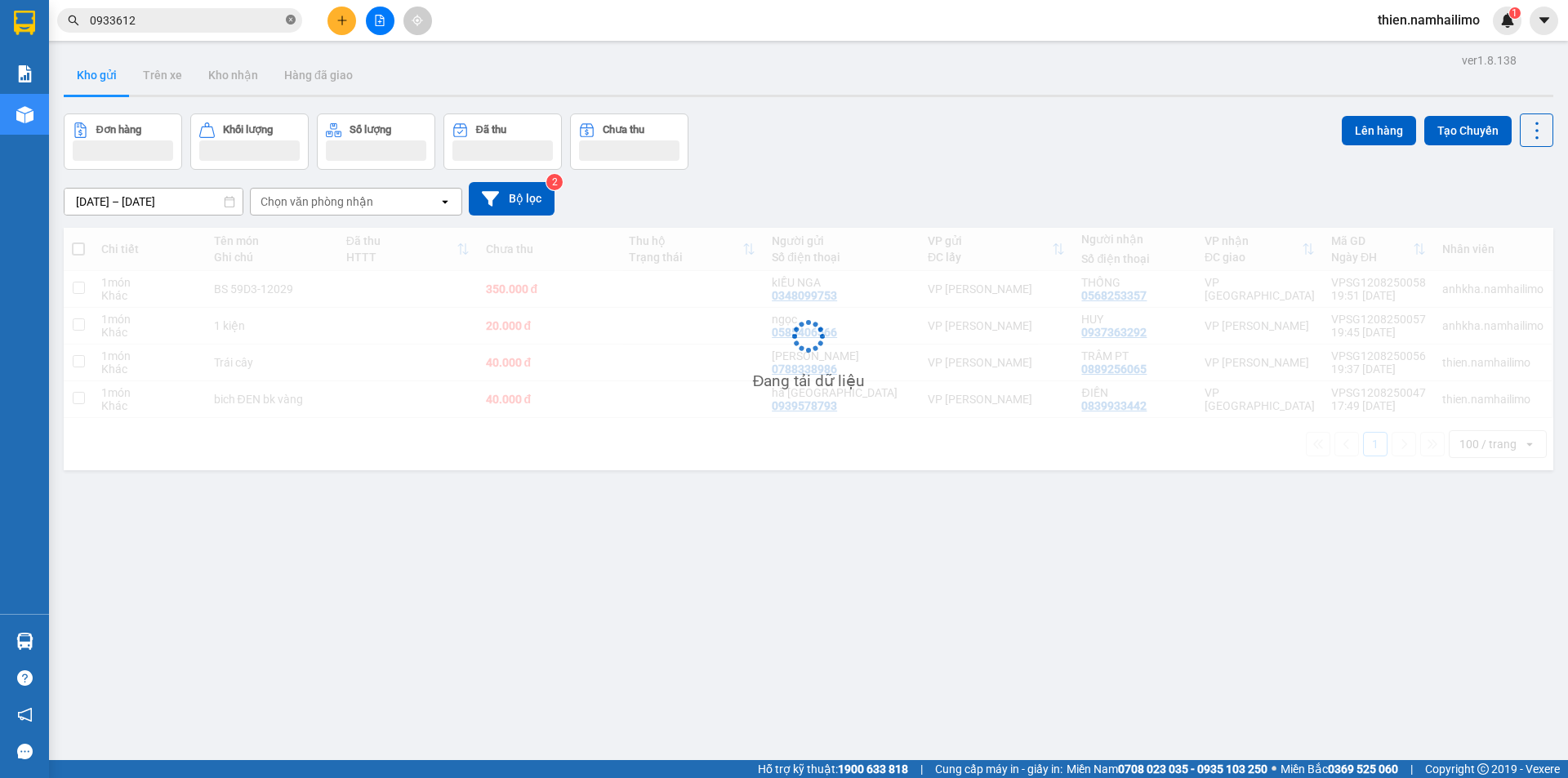
click at [293, 18] on icon "close-circle" at bounding box center [290, 19] width 10 height 10
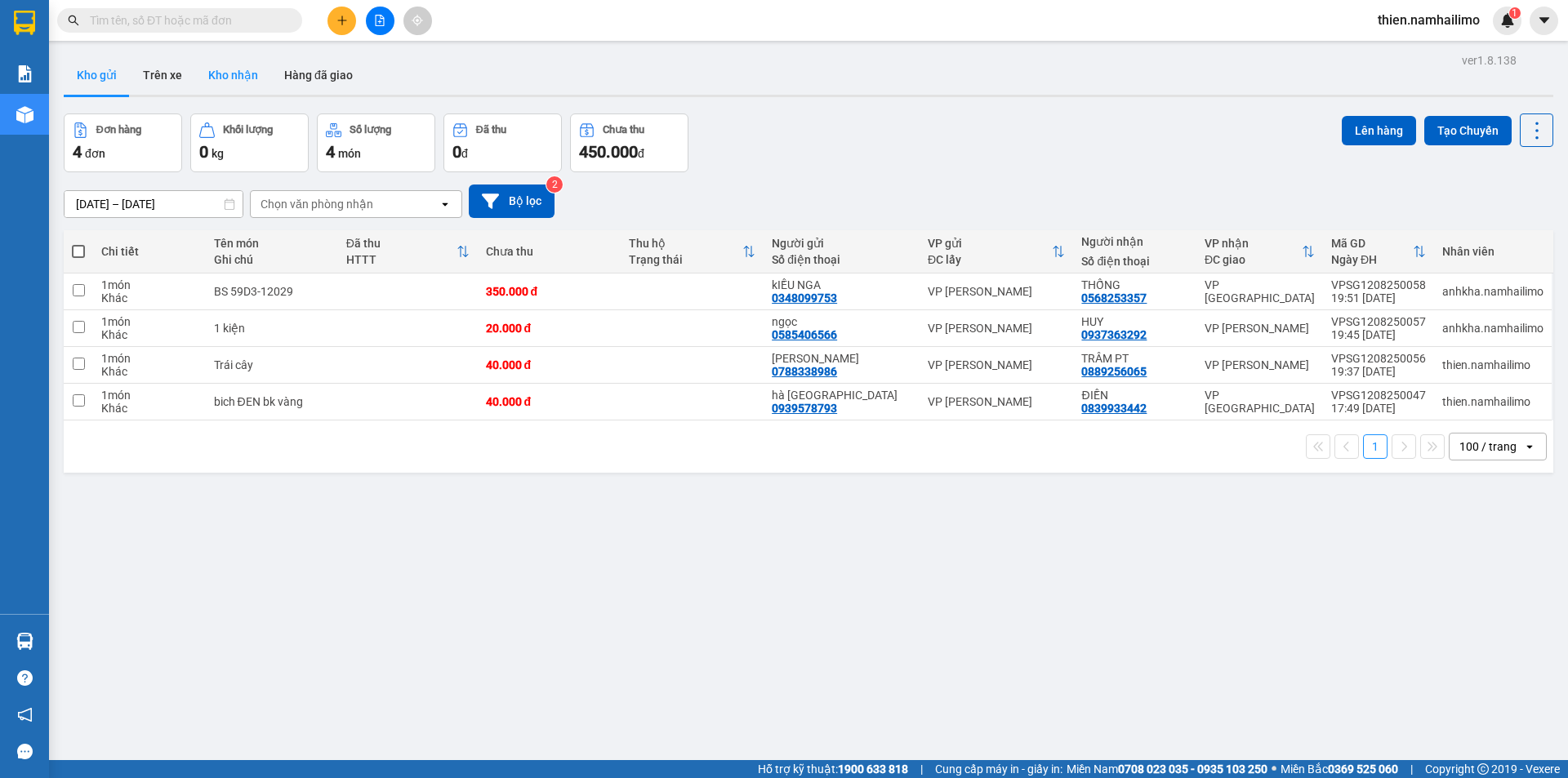
click at [249, 81] on button "Kho nhận" at bounding box center [233, 74] width 76 height 39
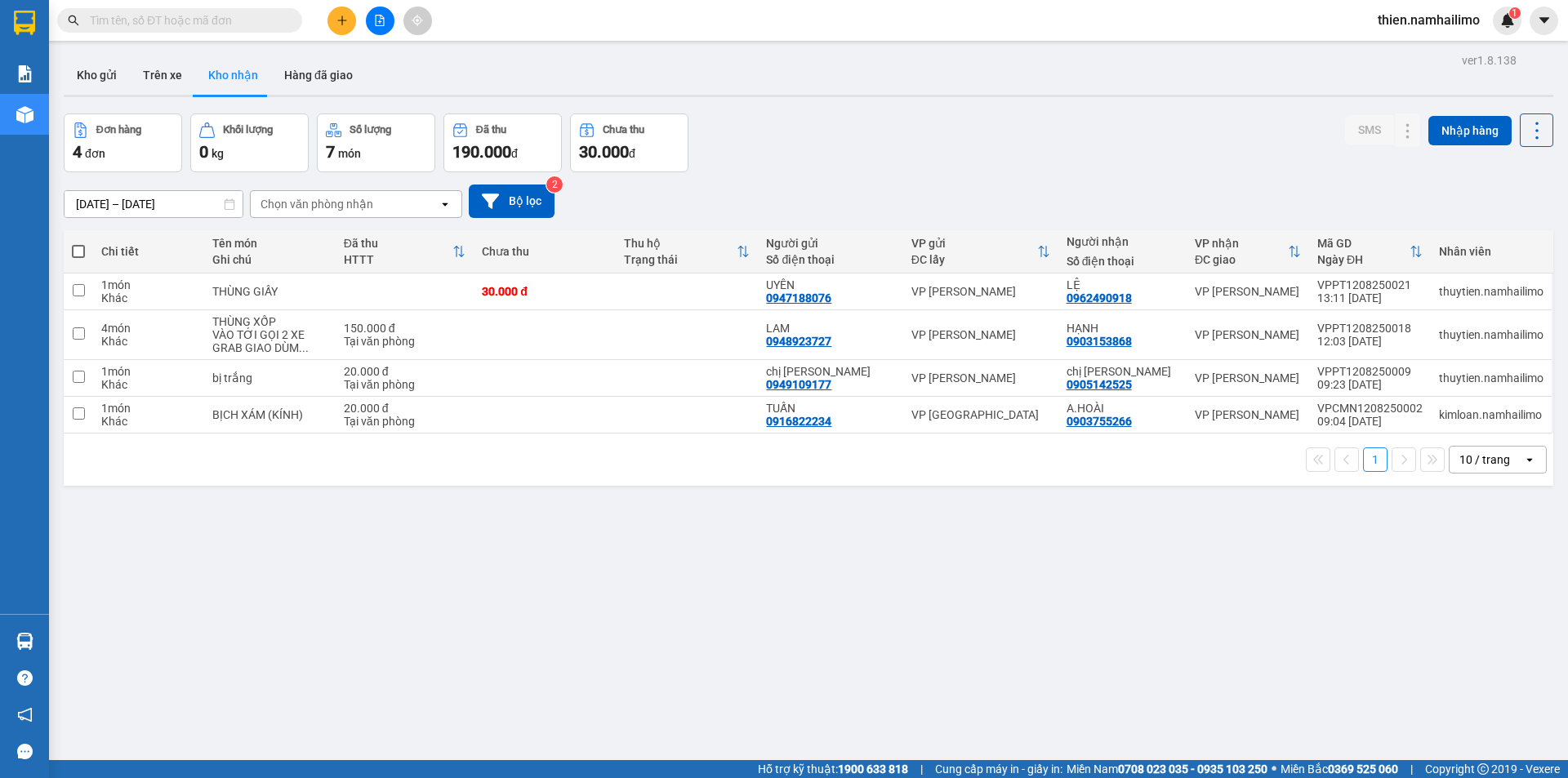
click at [390, 26] on button at bounding box center [380, 20] width 29 height 29
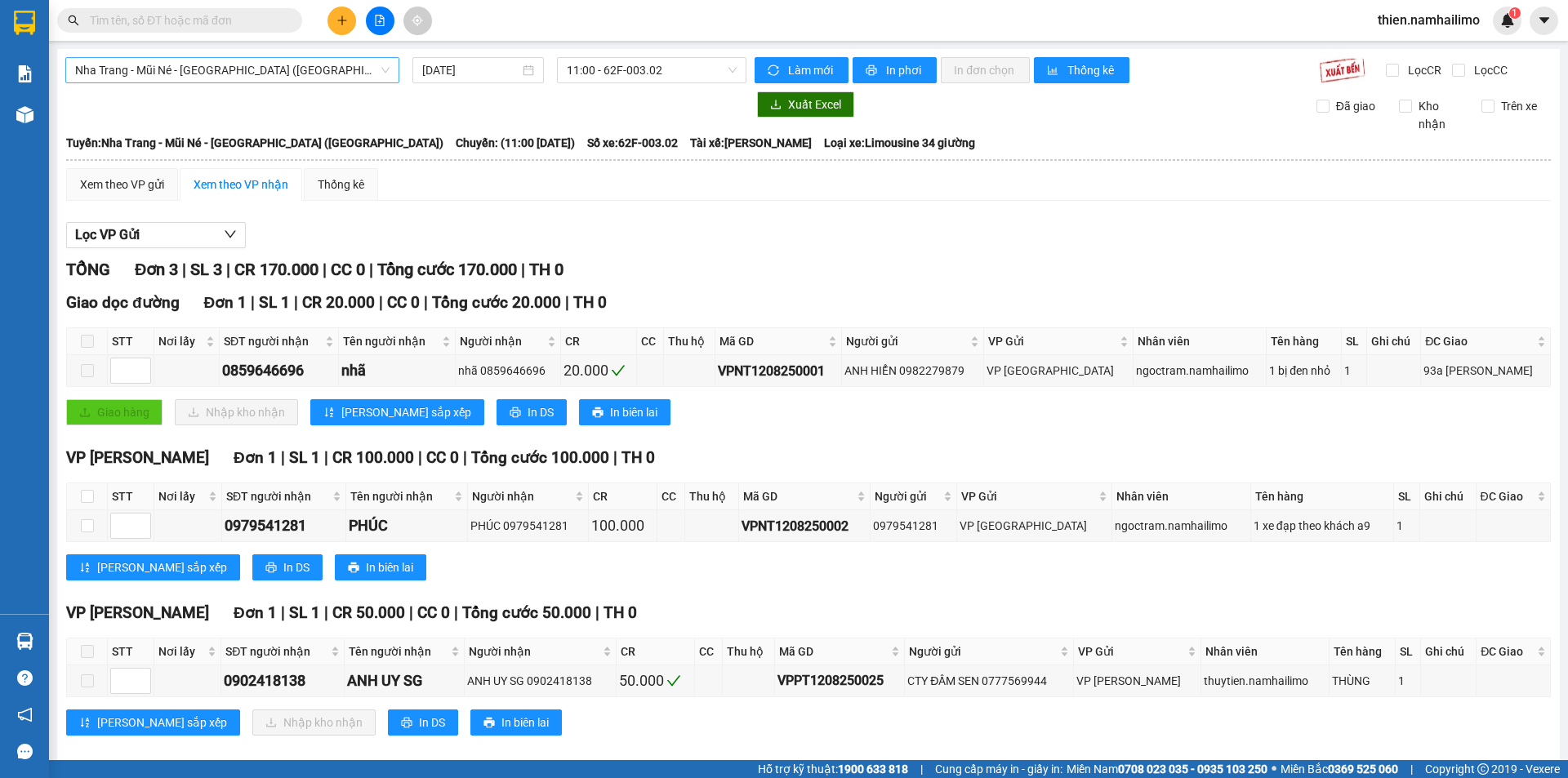
click at [257, 60] on span "Nha Trang - Mũi Né - Sài Gòn (Sáng)" at bounding box center [232, 70] width 314 height 25
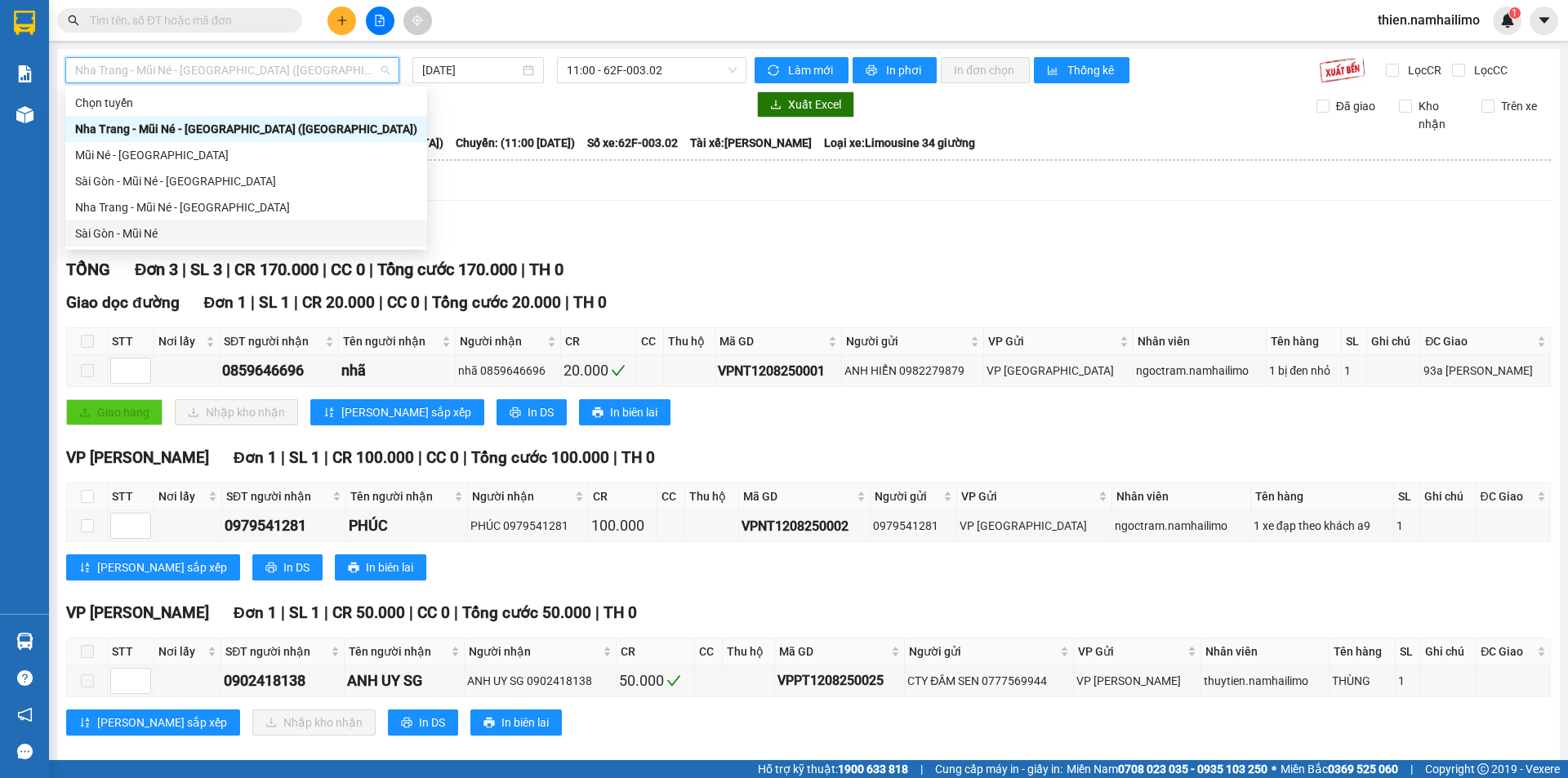
click at [218, 231] on div "Sài Gòn - Mũi Né" at bounding box center [246, 234] width 342 height 18
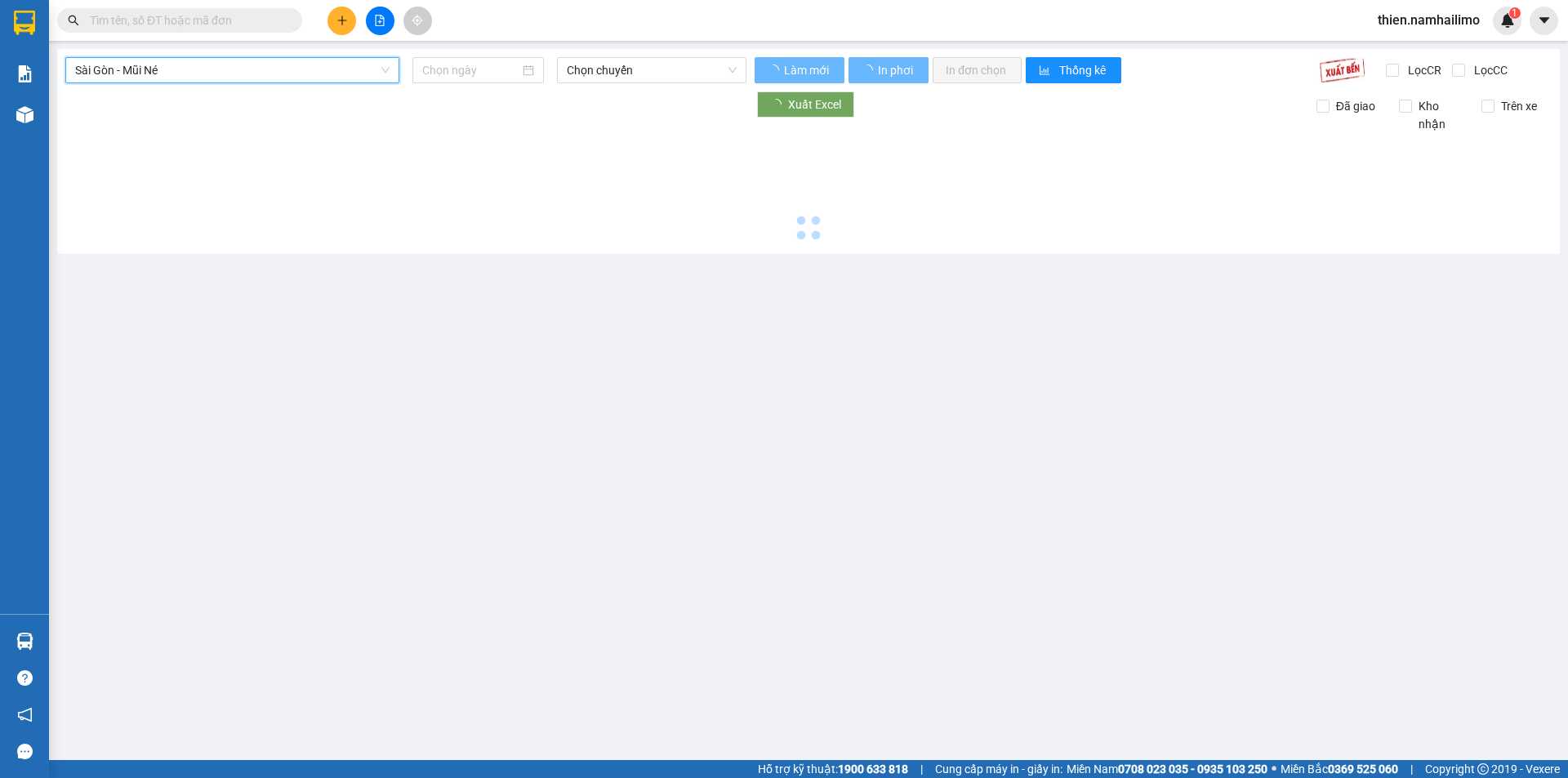
type input "12/08/2025"
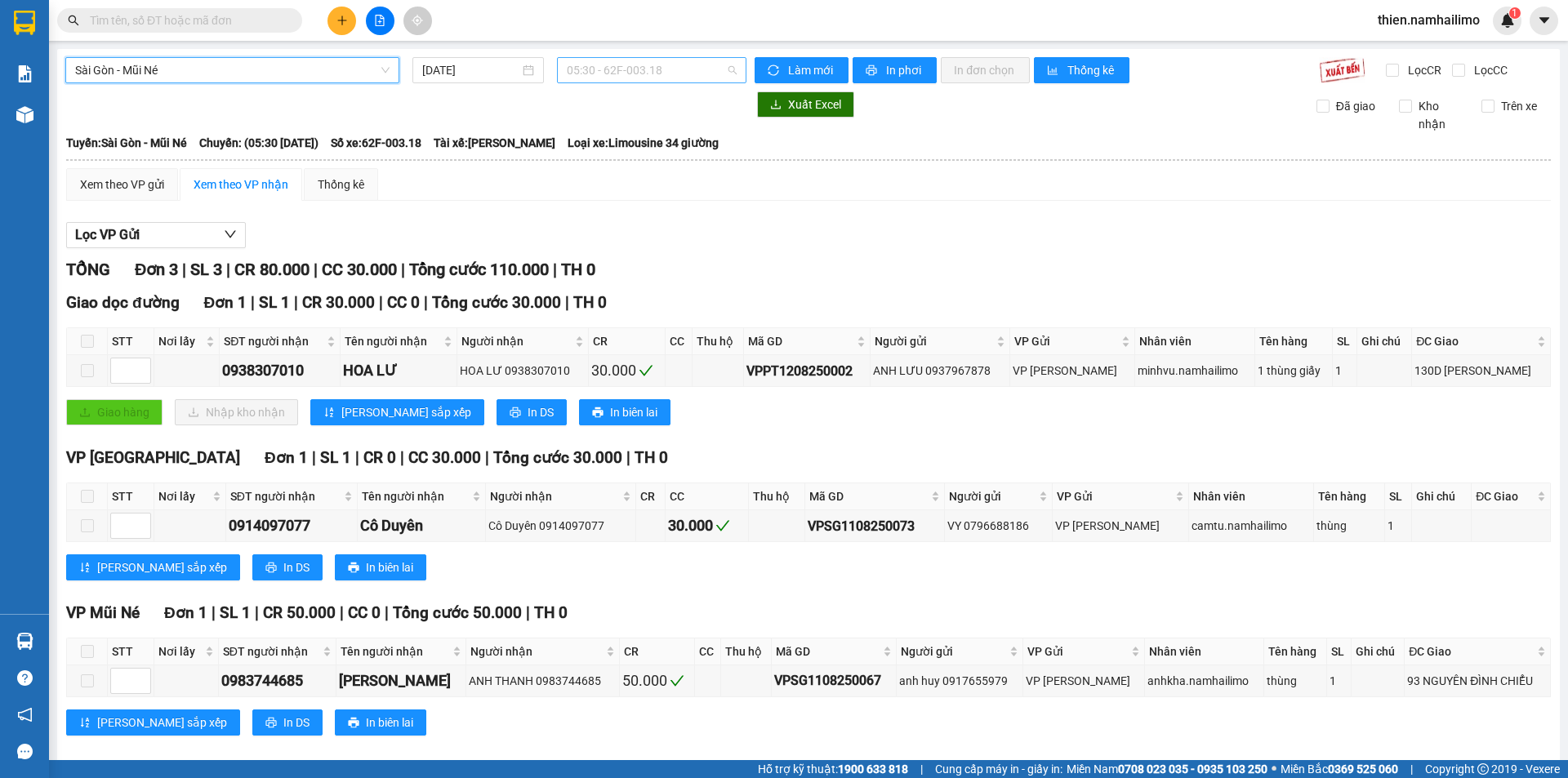
click at [665, 70] on span "05:30 - 62F-003.18" at bounding box center [651, 70] width 170 height 25
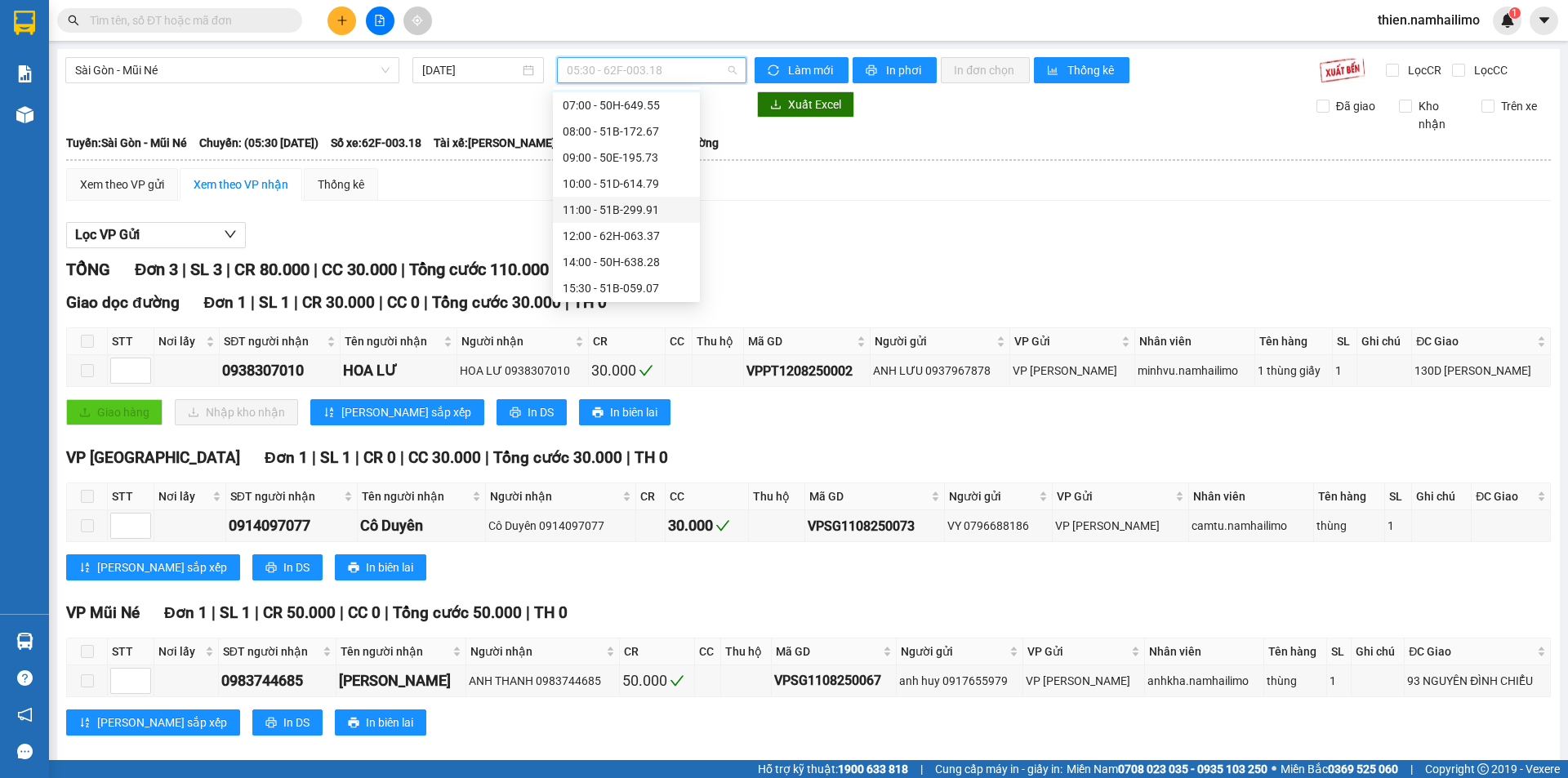
scroll to position [183, 0]
click at [664, 251] on div "19:30 - 50H-649.55" at bounding box center [627, 259] width 128 height 18
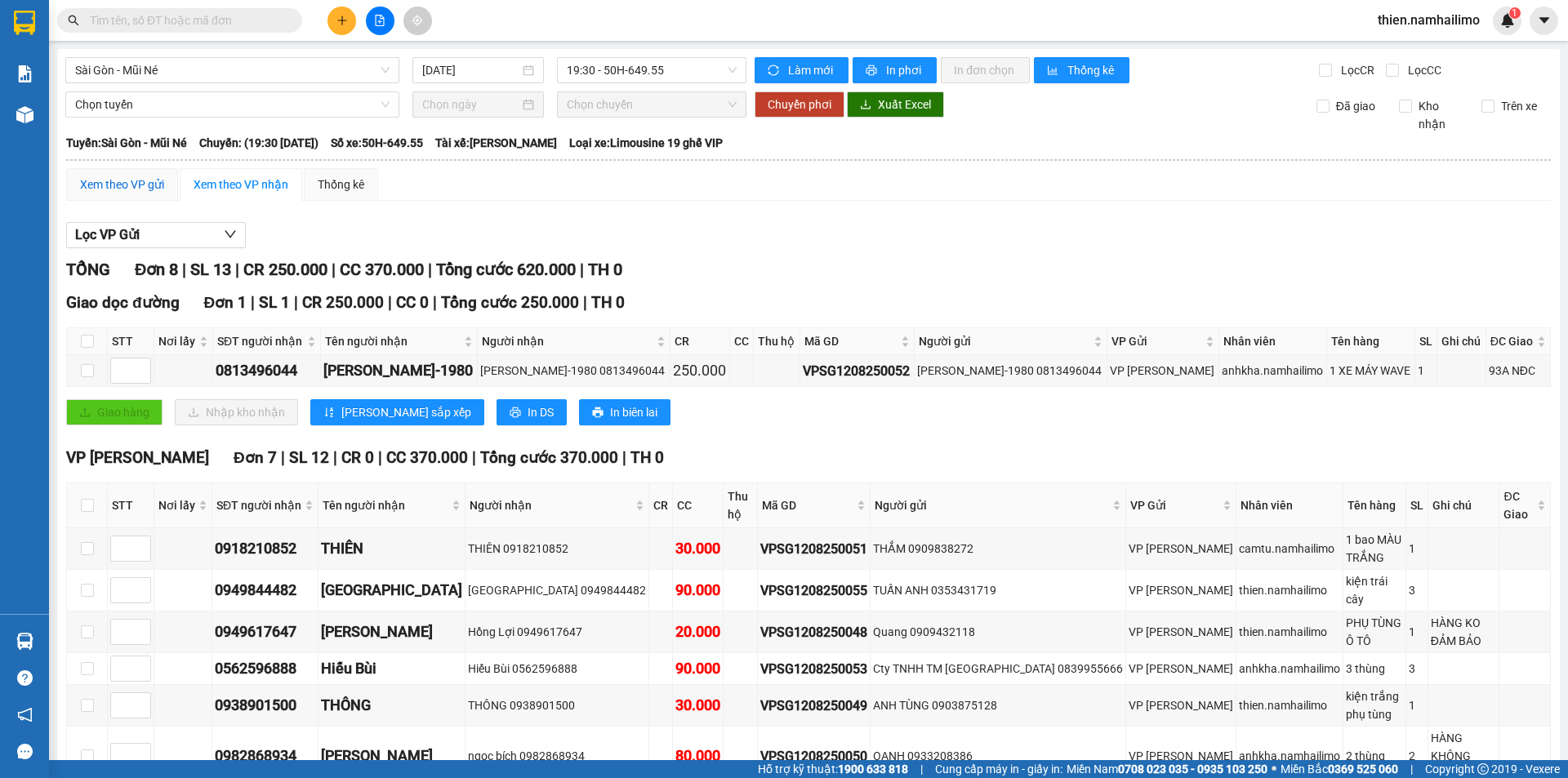
click at [153, 182] on div "Xem theo VP gửi" at bounding box center [122, 185] width 84 height 18
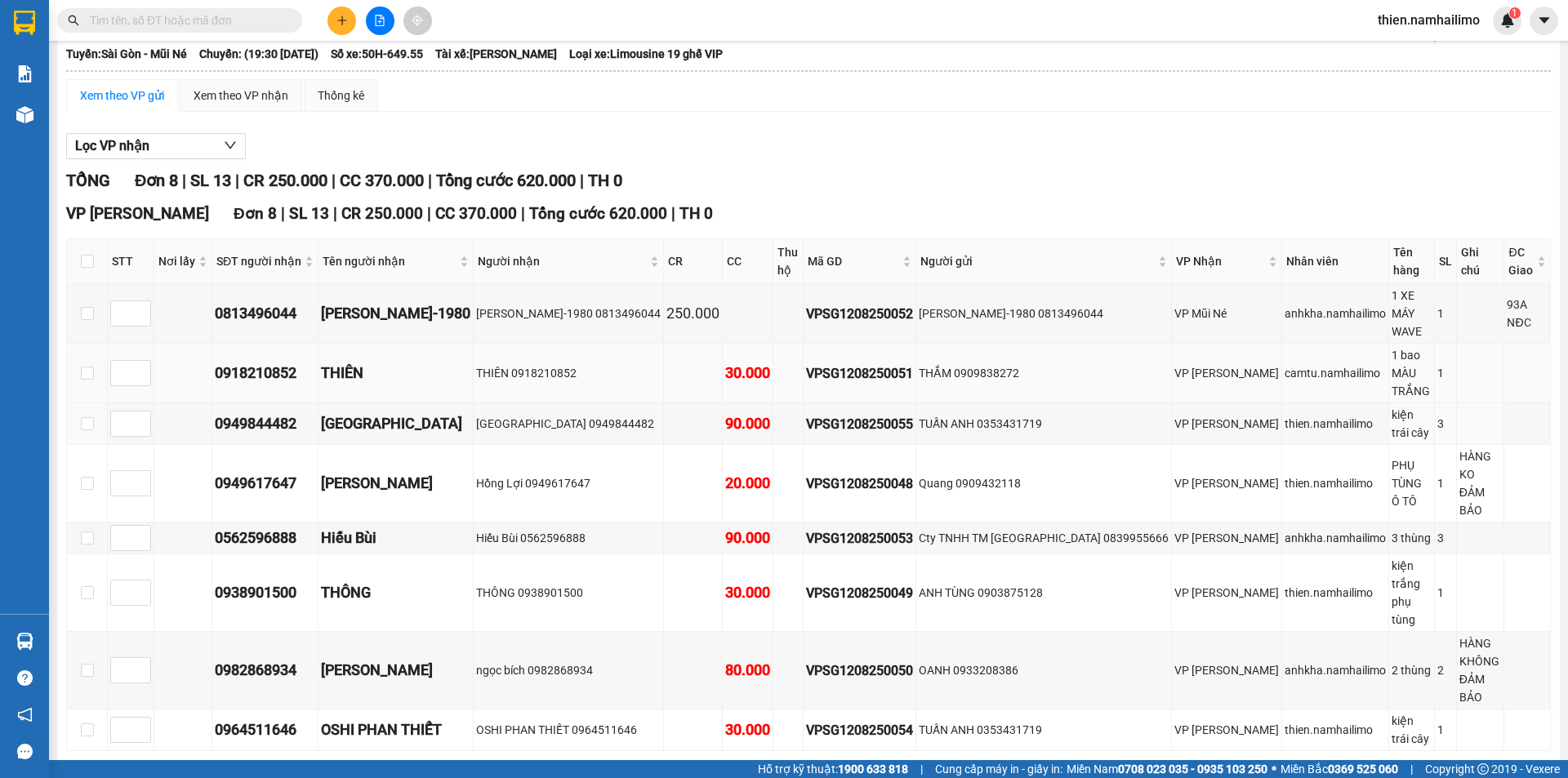
scroll to position [92, 0]
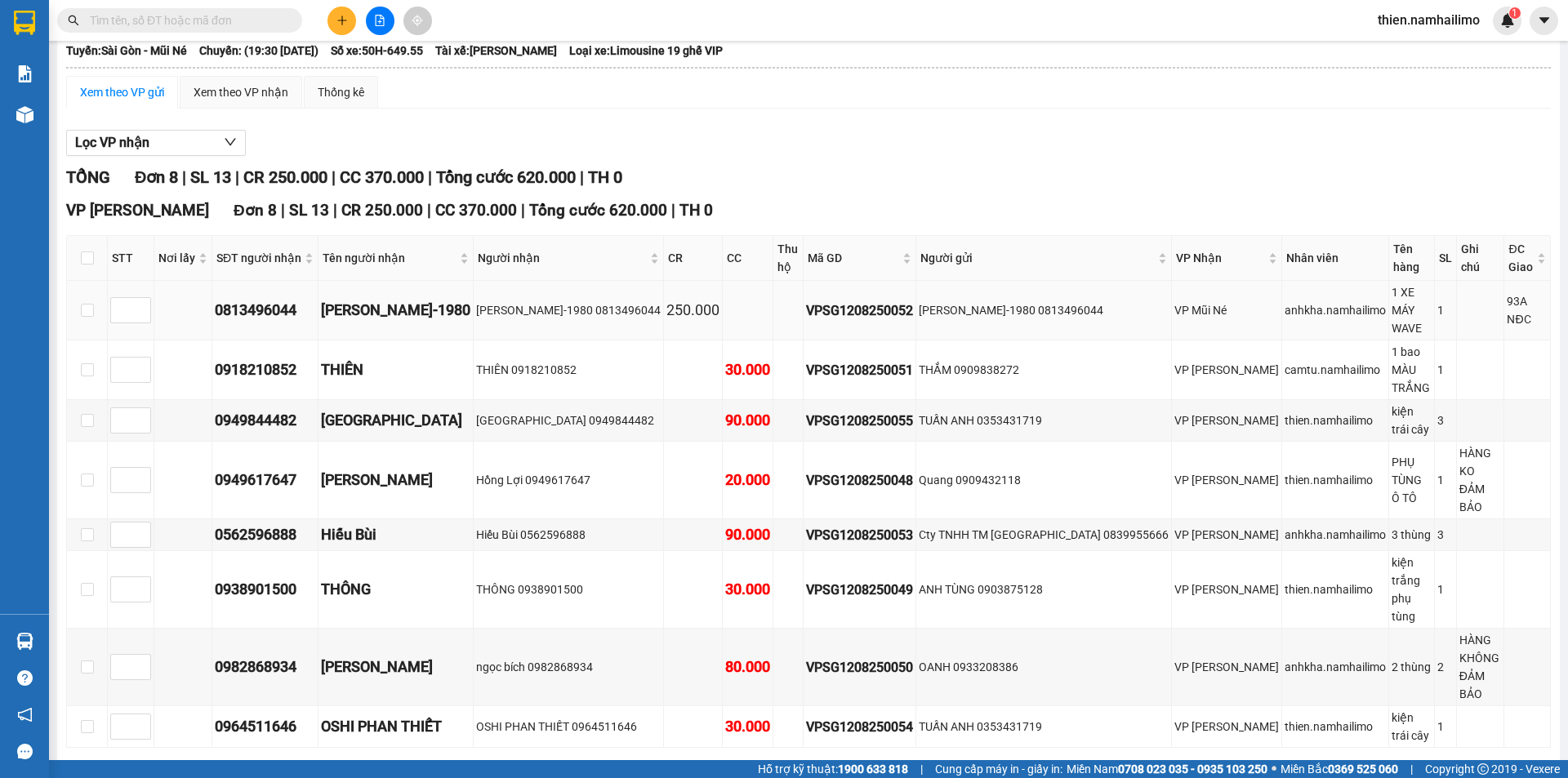
click at [94, 304] on td at bounding box center [87, 311] width 41 height 60
click at [91, 306] on input "checkbox" at bounding box center [87, 310] width 13 height 13
checkbox input "true"
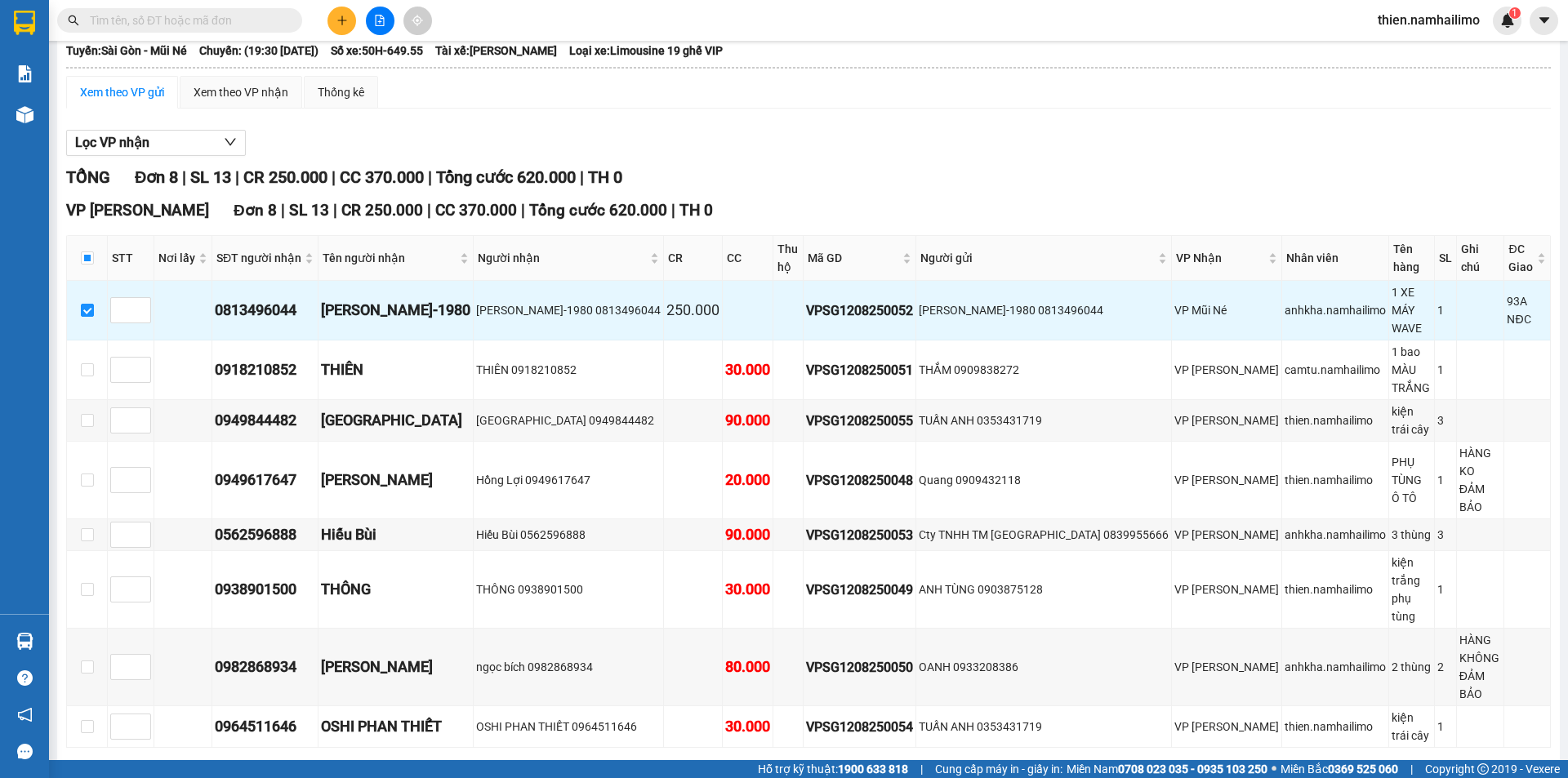
click at [265, 760] on button "Xuống kho gửi" at bounding box center [311, 773] width 117 height 26
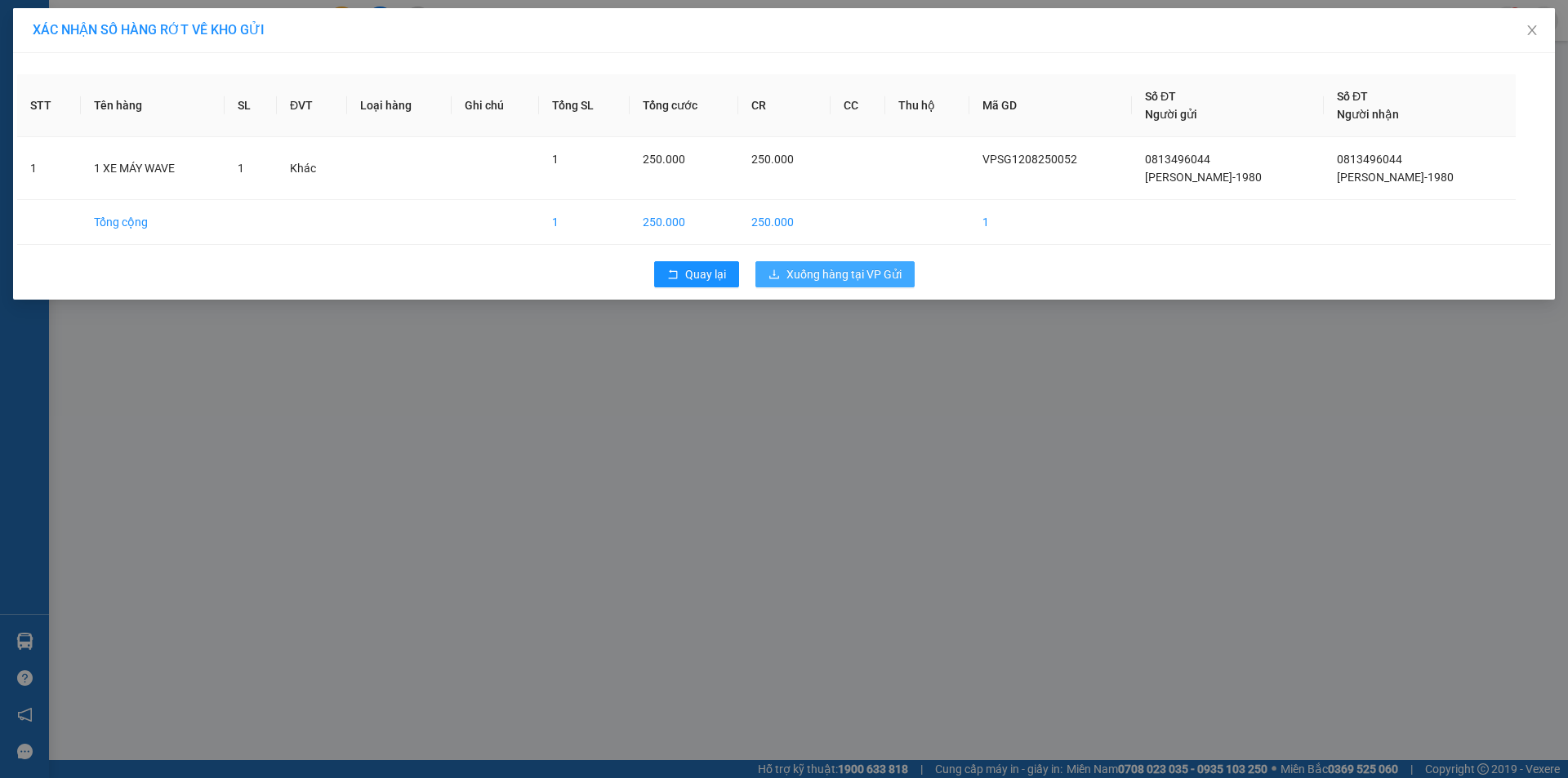
click at [825, 276] on span "Xuống hàng tại VP Gửi" at bounding box center [844, 274] width 116 height 18
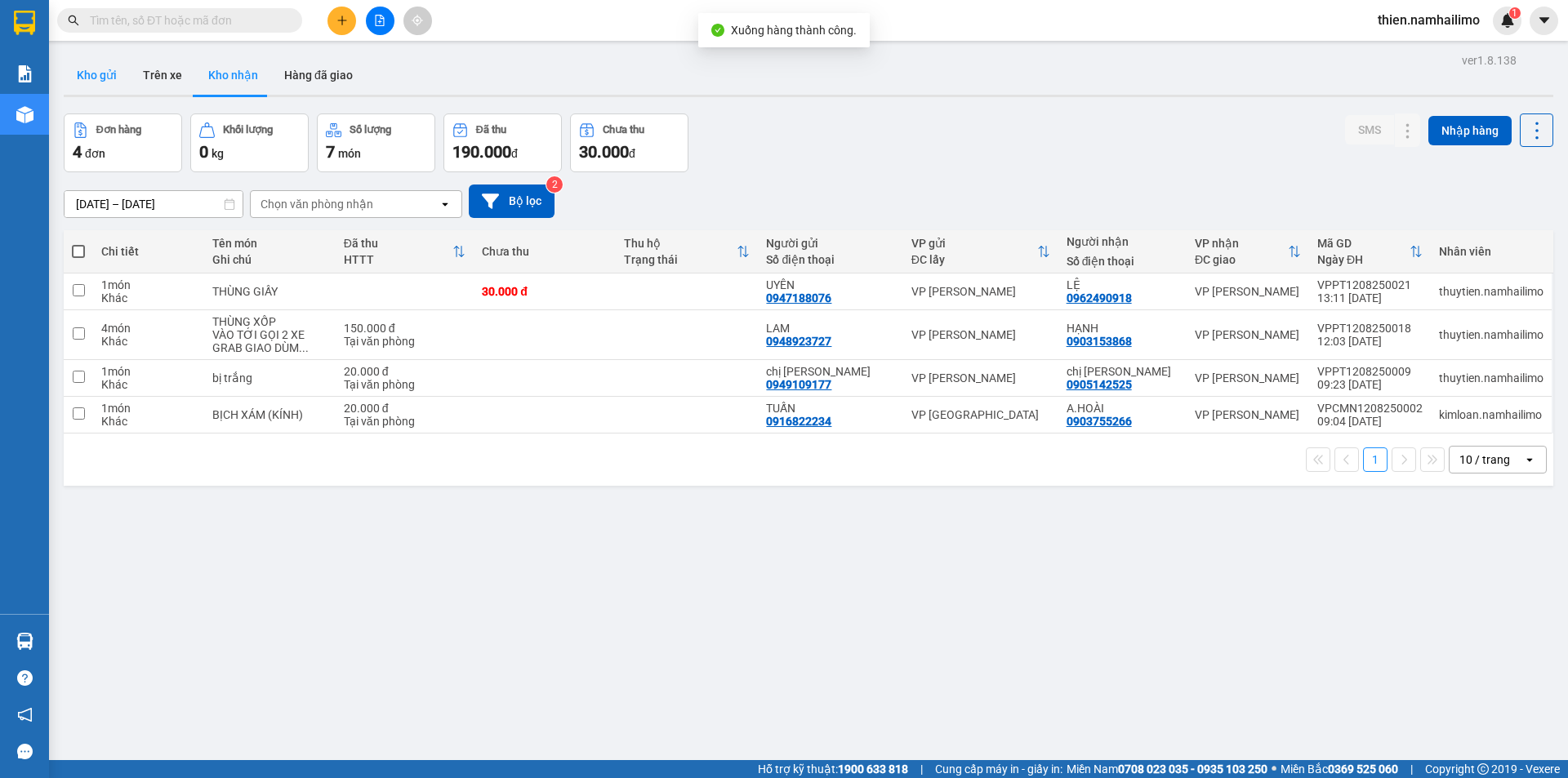
click at [89, 86] on button "Kho gửi" at bounding box center [97, 74] width 67 height 39
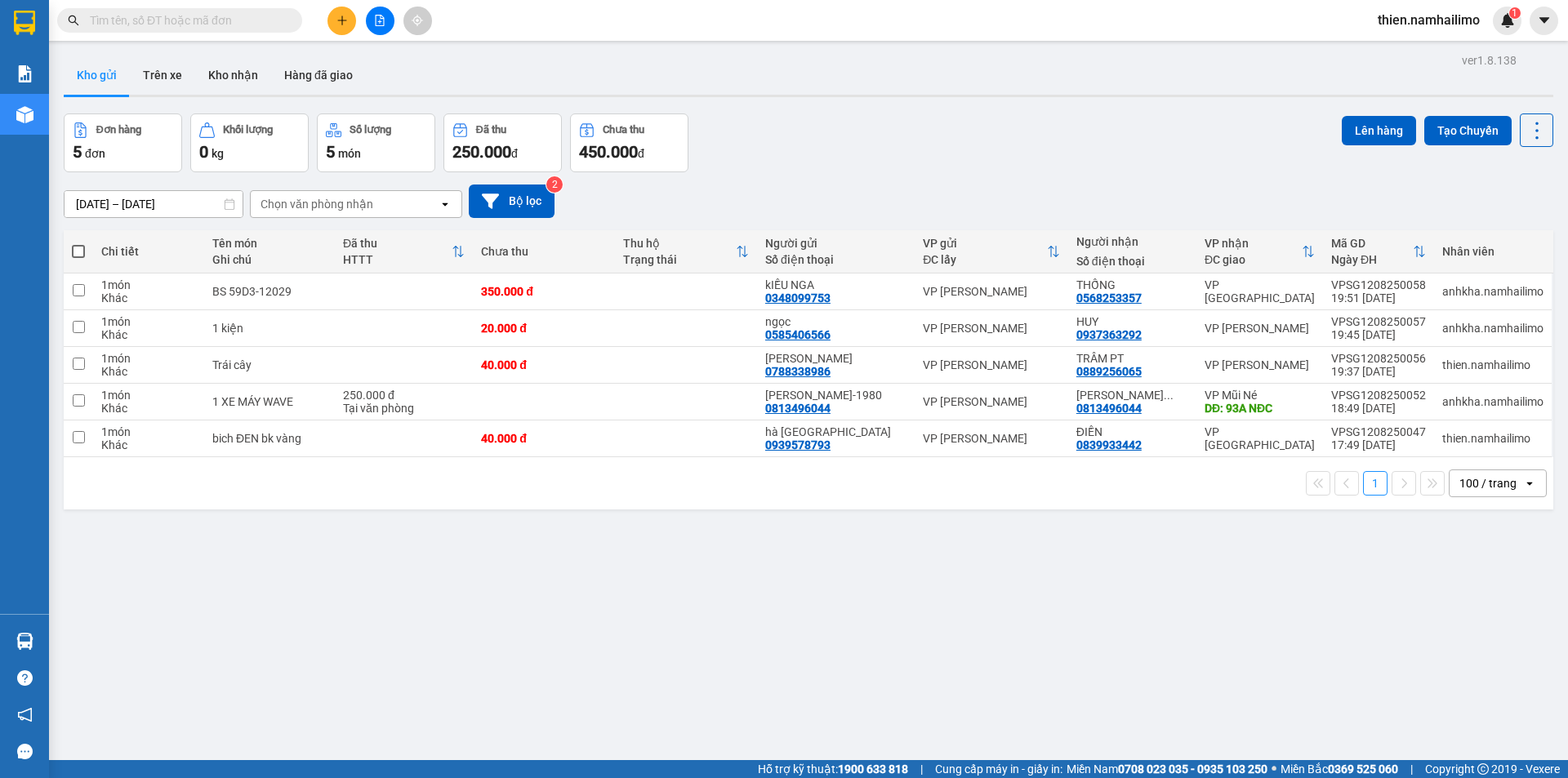
click at [334, 25] on button at bounding box center [341, 20] width 29 height 29
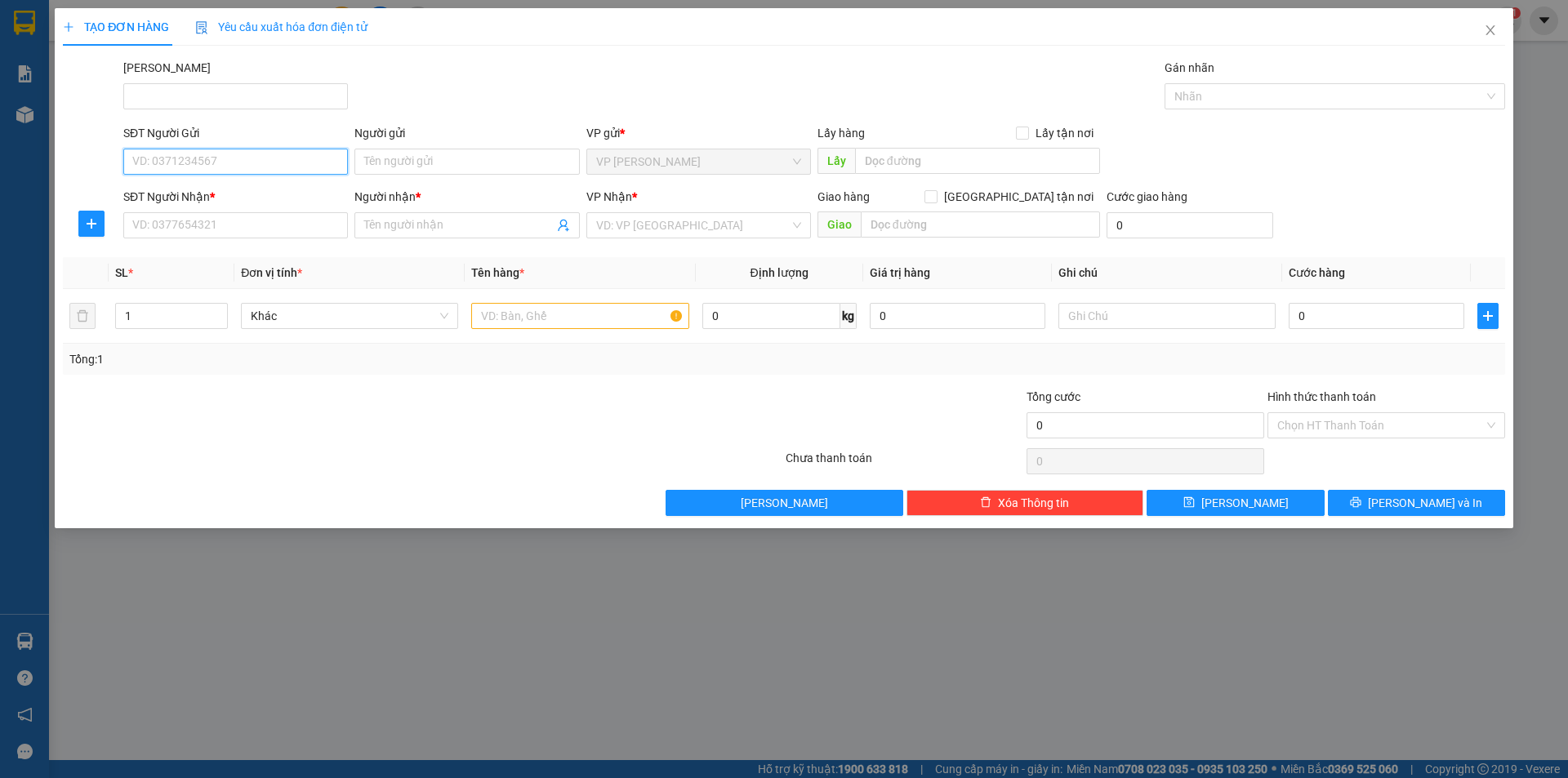
click at [237, 165] on input "SĐT Người Gửi" at bounding box center [236, 162] width 225 height 26
type input "0982948433"
click at [412, 173] on input "Người gửi" at bounding box center [467, 162] width 225 height 26
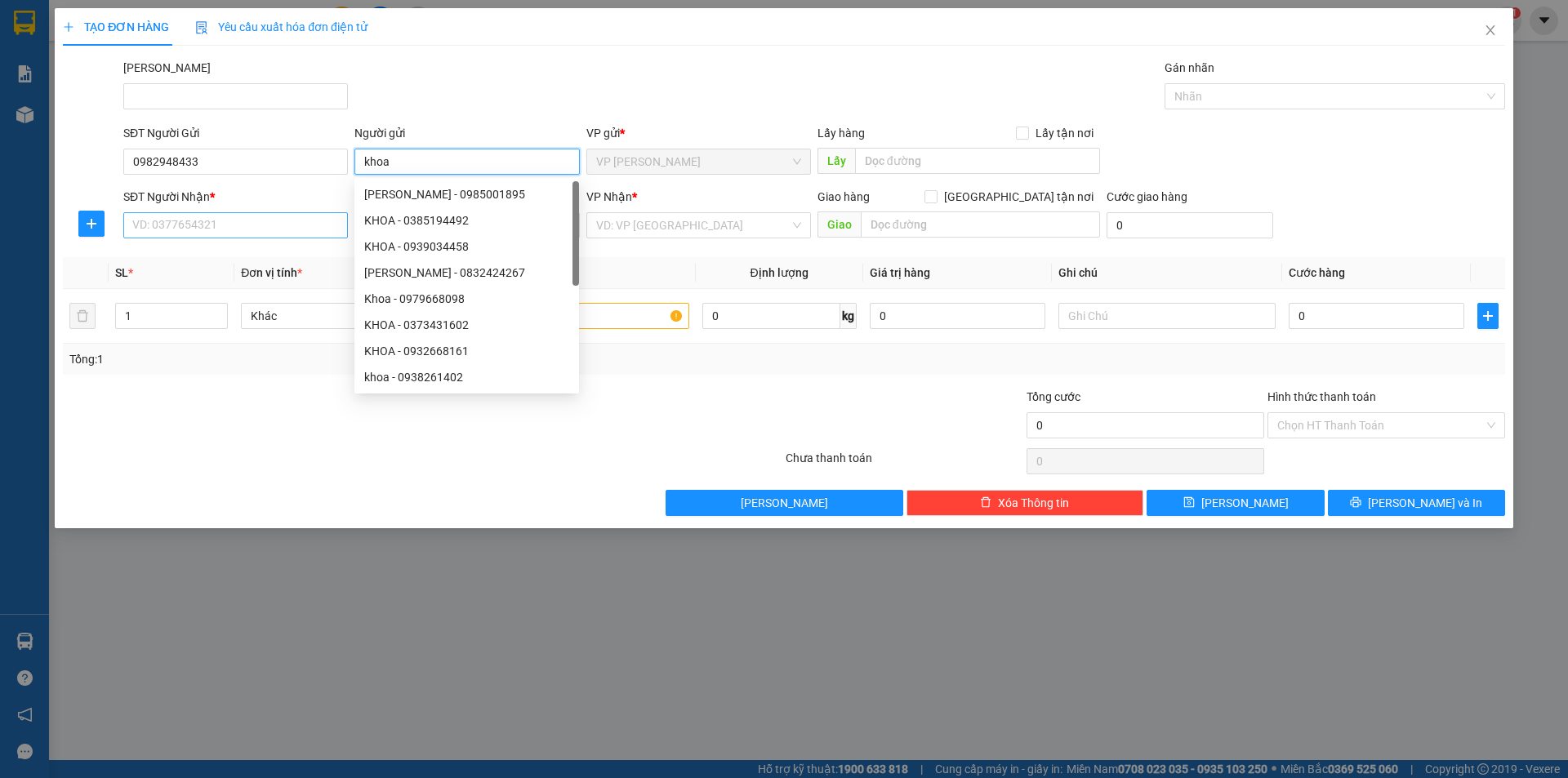
type input "khoa"
click at [240, 224] on input "SĐT Người Nhận *" at bounding box center [236, 226] width 225 height 26
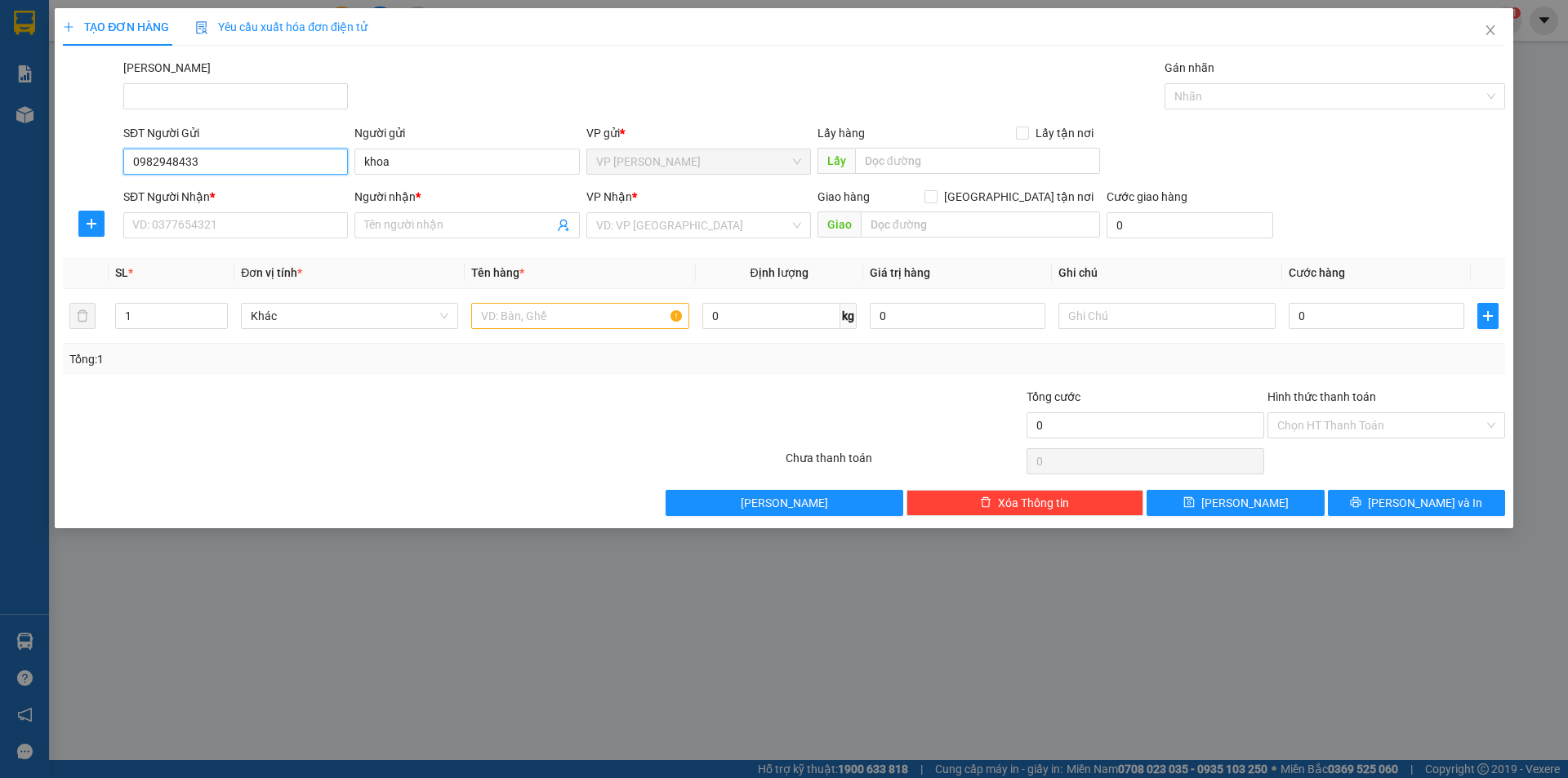
drag, startPoint x: 213, startPoint y: 165, endPoint x: 148, endPoint y: 174, distance: 65.6
click at [108, 172] on div "SĐT Người Gửi 0982948433 0982948433 Người gửi khoa VP gửi * VP Phạm Ngũ Lão Lấy…" at bounding box center [784, 152] width 1445 height 57
drag, startPoint x: 165, startPoint y: 159, endPoint x: 175, endPoint y: 148, distance: 14.9
drag, startPoint x: 175, startPoint y: 148, endPoint x: 147, endPoint y: 219, distance: 76.3
click at [147, 219] on input "SĐT Người Nhận *" at bounding box center [236, 226] width 225 height 26
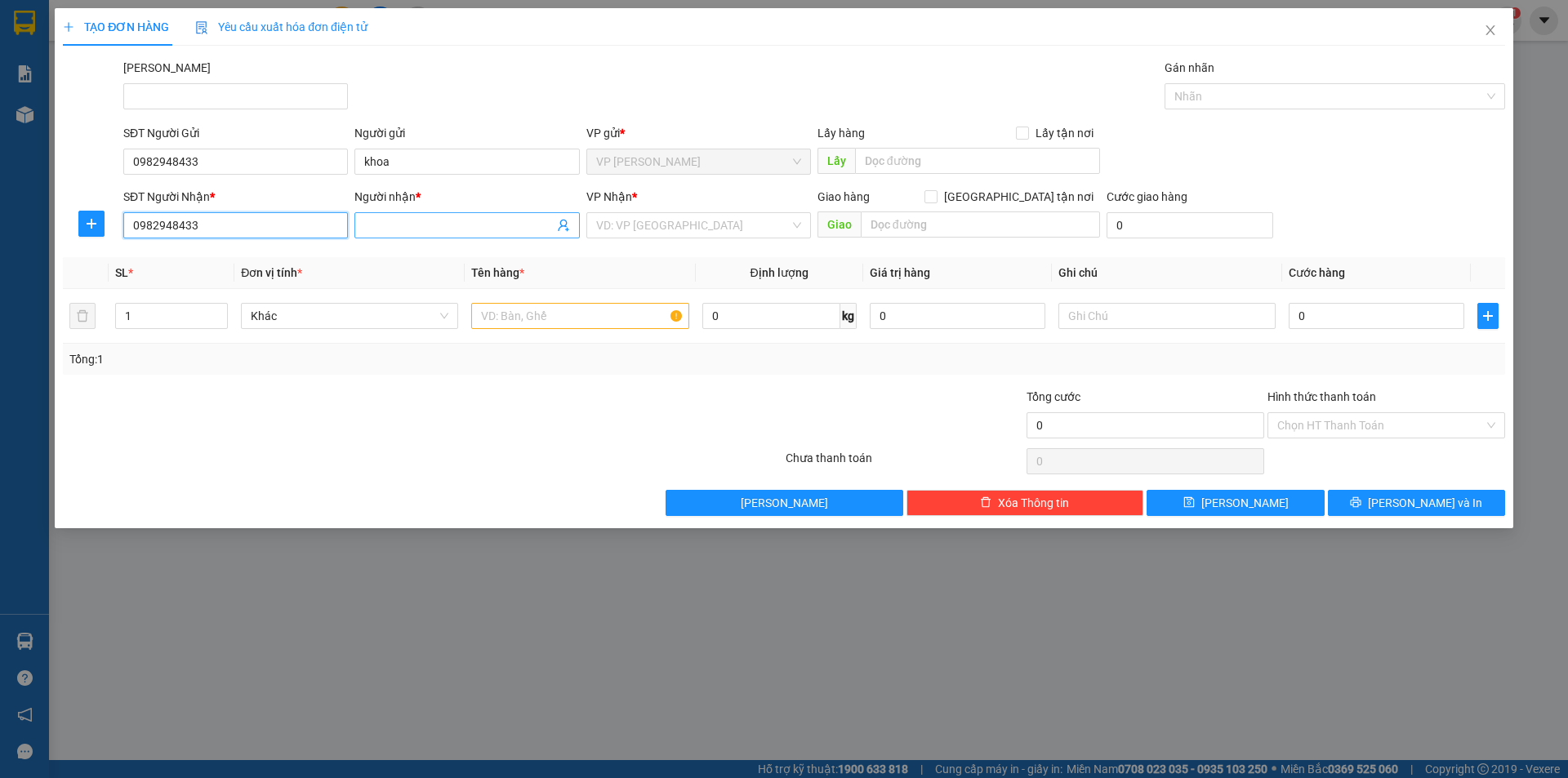
type input "0982948433"
click at [493, 219] on input "Người nhận *" at bounding box center [458, 225] width 188 height 18
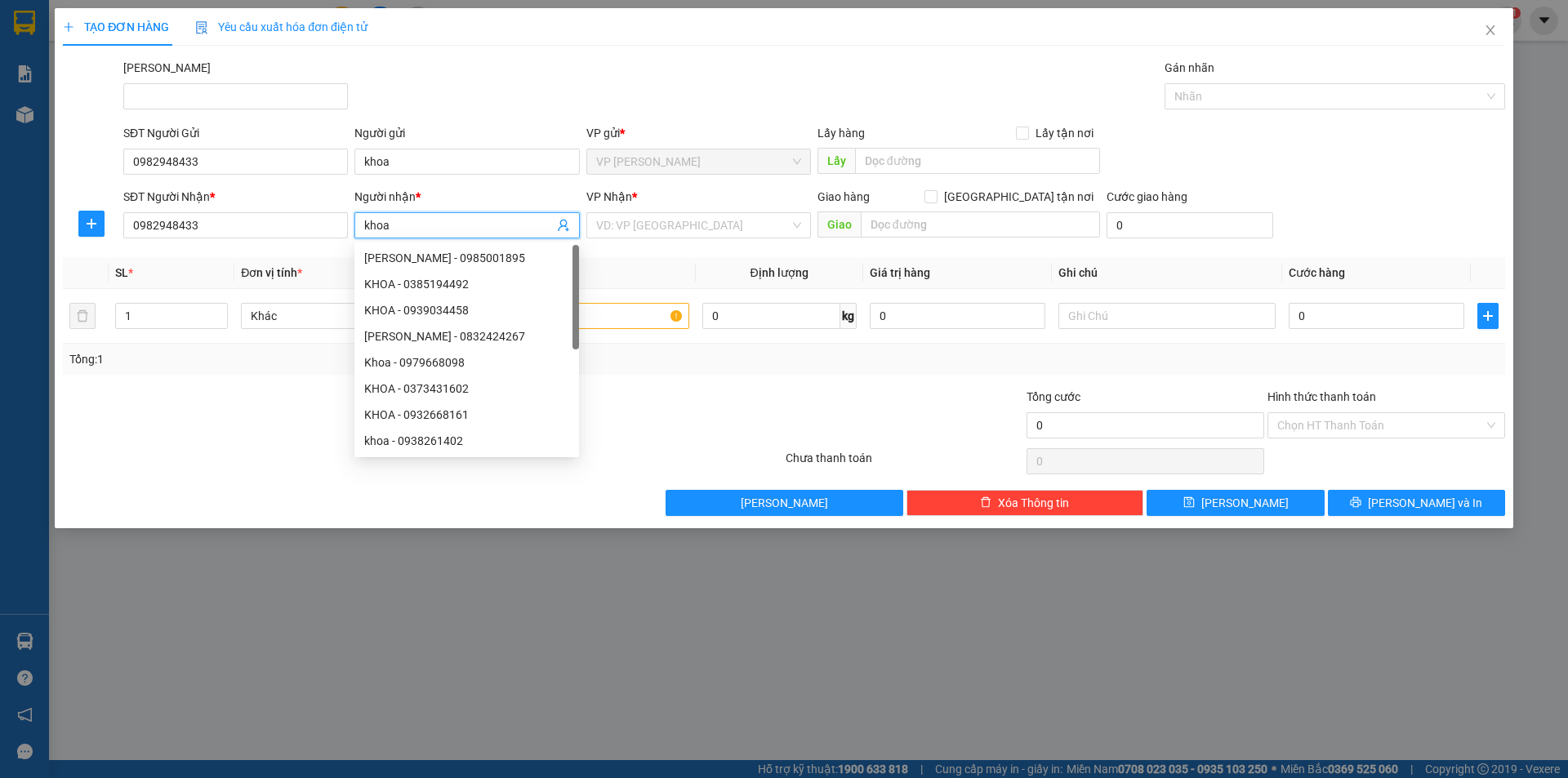
type input "khoa"
click at [483, 199] on div "Người nhận *" at bounding box center [467, 197] width 225 height 18
click at [483, 216] on input "khoa" at bounding box center [458, 225] width 188 height 18
click at [657, 231] on input "search" at bounding box center [693, 225] width 193 height 25
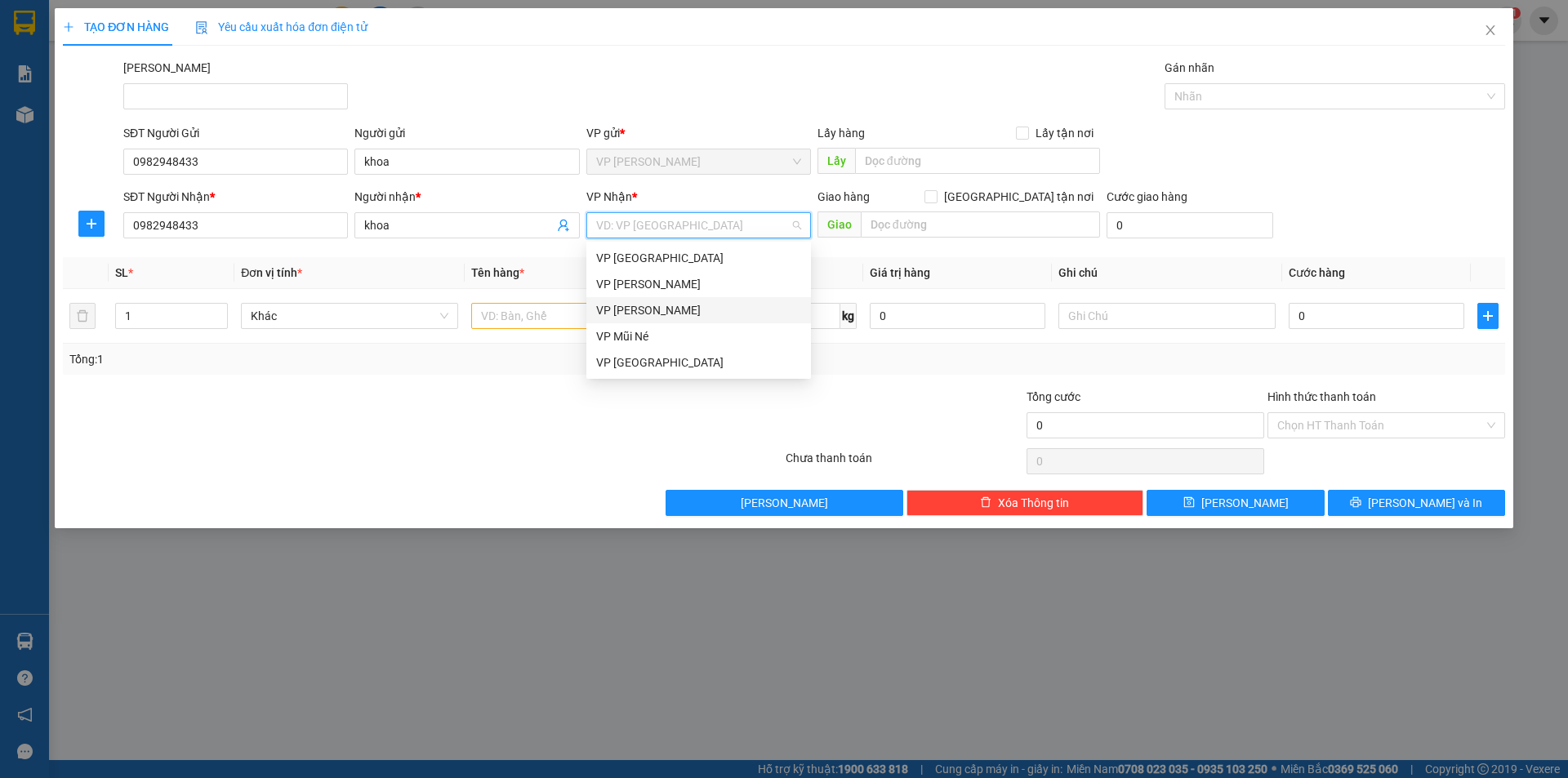
click at [671, 303] on div "VP Phan Thiết" at bounding box center [699, 310] width 205 height 18
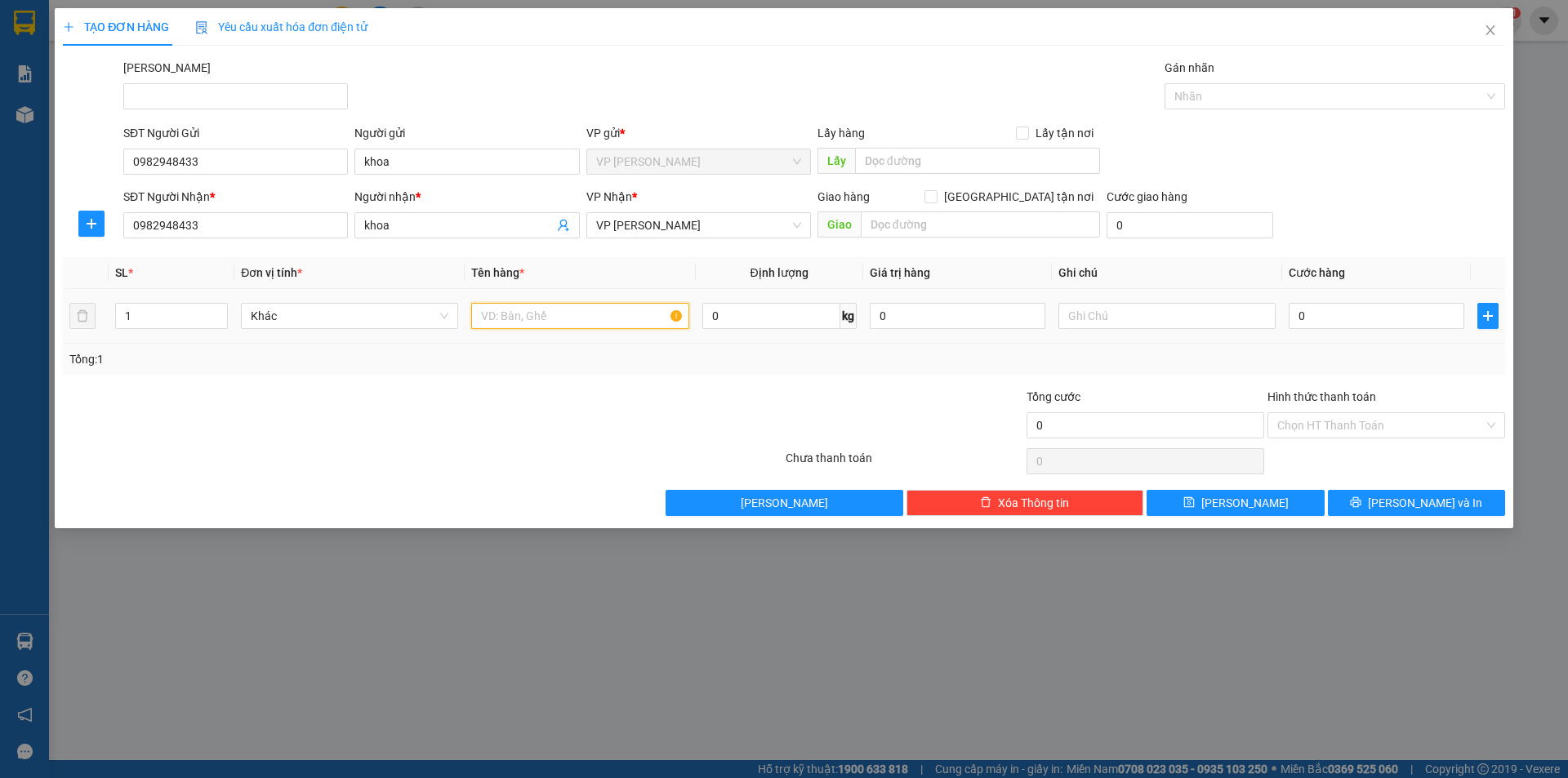
click at [535, 323] on input "text" at bounding box center [580, 316] width 217 height 26
type input "2"
click at [219, 311] on icon "up" at bounding box center [219, 312] width 6 height 6
click at [585, 313] on input "text" at bounding box center [580, 316] width 217 height 26
type input "thùng màu đen +1 kiện tủ nhựa"
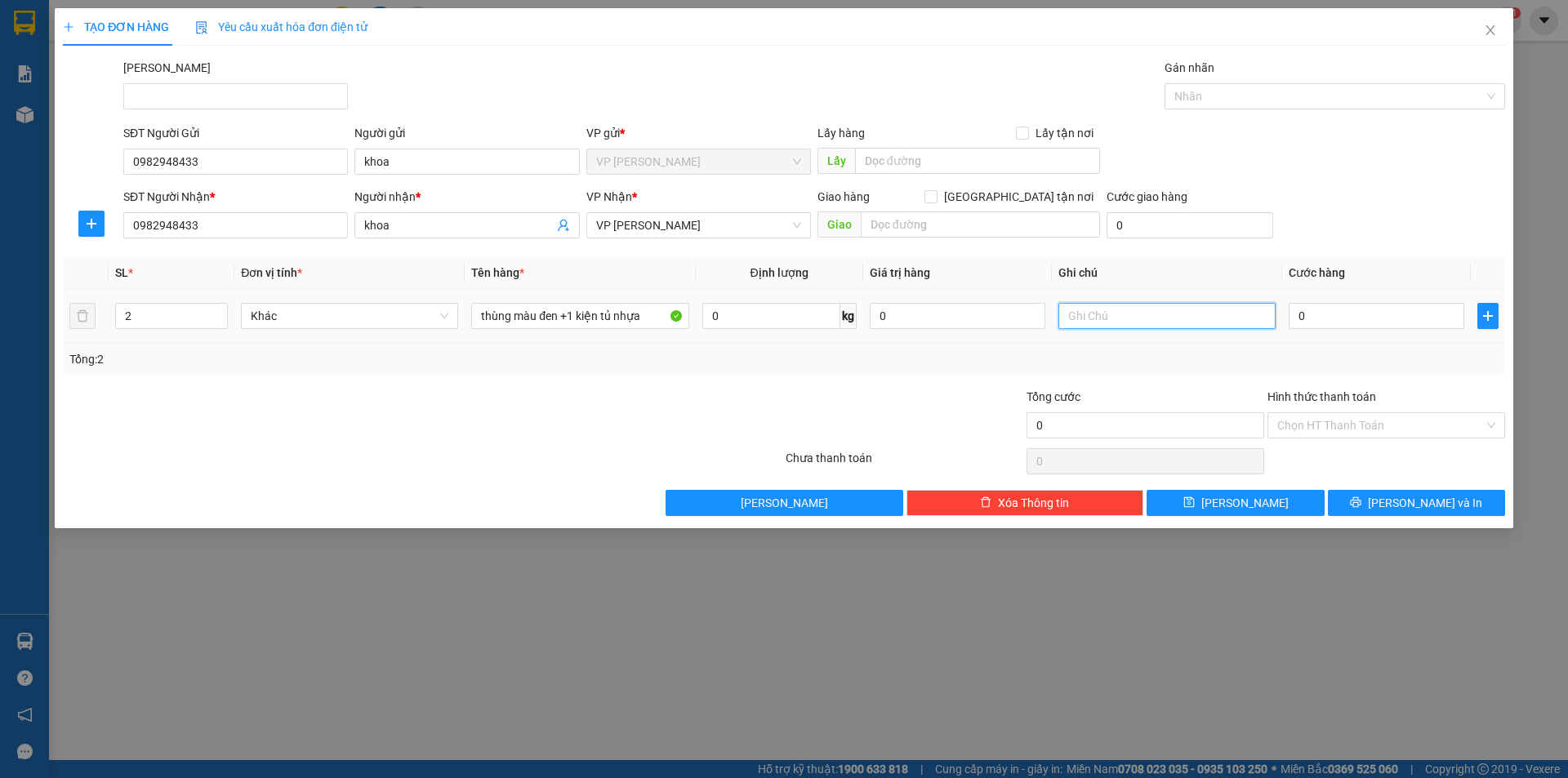
drag, startPoint x: 1078, startPoint y: 311, endPoint x: 990, endPoint y: 261, distance: 101.2
click at [1065, 313] on input "text" at bounding box center [1167, 316] width 217 height 26
type input "hàng ko đảm bể hư hỏng k chịu trách nhiệm"
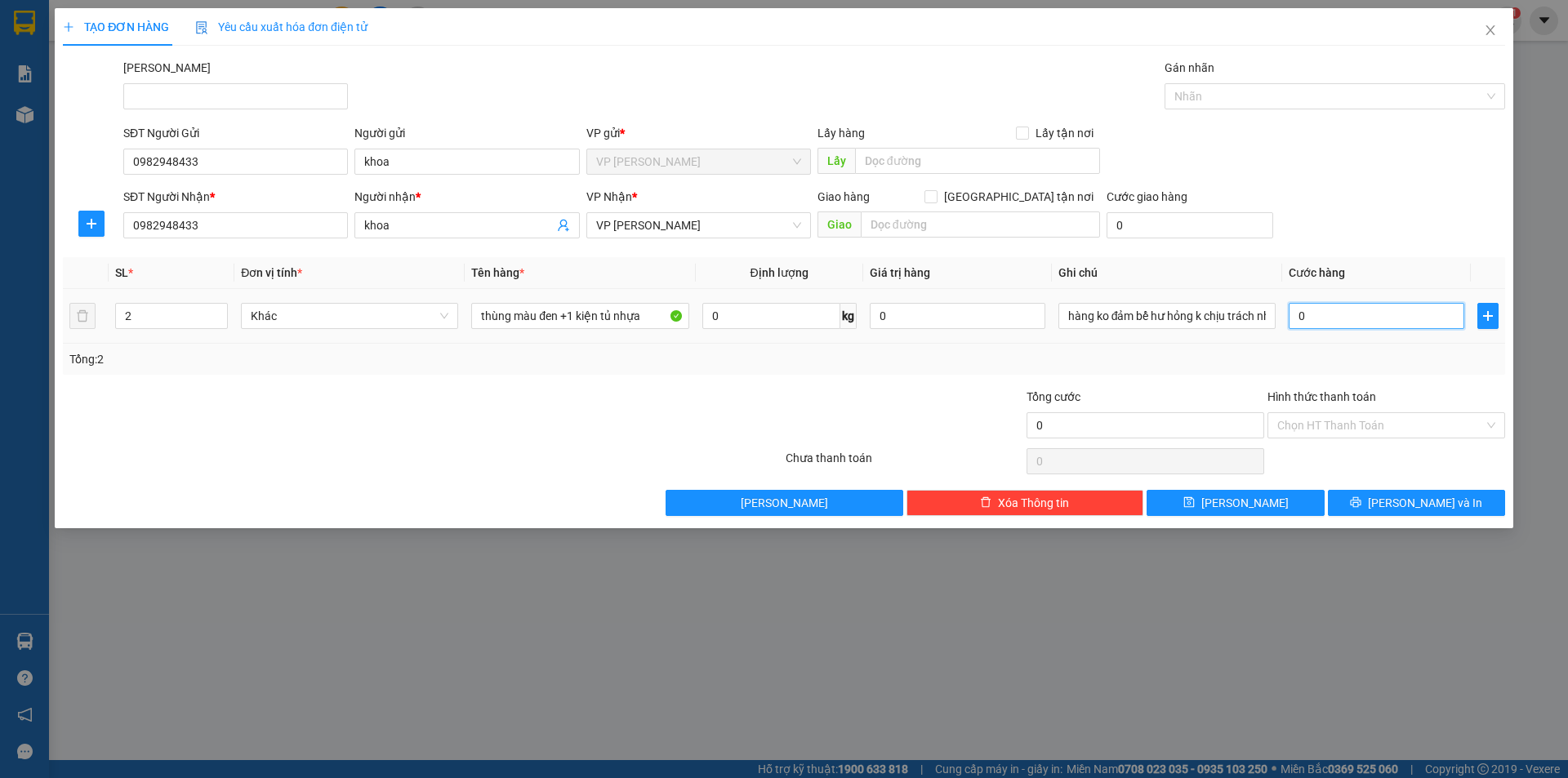
click at [1353, 316] on input "0" at bounding box center [1376, 316] width 176 height 26
type input "8"
type input "80"
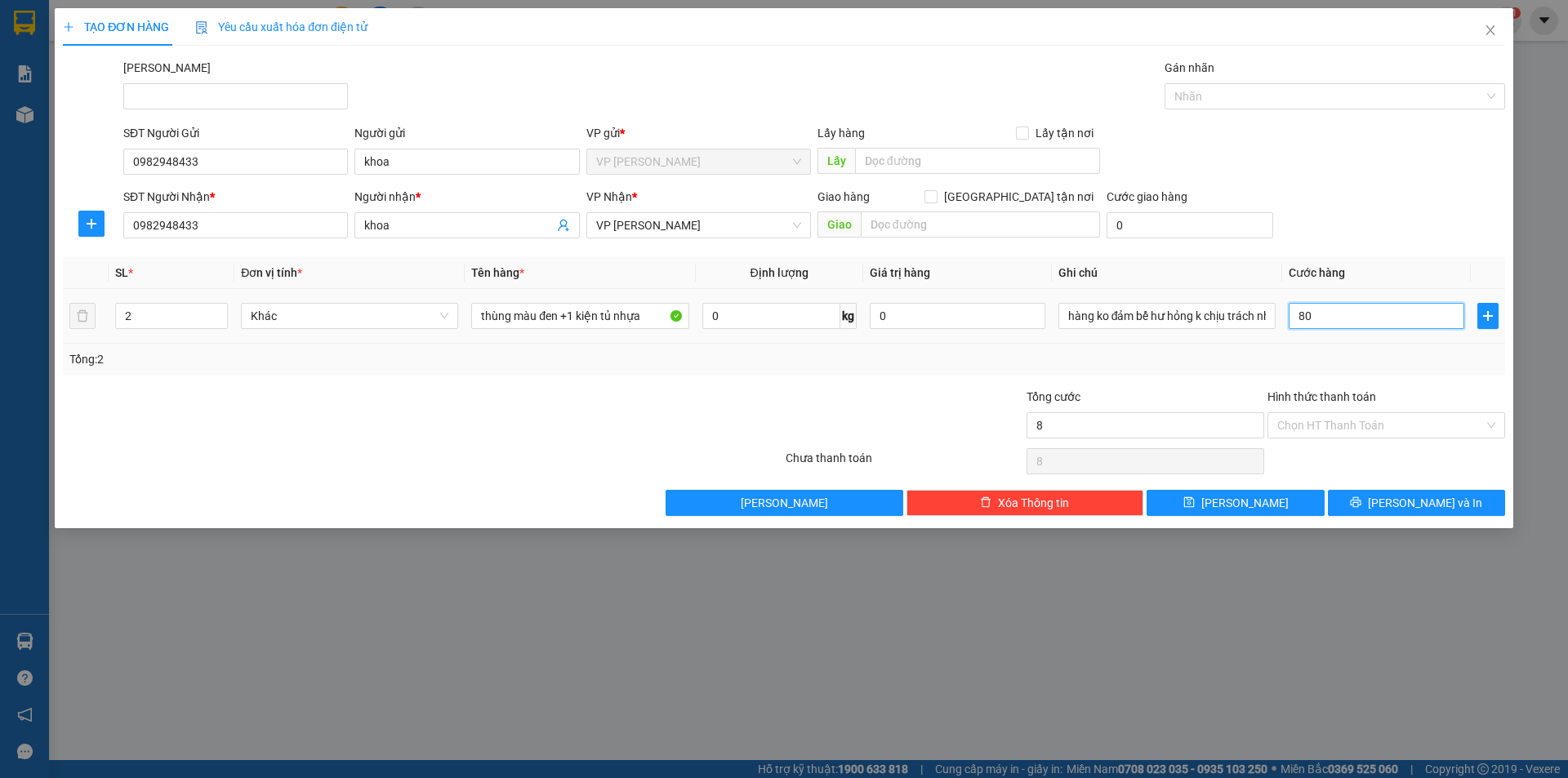
type input "80"
type input "80.000"
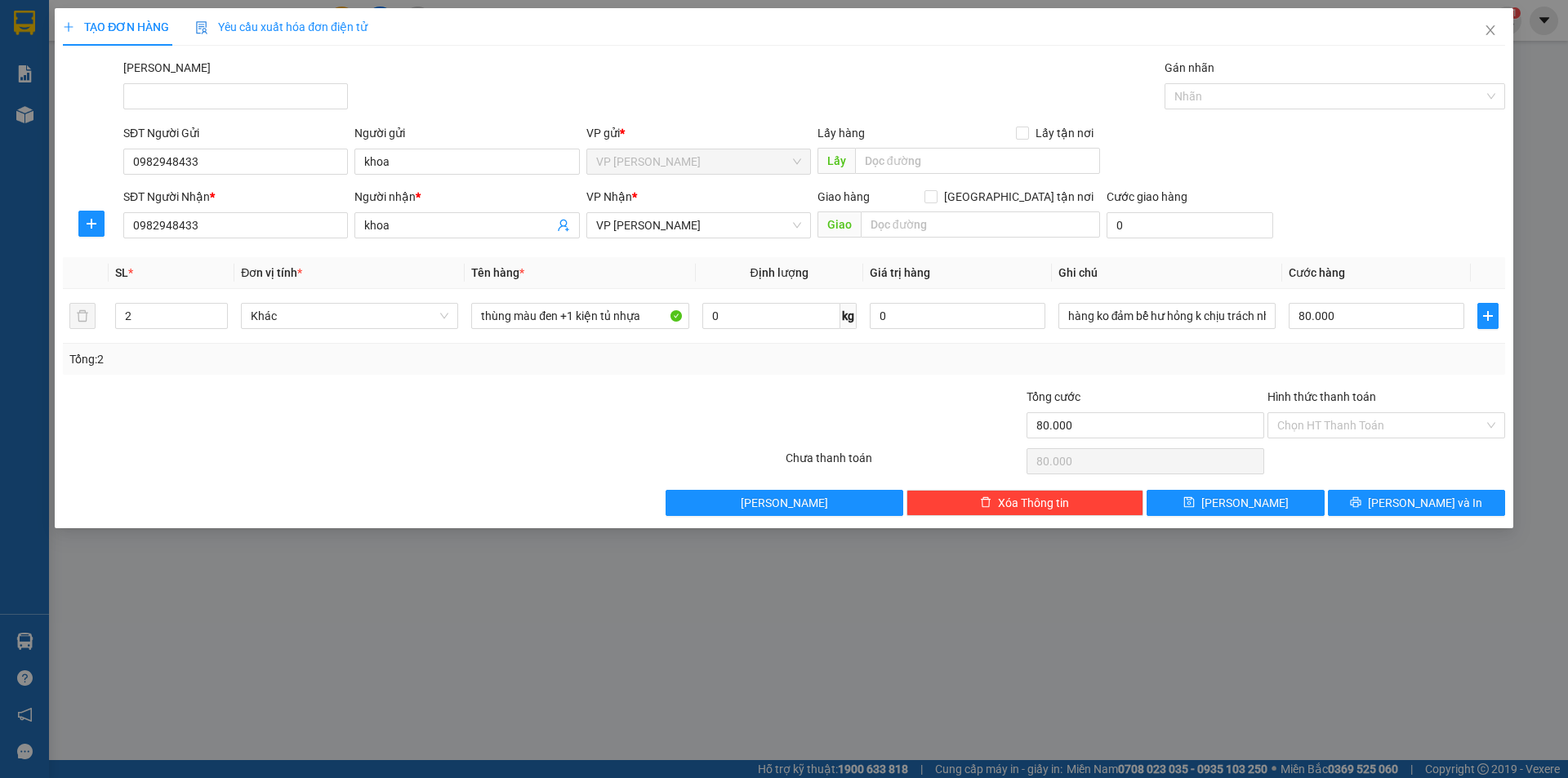
drag, startPoint x: 1248, startPoint y: 369, endPoint x: 1408, endPoint y: 532, distance: 228.4
click at [1258, 377] on div "Transit Pickup Surcharge Ids Transit Deliver Surcharge Ids Transit Deliver Surc…" at bounding box center [784, 287] width 1442 height 457
click at [1413, 510] on span "Lưu và In" at bounding box center [1424, 502] width 115 height 18
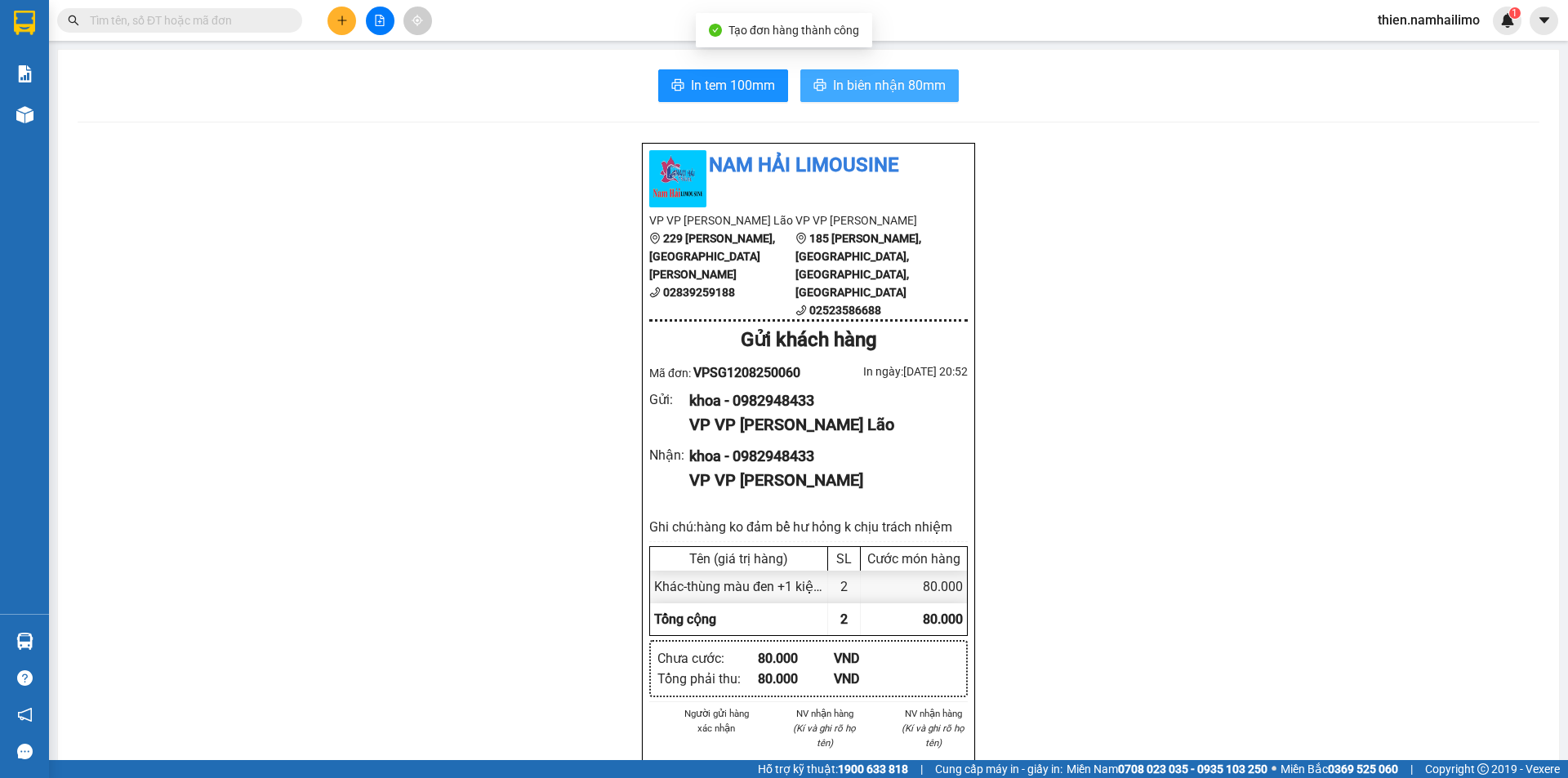
click at [825, 84] on button "In biên nhận 80mm" at bounding box center [879, 85] width 158 height 32
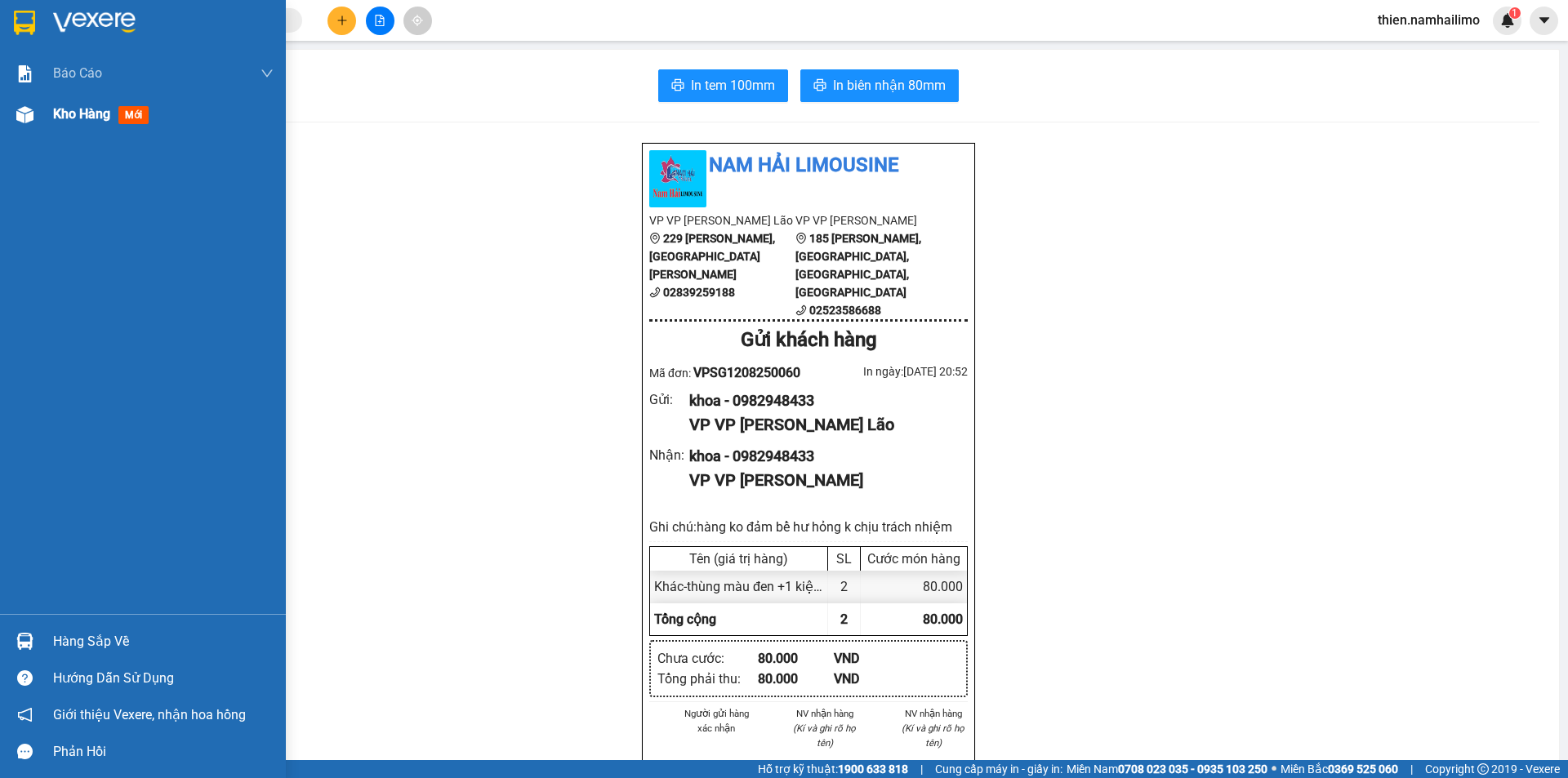
click at [31, 119] on img at bounding box center [25, 115] width 18 height 18
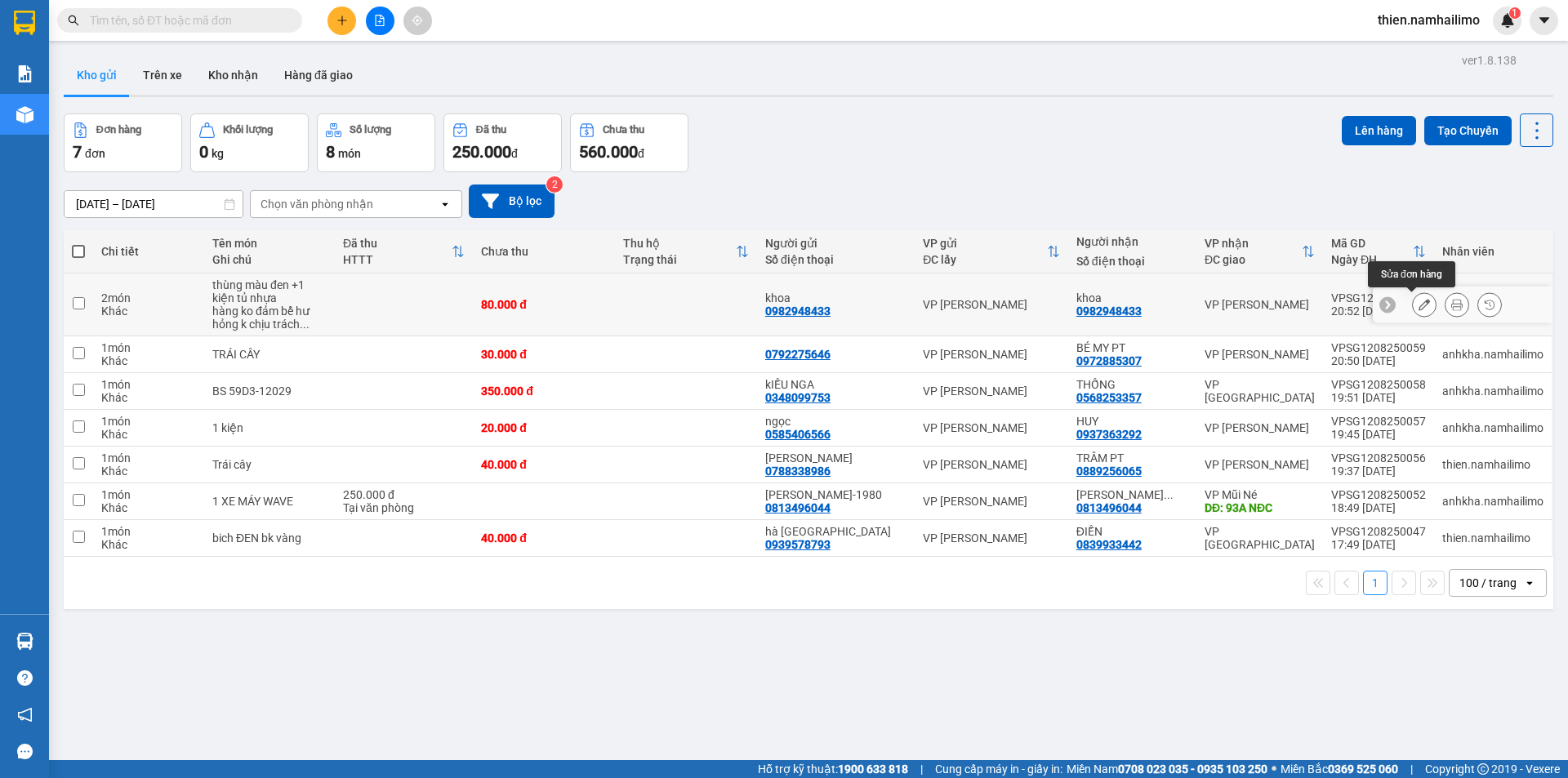
click at [1418, 301] on icon at bounding box center [1424, 304] width 11 height 11
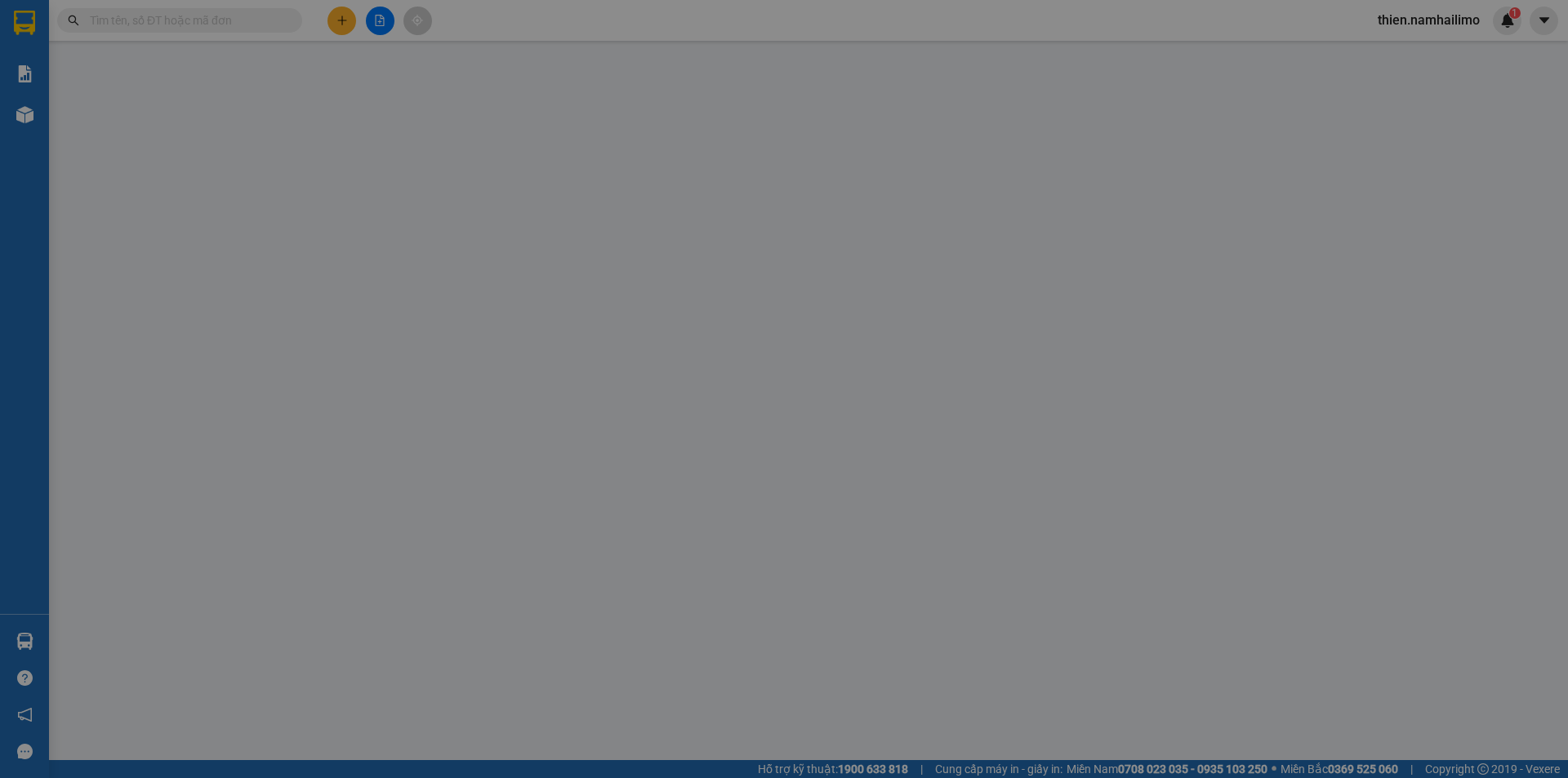
type input "0982948433"
type input "80.000"
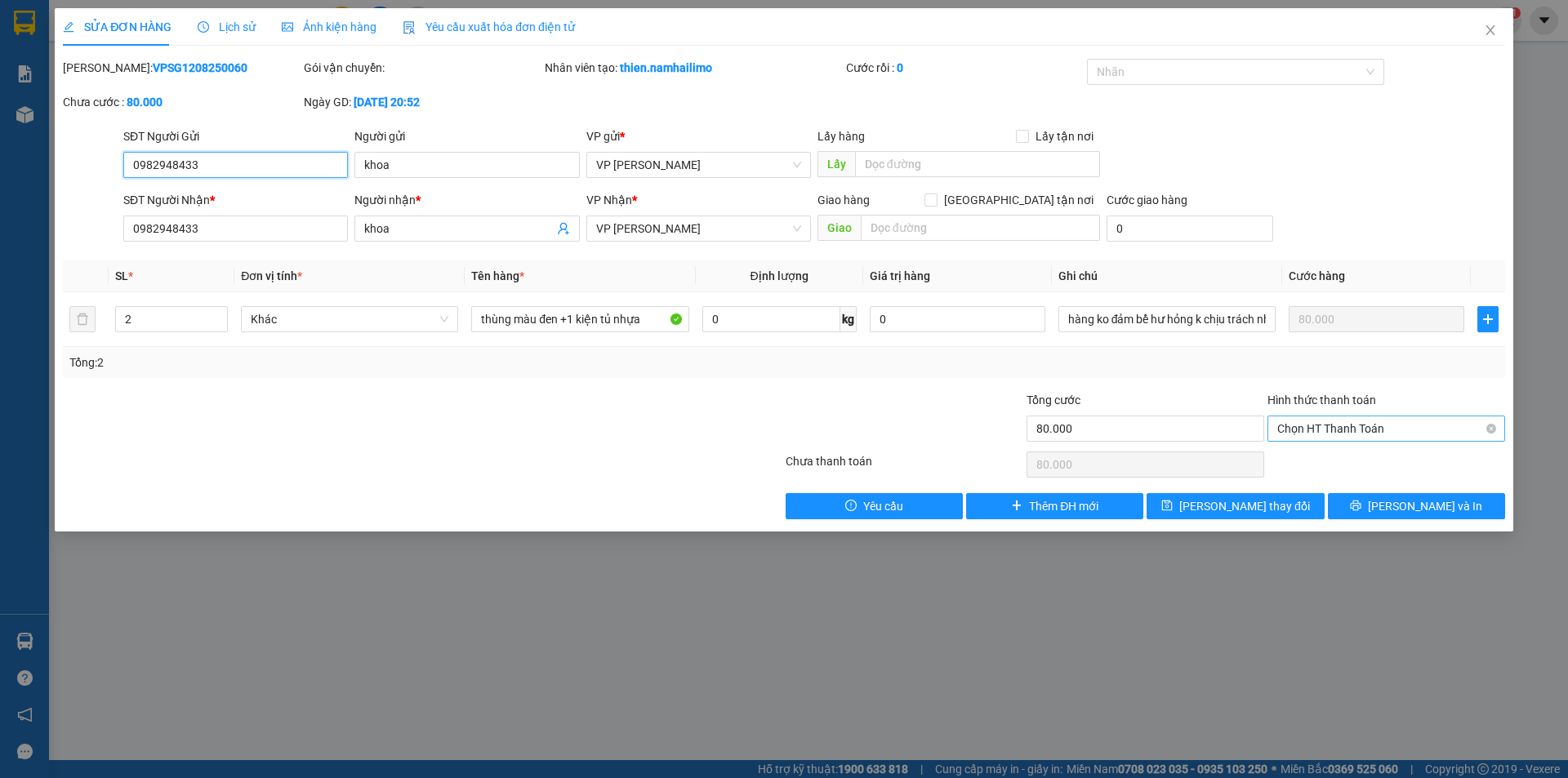
click at [1343, 432] on span "Chọn HT Thanh Toán" at bounding box center [1386, 429] width 218 height 25
drag, startPoint x: 1339, startPoint y: 467, endPoint x: 1325, endPoint y: 455, distance: 18.4
click at [1325, 455] on div "Tại văn phòng" at bounding box center [1386, 461] width 218 height 18
type input "0"
click at [1325, 455] on div at bounding box center [1386, 464] width 241 height 32
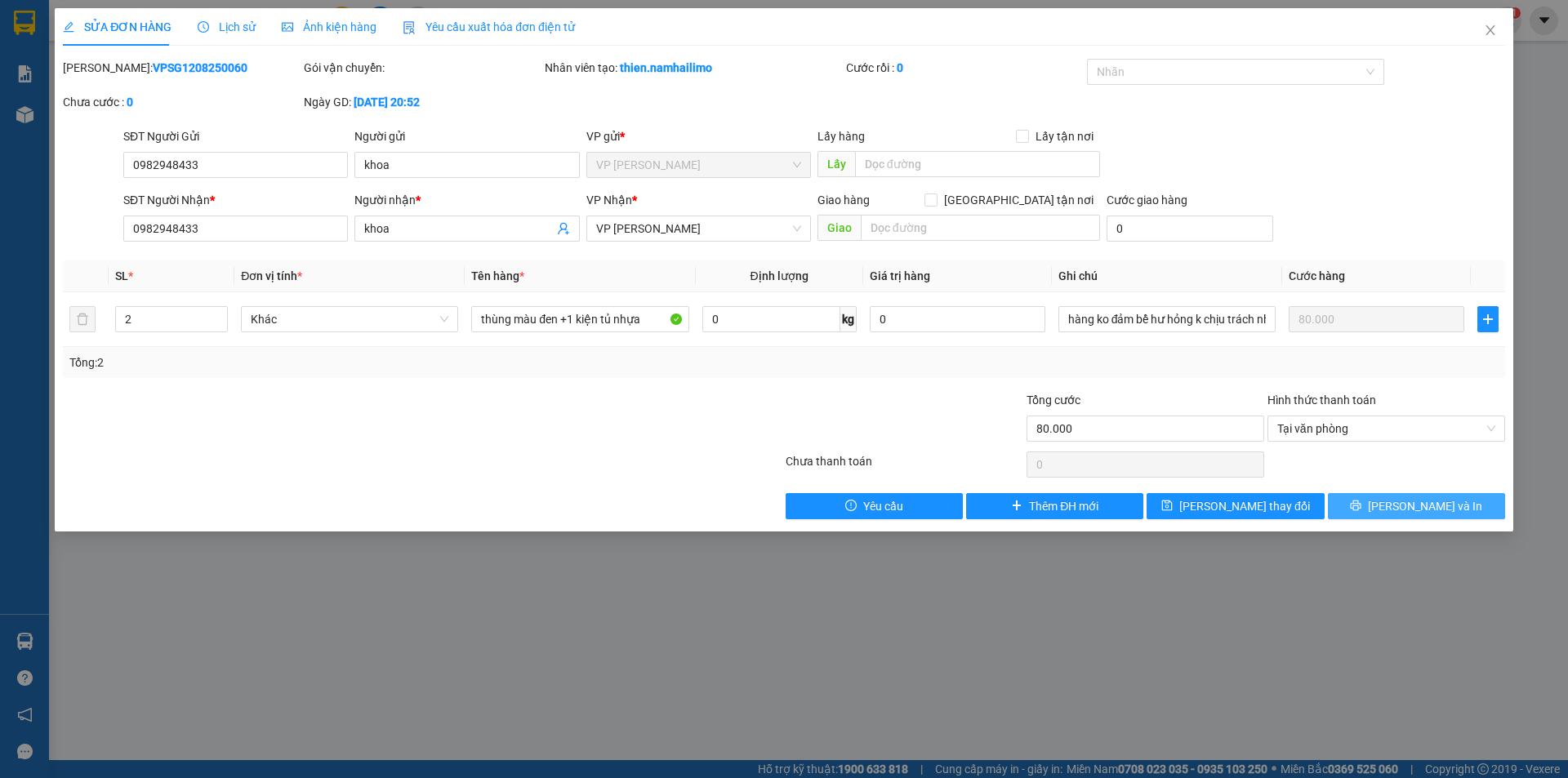
click at [1377, 507] on button "Lưu và In" at bounding box center [1417, 506] width 177 height 26
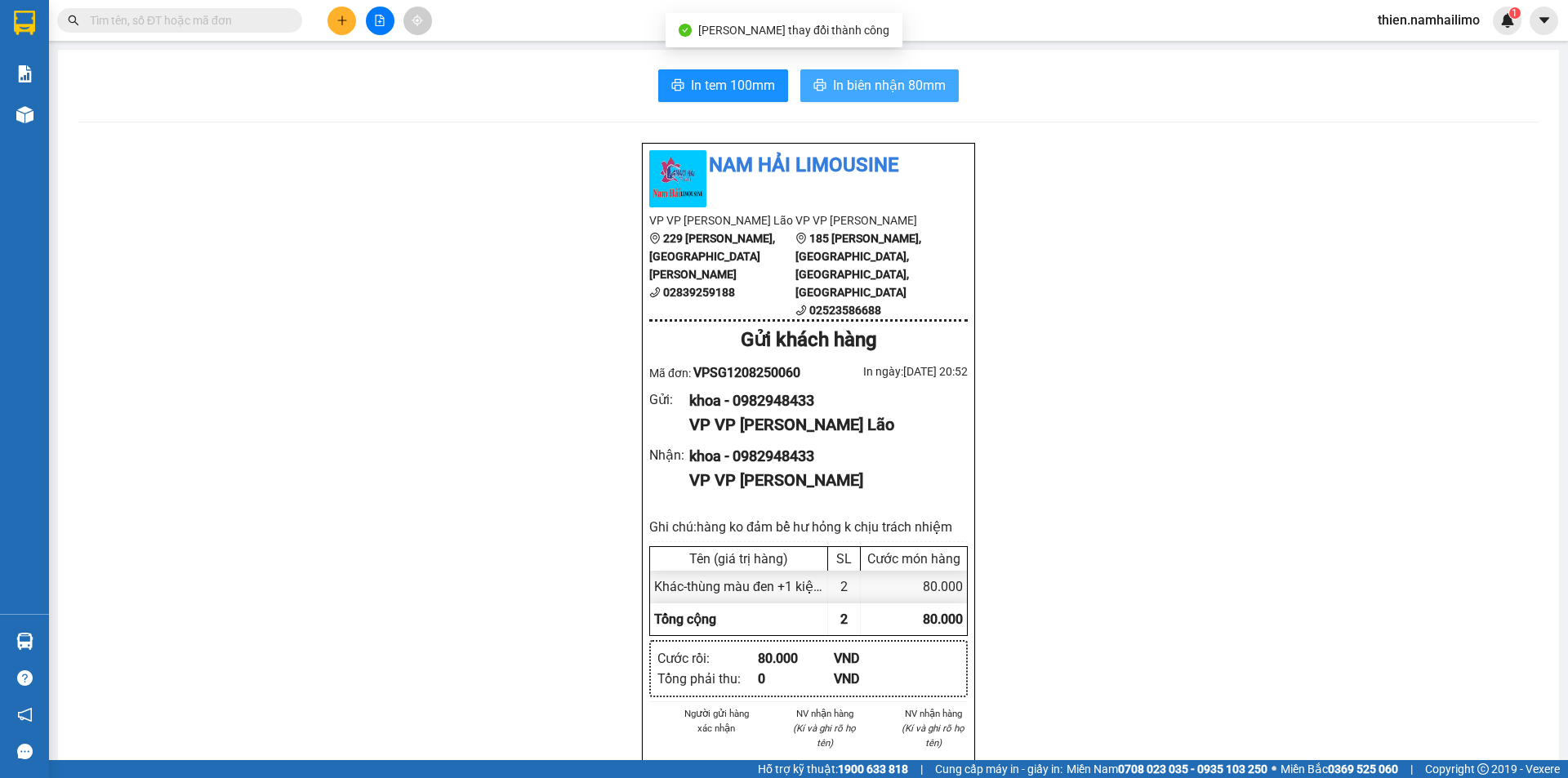
click at [924, 99] on button "In biên nhận 80mm" at bounding box center [879, 85] width 158 height 32
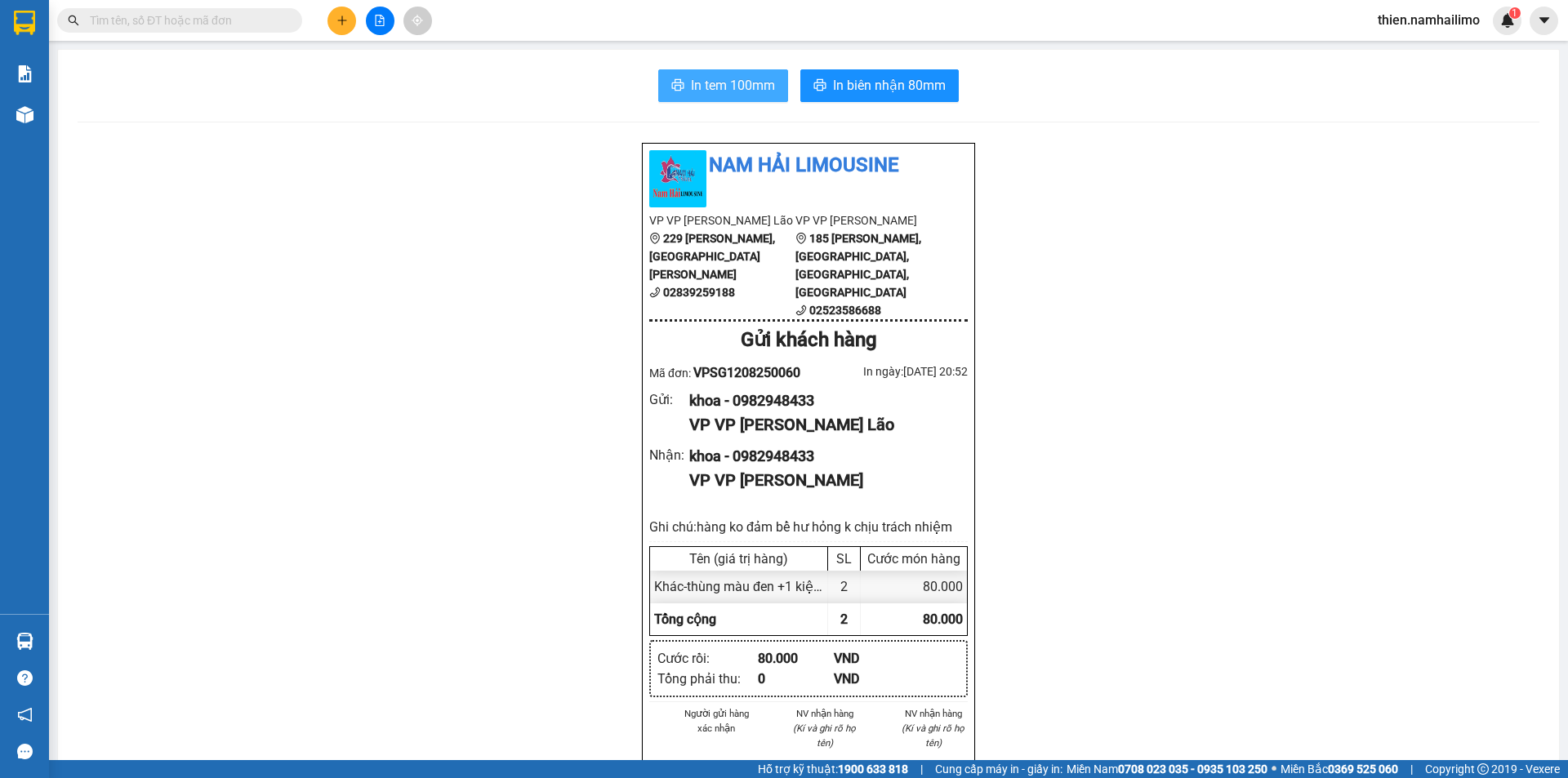
click at [718, 86] on span "In tem 100mm" at bounding box center [733, 85] width 84 height 20
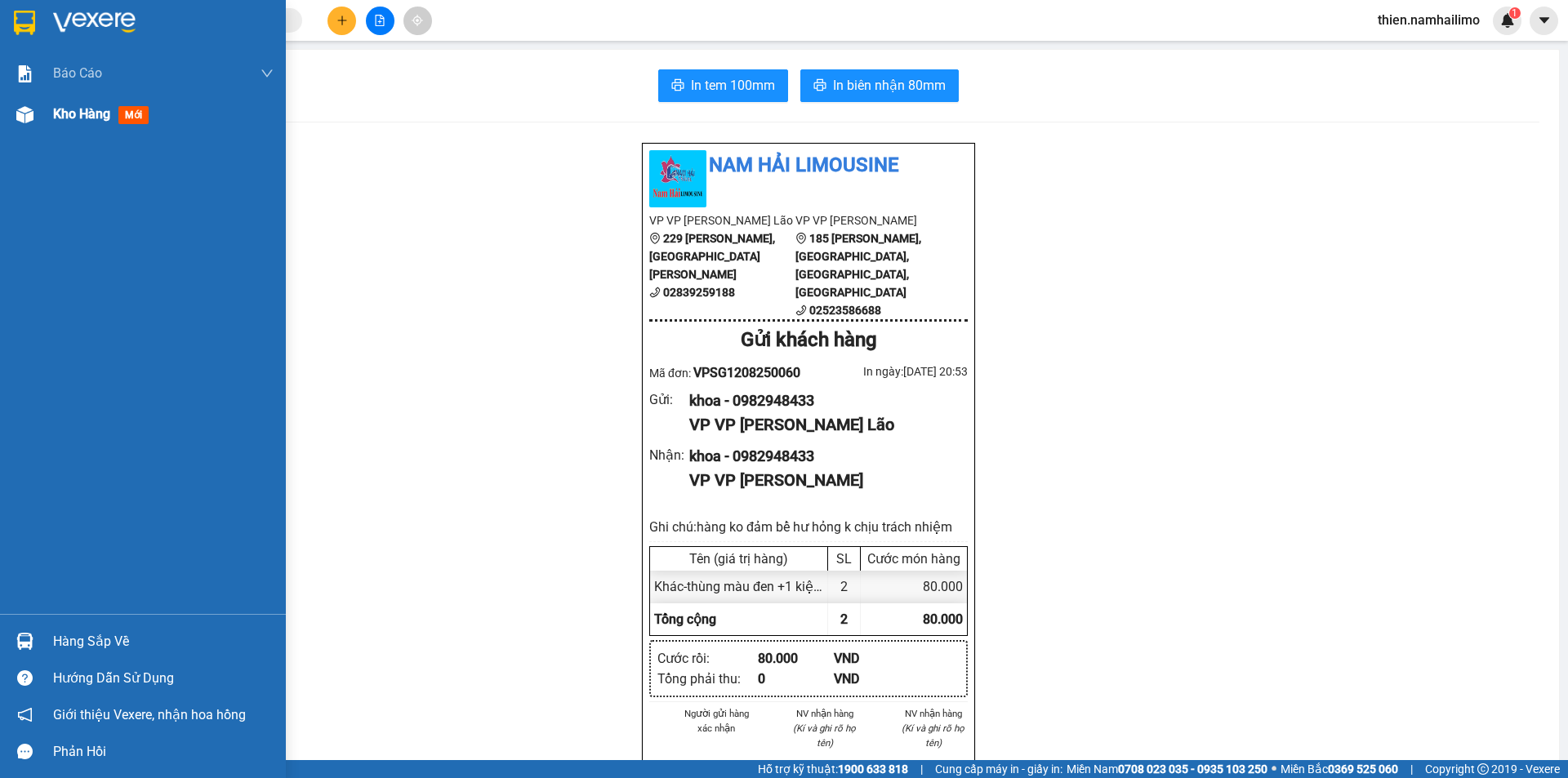
click at [44, 111] on div "Kho hàng mới" at bounding box center [143, 114] width 285 height 41
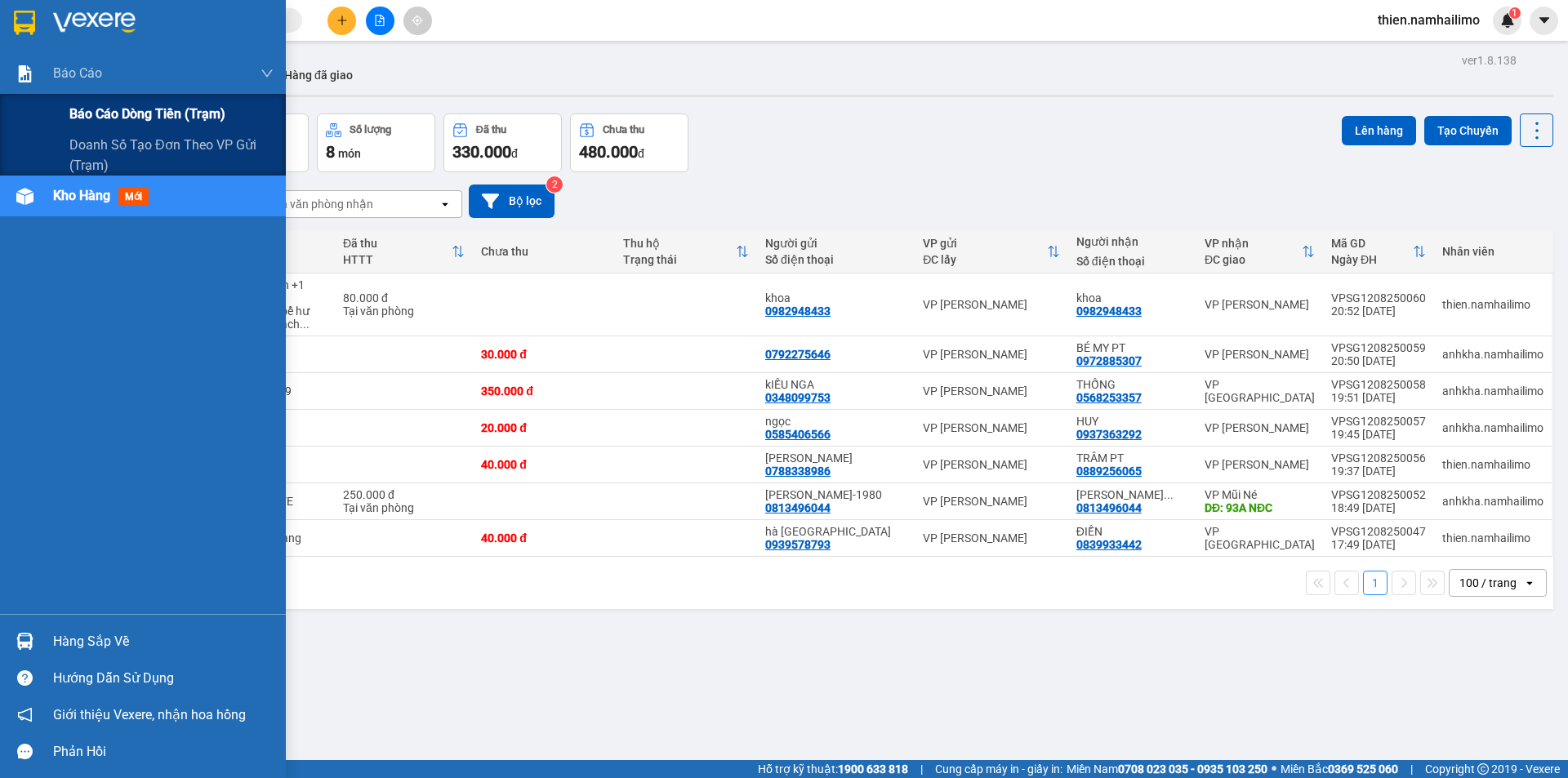
click at [124, 115] on span "Báo cáo dòng tiền (trạm)" at bounding box center [147, 113] width 156 height 20
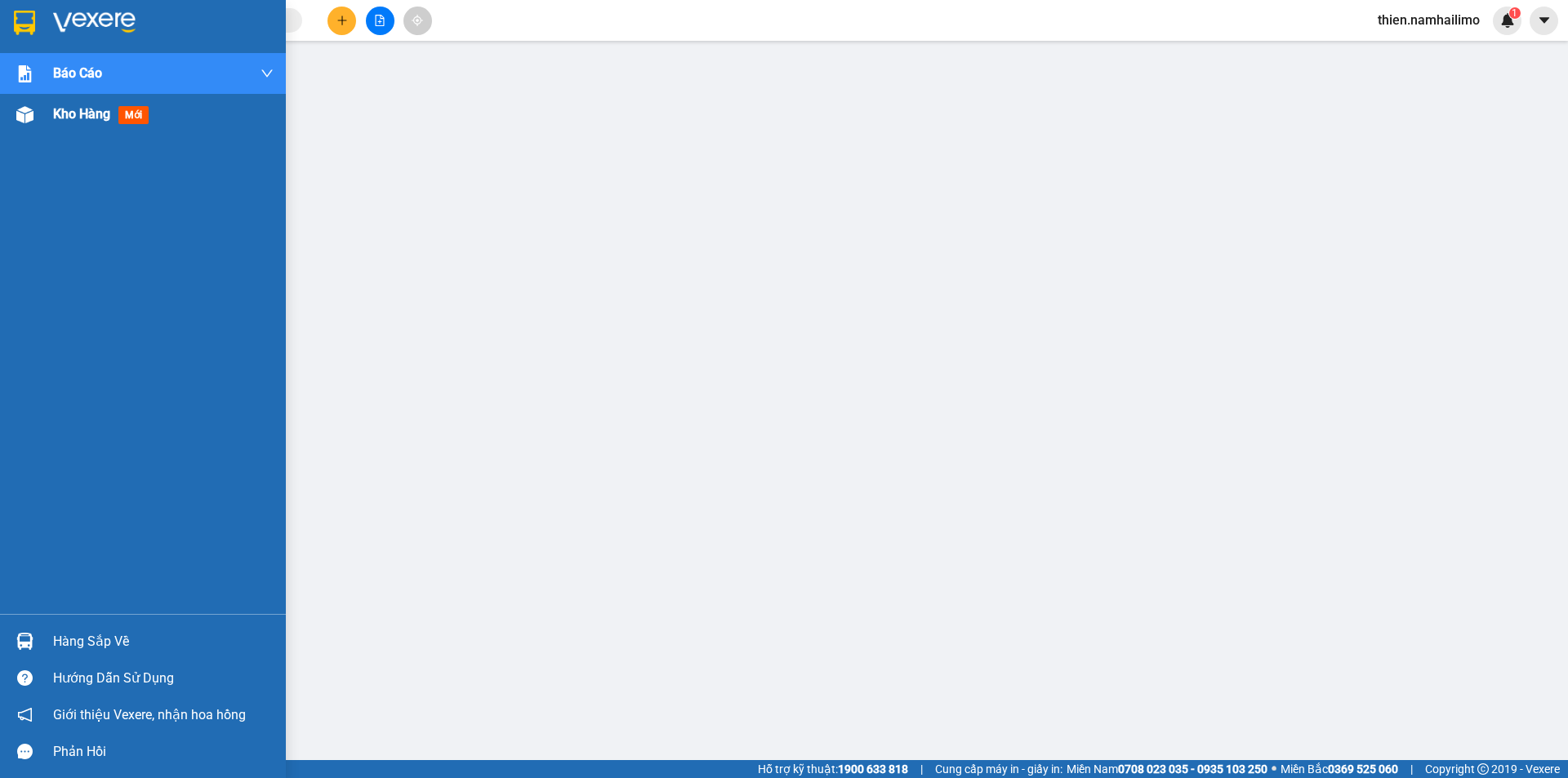
click at [9, 109] on div "Kho hàng mới" at bounding box center [143, 114] width 285 height 41
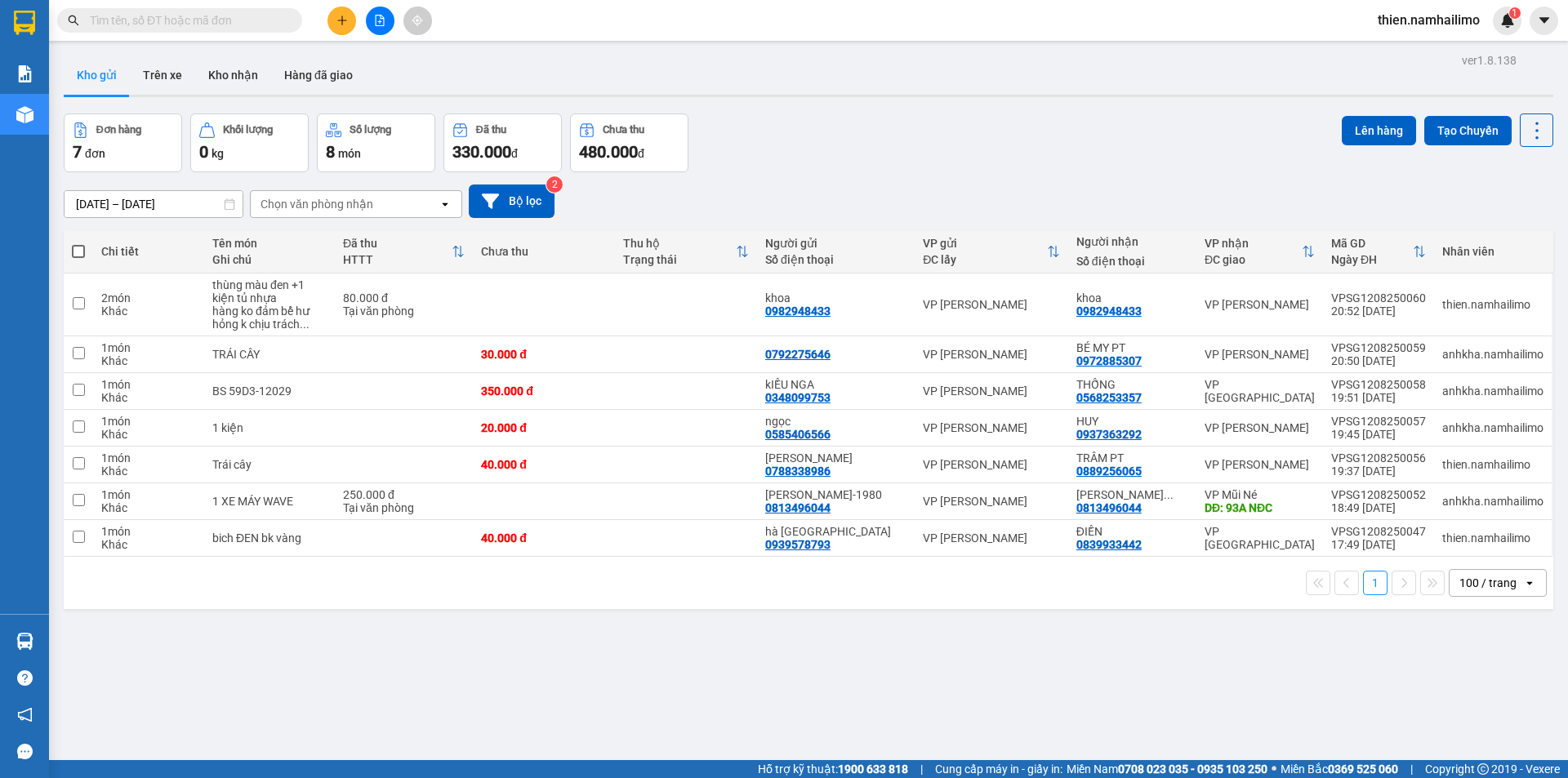
click at [107, 73] on button "Kho gửi" at bounding box center [97, 74] width 67 height 39
click at [329, 8] on div at bounding box center [380, 20] width 123 height 29
click at [335, 28] on button at bounding box center [341, 20] width 29 height 29
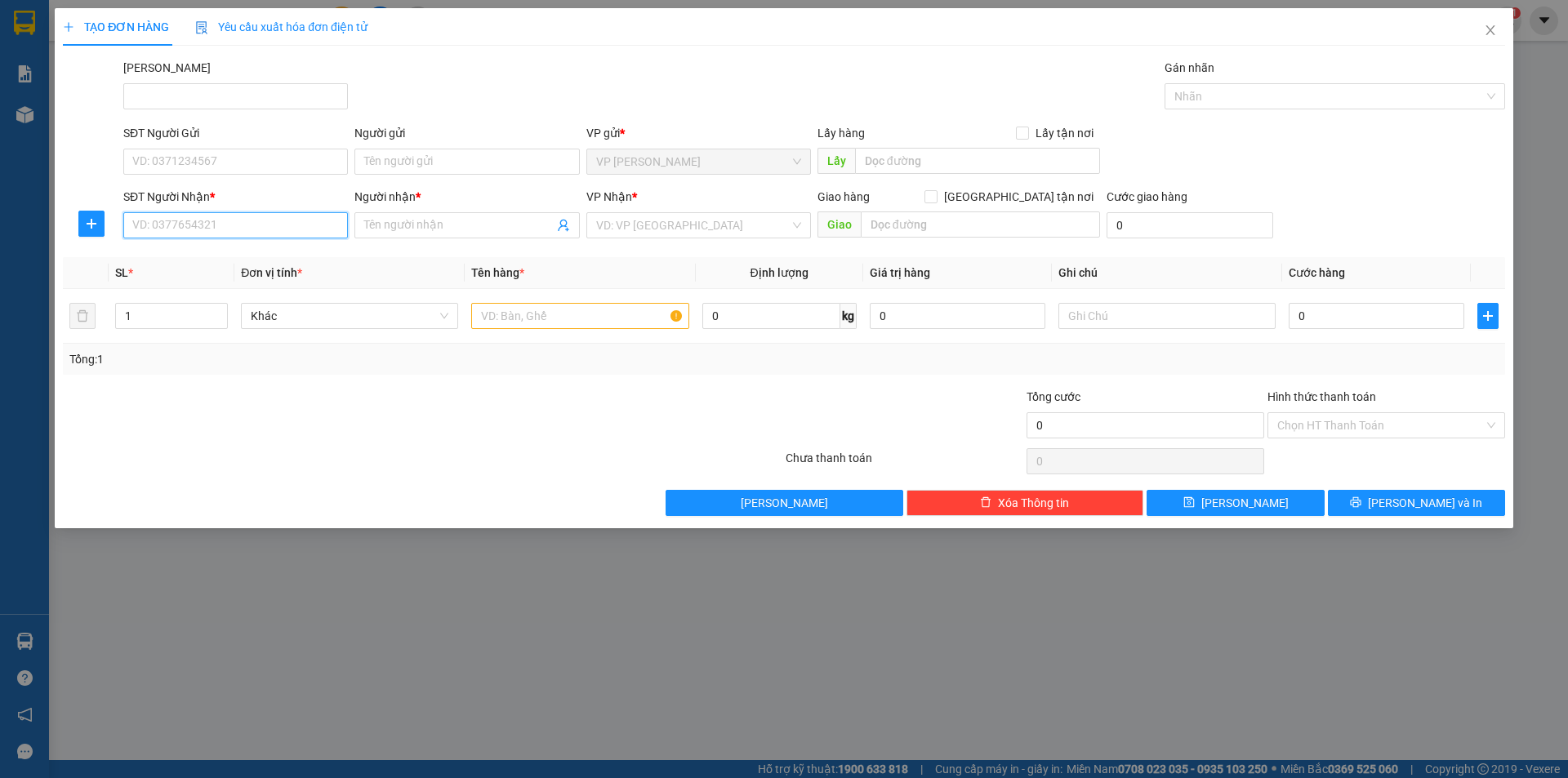
click at [202, 224] on input "SĐT Người Nhận *" at bounding box center [236, 226] width 225 height 26
type input "5"
type input "2"
drag, startPoint x: 89, startPoint y: 246, endPoint x: 81, endPoint y: 243, distance: 8.5
click at [82, 246] on div "Transit Pickup Surcharge Ids Transit Deliver Surcharge Ids Transit Deliver Surc…" at bounding box center [784, 287] width 1442 height 457
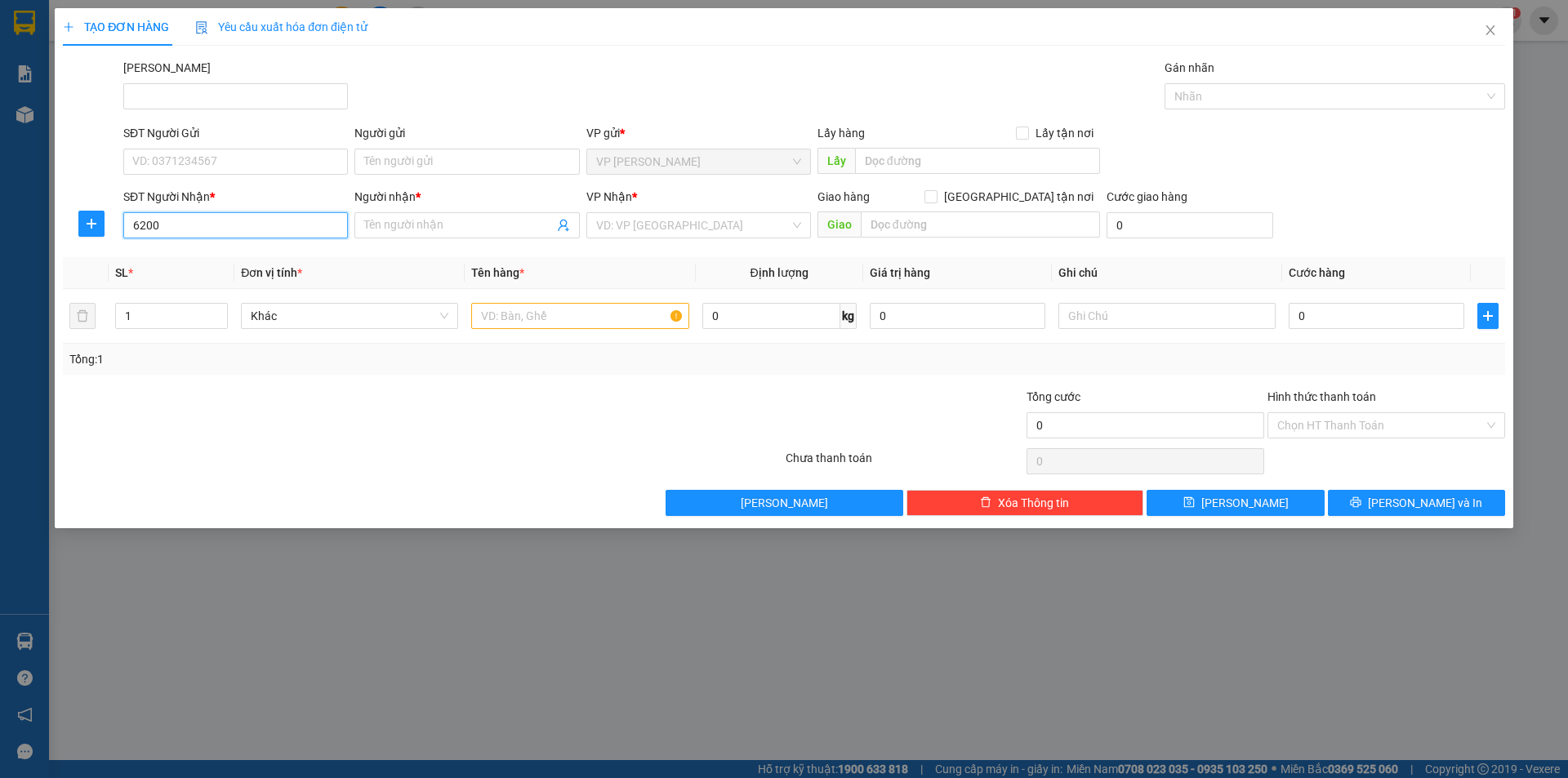
click at [197, 224] on input "6200" at bounding box center [236, 226] width 225 height 26
type input "6"
type input "0846866200"
drag, startPoint x: 432, startPoint y: 224, endPoint x: 417, endPoint y: 214, distance: 18.0
click at [426, 221] on input "Người nhận *" at bounding box center [458, 225] width 188 height 18
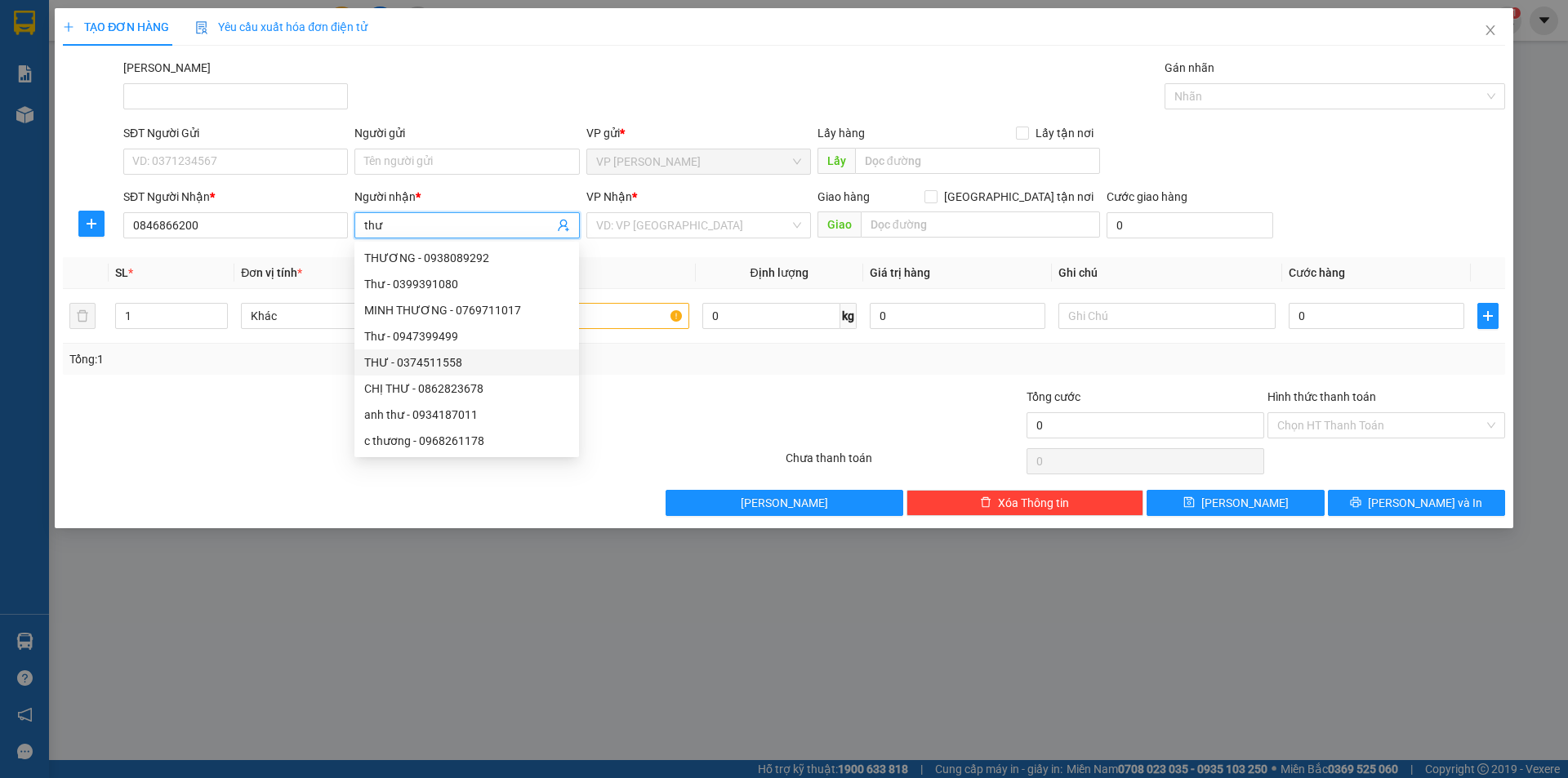
type input "thư"
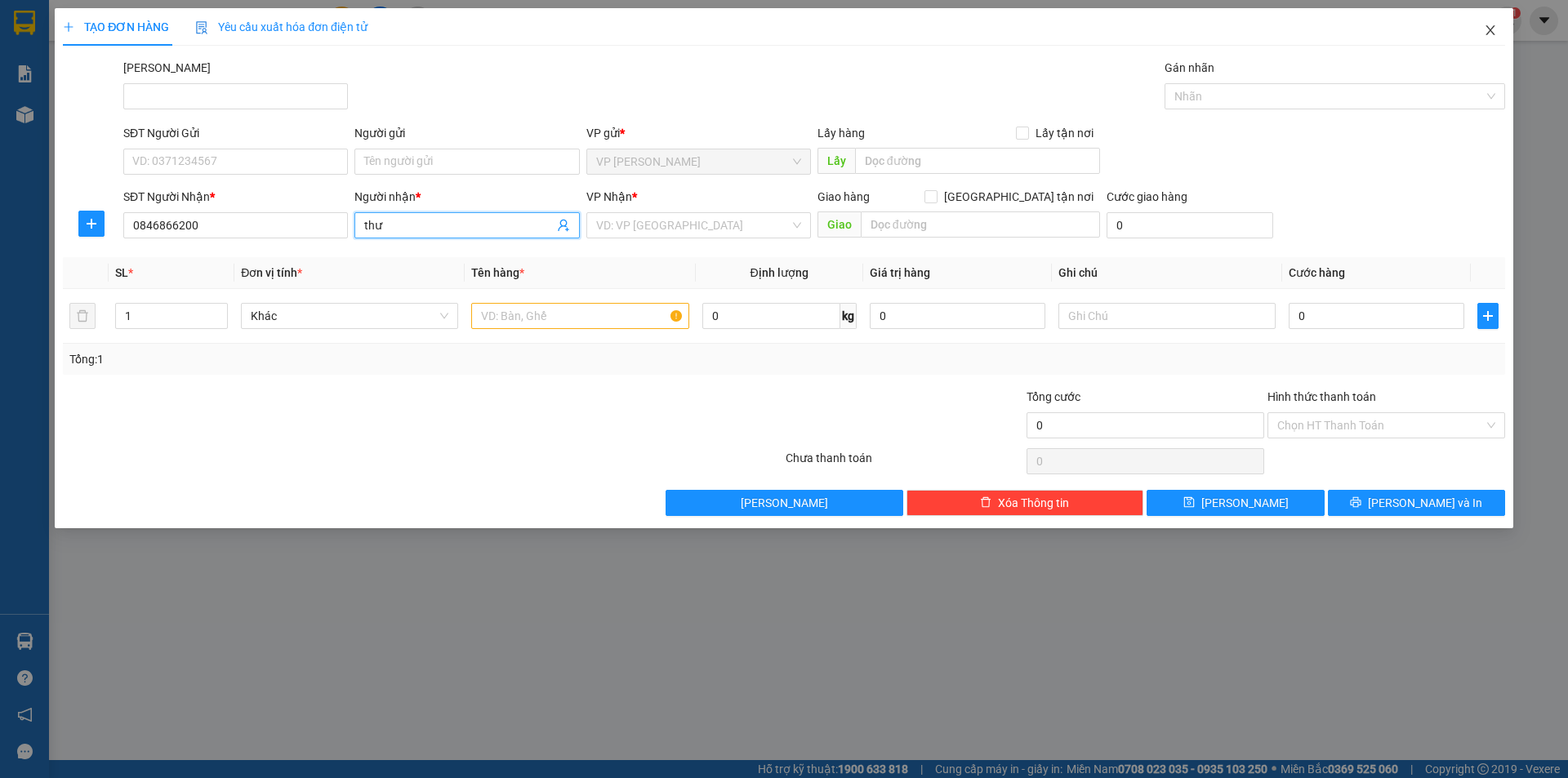
click at [1493, 23] on span "Close" at bounding box center [1490, 31] width 46 height 46
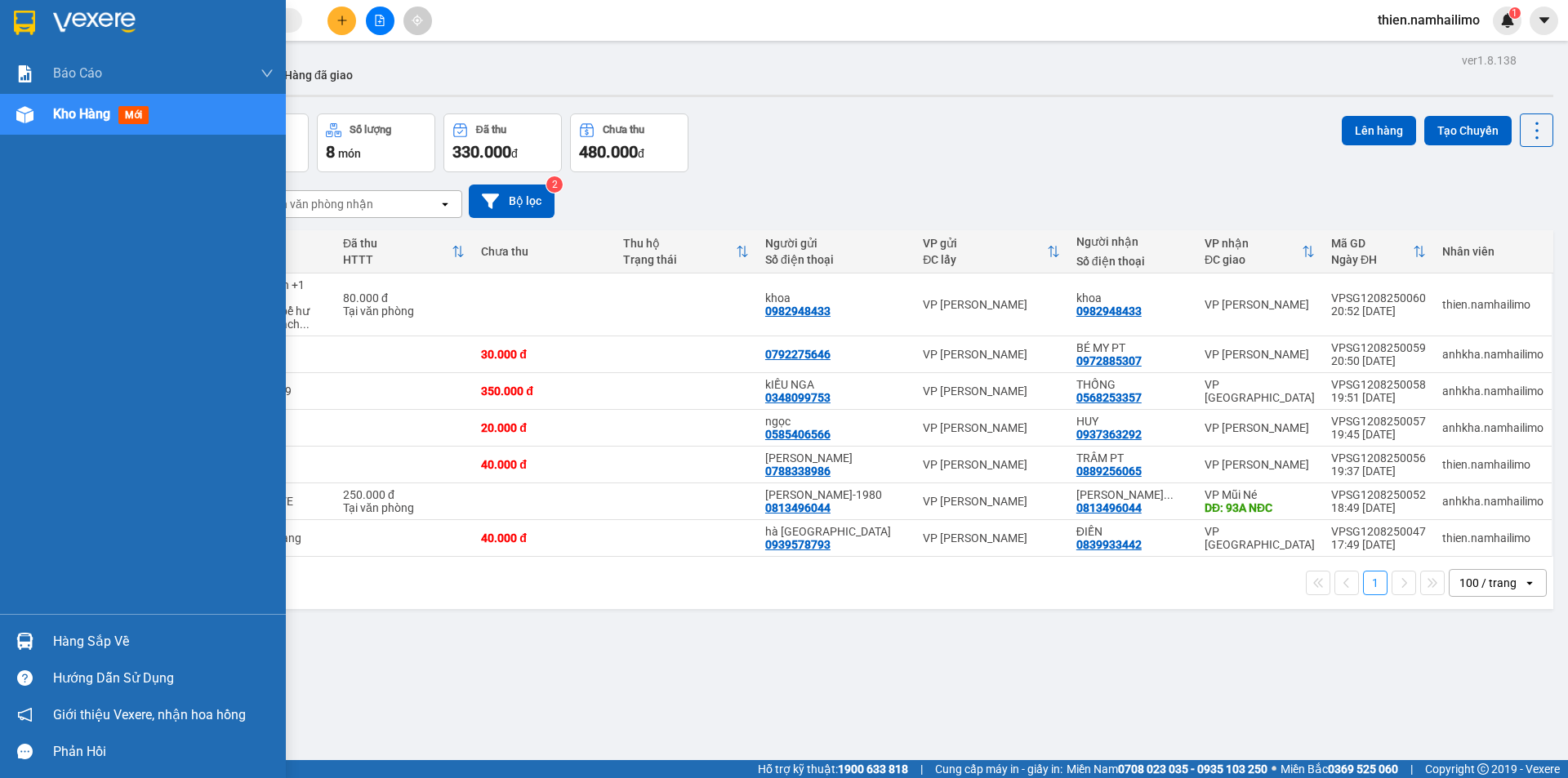
click at [2, 107] on div "Kho hàng mới" at bounding box center [143, 114] width 285 height 41
click at [35, 114] on div at bounding box center [25, 115] width 29 height 29
click at [60, 643] on div "Hàng sắp về" at bounding box center [164, 641] width 221 height 25
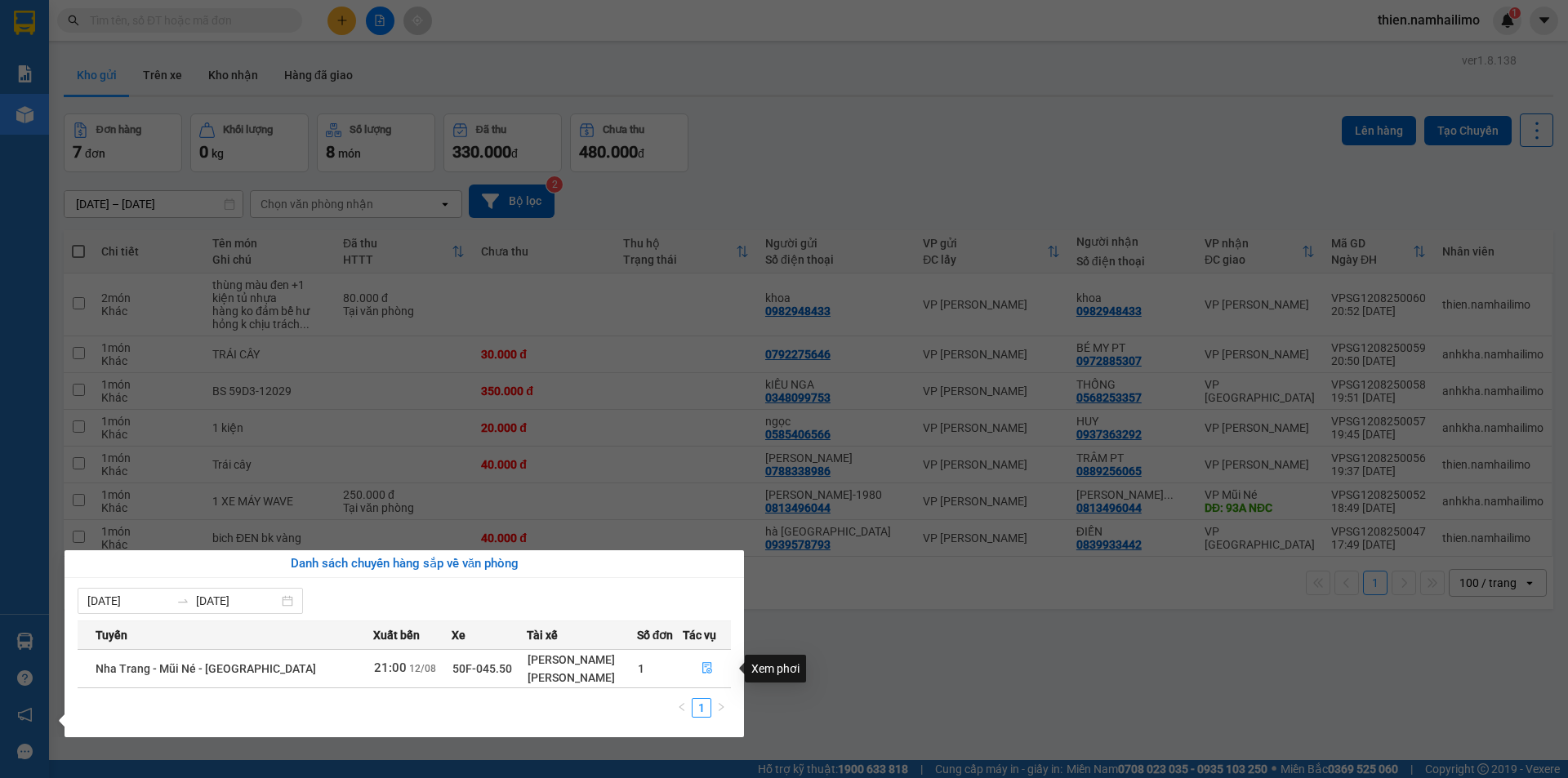
click at [709, 684] on td at bounding box center [707, 669] width 48 height 39
click at [706, 665] on icon "file-done" at bounding box center [707, 668] width 10 height 11
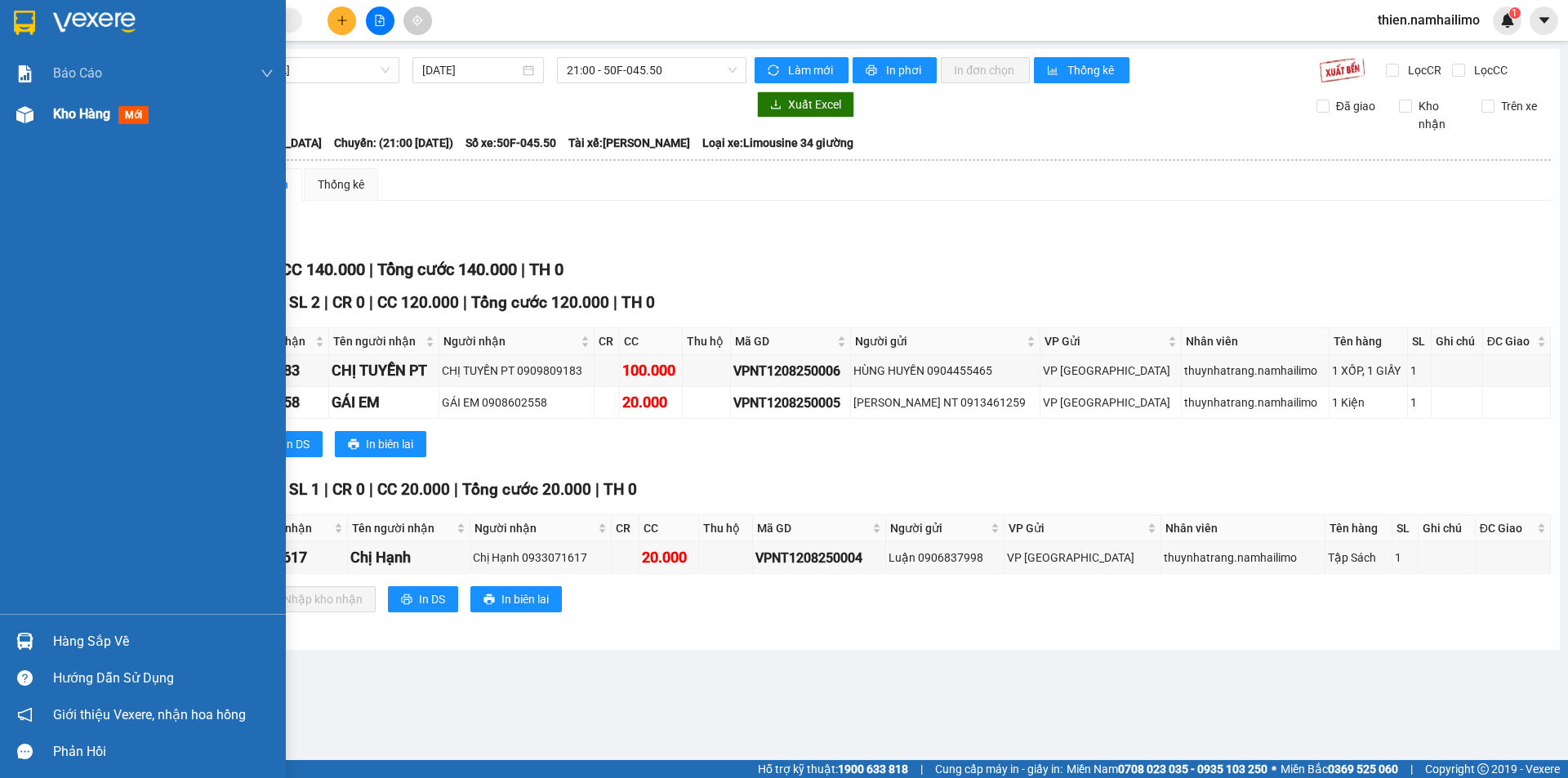
click at [74, 121] on span "Kho hàng" at bounding box center [81, 114] width 57 height 16
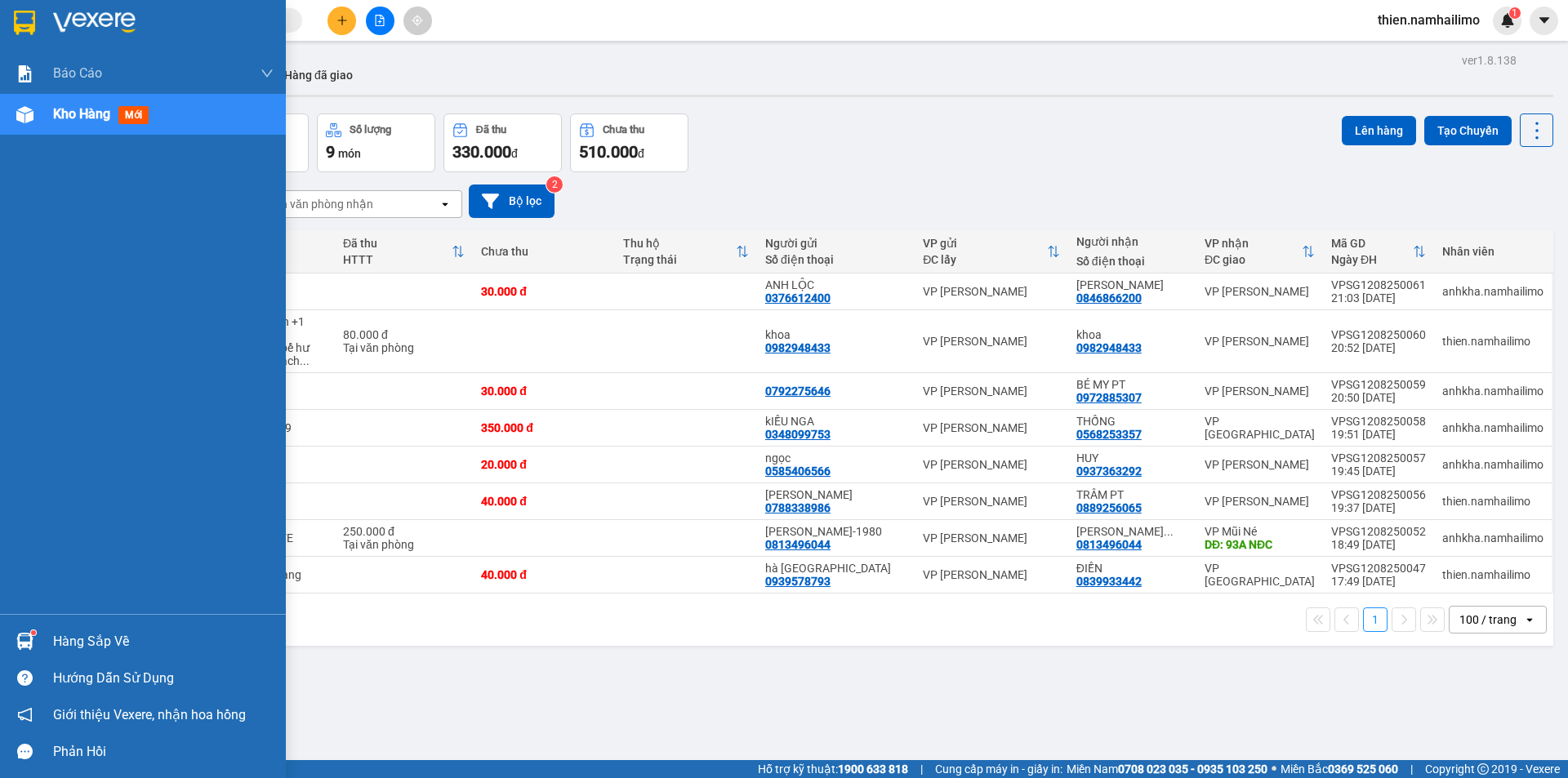
drag, startPoint x: 33, startPoint y: 624, endPoint x: 27, endPoint y: 641, distance: 18.0
click at [32, 630] on div "Hàng sắp về" at bounding box center [143, 641] width 285 height 37
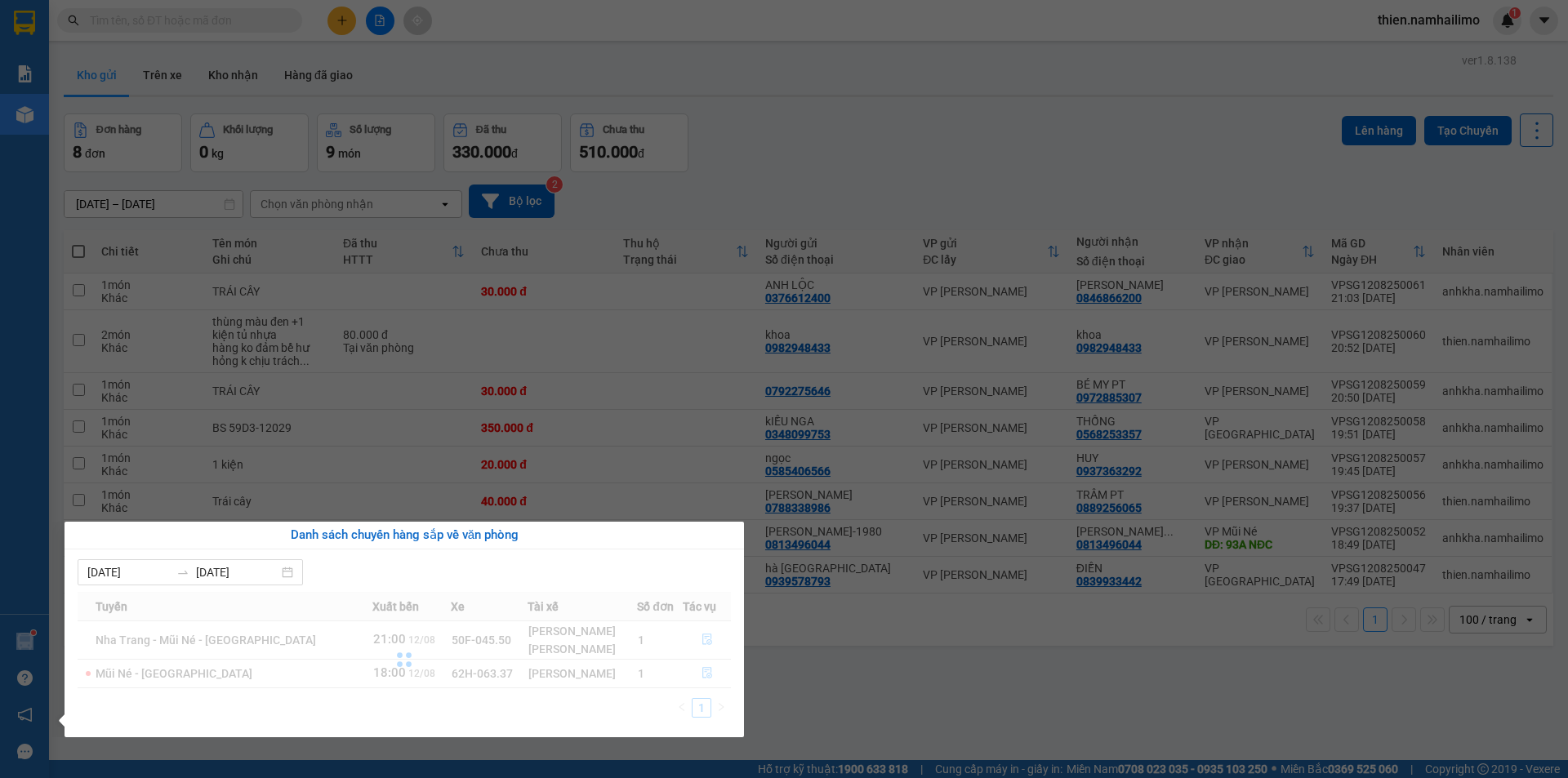
click at [27, 641] on div "Báo cáo Báo cáo dòng tiền (trạm) Doanh số tạo đơn theo VP gửi (trạm) Kho hàng m…" at bounding box center [25, 389] width 49 height 778
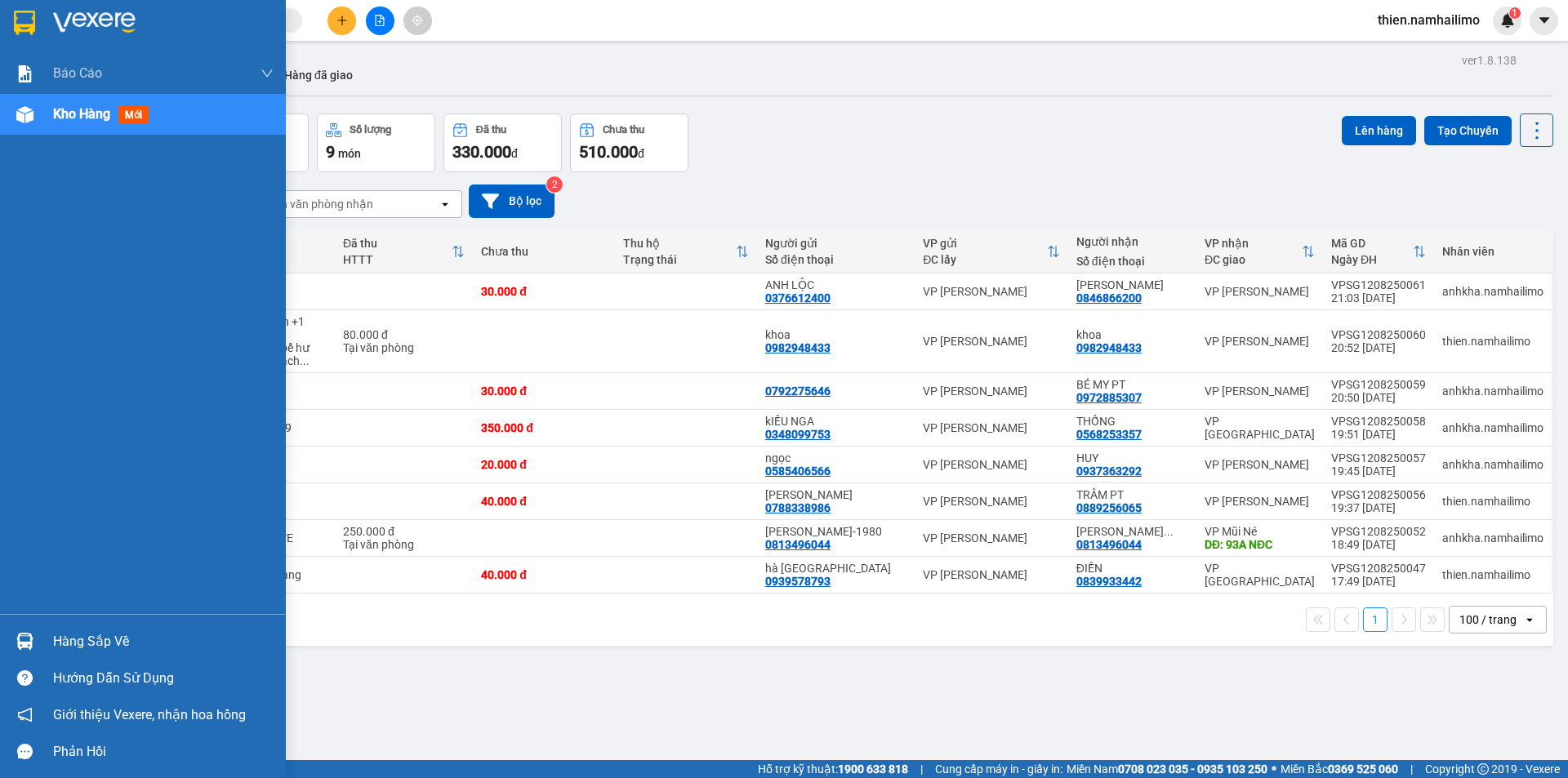
click at [31, 641] on img at bounding box center [25, 641] width 18 height 18
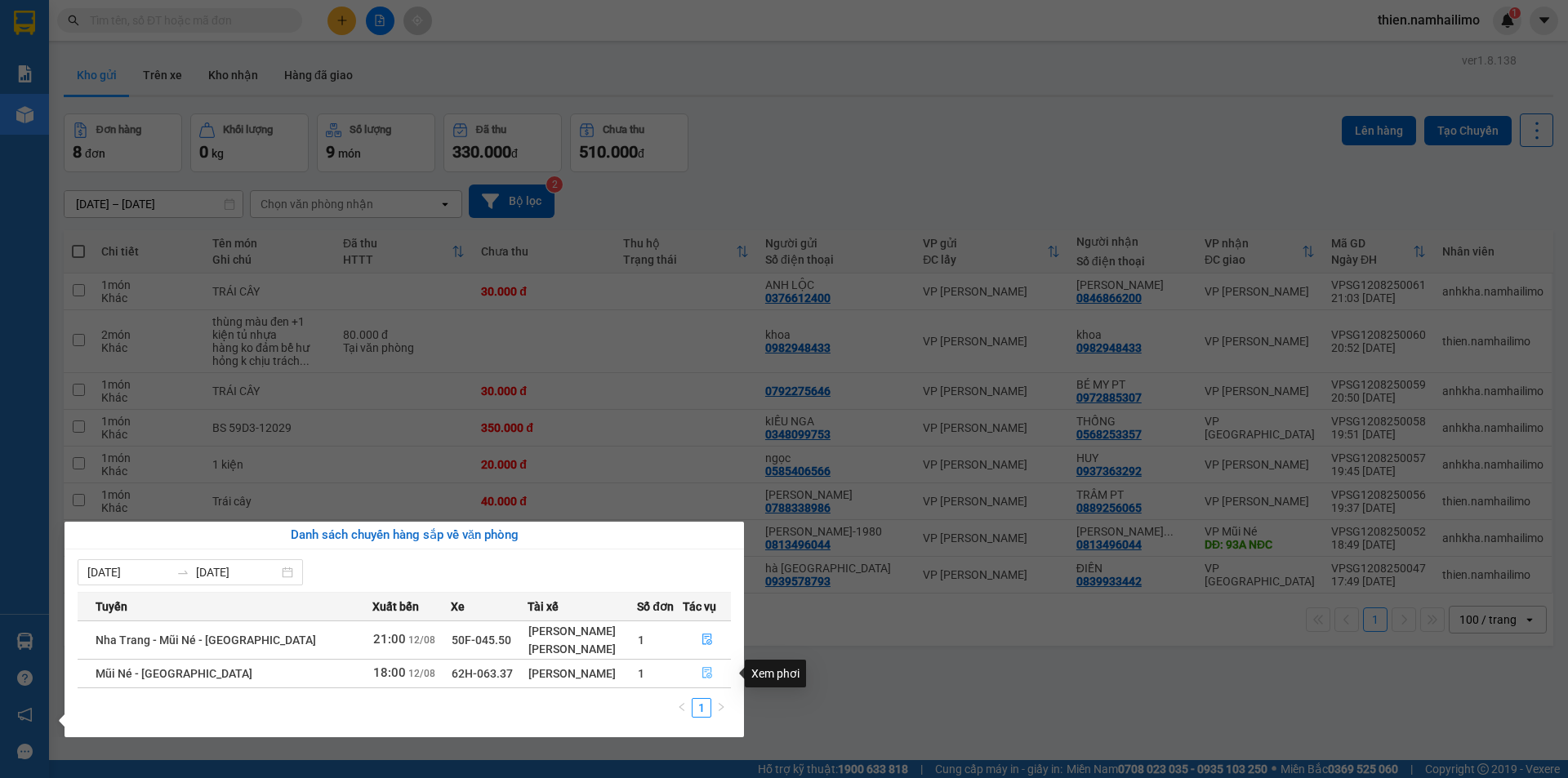
click at [695, 683] on button "button" at bounding box center [707, 674] width 46 height 26
click at [701, 674] on main "ver 1.8.138 Kho gửi Trên xe Kho nhận Hàng đã giao Đơn hàng 8 đơn Khối lượng 0 k…" at bounding box center [784, 380] width 1568 height 760
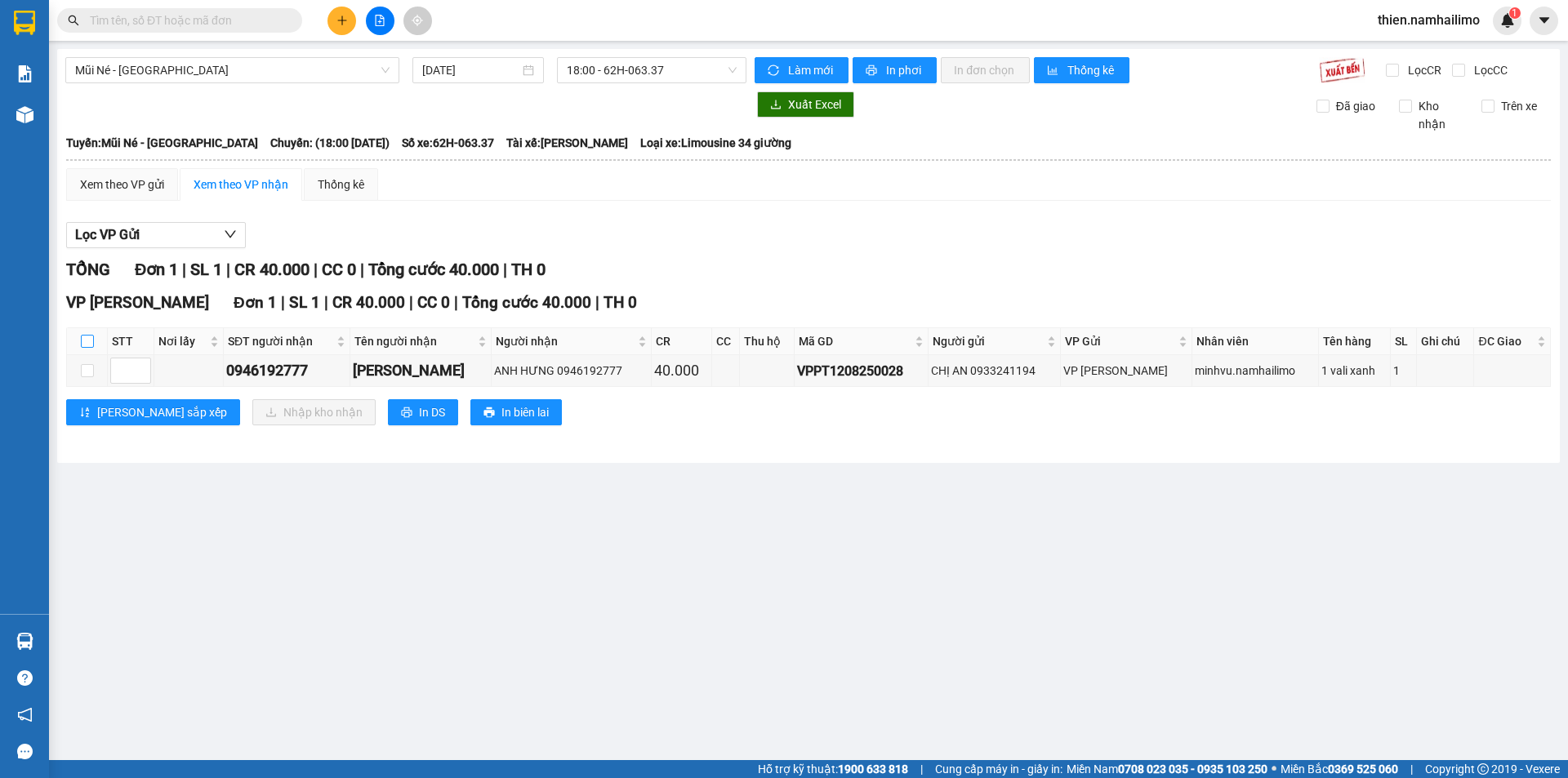
click at [83, 344] on input "checkbox" at bounding box center [87, 340] width 13 height 13
checkbox input "true"
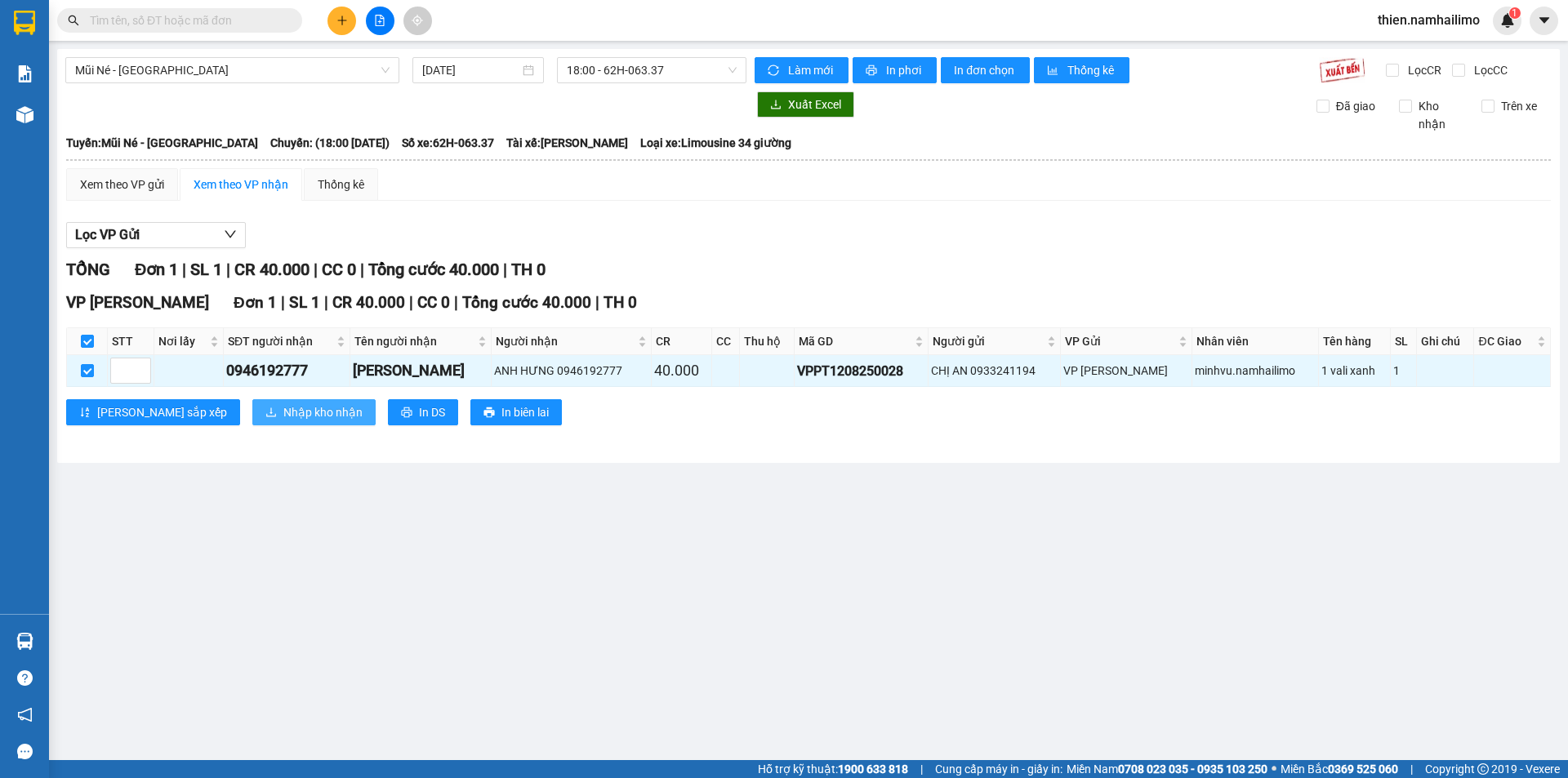
click at [284, 419] on span "Nhập kho nhận" at bounding box center [323, 412] width 79 height 18
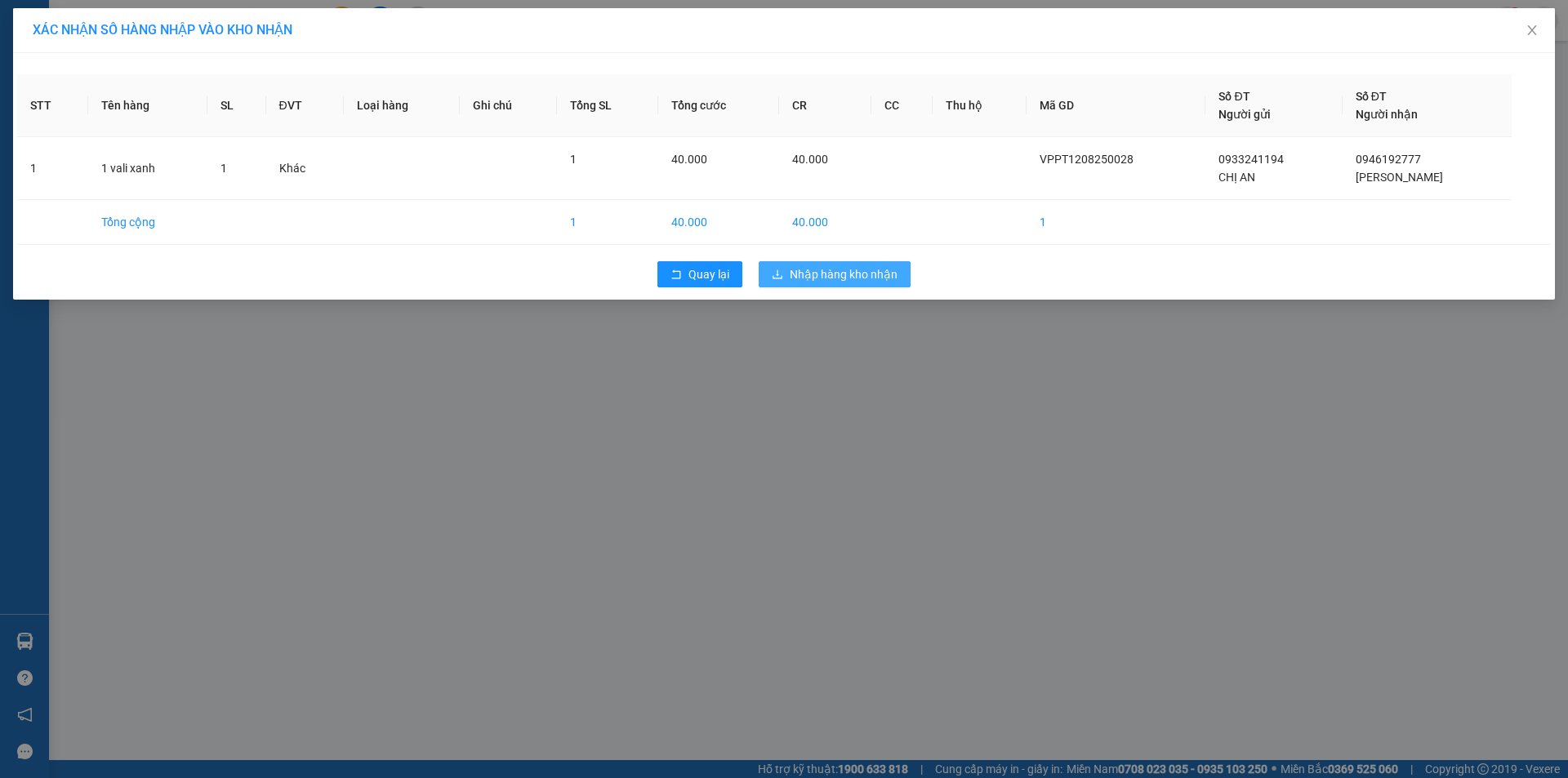
click at [867, 277] on span "Nhập hàng kho nhận" at bounding box center [843, 274] width 108 height 18
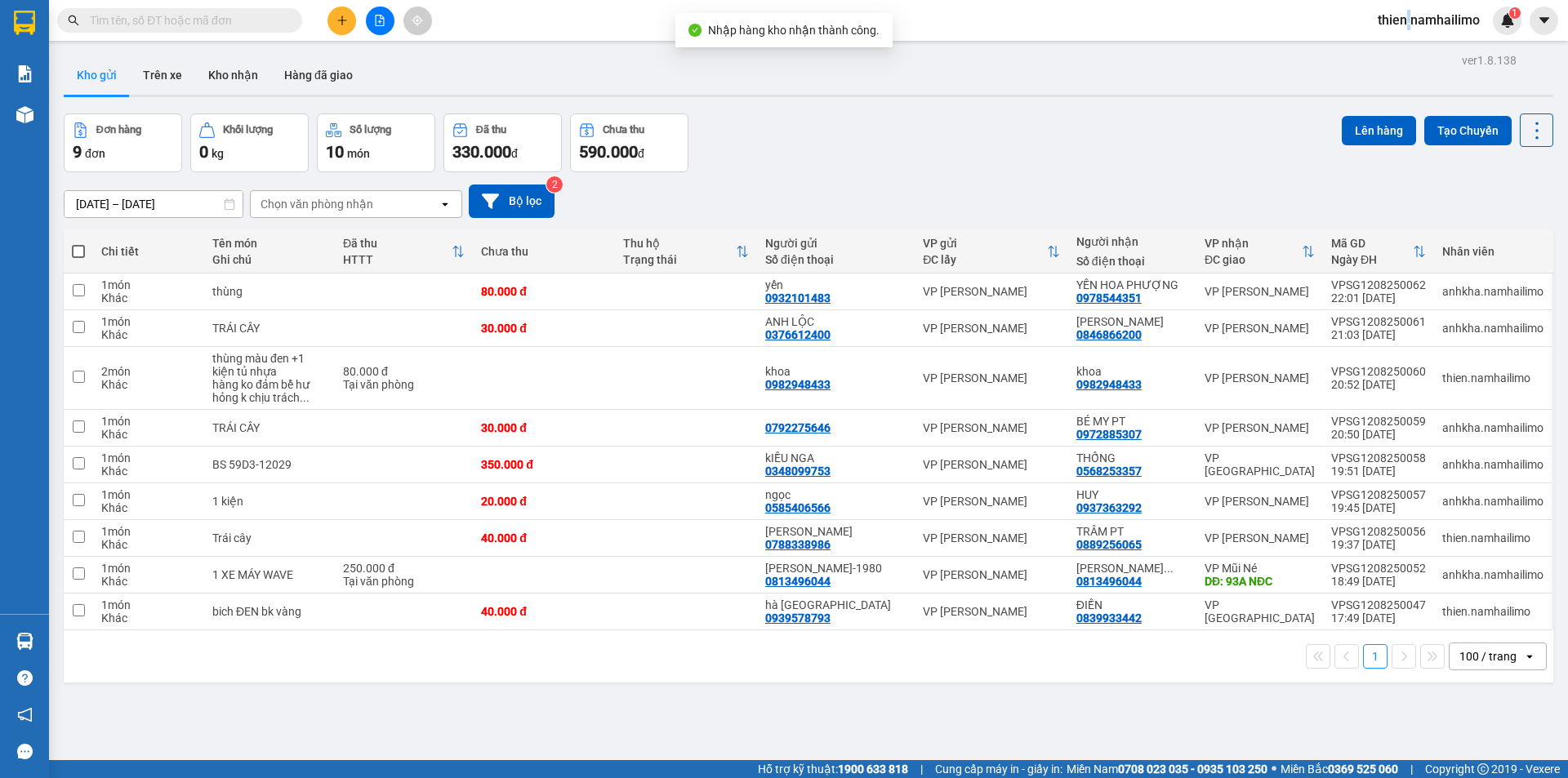
click at [1410, 14] on span "thien.namhailimo" at bounding box center [1429, 19] width 128 height 20
click at [1440, 54] on span "Đăng xuất" at bounding box center [1436, 51] width 94 height 18
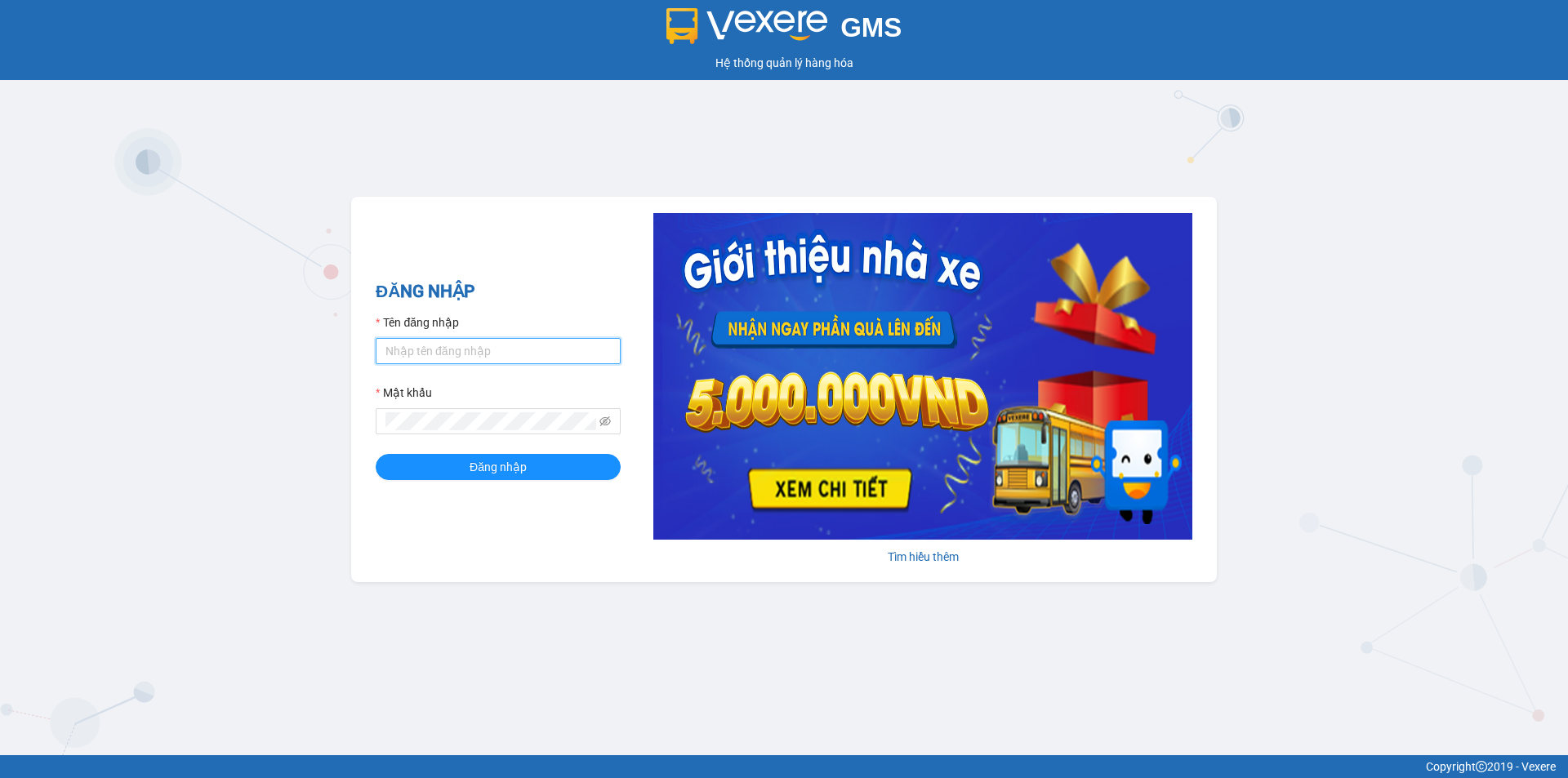
click at [499, 354] on input "Tên đăng nhập" at bounding box center [498, 351] width 245 height 26
type input "thien.namhailimo"
click at [506, 411] on span at bounding box center [498, 421] width 245 height 26
click at [376, 454] on button "Đăng nhập" at bounding box center [498, 467] width 245 height 26
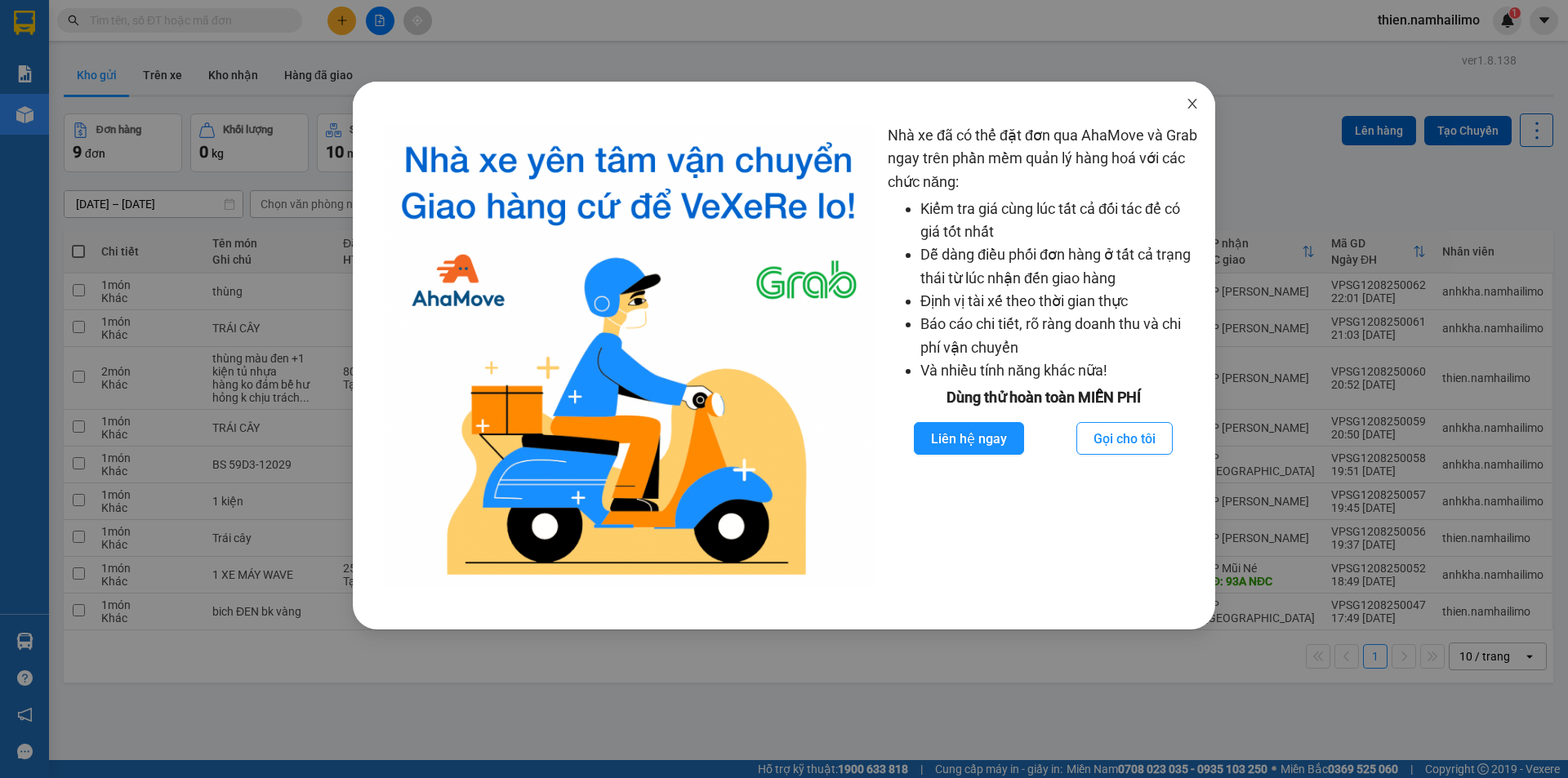
click at [1234, 101] on div "Nhà xe đã có thể đặt đơn qua AhaMove và Grab ngay trên phần mềm quản lý hàng ho…" at bounding box center [784, 389] width 1568 height 778
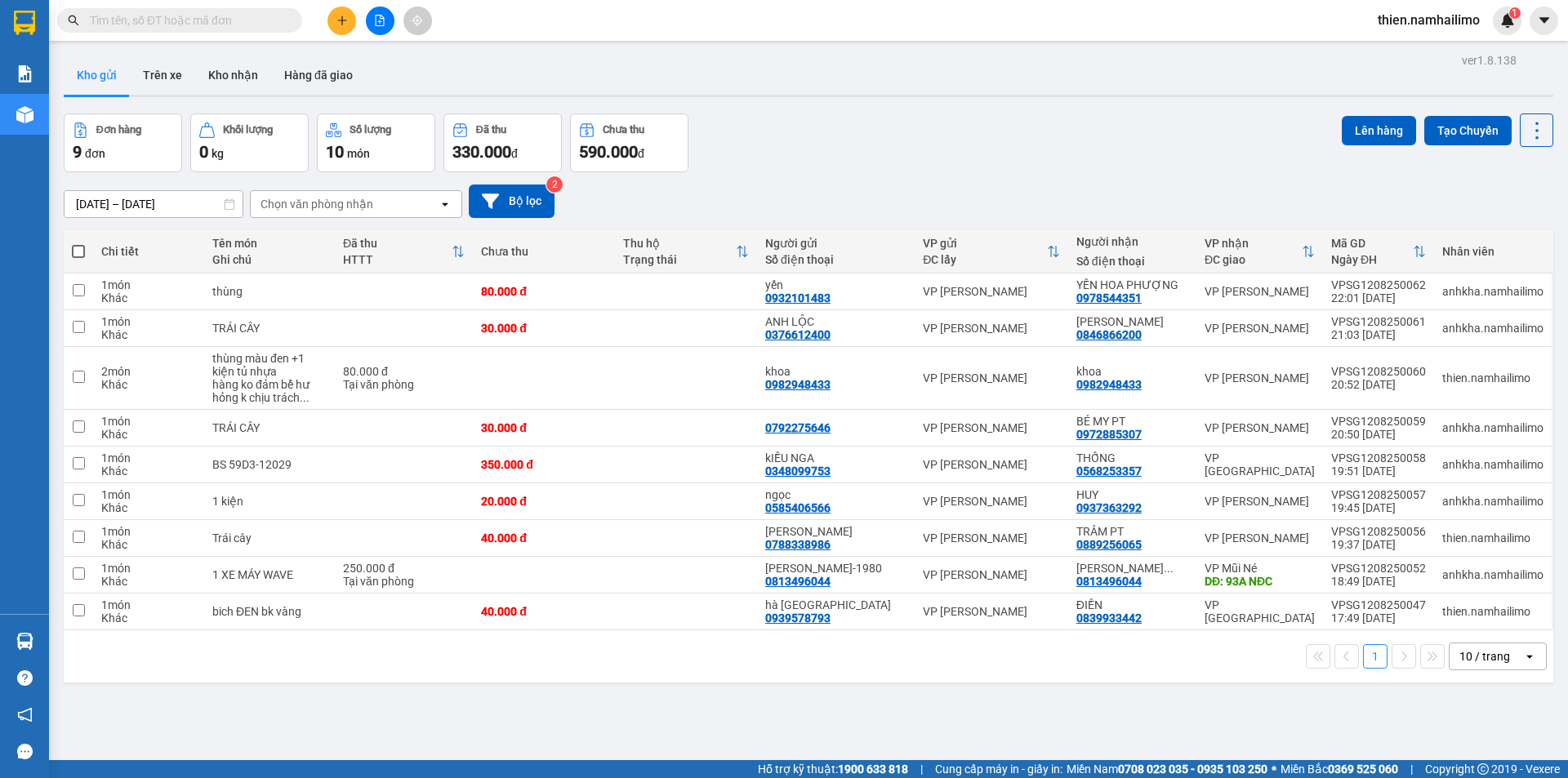
drag, startPoint x: 313, startPoint y: 206, endPoint x: 322, endPoint y: 215, distance: 12.7
click at [314, 206] on div "Chọn văn phòng nhận" at bounding box center [317, 204] width 113 height 17
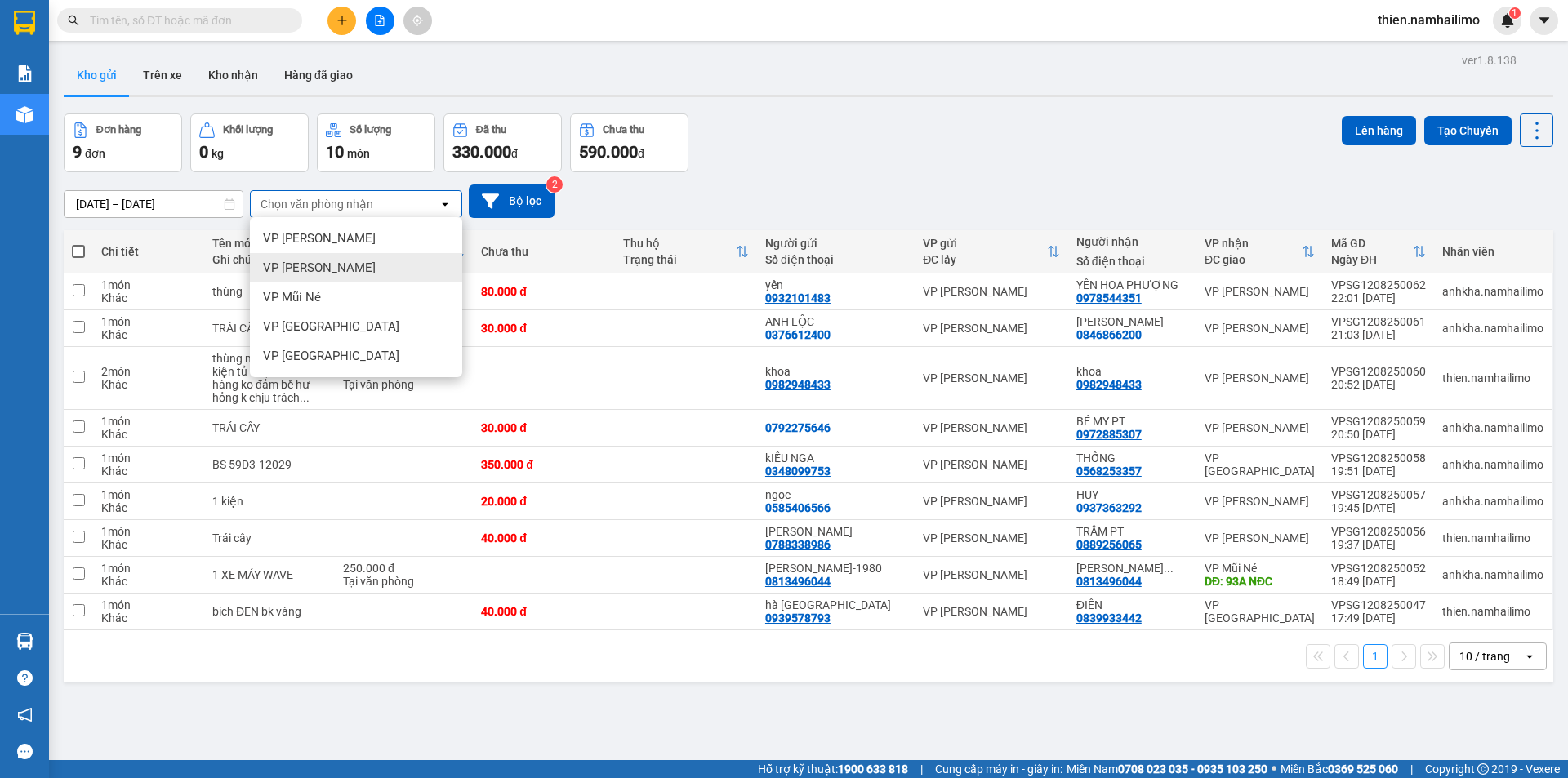
click at [353, 268] on div "VP Phan Thiết" at bounding box center [355, 268] width 213 height 30
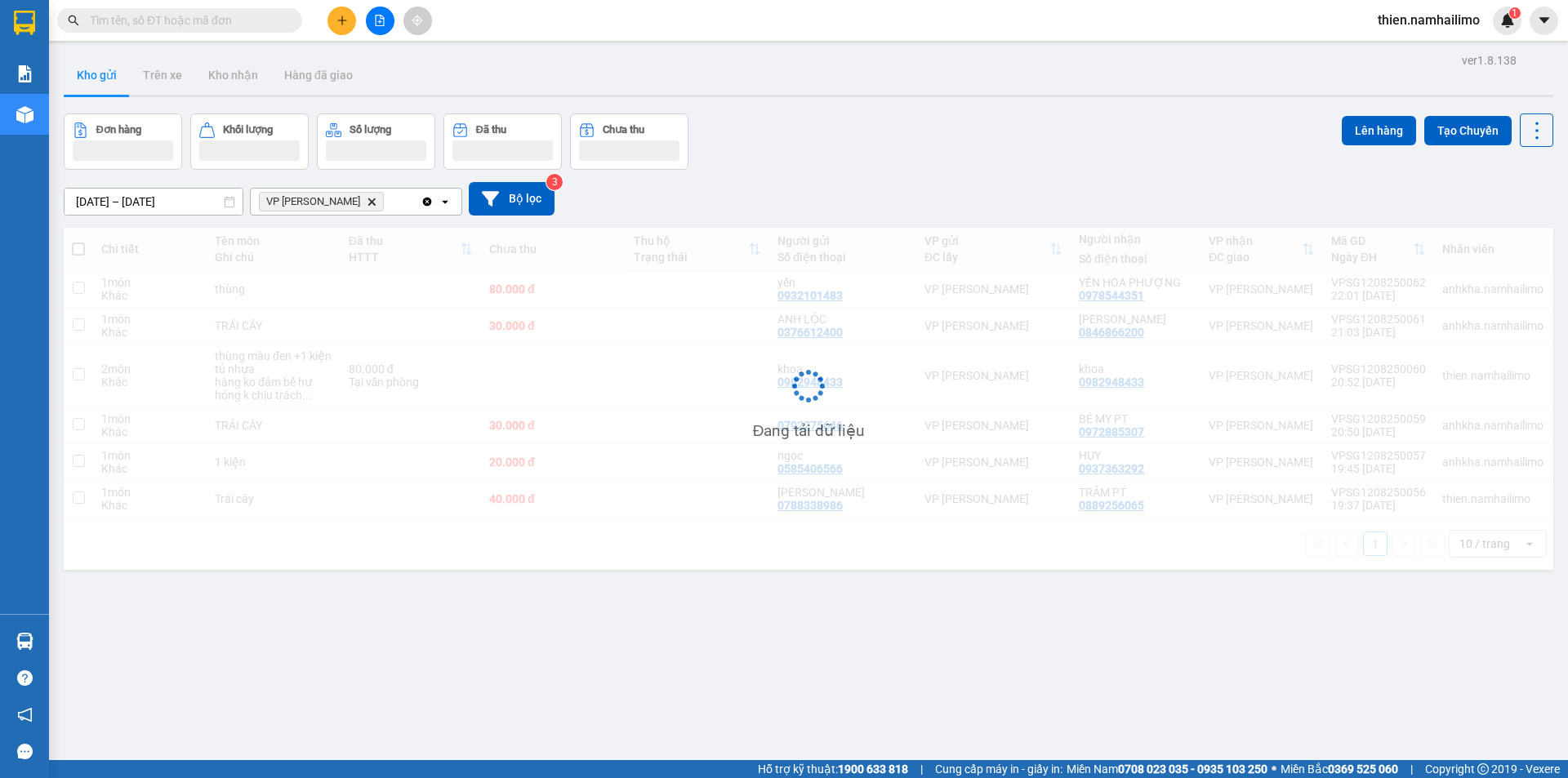
click at [390, 206] on div "VP Phan Thiết Delete" at bounding box center [335, 201] width 170 height 26
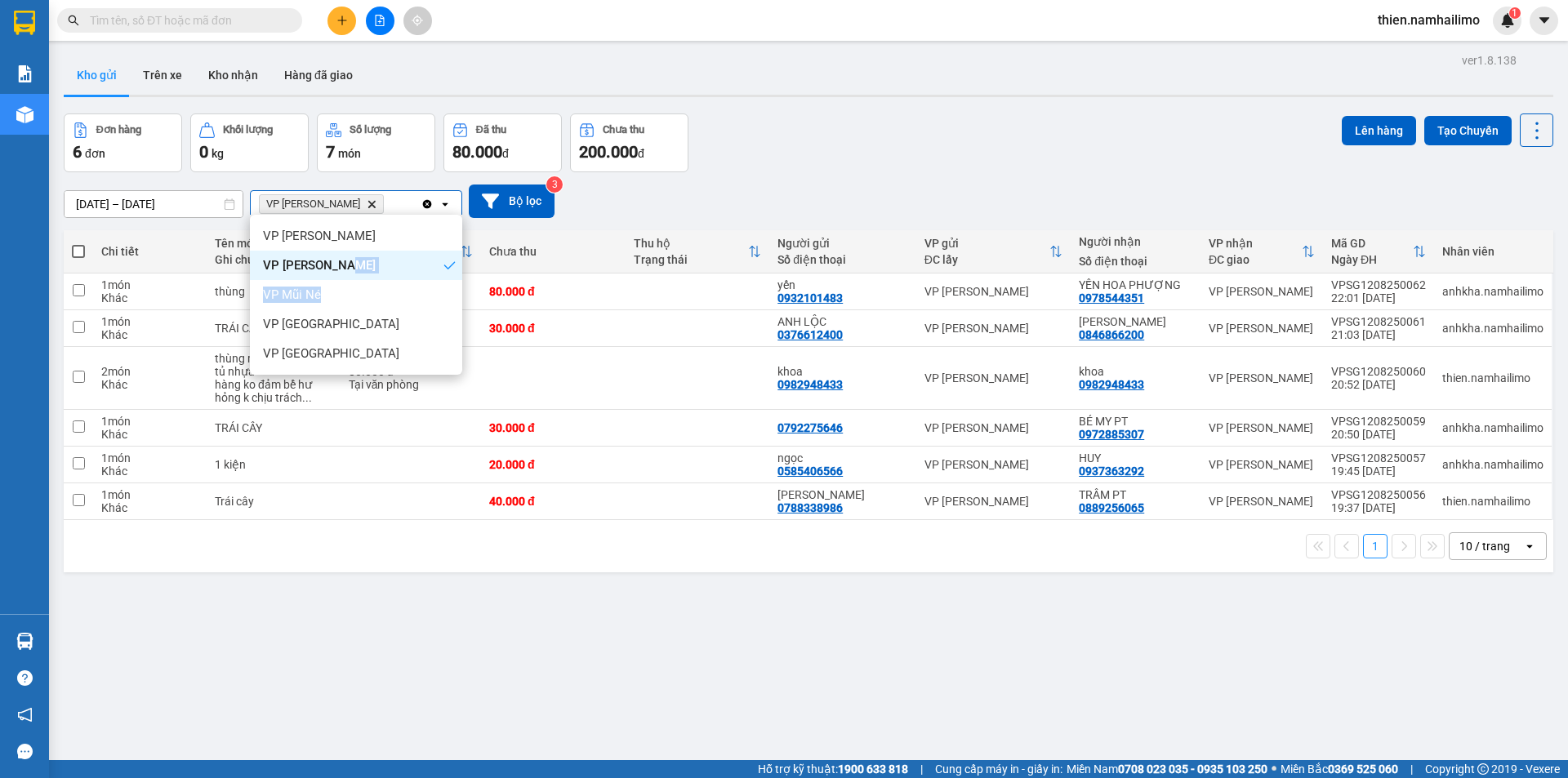
drag, startPoint x: 349, startPoint y: 277, endPoint x: 350, endPoint y: 288, distance: 11.0
click at [350, 288] on ul "VP Phạm Ngũ Lão VP Phan Thiết VP Mũi Né VP Nha Trang VP chợ Mũi Né" at bounding box center [355, 294] width 213 height 160
click at [350, 288] on div "VP Mũi Né" at bounding box center [355, 295] width 213 height 30
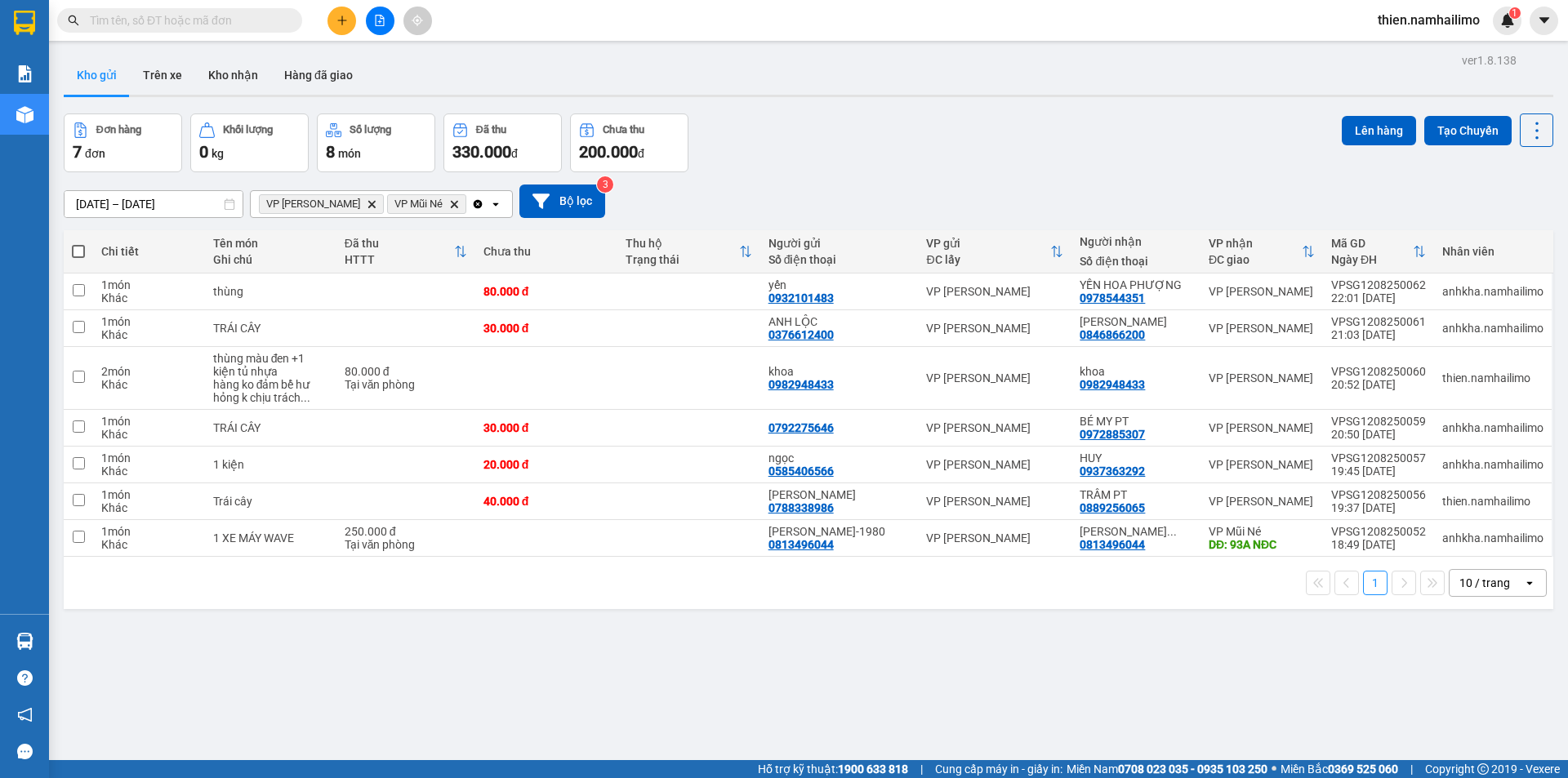
click at [443, 200] on div "VP Phan Thiết Delete VP Mũi Né Delete" at bounding box center [361, 204] width 221 height 26
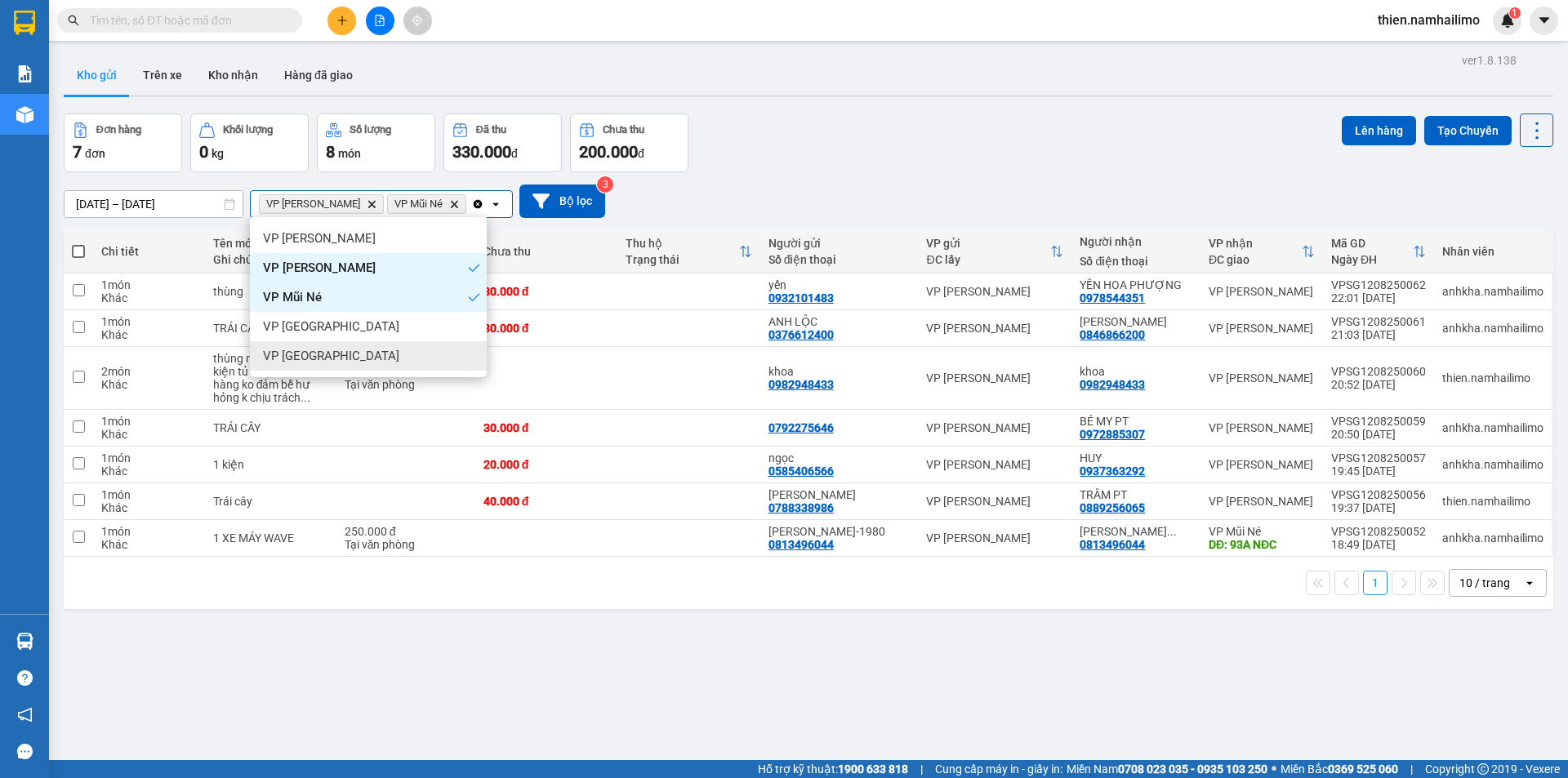
click at [354, 359] on div "VP chợ Mũi Né" at bounding box center [368, 356] width 236 height 30
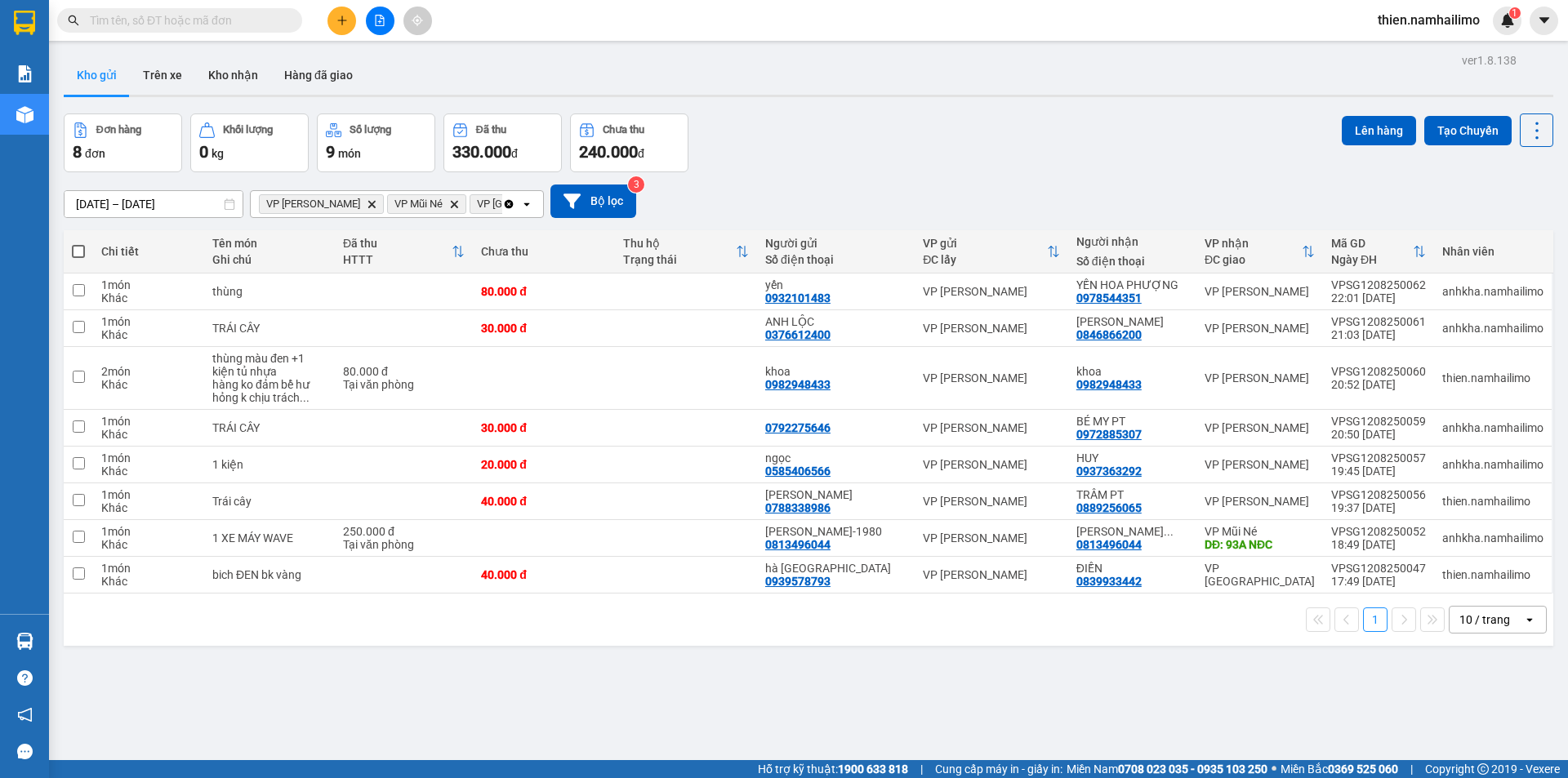
click at [77, 254] on span at bounding box center [78, 251] width 13 height 13
click at [79, 243] on input "checkbox" at bounding box center [79, 243] width 0 height 0
checkbox input "true"
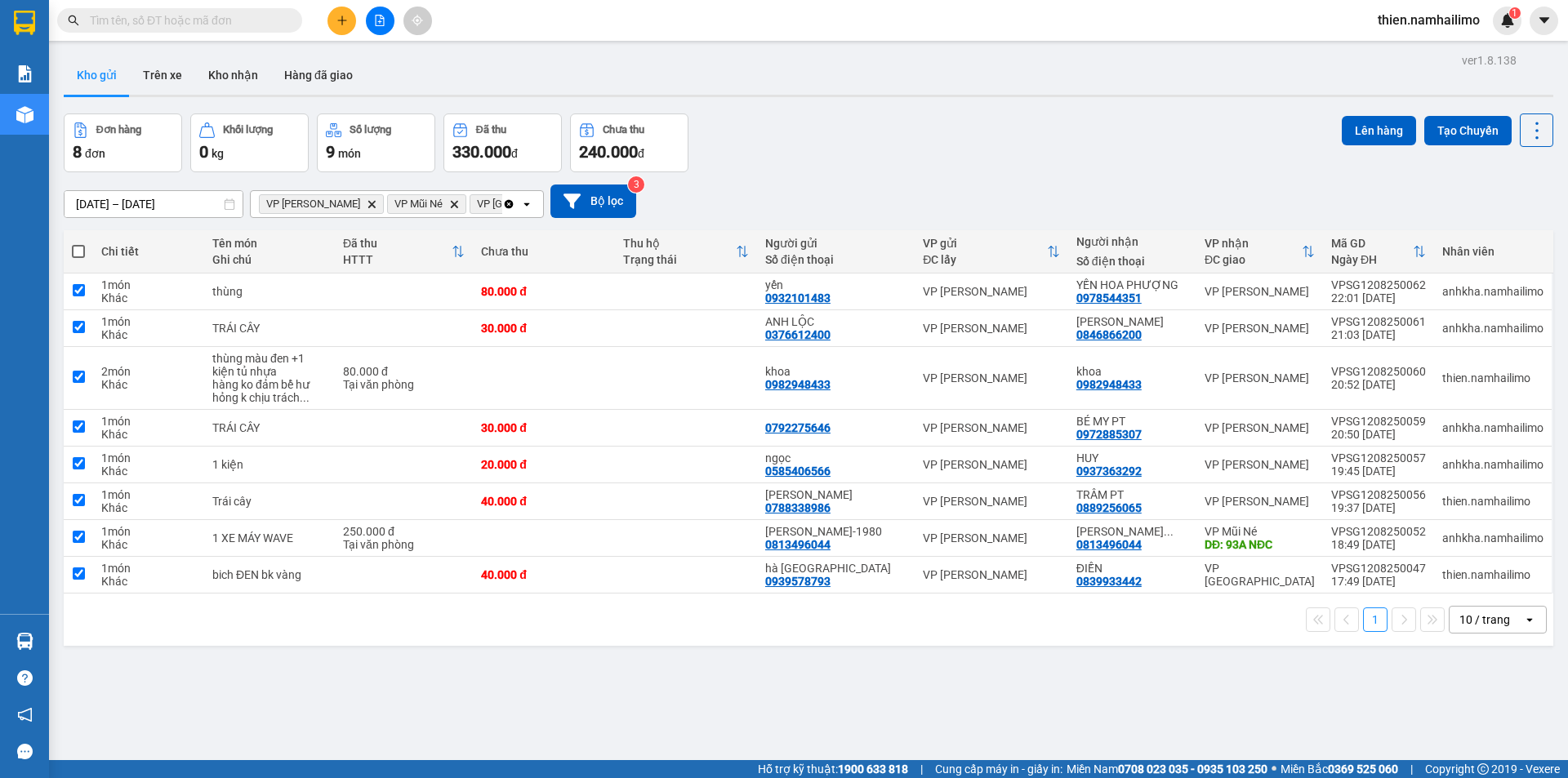
checkbox input "true"
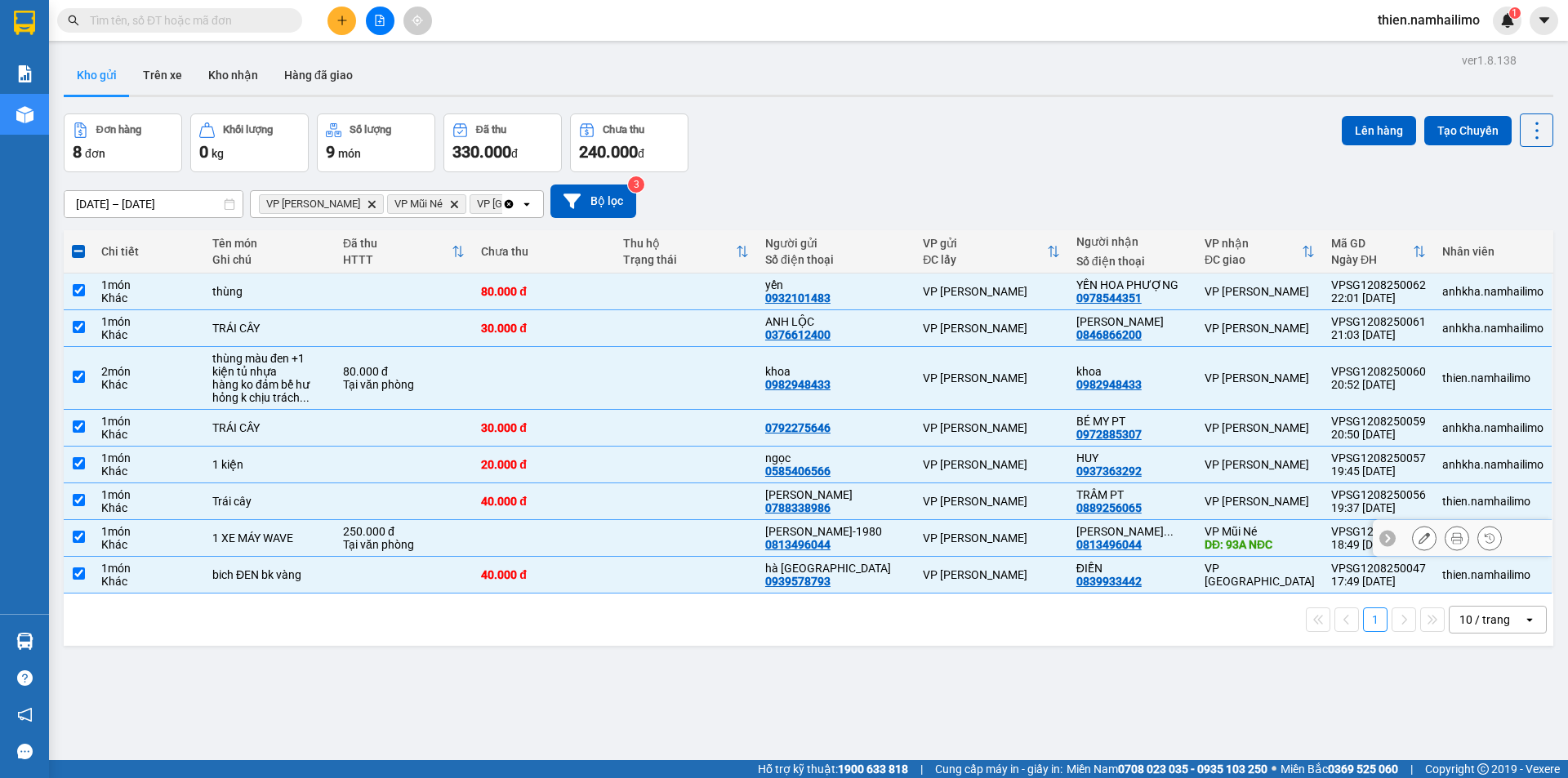
click at [327, 539] on div "1 XE MÁY WAVE" at bounding box center [270, 537] width 115 height 13
checkbox input "false"
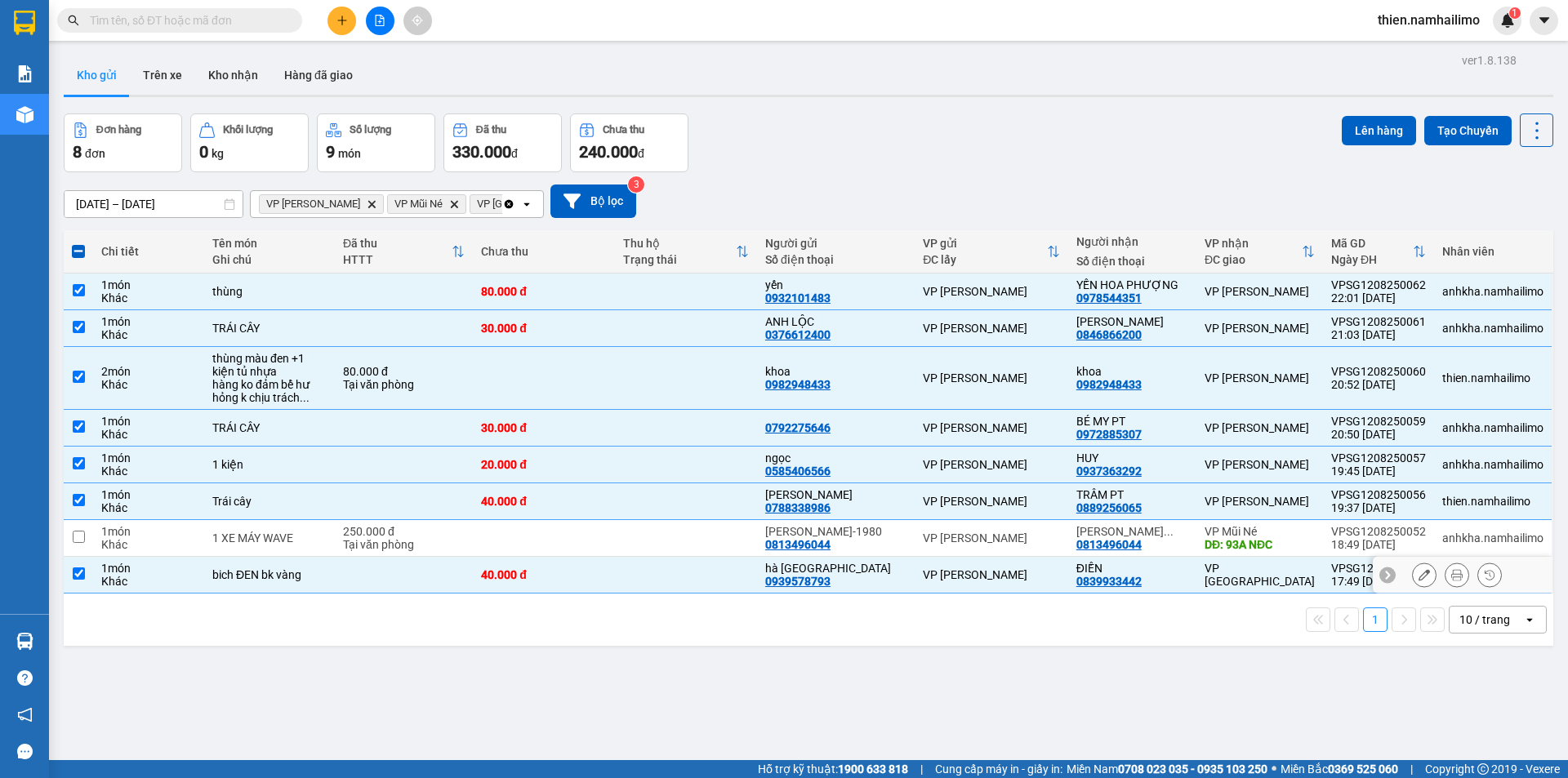
click at [267, 586] on td "bich ĐEN bk vàng" at bounding box center [269, 575] width 130 height 37
checkbox input "false"
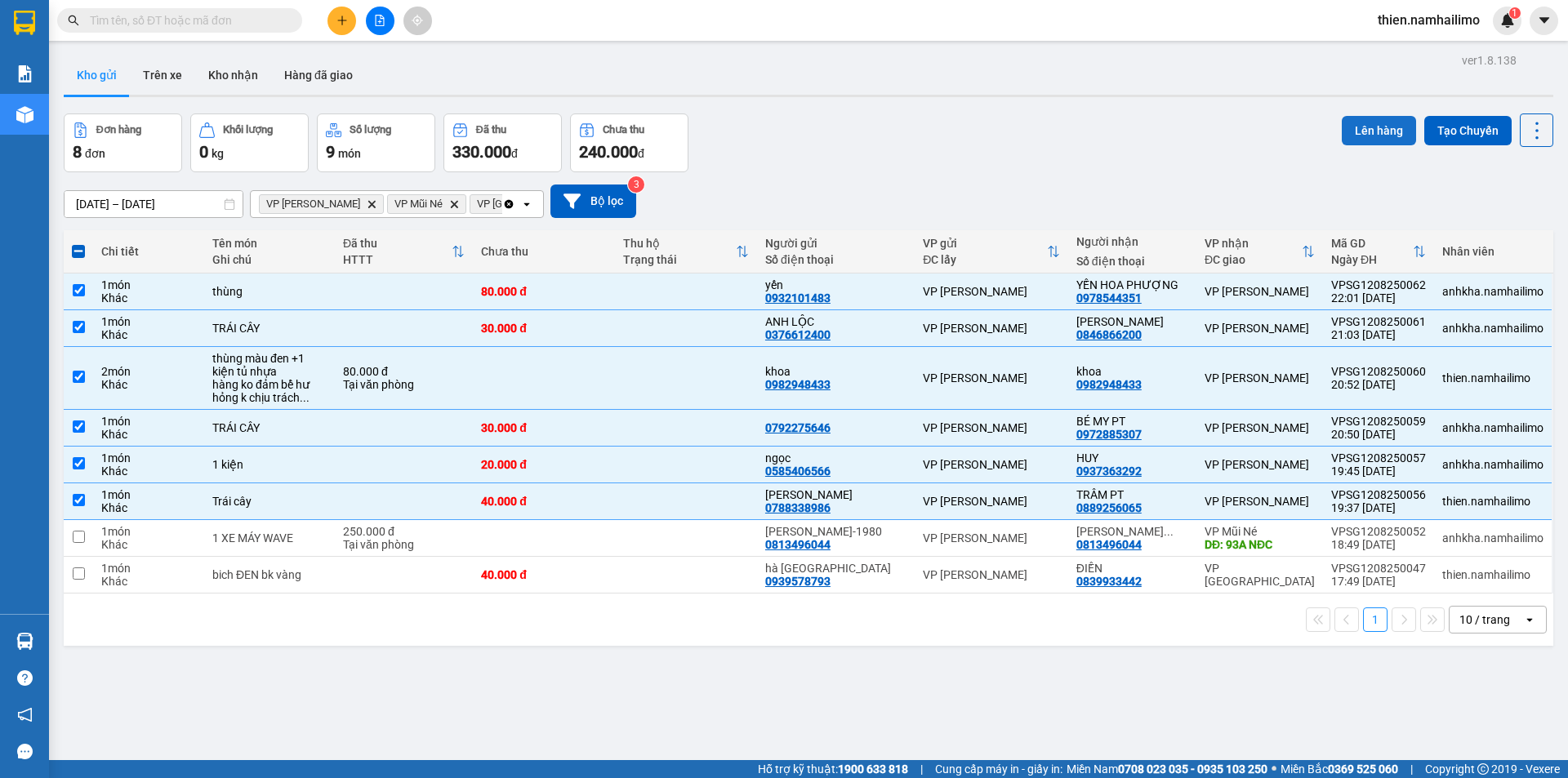
click at [1362, 116] on button "Lên hàng" at bounding box center [1378, 130] width 74 height 30
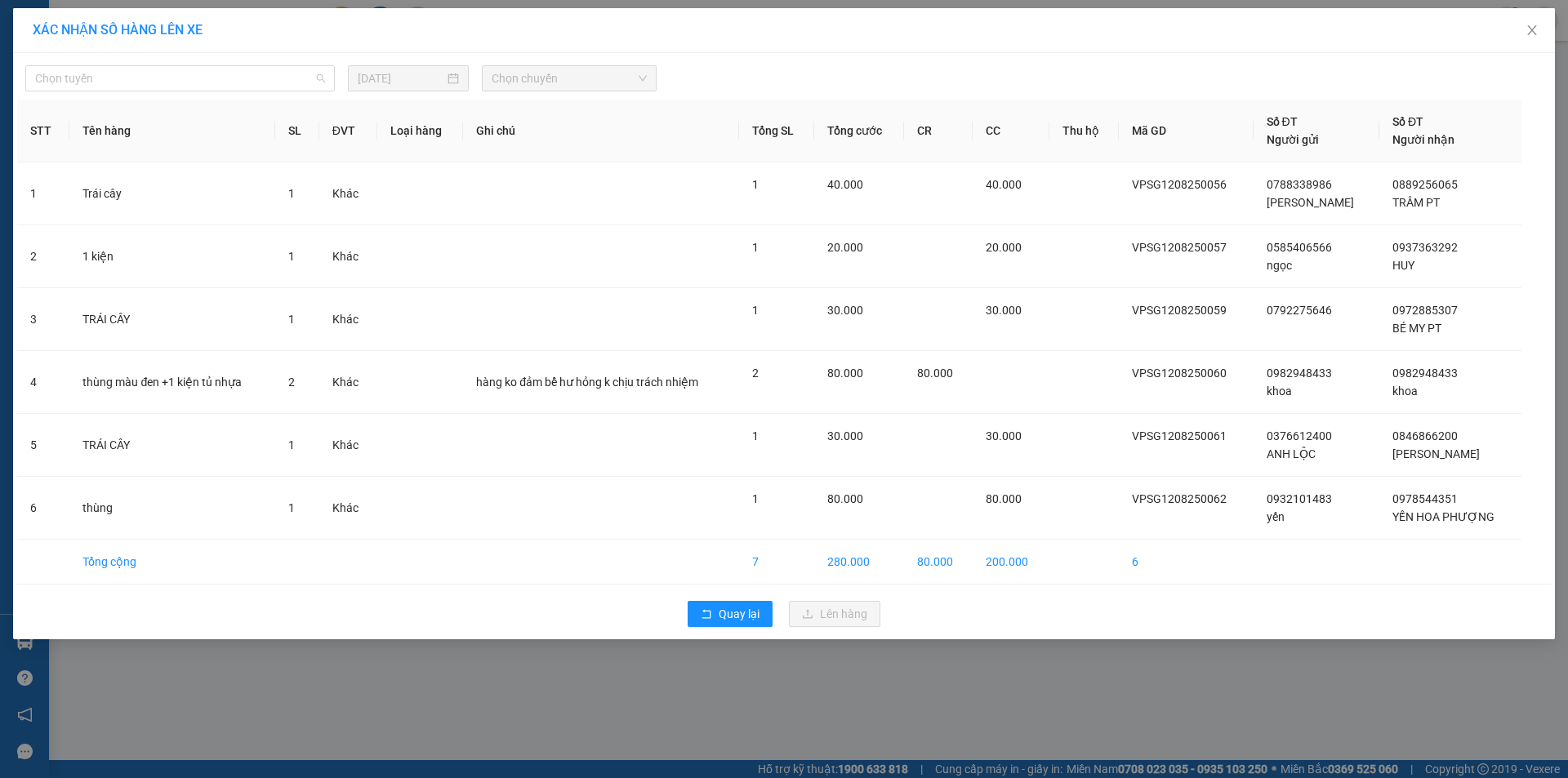
drag, startPoint x: 240, startPoint y: 70, endPoint x: 191, endPoint y: 188, distance: 127.8
click at [240, 79] on span "Chọn tuyến" at bounding box center [179, 79] width 290 height 25
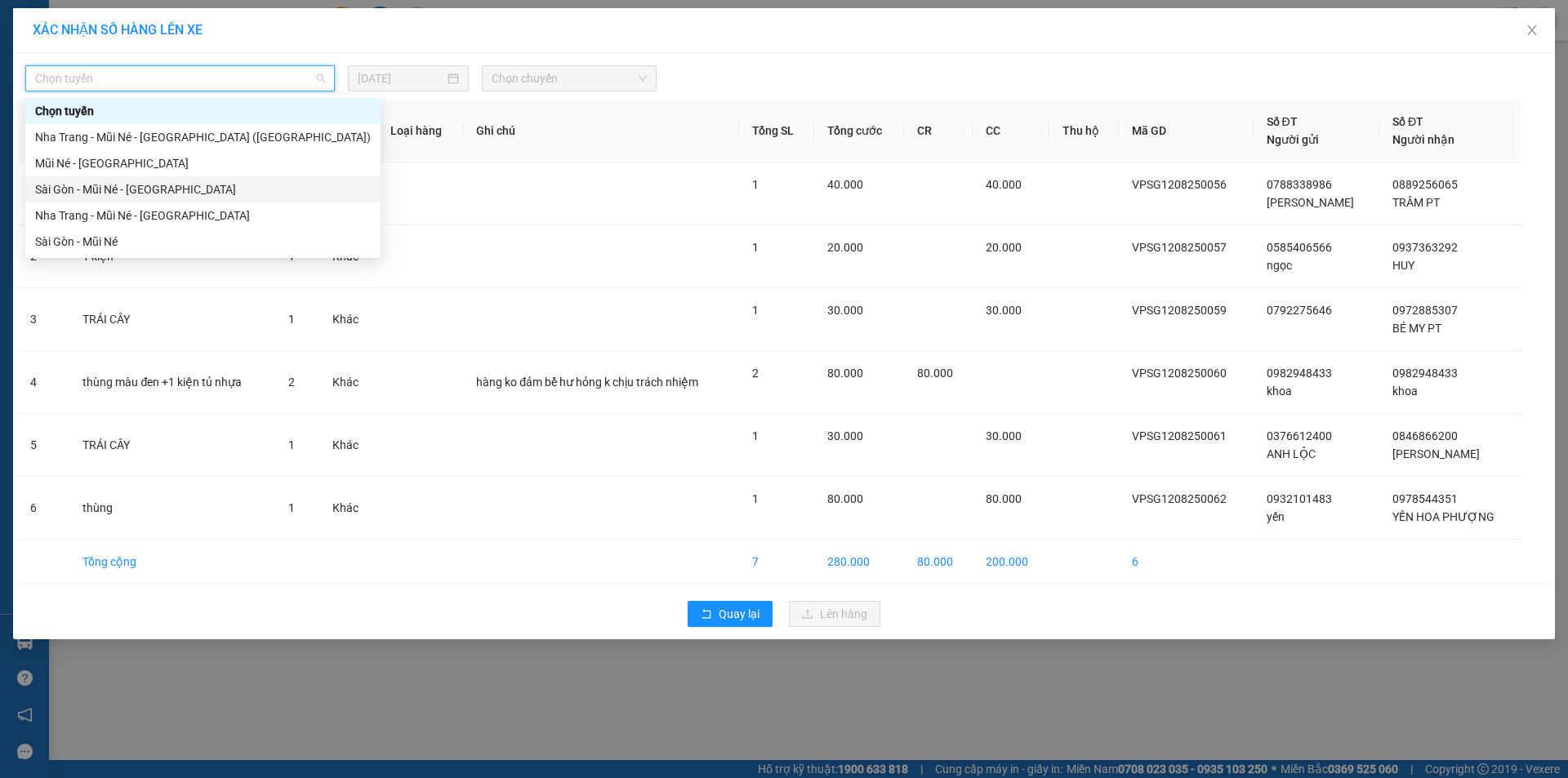
click at [151, 188] on div "Sài Gòn - Mũi Né - Nha Trang" at bounding box center [202, 189] width 335 height 18
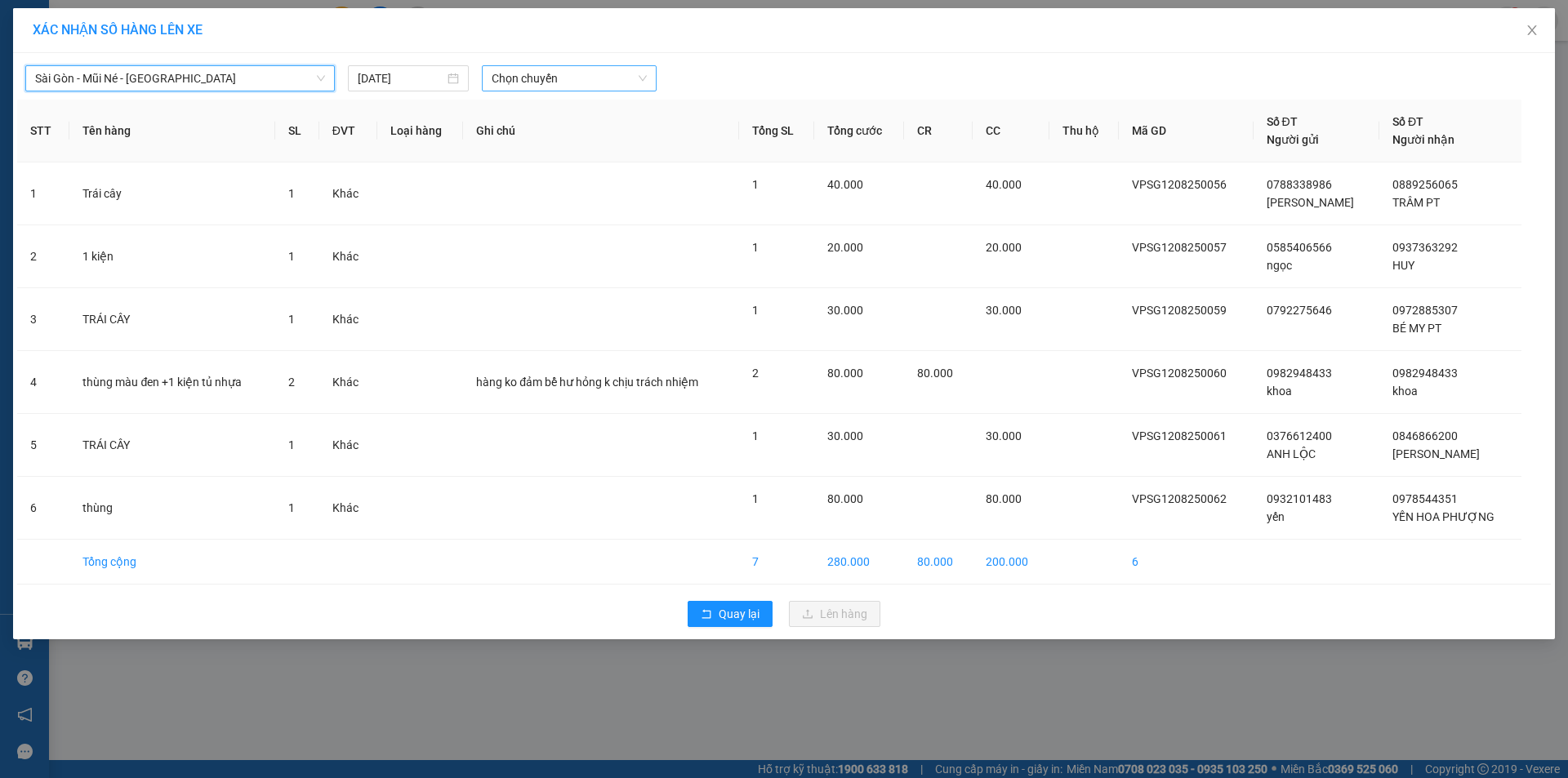
click at [618, 88] on span "Chọn chuyến" at bounding box center [569, 79] width 155 height 25
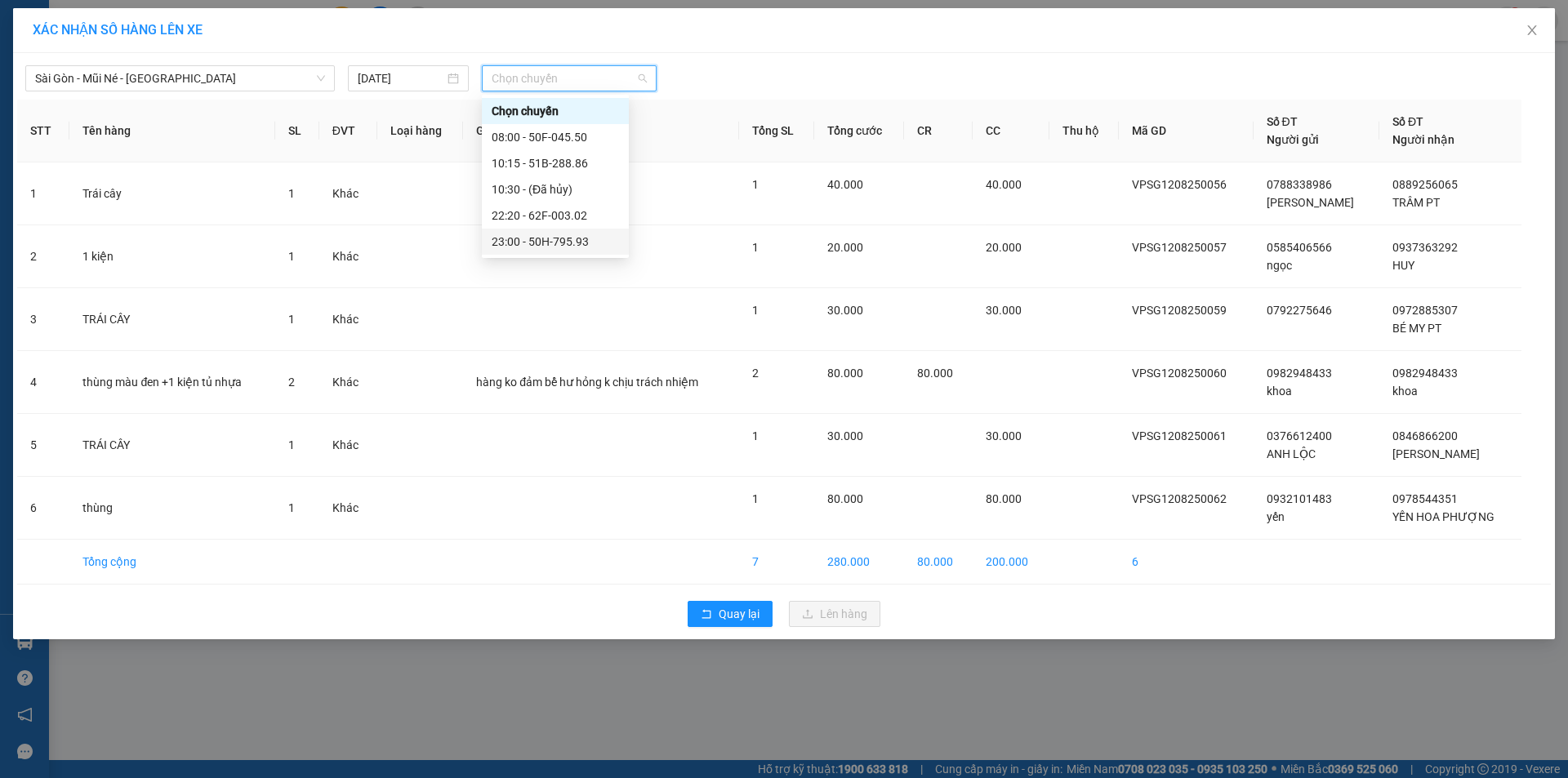
click at [574, 237] on div "23:00 - 50H-795.93" at bounding box center [556, 242] width 128 height 18
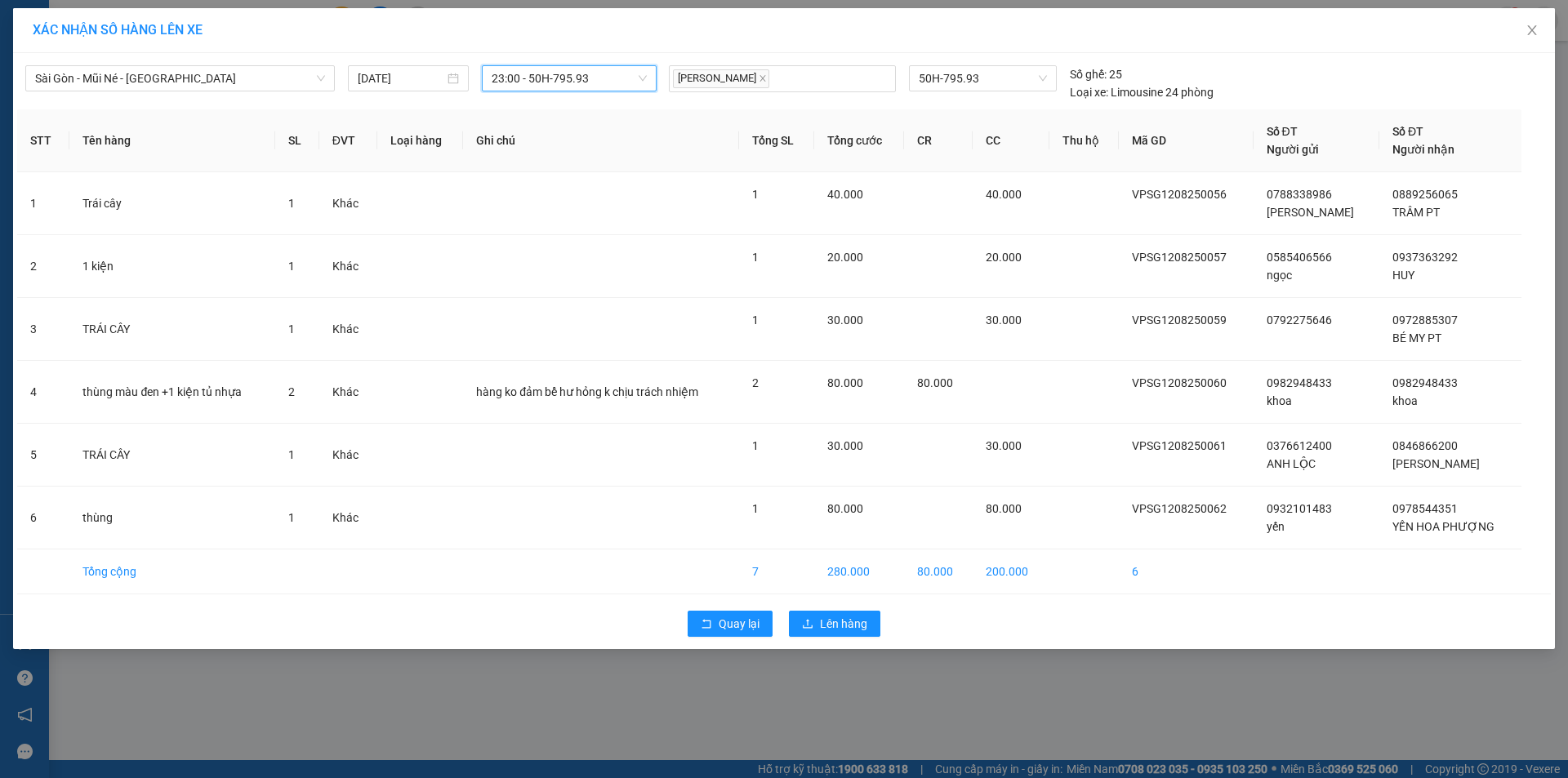
click at [558, 74] on span "23:00 - 50H-795.93" at bounding box center [569, 79] width 155 height 25
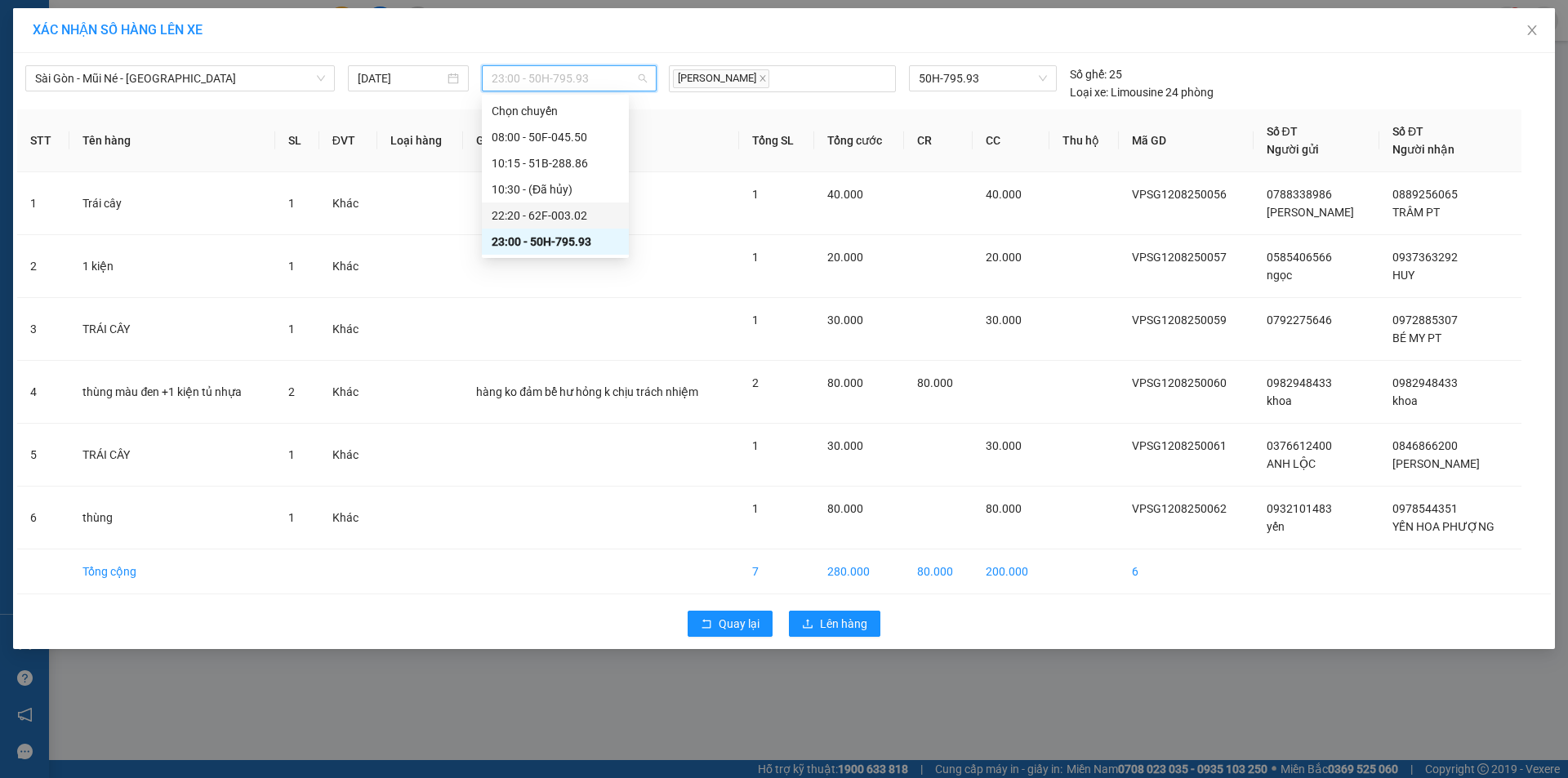
click at [567, 207] on div "22:20 - 62F-003.02" at bounding box center [556, 215] width 128 height 18
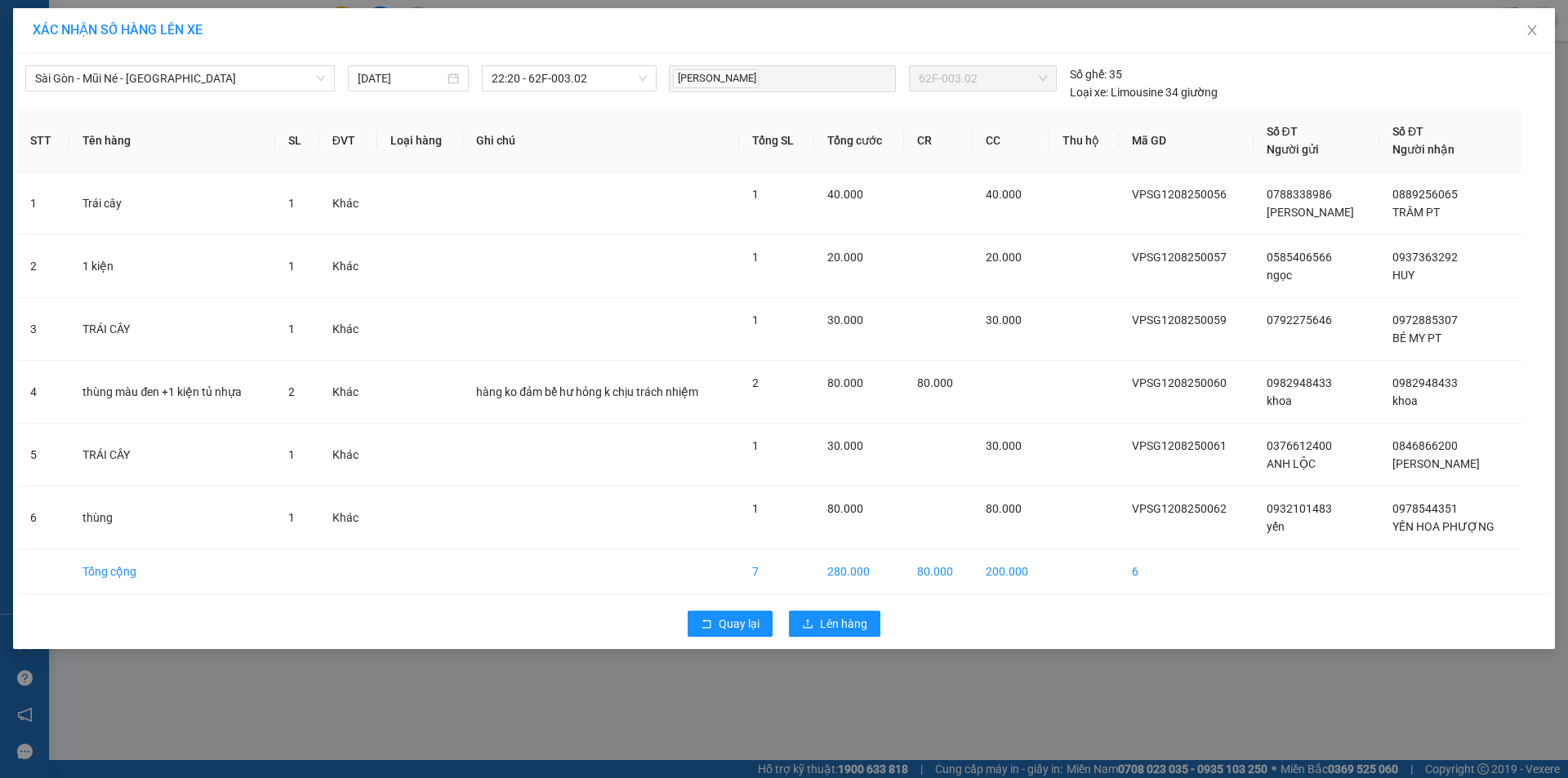
click at [855, 601] on div "Sài Gòn - Mũi Né - Nha Trang 12/08/2025 22:20 - 62F-003.02 NGUYỄN MINH HOÀNG 62…" at bounding box center [784, 351] width 1542 height 596
drag, startPoint x: 847, startPoint y: 611, endPoint x: 840, endPoint y: 620, distance: 11.4
click at [844, 616] on button "Lên hàng" at bounding box center [834, 624] width 91 height 26
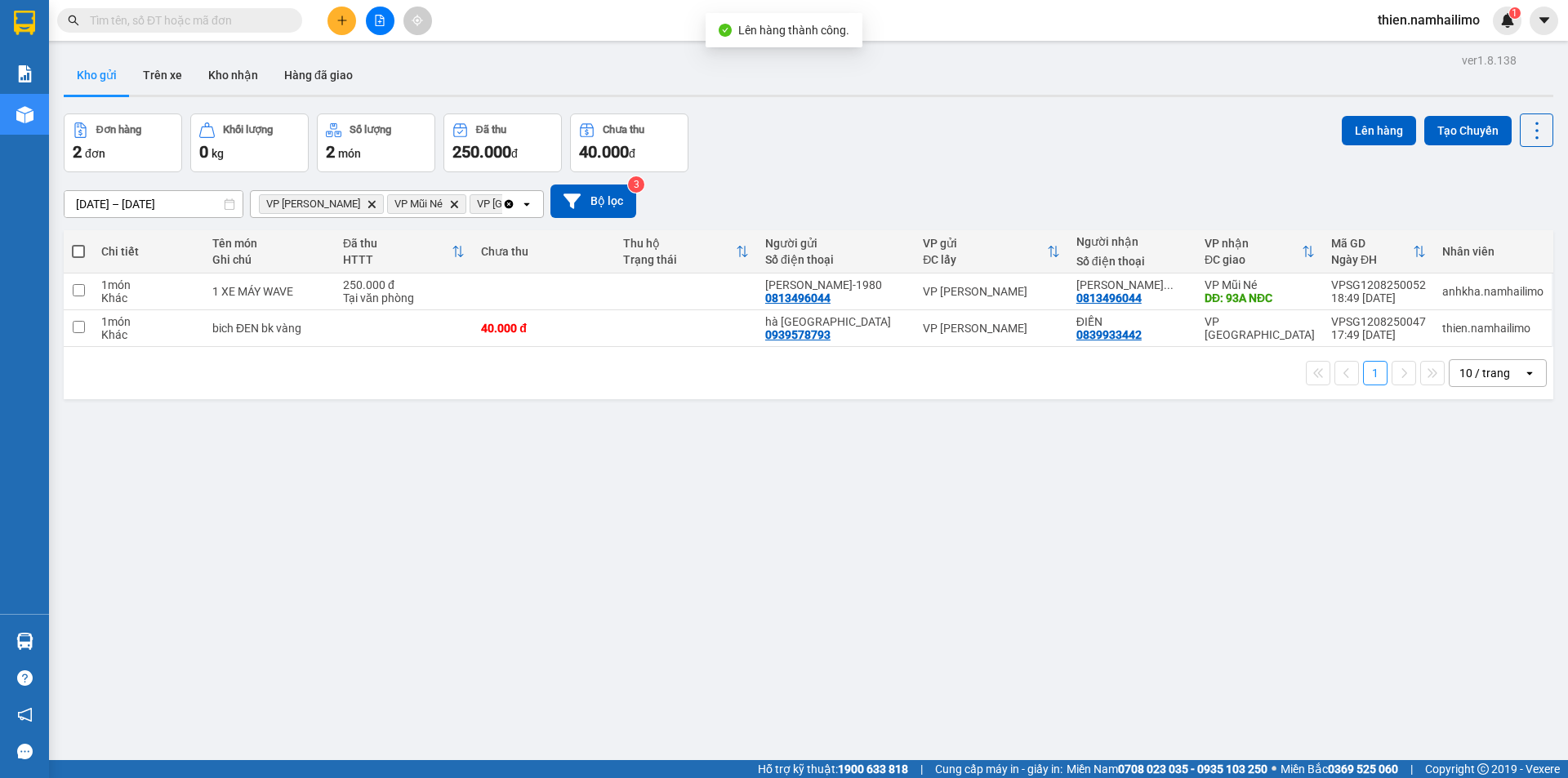
click at [367, 207] on icon "Delete" at bounding box center [371, 204] width 10 height 10
click at [321, 207] on span "VP Mũi Né Delete" at bounding box center [299, 204] width 79 height 19
click at [325, 206] on icon "Delete" at bounding box center [326, 204] width 10 height 10
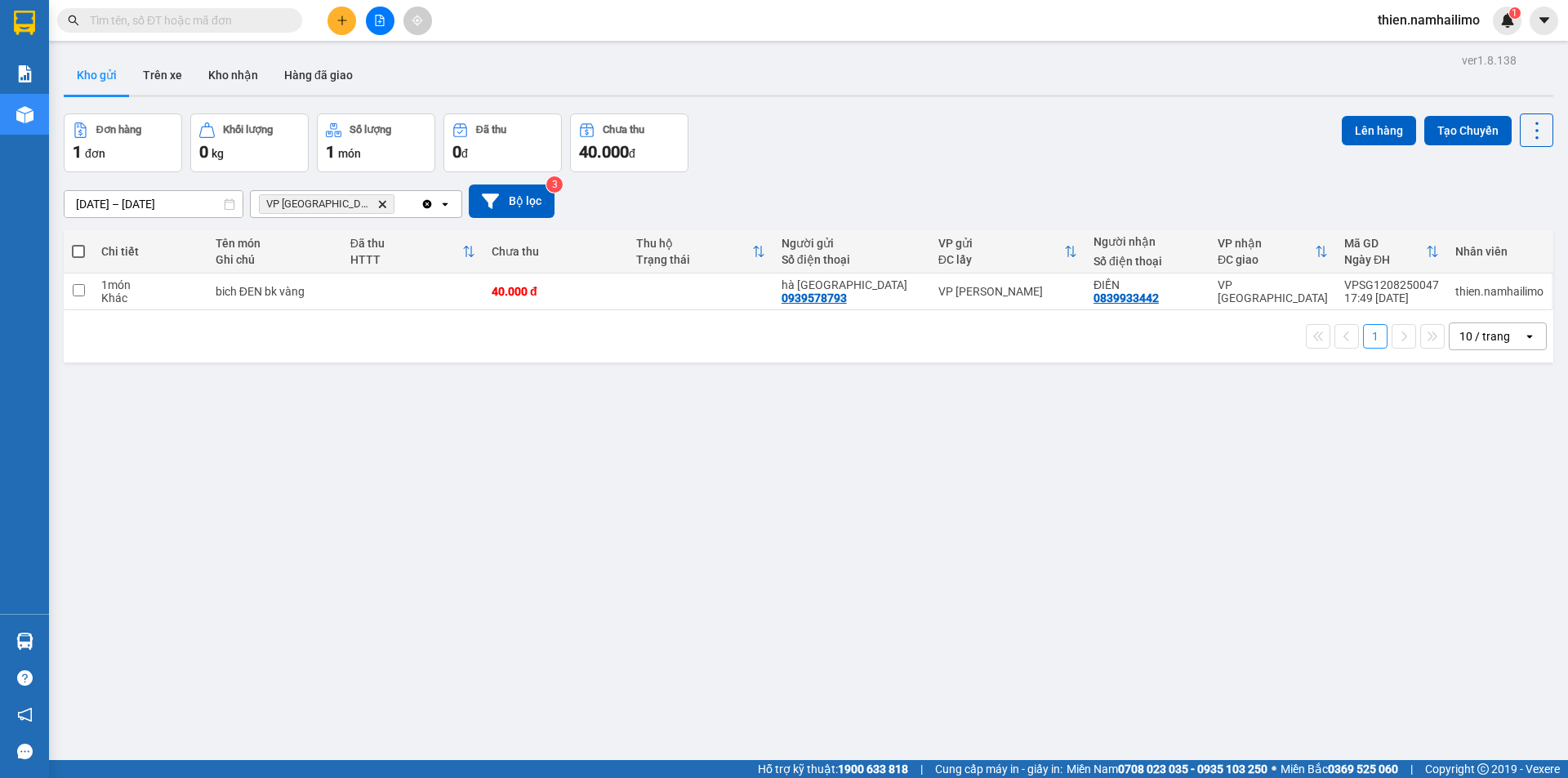
click at [377, 200] on icon "Delete" at bounding box center [382, 204] width 10 height 10
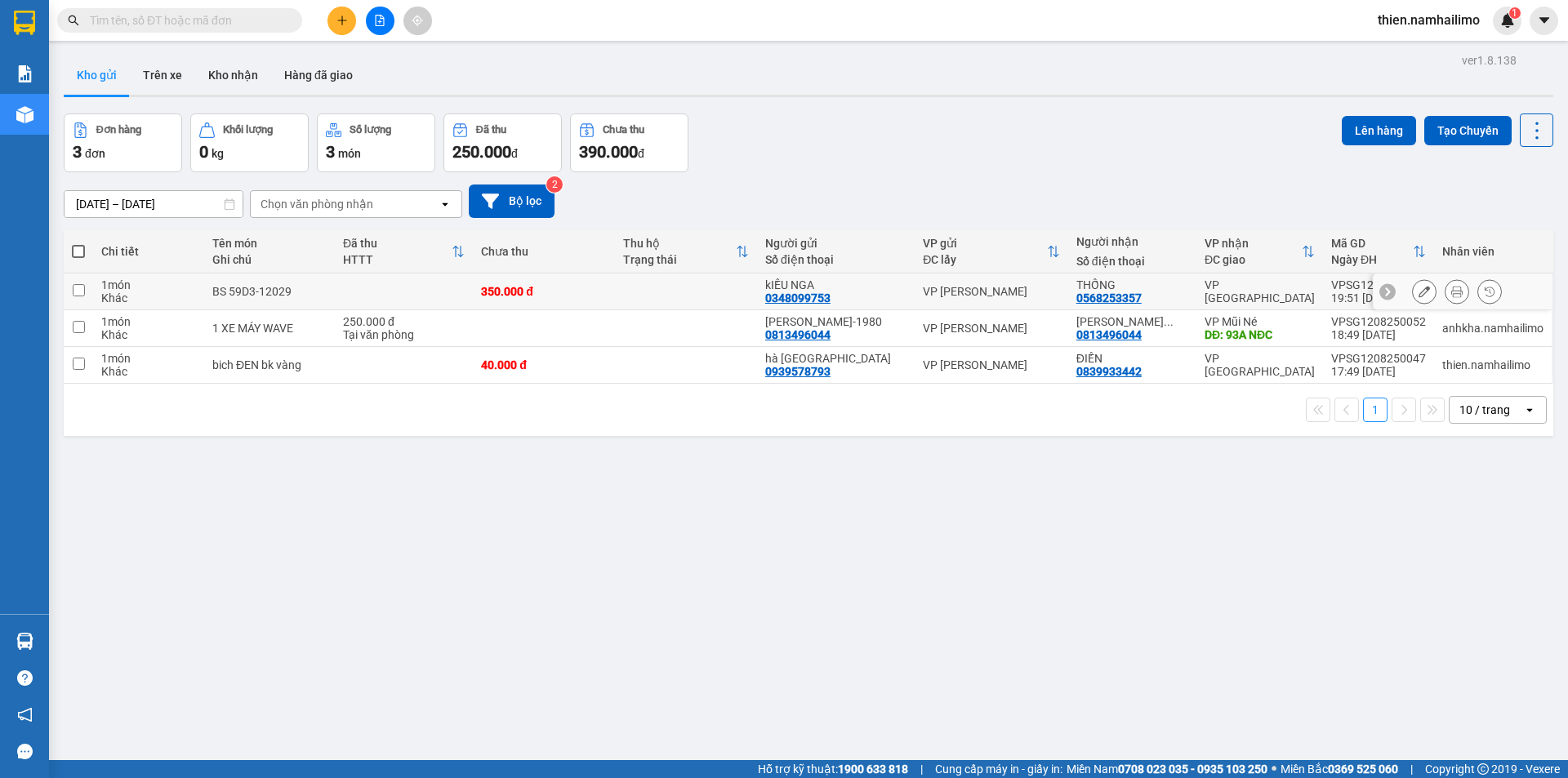
click at [287, 280] on td "BS 59D3-12029" at bounding box center [269, 291] width 130 height 37
checkbox input "true"
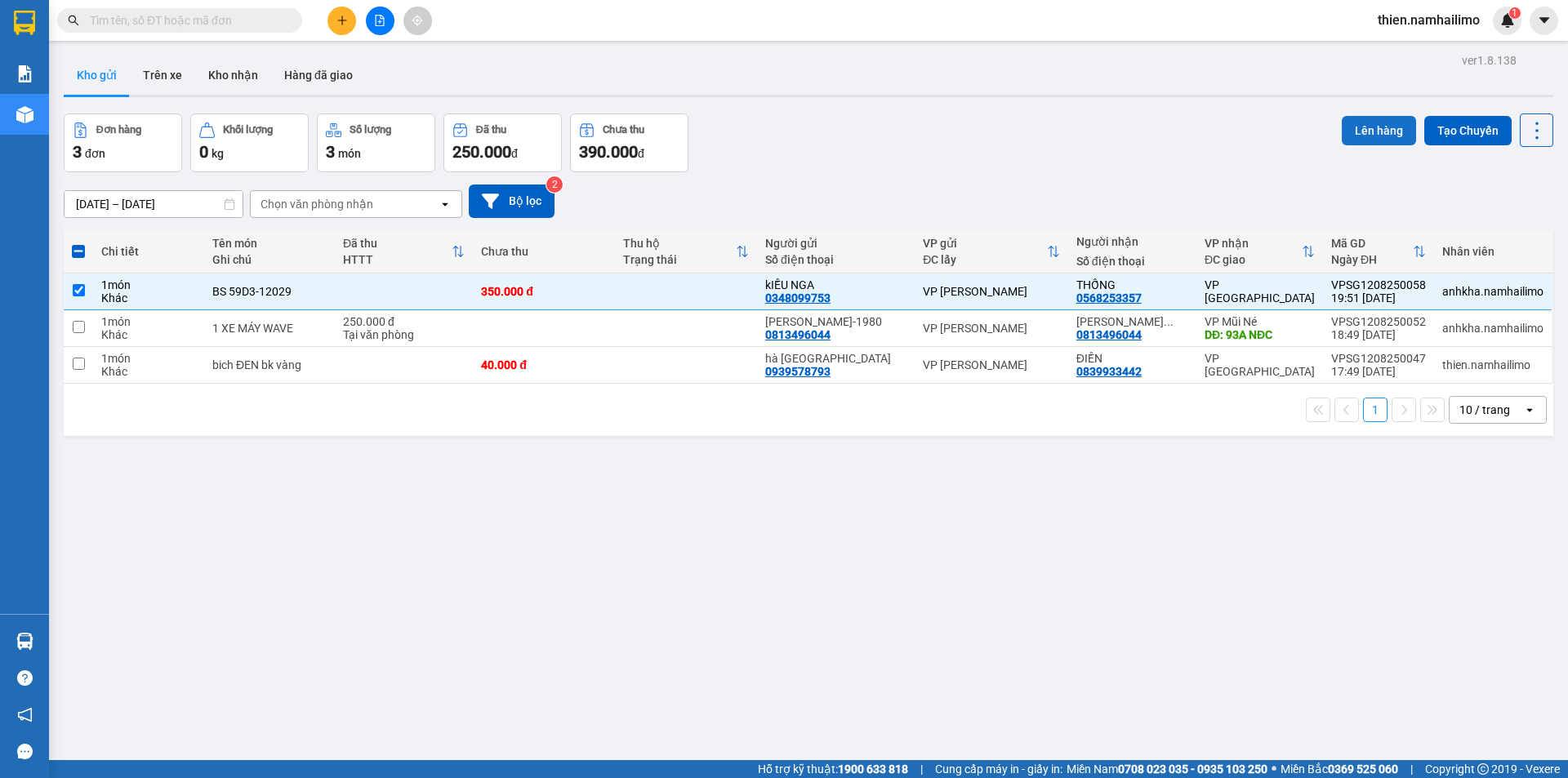
click at [1362, 121] on button "Lên hàng" at bounding box center [1378, 130] width 74 height 30
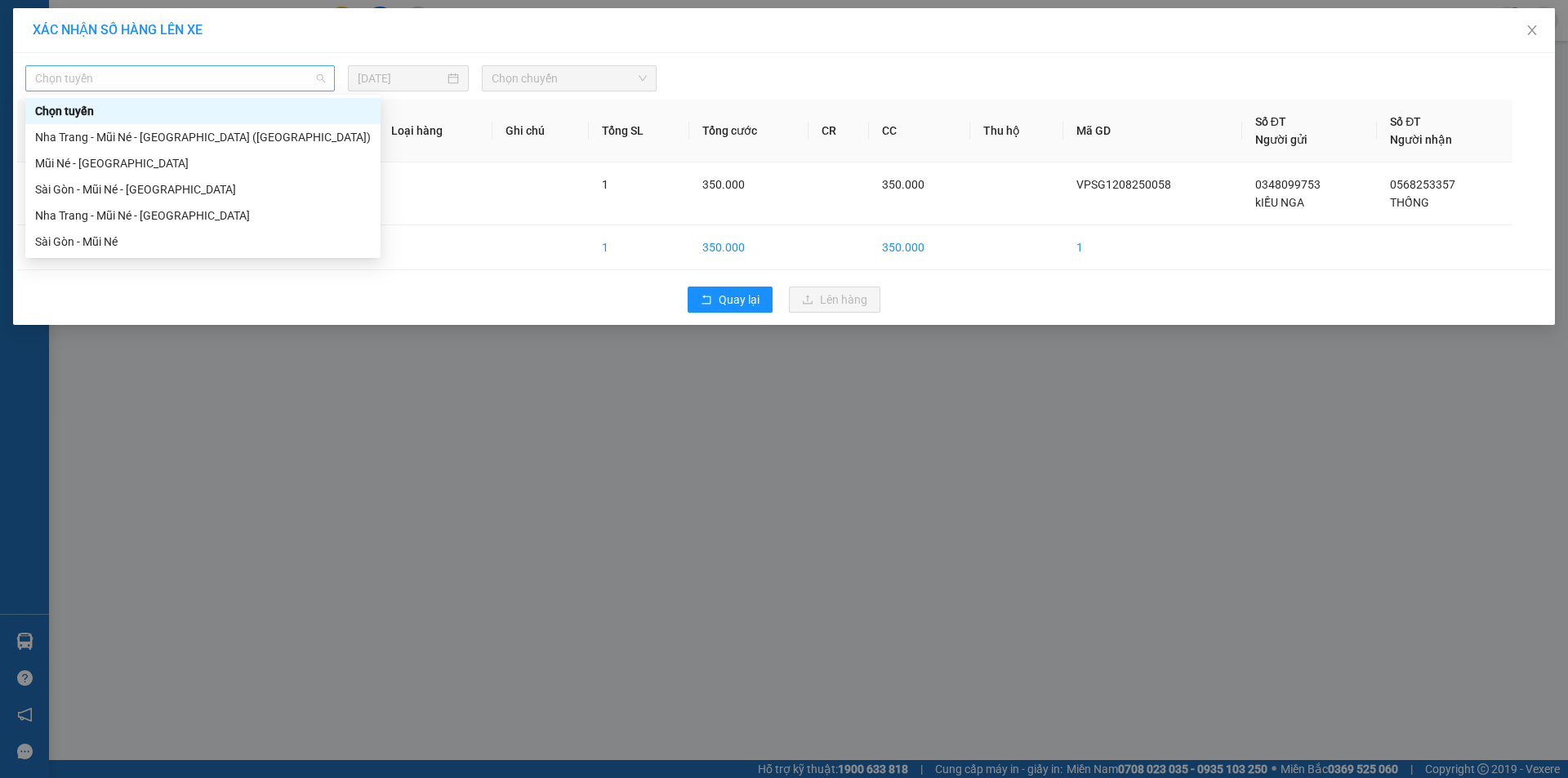
click at [151, 77] on span "Chọn tuyến" at bounding box center [179, 79] width 290 height 25
click at [187, 221] on div "Nha Trang - Mũi Né - Sài Gòn" at bounding box center [202, 215] width 335 height 18
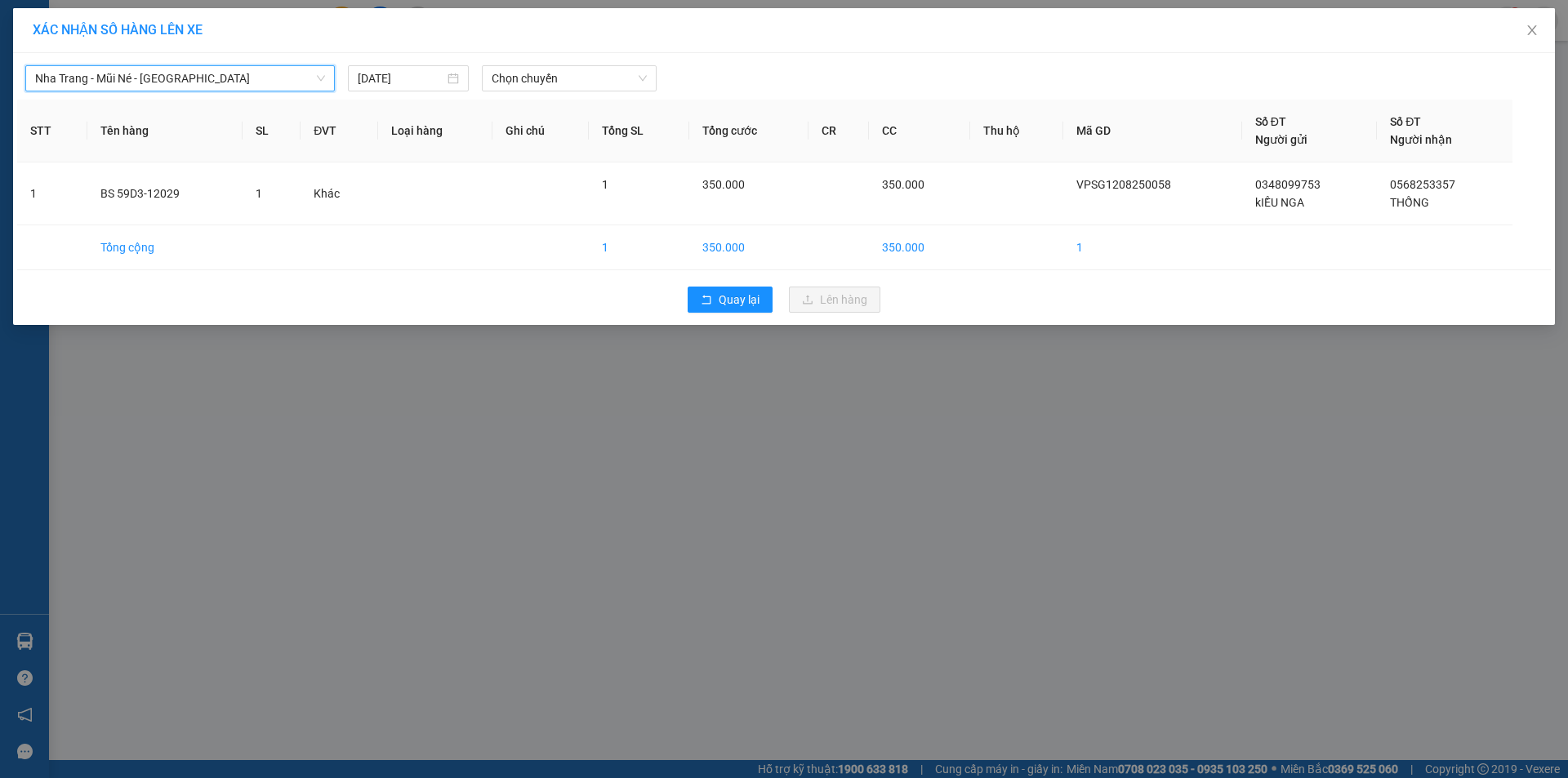
click at [211, 90] on span "Nha Trang - Mũi Né - Sài Gòn" at bounding box center [179, 79] width 290 height 25
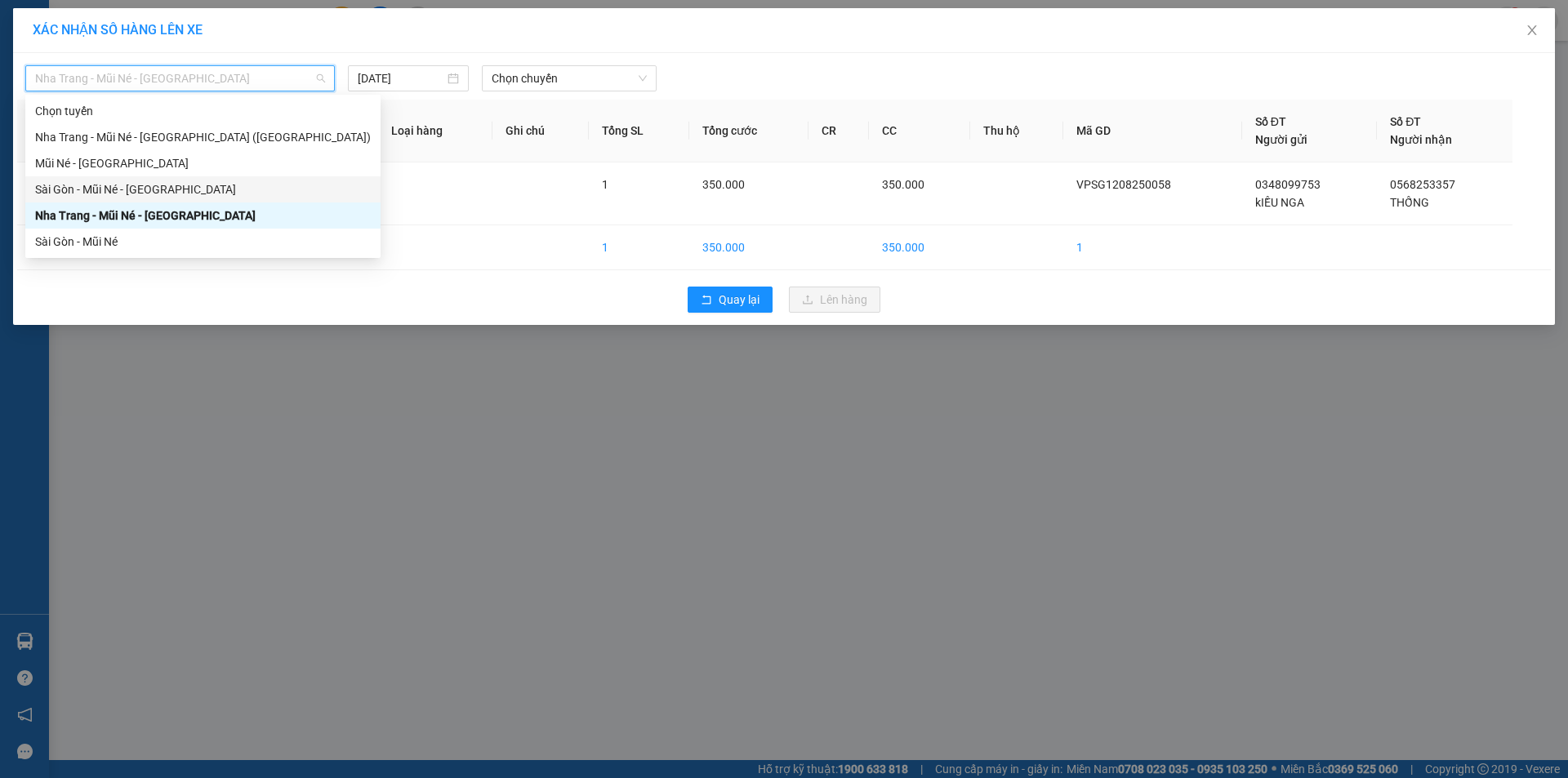
click at [186, 193] on div "Sài Gòn - Mũi Né - Nha Trang" at bounding box center [203, 189] width 355 height 26
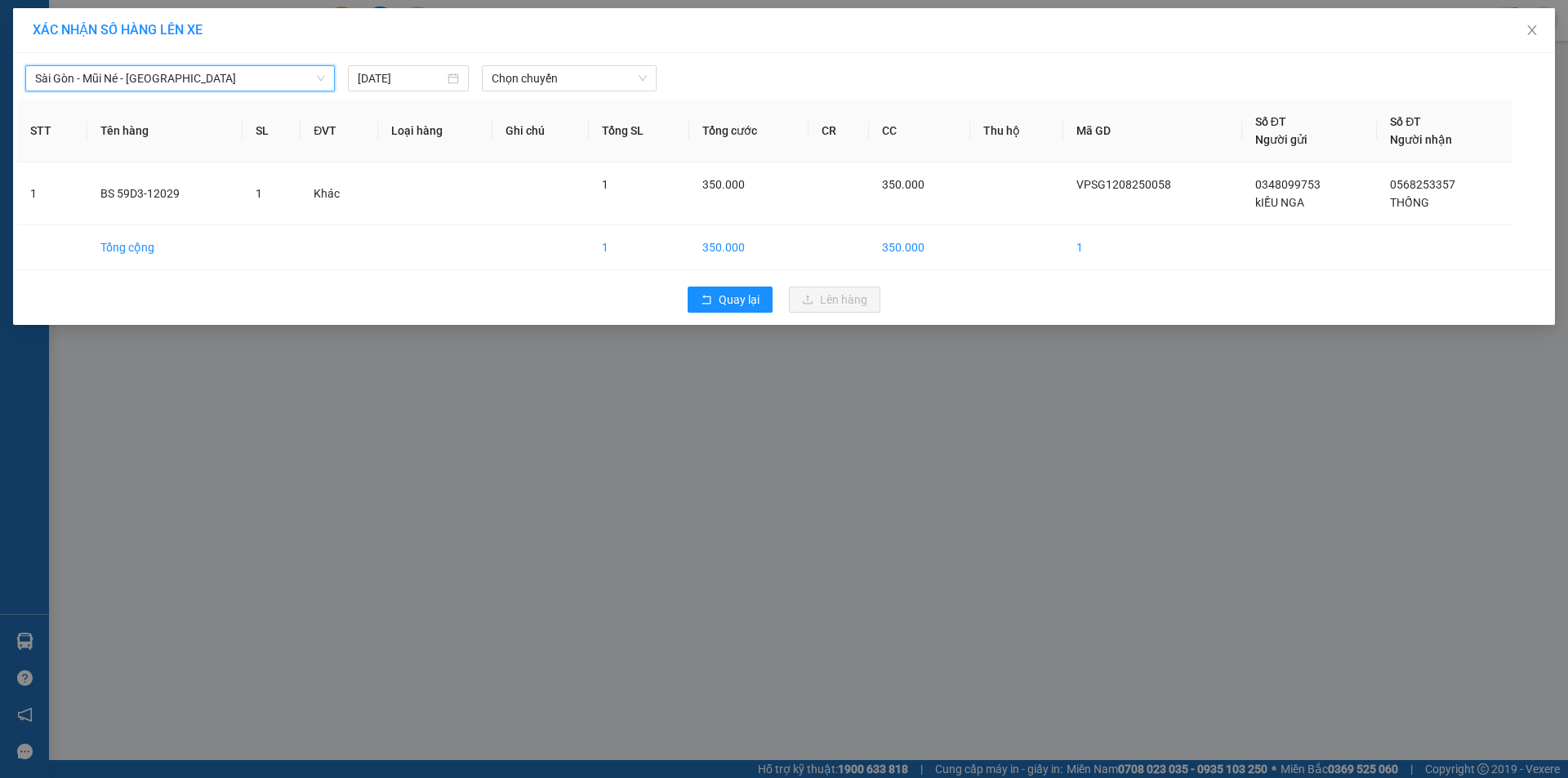
drag, startPoint x: 604, startPoint y: 85, endPoint x: 597, endPoint y: 92, distance: 9.9
click at [604, 86] on span "Chọn chuyến" at bounding box center [569, 79] width 155 height 25
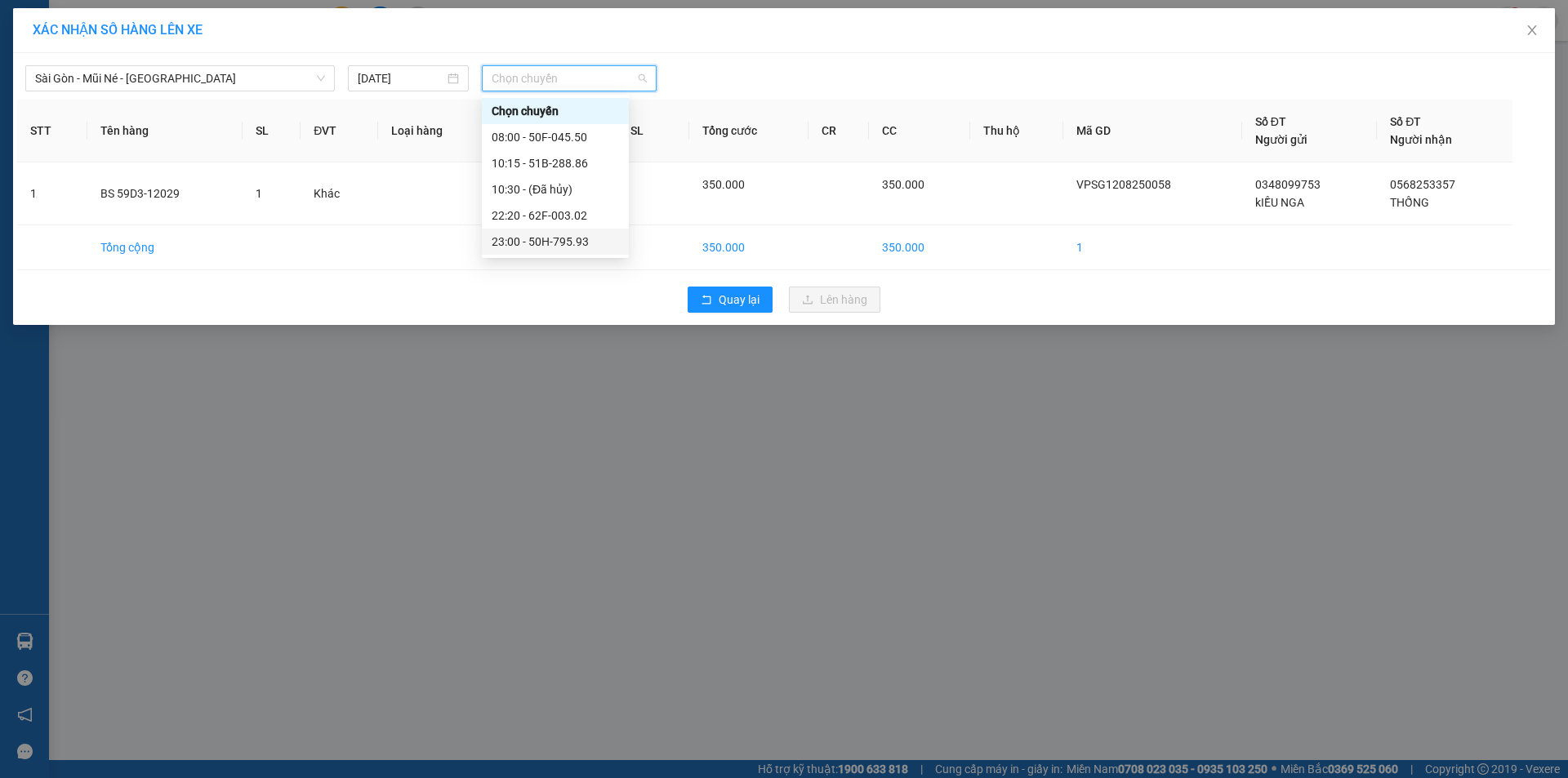
click at [551, 235] on div "23:00 - 50H-795.93" at bounding box center [556, 242] width 128 height 18
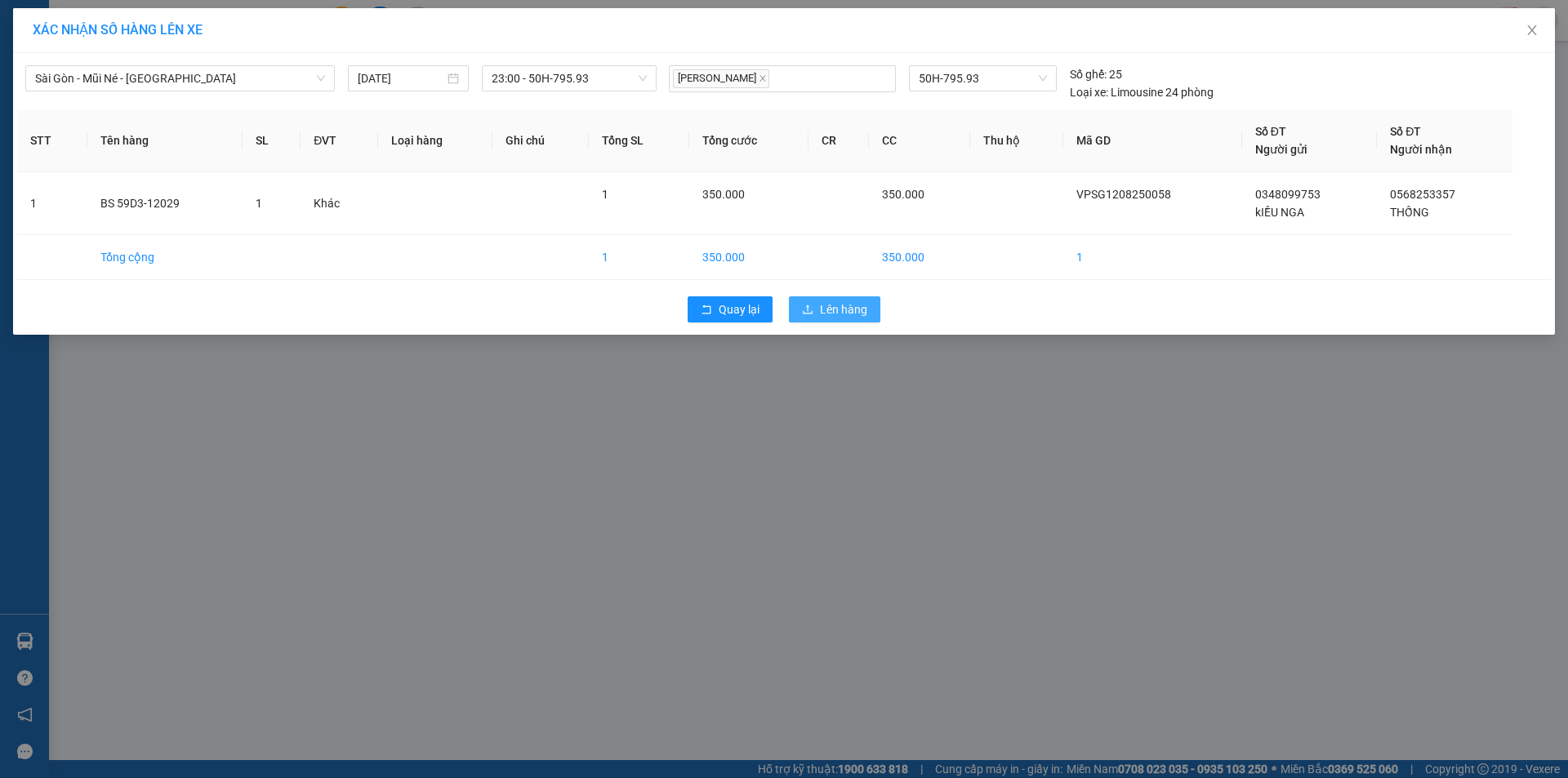
drag, startPoint x: 839, startPoint y: 296, endPoint x: 844, endPoint y: 308, distance: 13.0
click at [842, 305] on div "Quay lại Lên hàng" at bounding box center [784, 309] width 1534 height 43
click at [844, 308] on span "Lên hàng" at bounding box center [843, 309] width 47 height 18
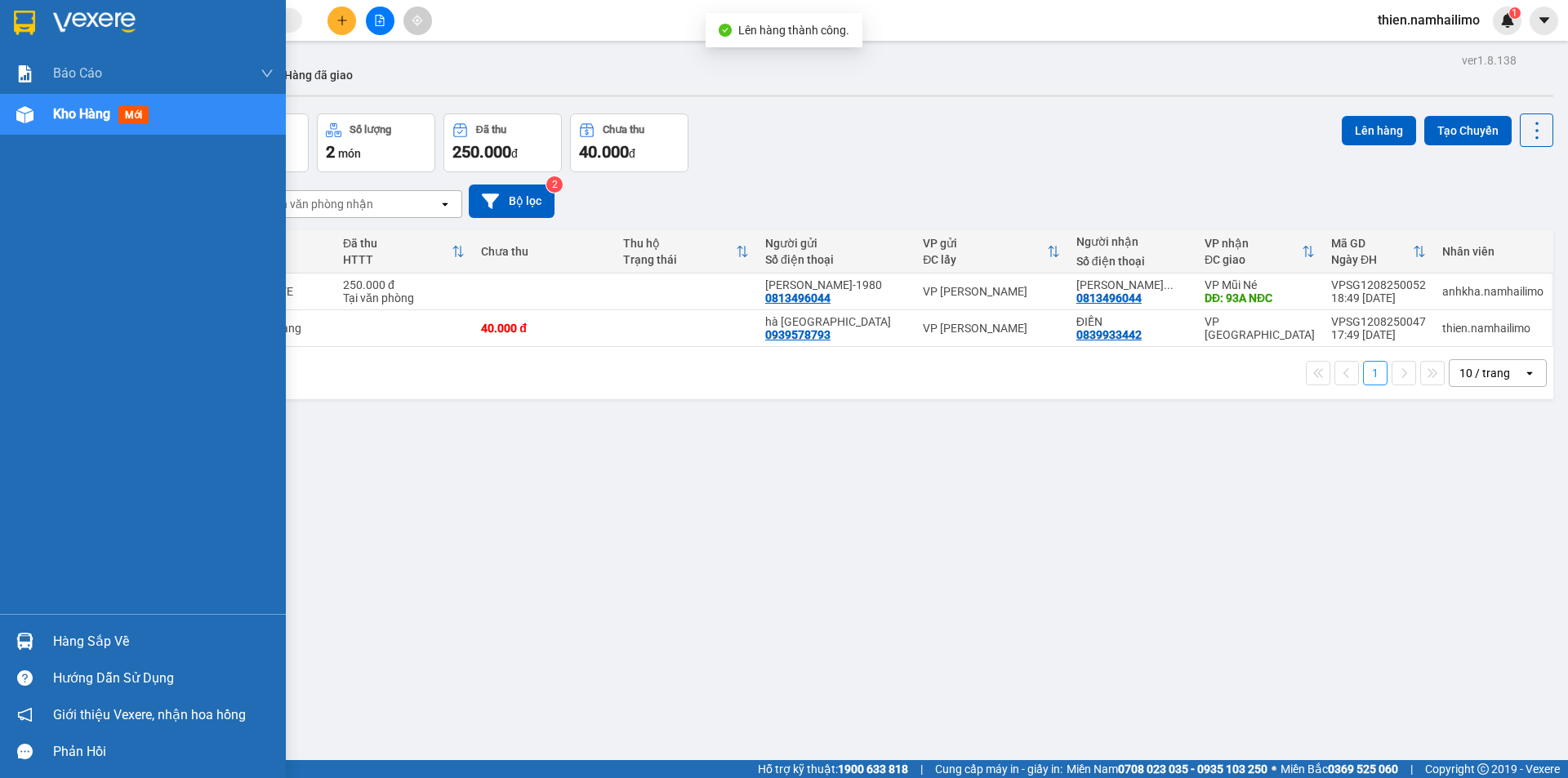
click at [65, 127] on div "Kho hàng mới" at bounding box center [164, 114] width 221 height 41
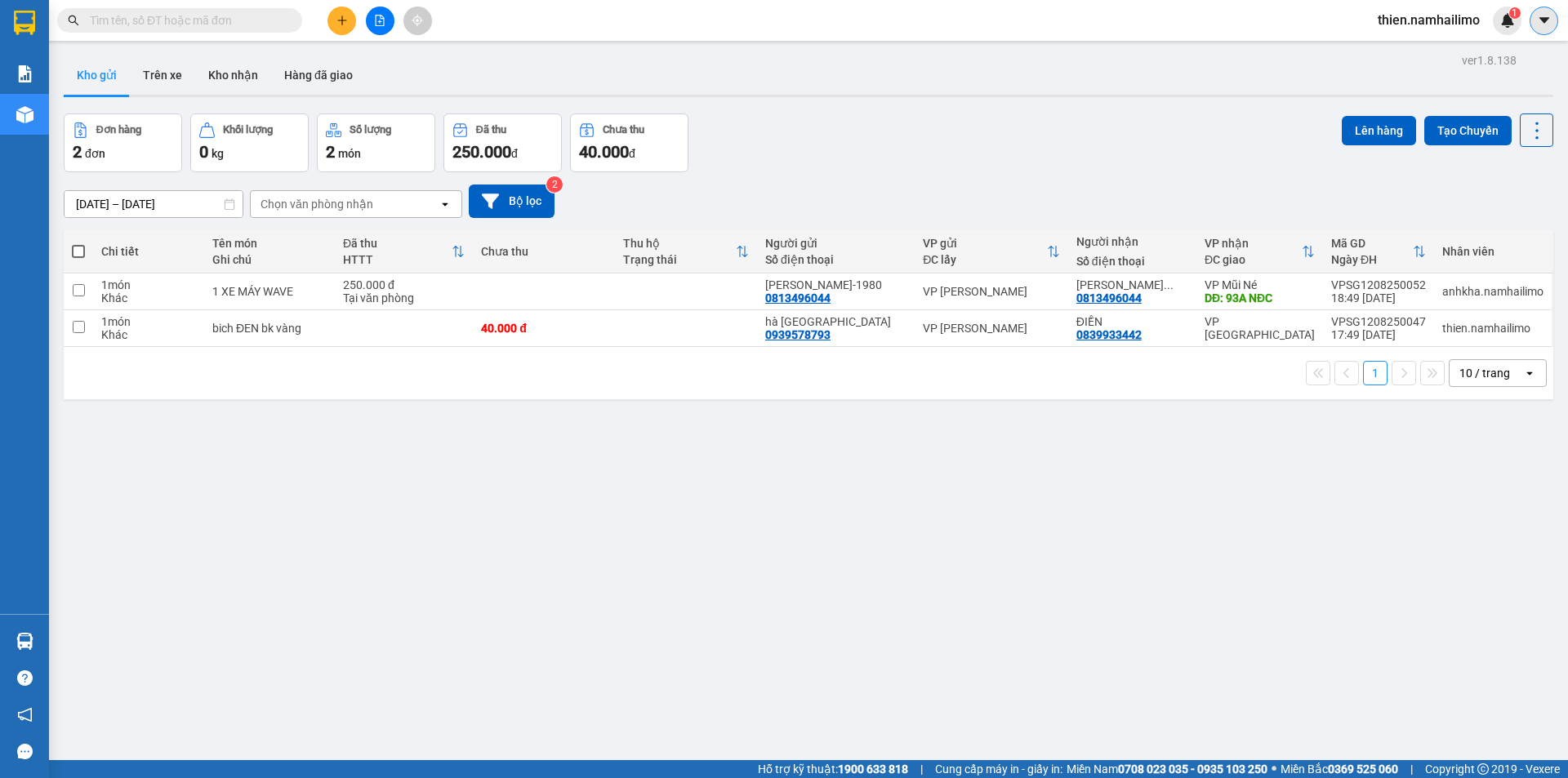
click at [1549, 31] on button at bounding box center [1543, 20] width 29 height 29
drag, startPoint x: 1404, startPoint y: 12, endPoint x: 1415, endPoint y: 22, distance: 14.9
click at [1406, 13] on span "thien.namhailimo" at bounding box center [1429, 19] width 128 height 20
click at [1424, 46] on span "Đăng xuất" at bounding box center [1436, 51] width 94 height 18
